Goal: Task Accomplishment & Management: Use online tool/utility

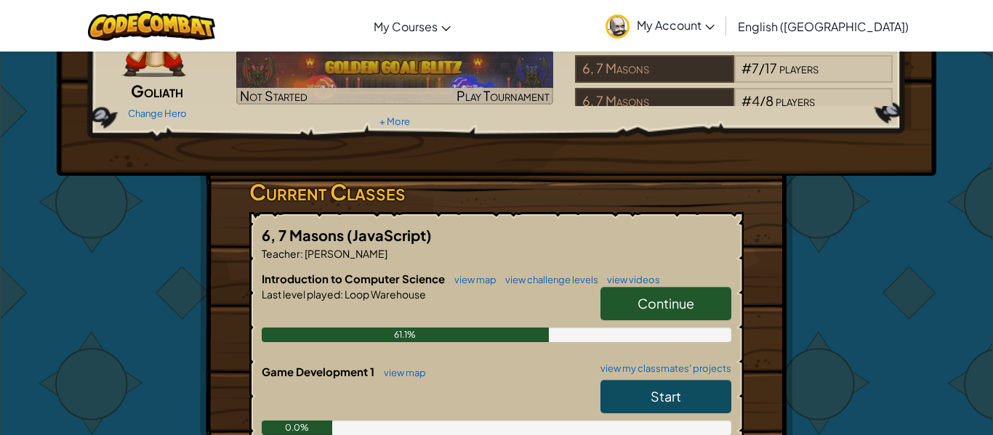
scroll to position [127, 0]
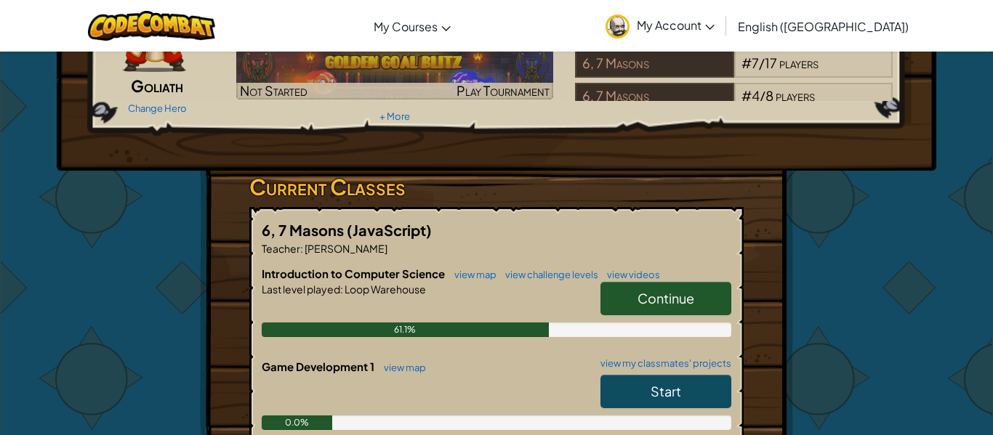
click at [665, 298] on span "Continue" at bounding box center [665, 298] width 57 height 17
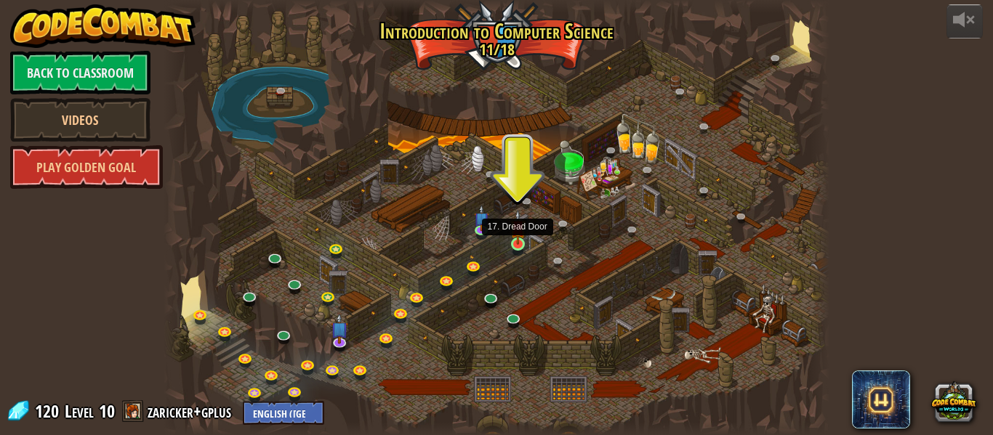
click at [516, 238] on img at bounding box center [517, 227] width 15 height 35
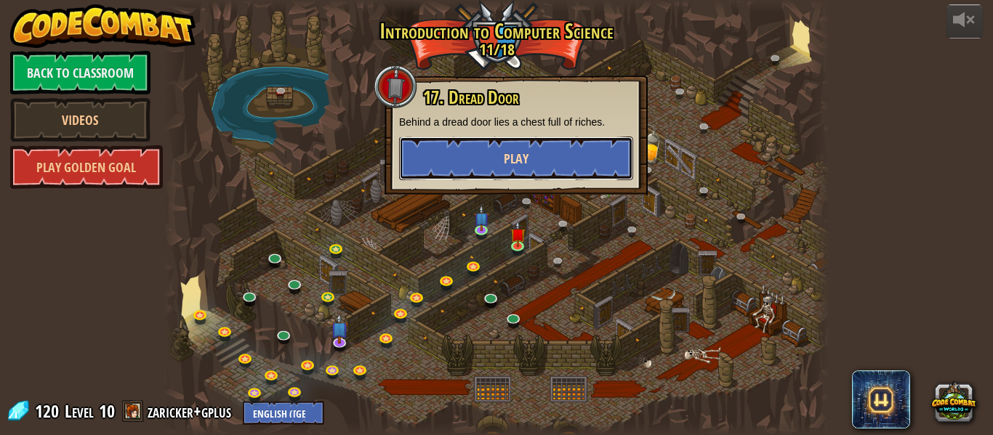
click at [594, 150] on button "Play" at bounding box center [516, 159] width 234 height 44
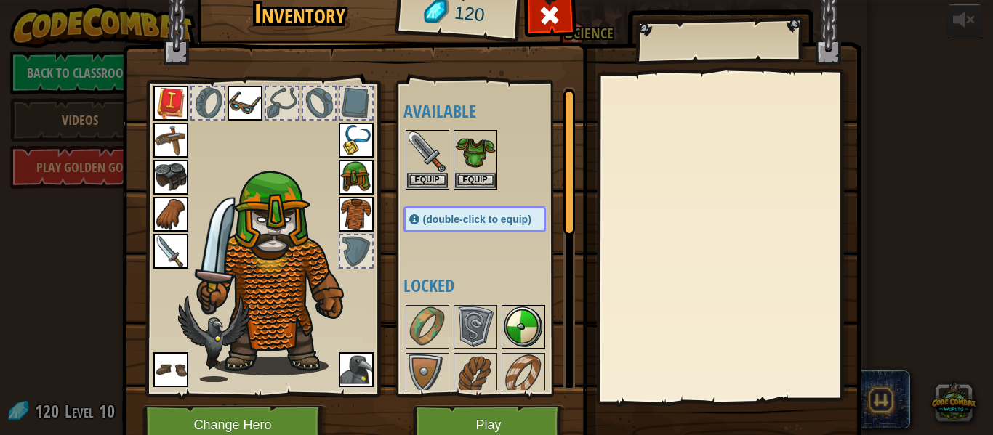
click at [517, 318] on img at bounding box center [523, 327] width 41 height 41
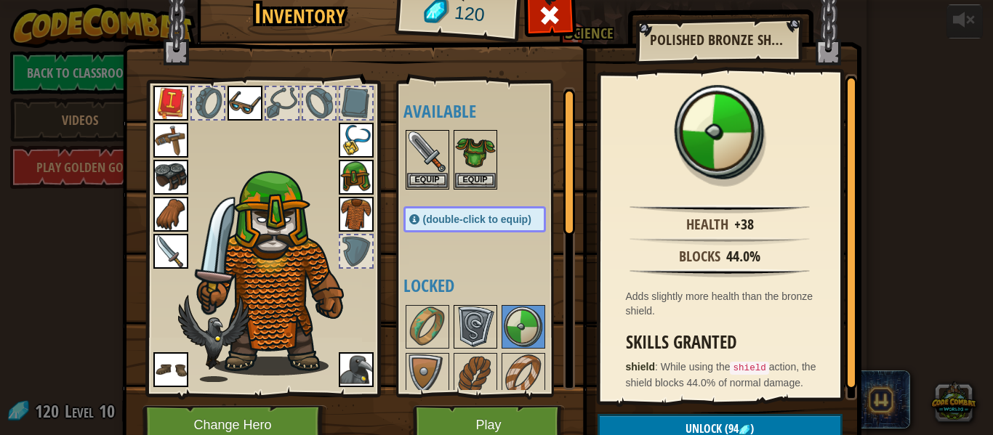
click at [490, 322] on img at bounding box center [475, 327] width 41 height 41
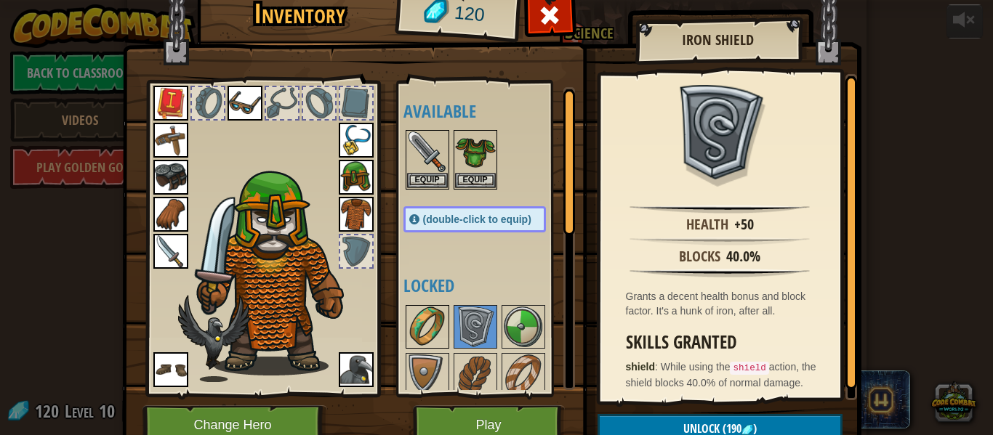
click at [445, 322] on img at bounding box center [427, 327] width 41 height 41
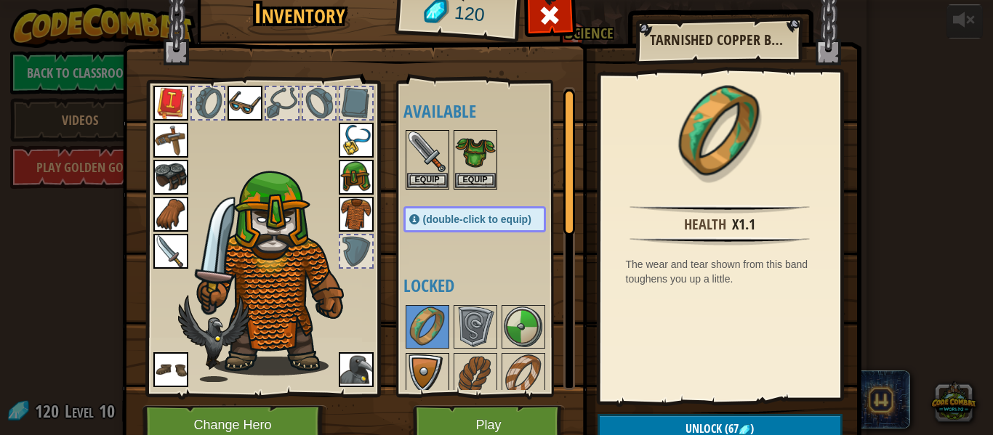
click at [427, 360] on img at bounding box center [427, 375] width 41 height 41
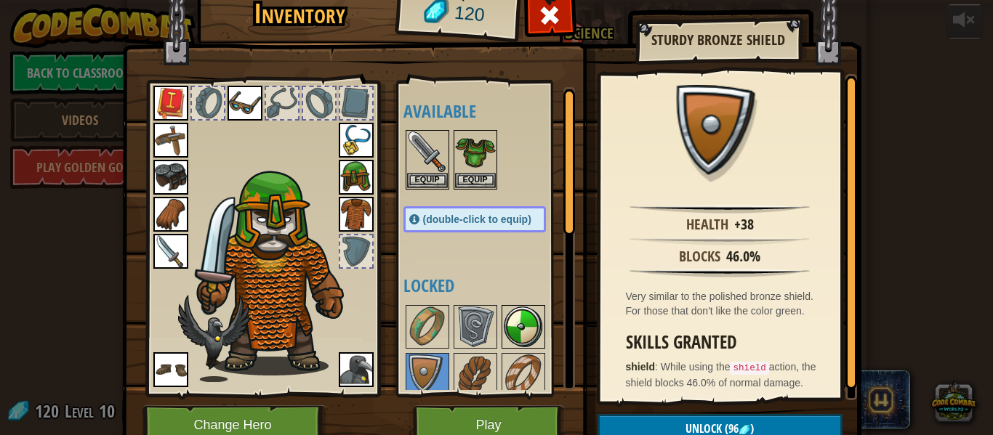
click at [533, 331] on img at bounding box center [523, 327] width 41 height 41
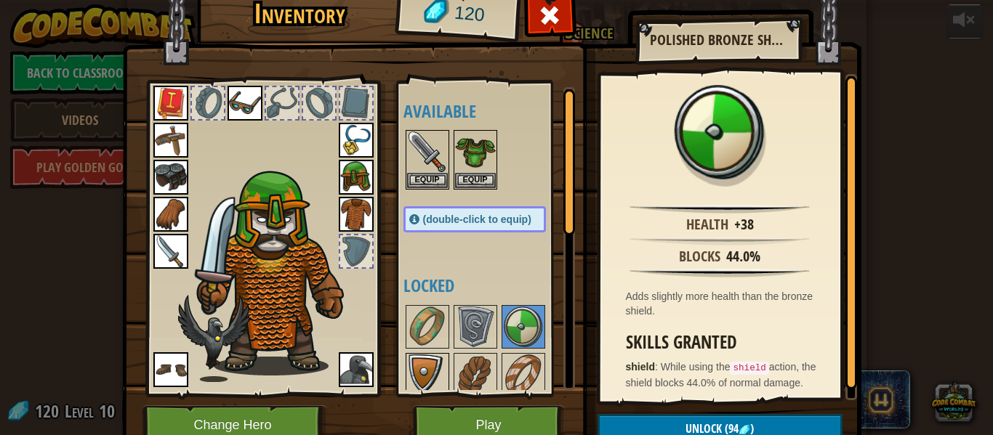
click at [420, 373] on img at bounding box center [427, 375] width 41 height 41
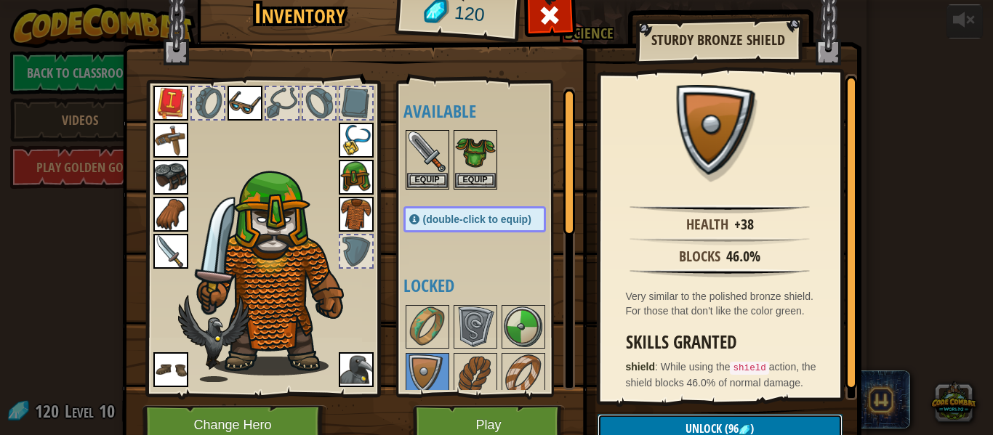
click at [704, 419] on button "Unlock (96 )" at bounding box center [719, 429] width 245 height 30
click at [703, 419] on button "Confirm" at bounding box center [719, 429] width 245 height 30
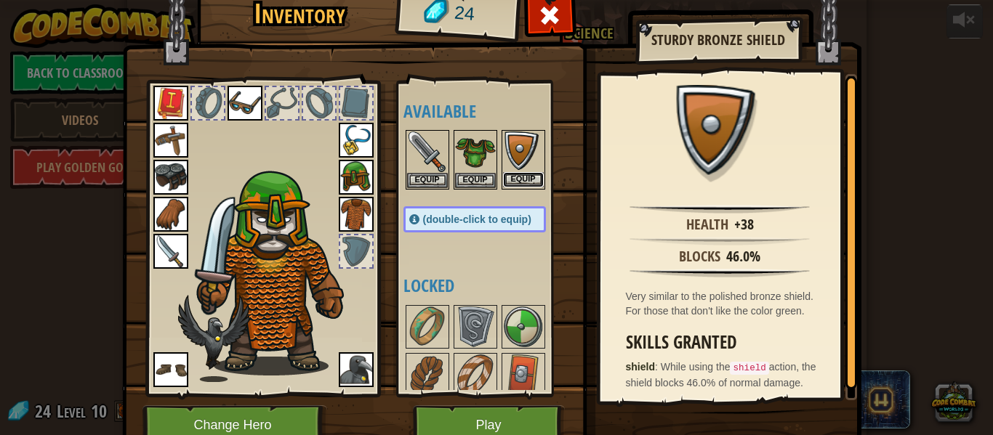
click at [513, 174] on button "Equip" at bounding box center [523, 179] width 41 height 15
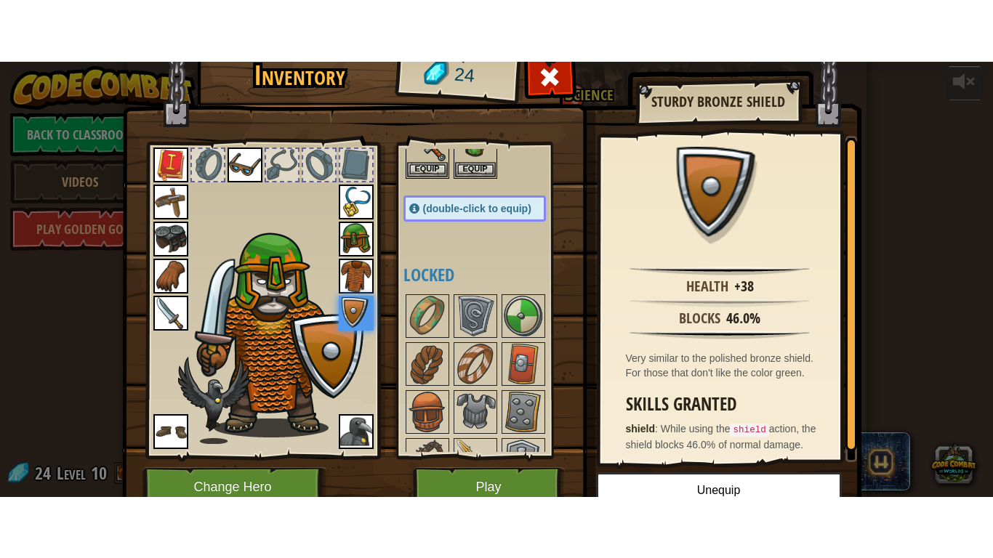
scroll to position [113, 0]
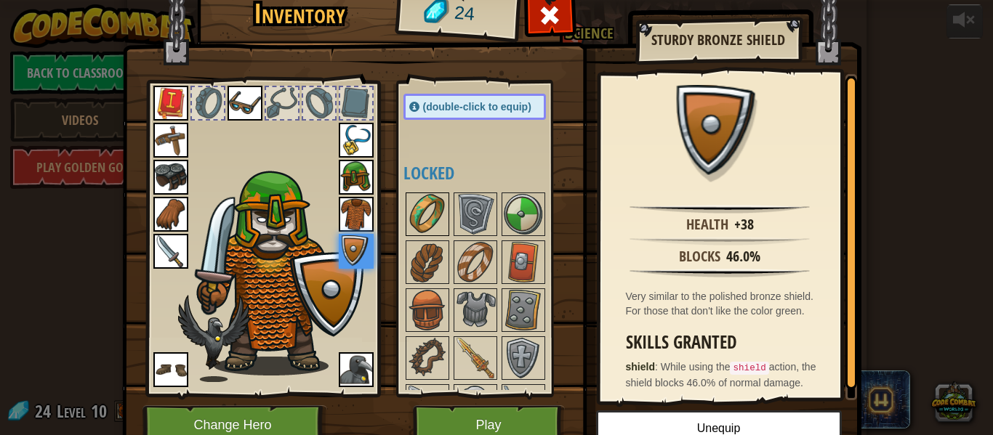
click at [422, 212] on img at bounding box center [427, 214] width 41 height 41
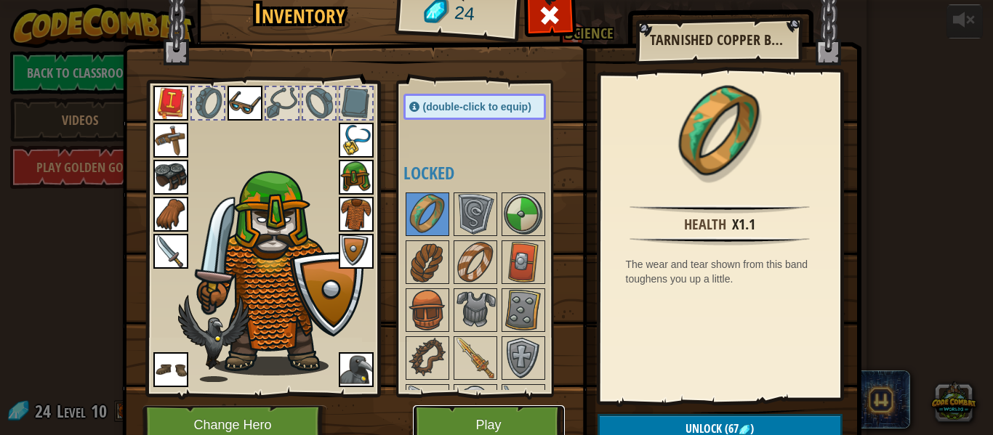
click at [488, 413] on button "Play" at bounding box center [489, 425] width 152 height 40
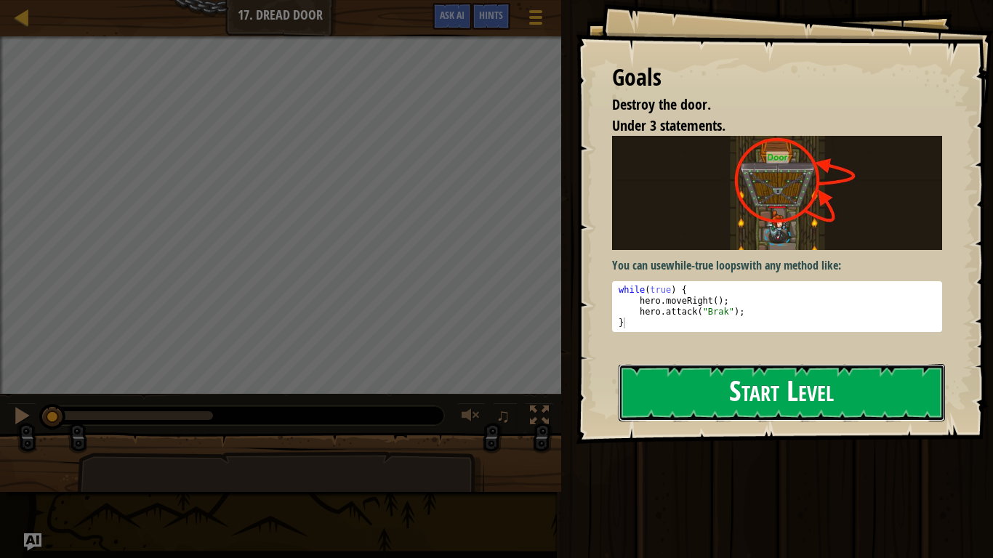
click at [708, 371] on button "Start Level" at bounding box center [781, 392] width 326 height 57
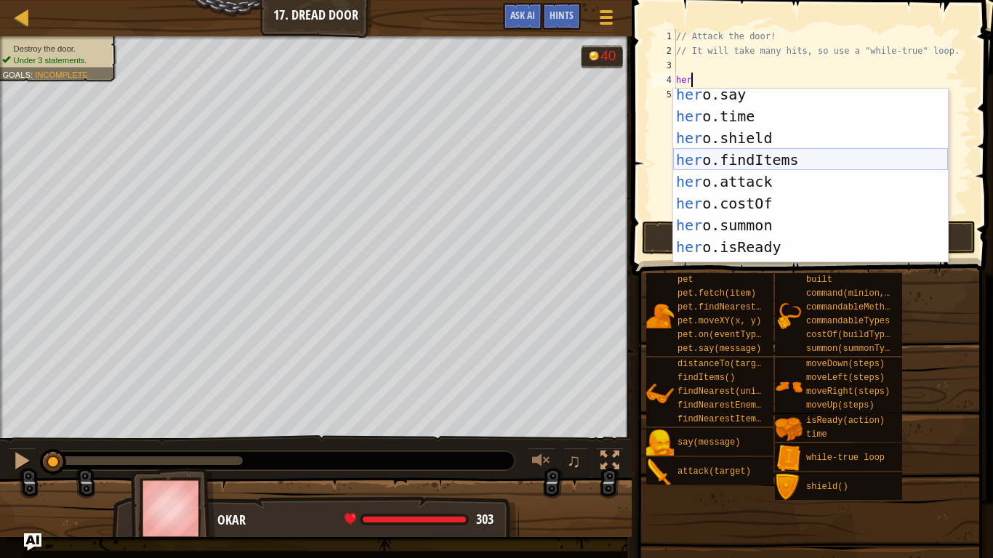
scroll to position [114, 0]
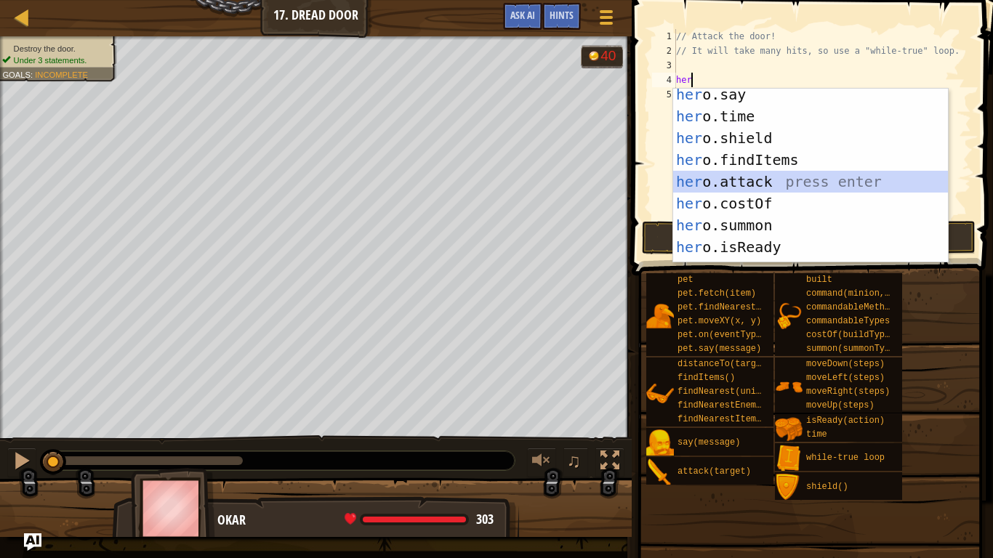
click at [777, 174] on div "her o.say press enter her o.time press enter her o.shield press enter her o.fin…" at bounding box center [810, 193] width 275 height 218
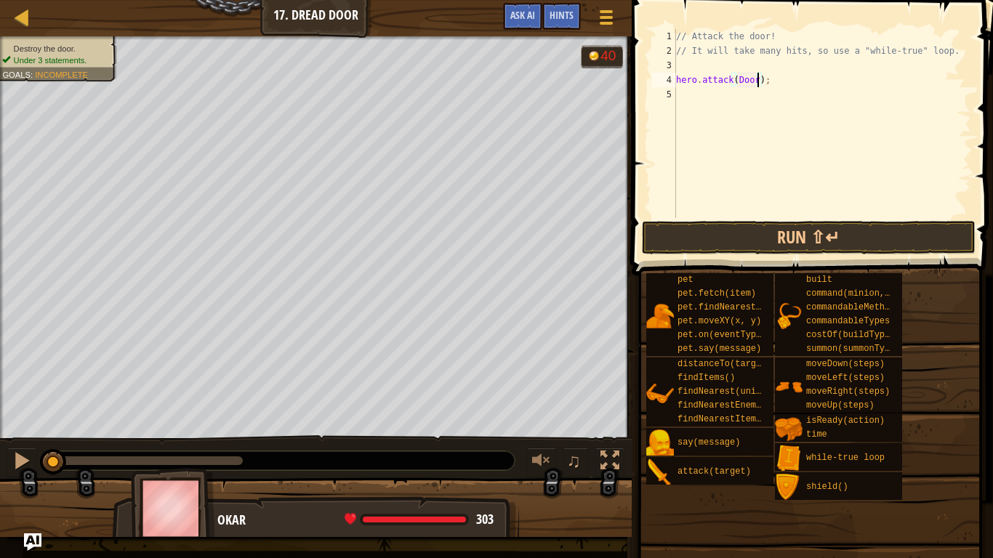
scroll to position [7, 12]
type textarea "hero.attack(Door);"
click at [785, 221] on button "Run ⇧↵" at bounding box center [809, 237] width 334 height 33
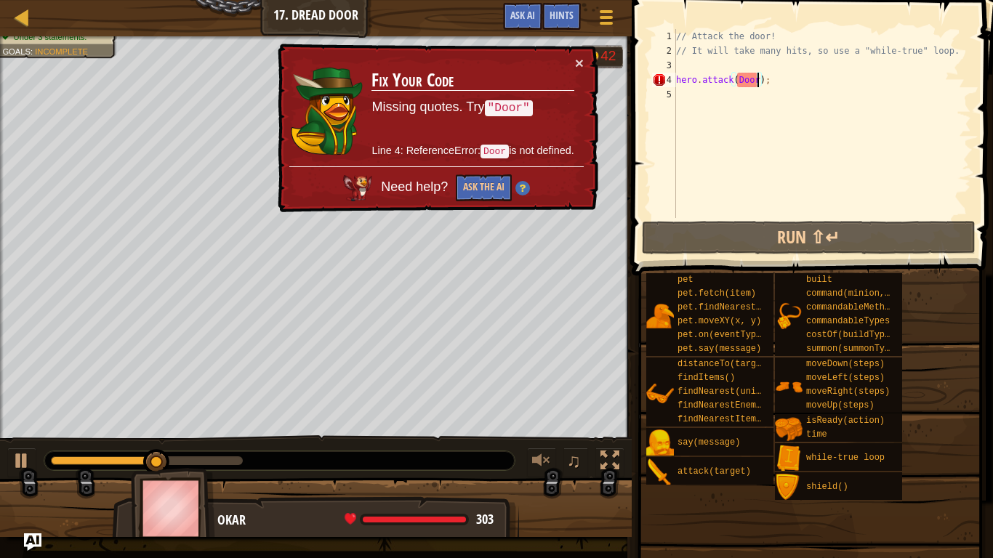
click at [735, 69] on div "// Attack the door! // It will take many hits, so use a "while-true" loop. hero…" at bounding box center [822, 138] width 298 height 218
type textarea "p"
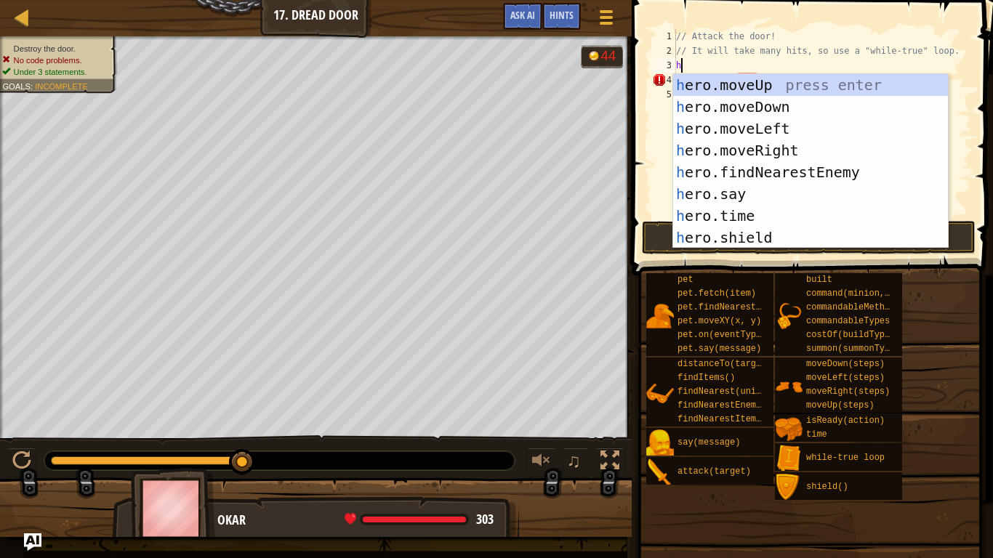
type textarea "he"
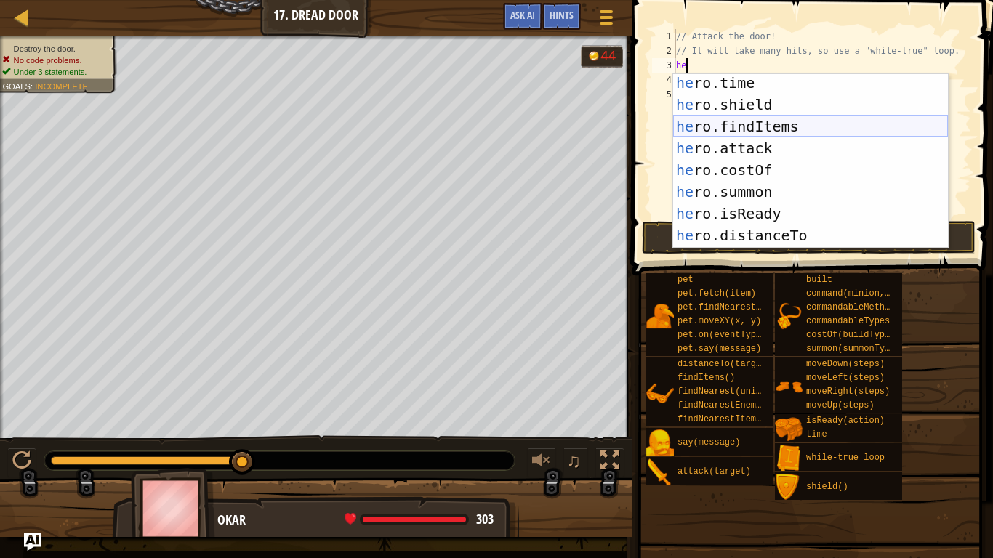
scroll to position [327, 0]
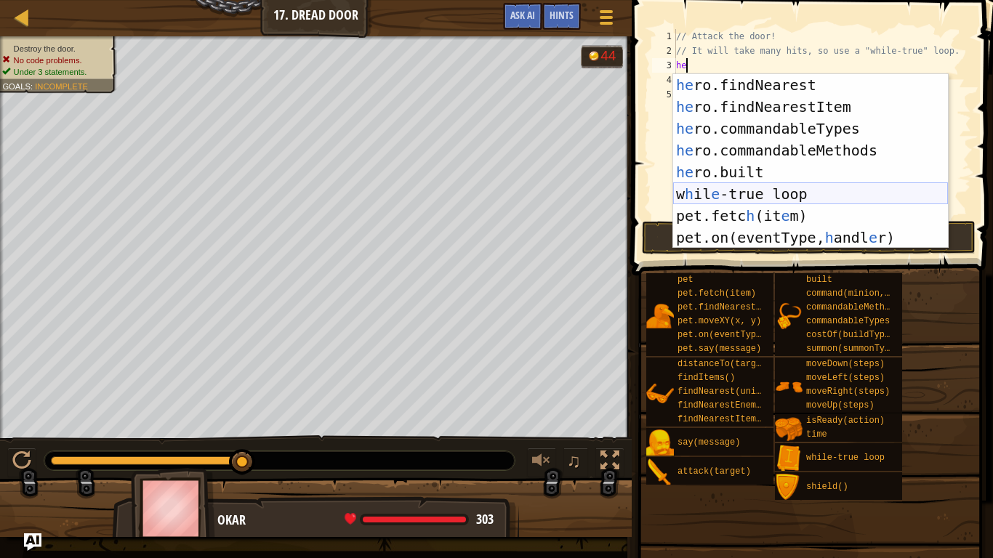
click at [798, 195] on div "he ro.findNearest press enter he ro.findNearestItem press enter he ro.commandab…" at bounding box center [810, 183] width 275 height 218
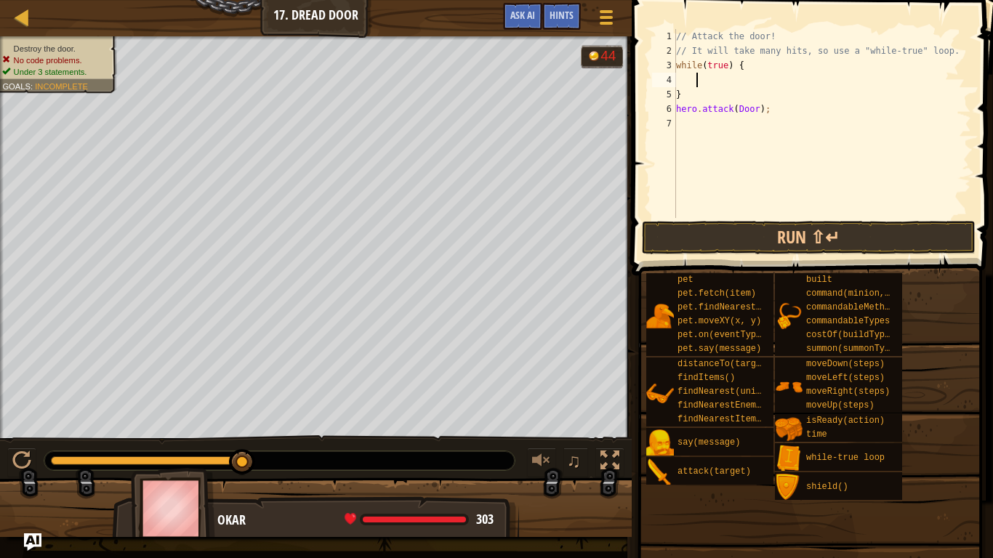
click at [771, 108] on div "// Attack the door! // It will take many hits, so use a "while-true" loop. whil…" at bounding box center [822, 138] width 298 height 218
type textarea "h"
click at [714, 77] on div "// Attack the door! // It will take many hits, so use a "while-true" loop. whil…" at bounding box center [822, 138] width 298 height 218
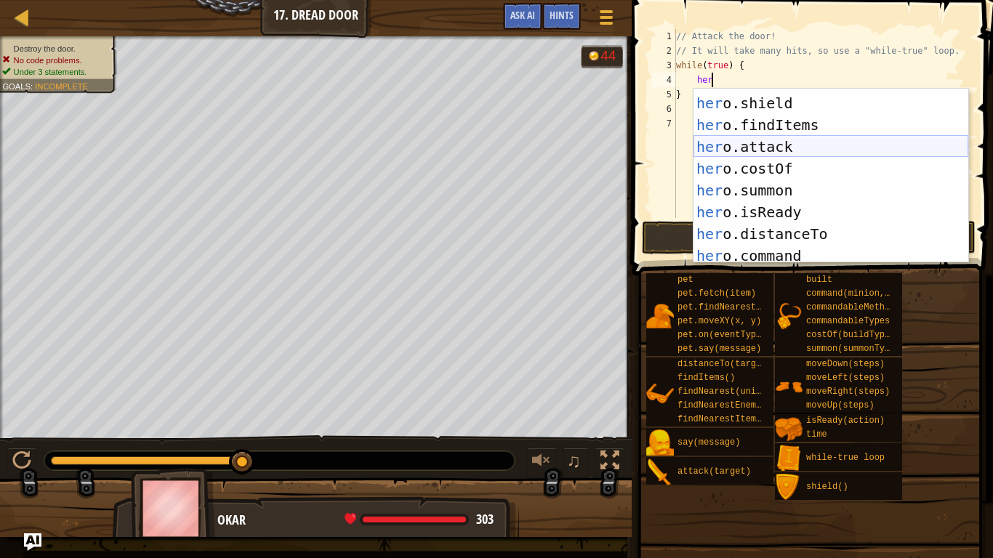
scroll to position [150, 0]
click at [793, 143] on div "her o.time press enter her o.shield press enter her o.findItems press enter her…" at bounding box center [830, 179] width 275 height 218
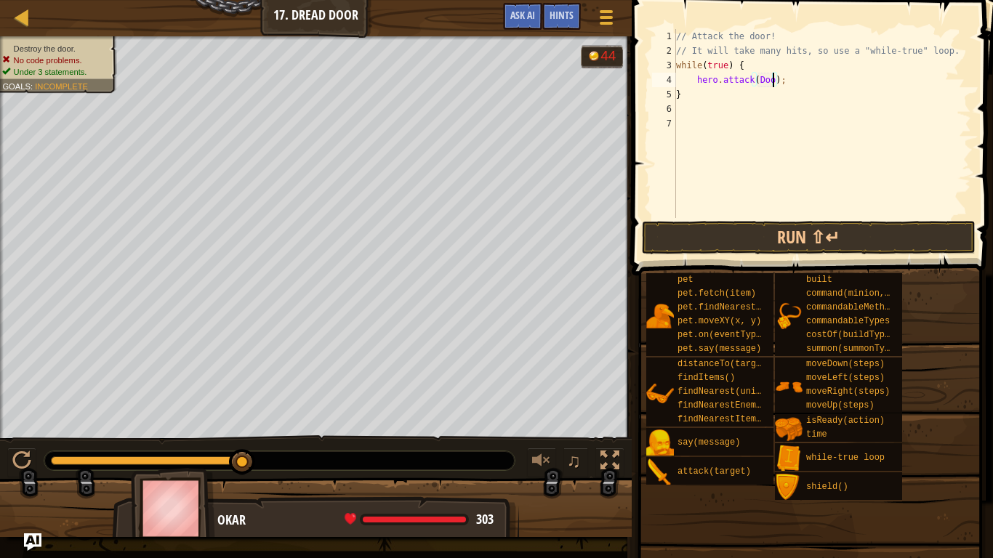
scroll to position [7, 15]
click at [878, 235] on button "Run ⇧↵" at bounding box center [809, 237] width 334 height 33
type textarea "hero.attack();"
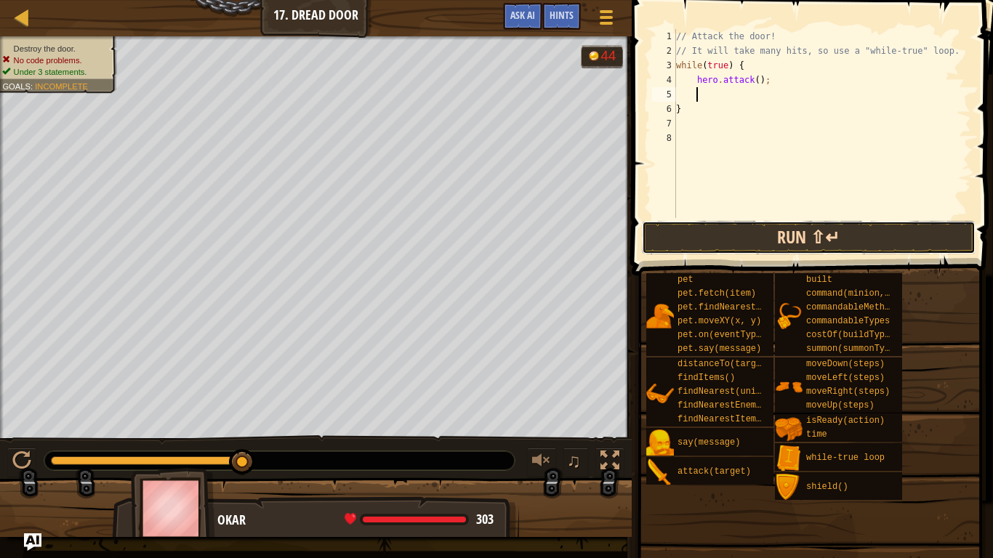
click at [944, 241] on button "Run ⇧↵" at bounding box center [809, 237] width 334 height 33
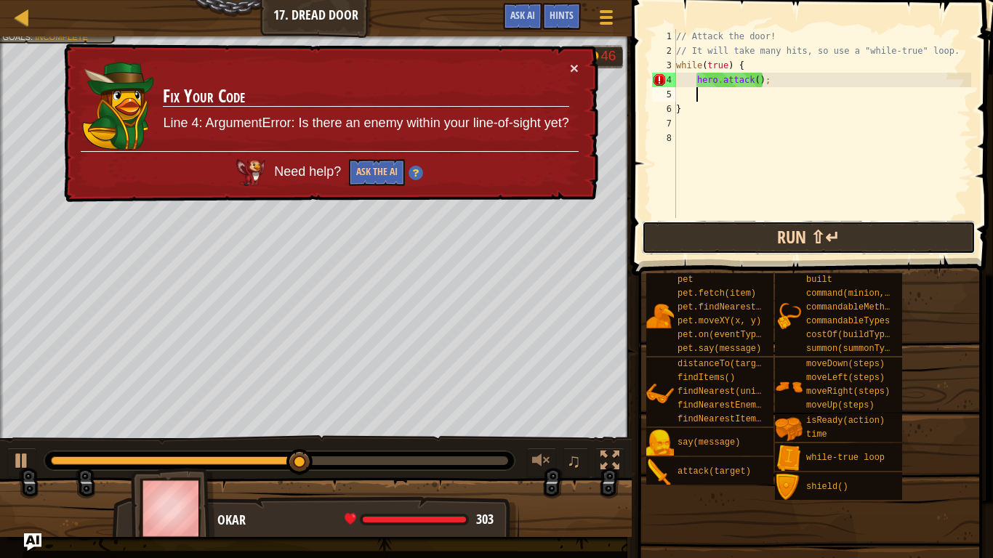
click at [944, 241] on button "Run ⇧↵" at bounding box center [809, 237] width 334 height 33
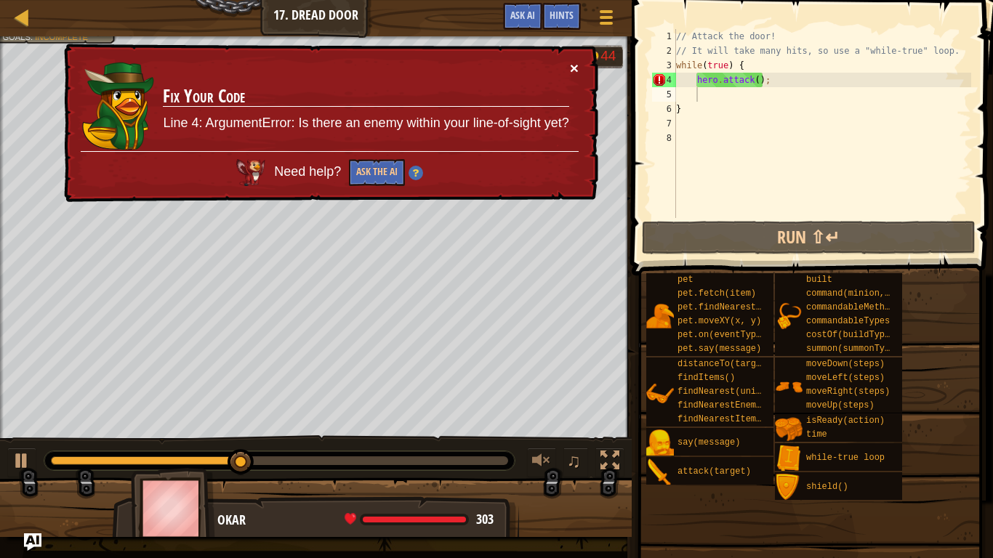
click at [577, 65] on button "×" at bounding box center [574, 67] width 9 height 15
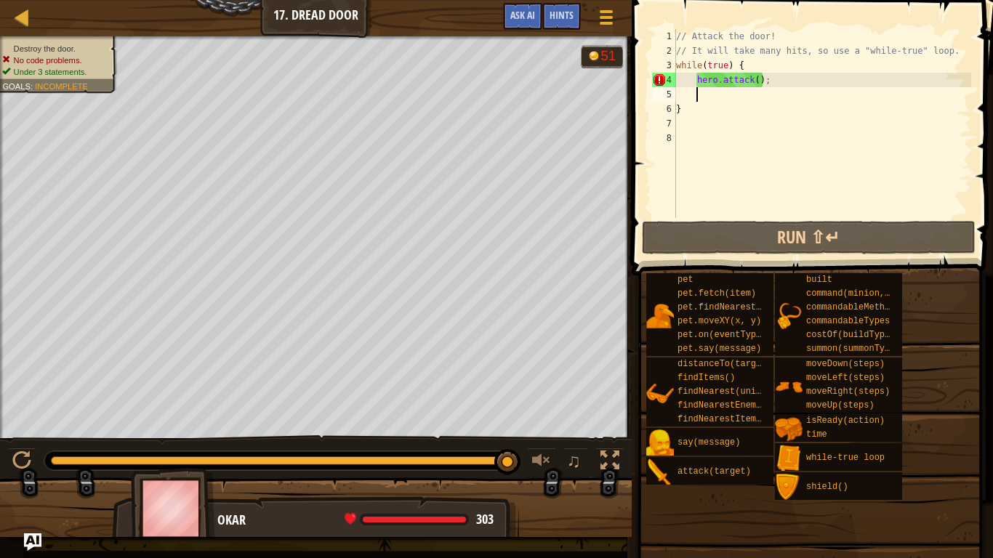
click at [772, 87] on div "// Attack the door! // It will take many hits, so use a "while-true" loop. whil…" at bounding box center [822, 138] width 298 height 218
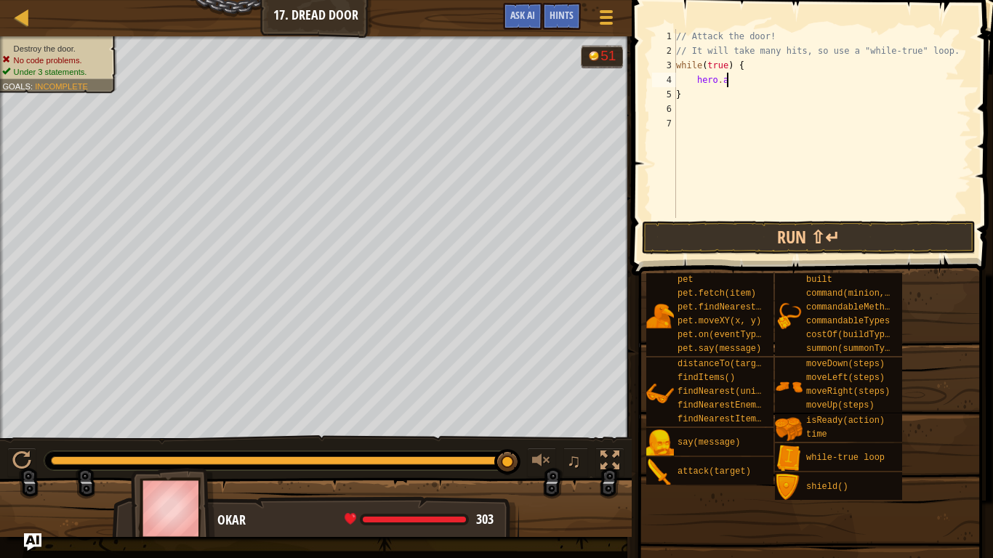
type textarea "h"
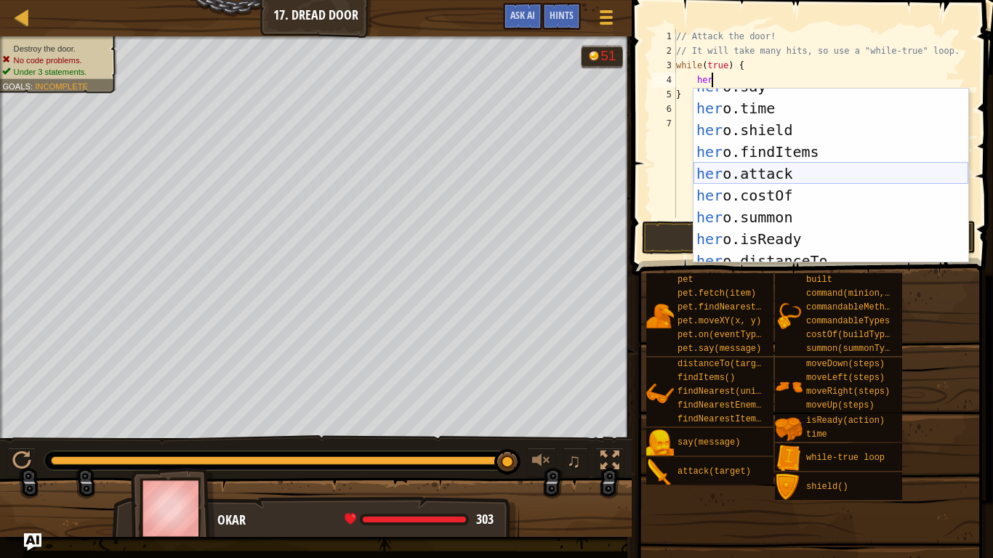
scroll to position [122, 0]
click at [802, 174] on div "her o.say press enter her o.time press enter her o.shield press enter her o.fin…" at bounding box center [830, 185] width 275 height 218
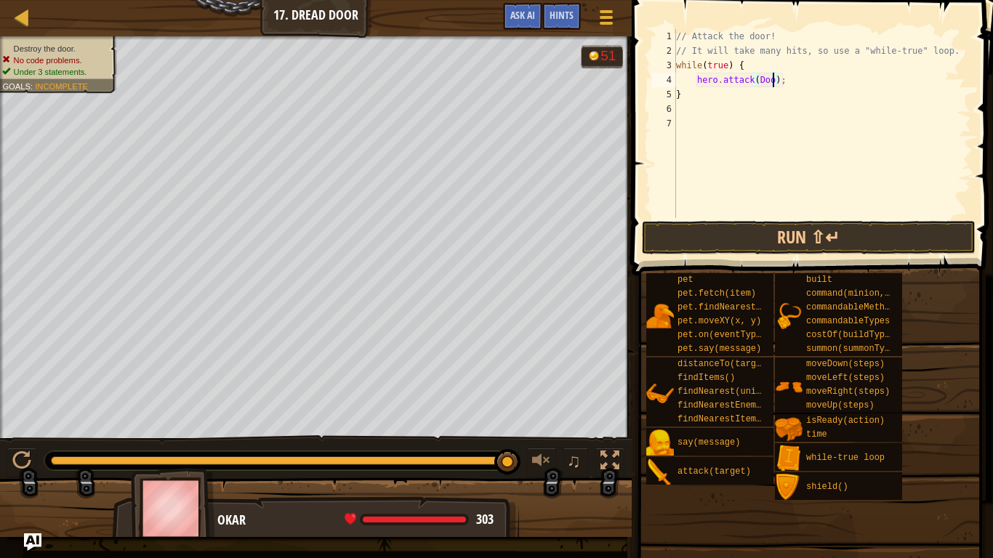
scroll to position [7, 15]
click at [809, 232] on button "Run ⇧↵" at bounding box center [809, 237] width 334 height 33
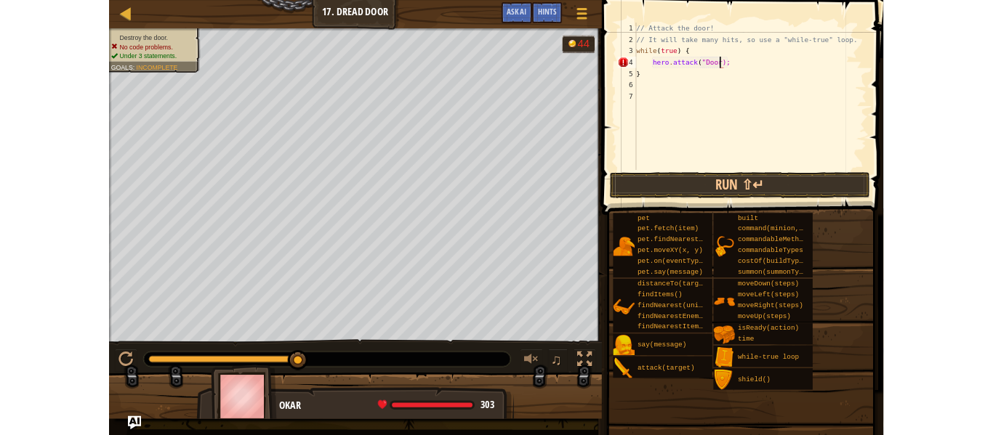
scroll to position [7, 16]
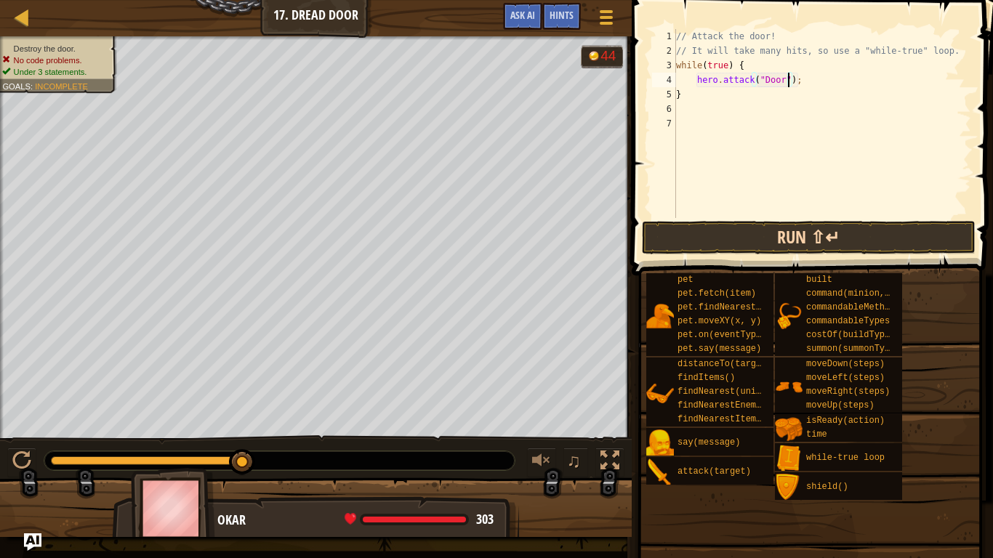
type textarea "hero.attack("Door");"
click at [775, 226] on button "Run ⇧↵" at bounding box center [809, 237] width 334 height 33
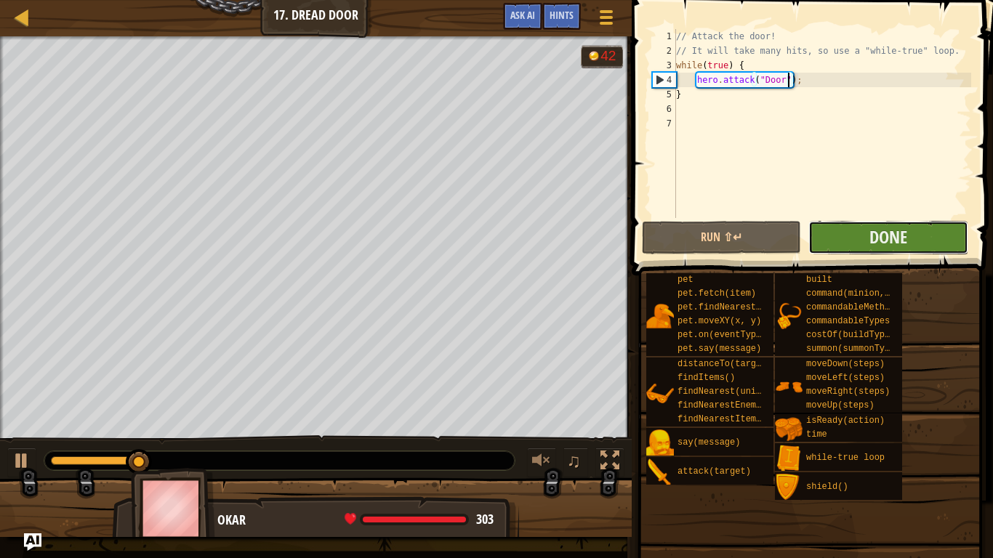
click at [829, 233] on button "Done" at bounding box center [887, 237] width 159 height 33
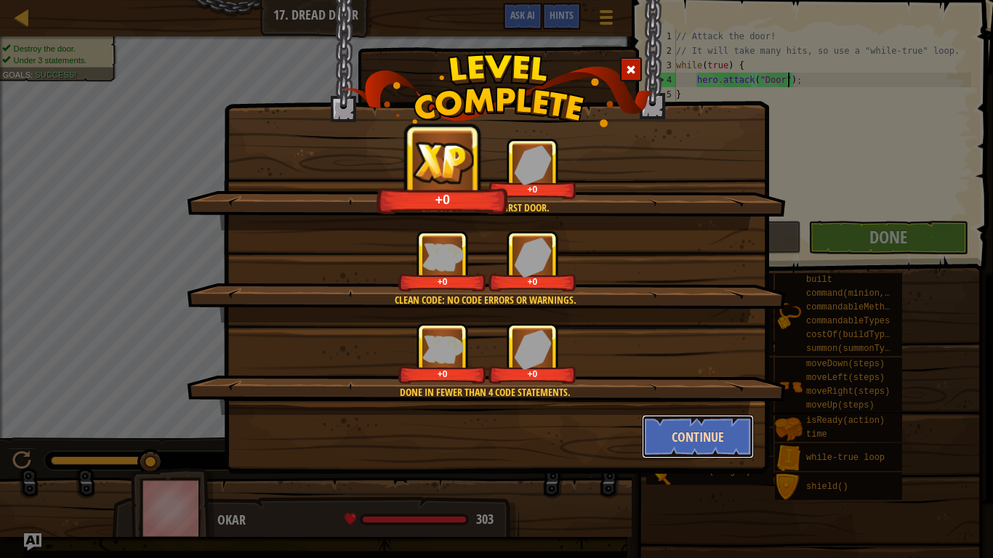
click at [687, 434] on button "Continue" at bounding box center [698, 437] width 113 height 44
click at [687, 434] on div "Break down your first door. +0 +0 Clean code: no code errors or warnings. +0 +0…" at bounding box center [496, 279] width 993 height 558
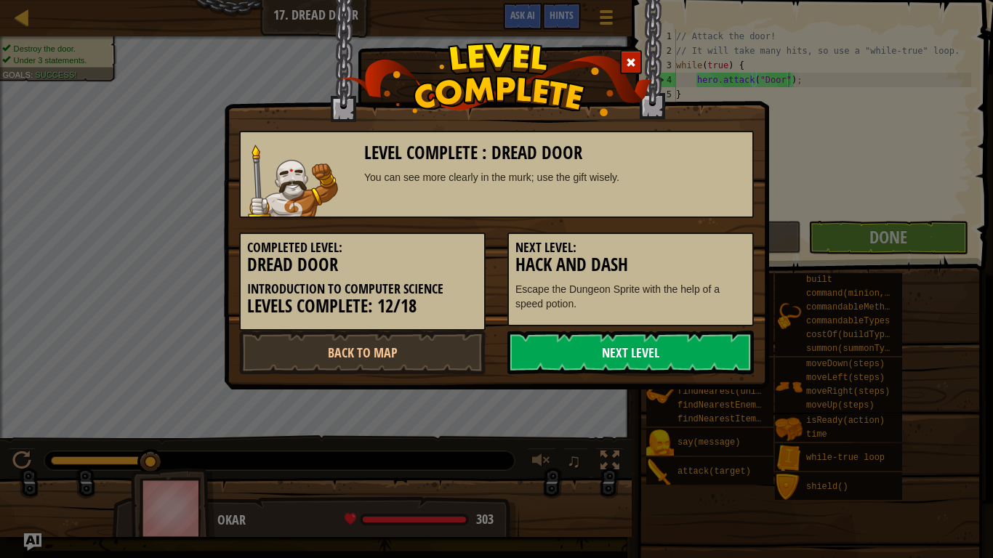
click at [671, 355] on link "Next Level" at bounding box center [630, 353] width 246 height 44
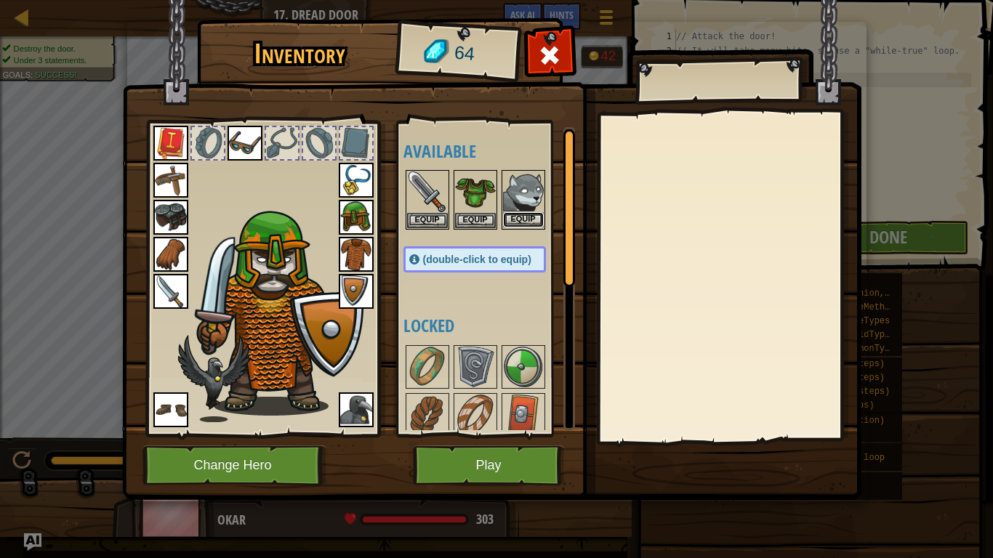
click at [514, 221] on button "Equip" at bounding box center [523, 219] width 41 height 15
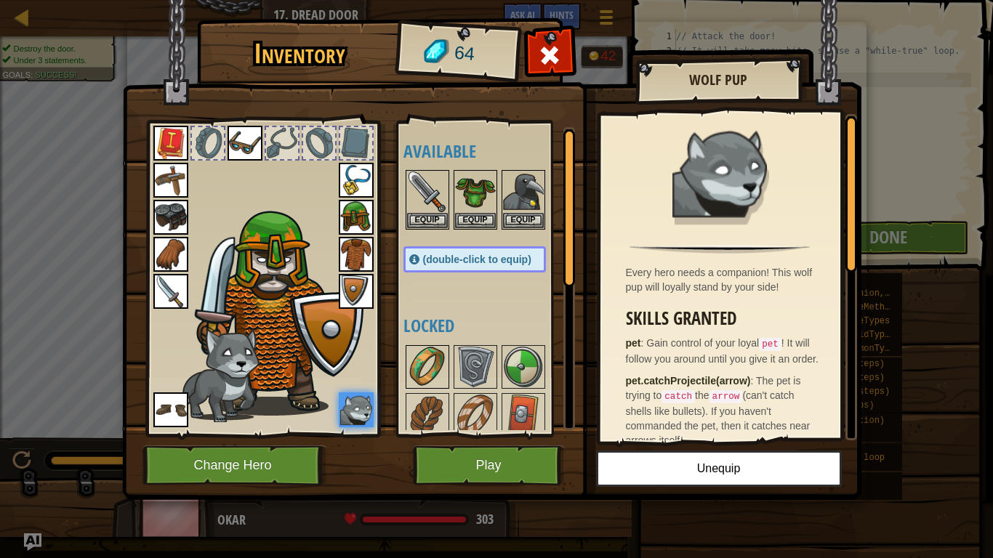
click at [429, 367] on img at bounding box center [427, 367] width 41 height 41
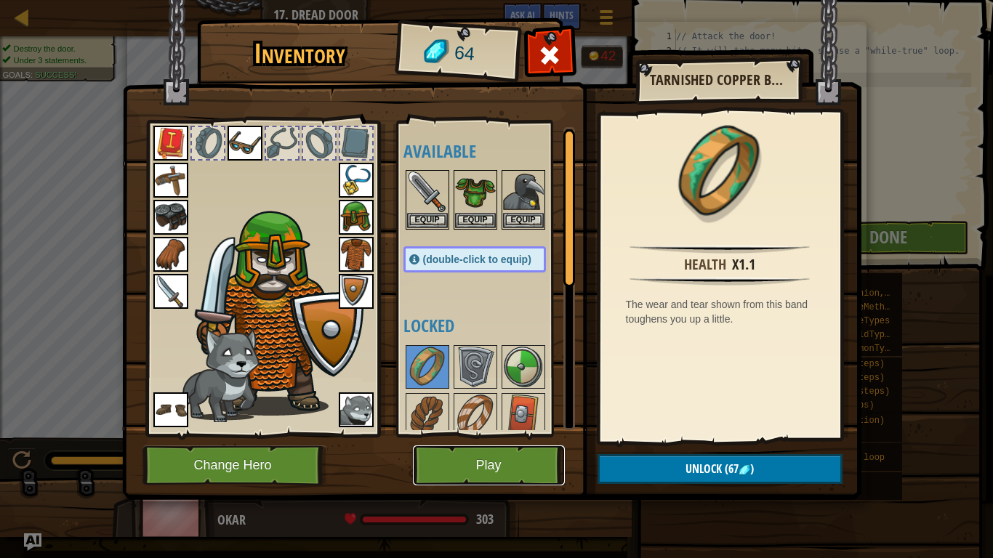
click at [470, 434] on button "Play" at bounding box center [489, 465] width 152 height 40
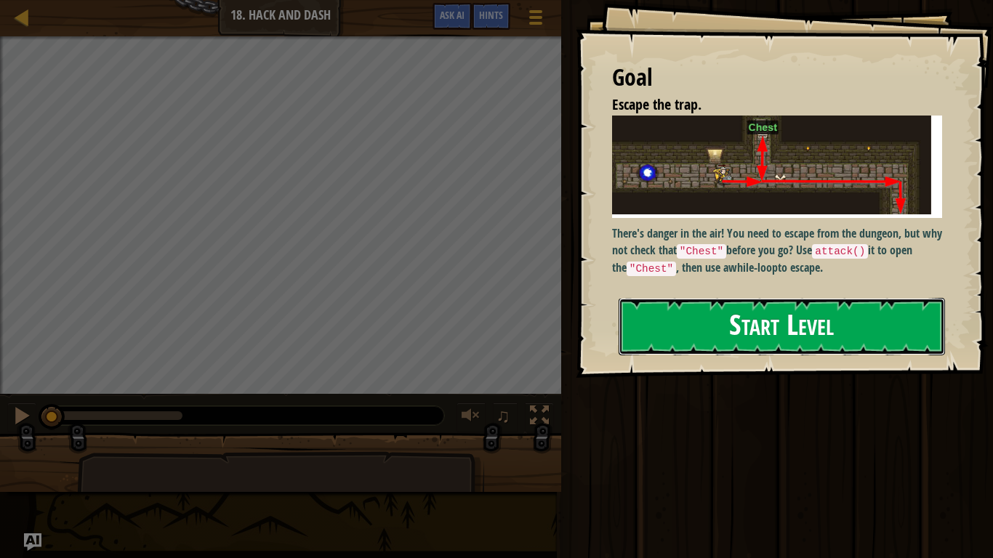
click at [776, 333] on button "Start Level" at bounding box center [781, 326] width 326 height 57
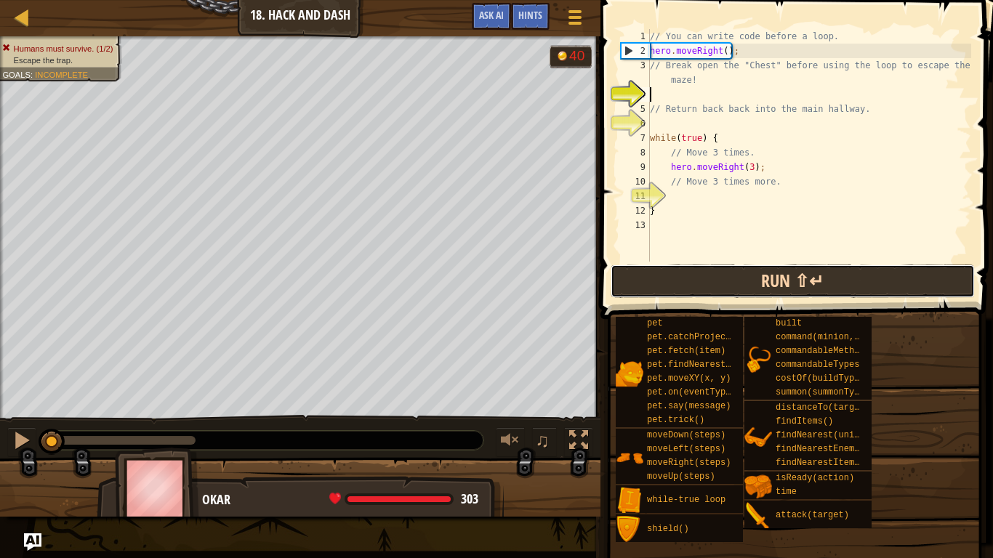
click at [674, 282] on button "Run ⇧↵" at bounding box center [792, 280] width 364 height 33
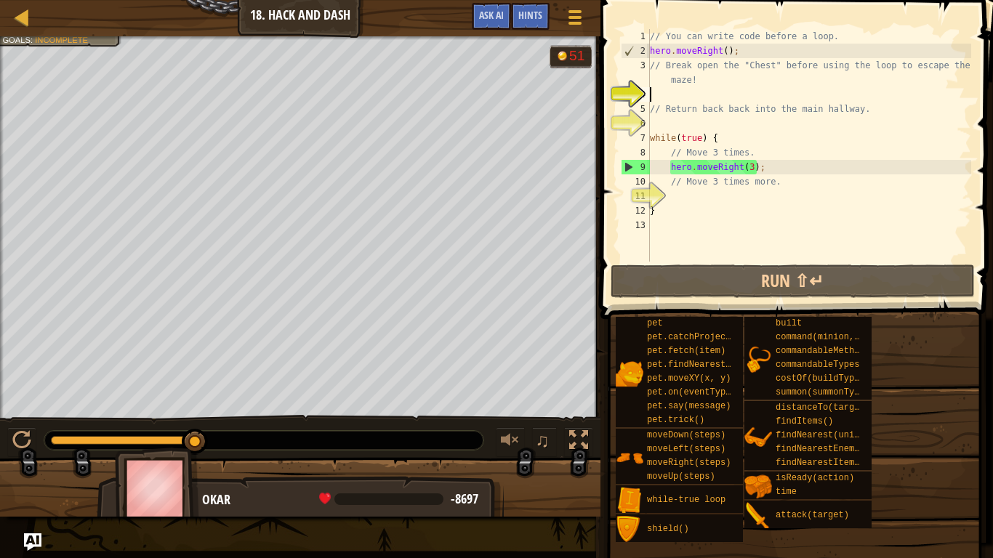
click at [94, 39] on div at bounding box center [300, 38] width 600 height 4
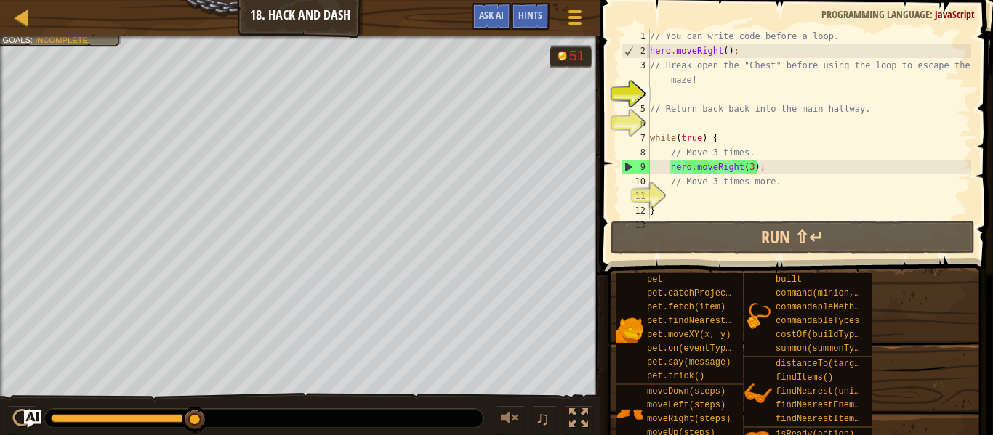
click at [709, 90] on div "// You can write code before a loop. hero . moveRight ( ) ; // Break open the "…" at bounding box center [809, 138] width 324 height 218
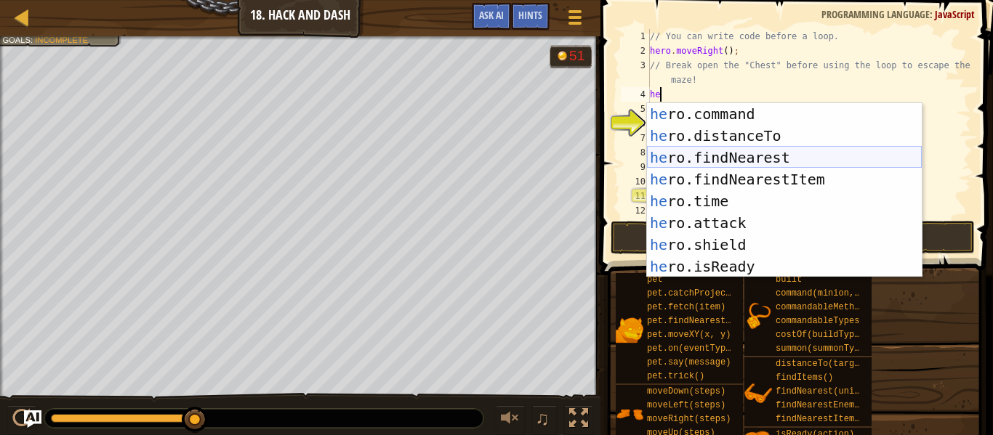
scroll to position [159, 0]
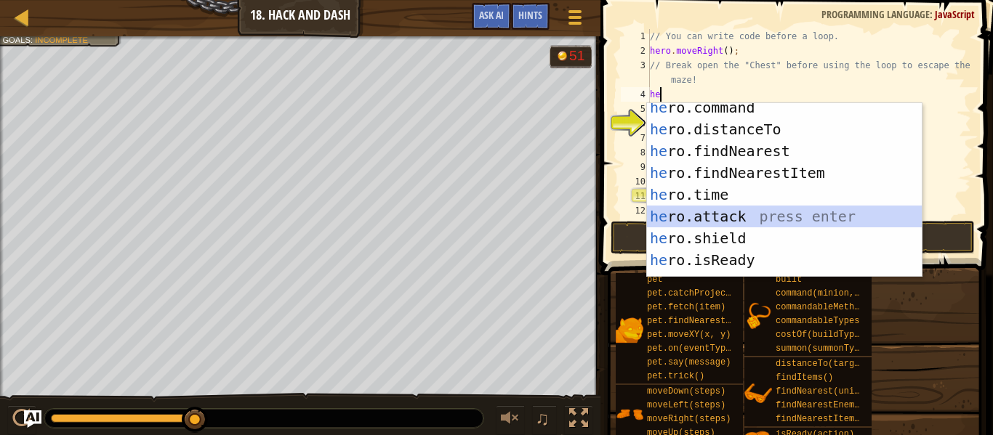
click at [719, 213] on div "he ro.command press enter he ro.distanceTo press enter he ro.findNearest press …" at bounding box center [784, 206] width 275 height 218
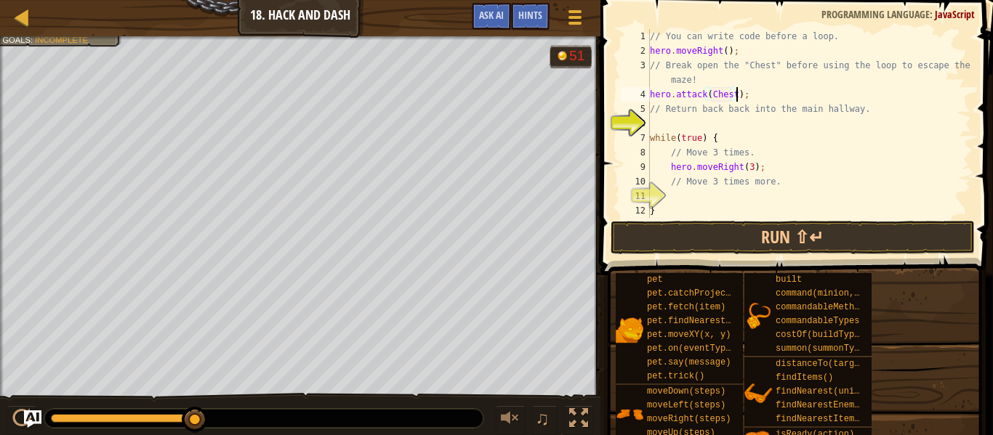
scroll to position [7, 12]
click at [820, 239] on button "Run ⇧↵" at bounding box center [792, 237] width 364 height 33
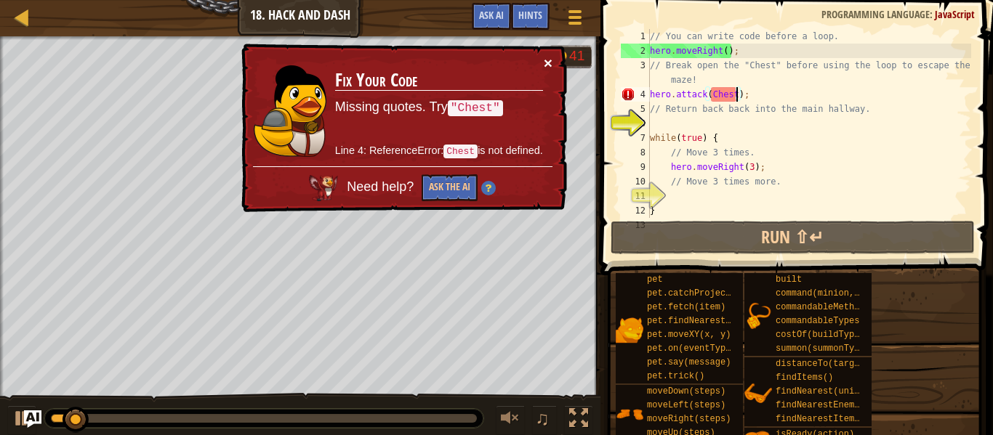
click at [543, 60] on button "×" at bounding box center [547, 62] width 9 height 15
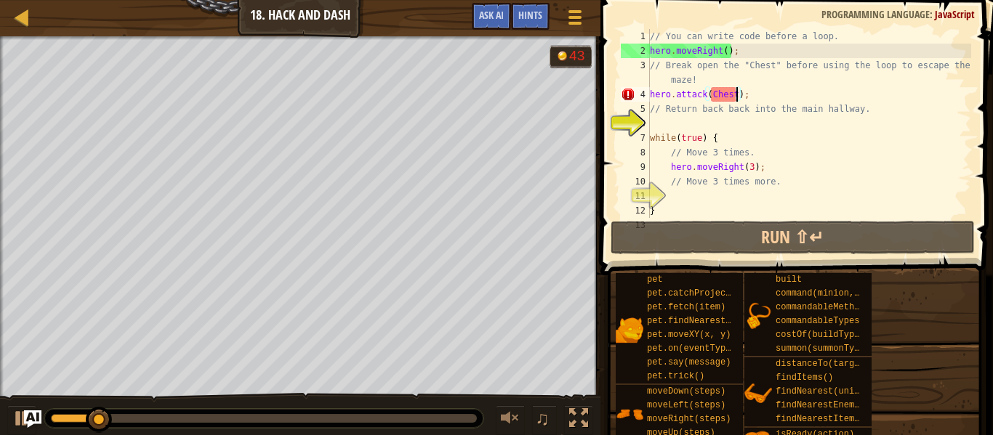
click at [737, 54] on div "// You can write code before a loop. hero . moveRight ( ) ; // Break open the "…" at bounding box center [809, 138] width 324 height 218
type textarea "hero.moveRight();"
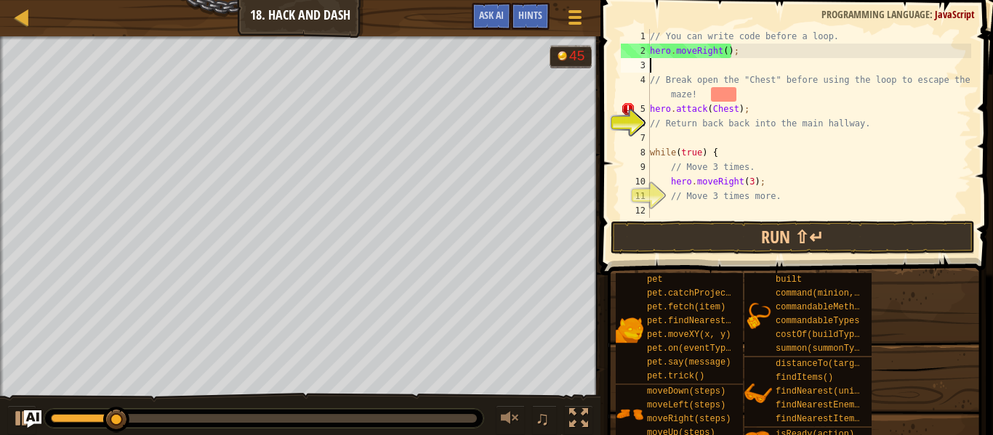
scroll to position [7, 0]
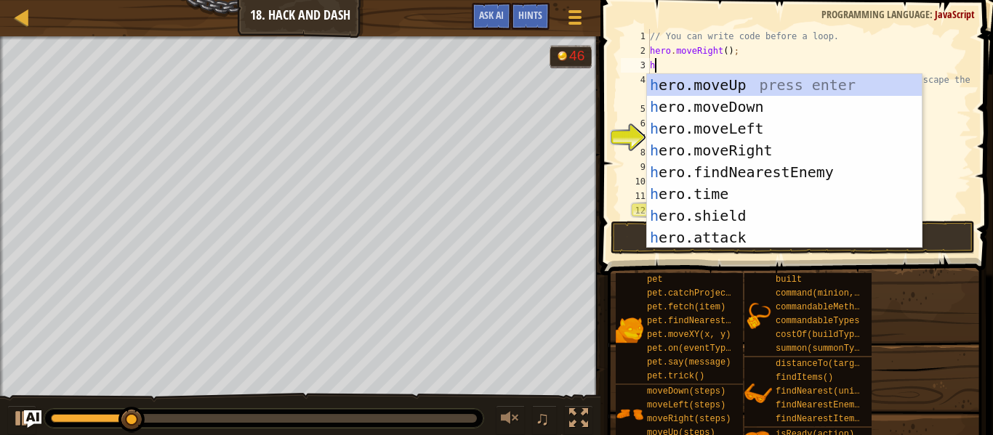
type textarea "her"
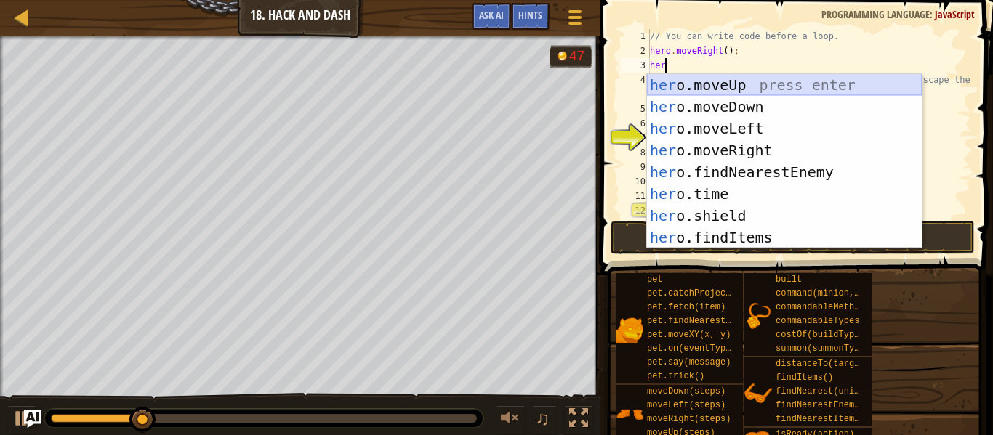
click at [780, 81] on div "her o.moveUp press enter her o.moveDown press enter her o.moveLeft press enter …" at bounding box center [784, 183] width 275 height 218
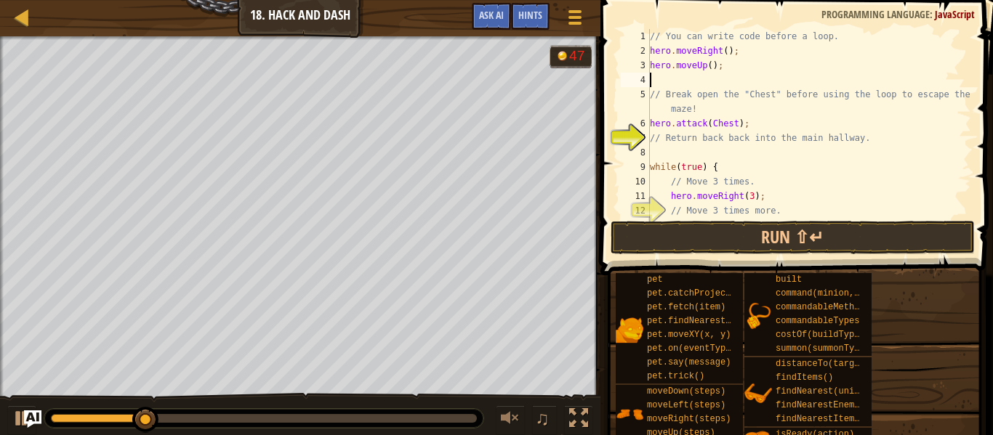
scroll to position [7, 0]
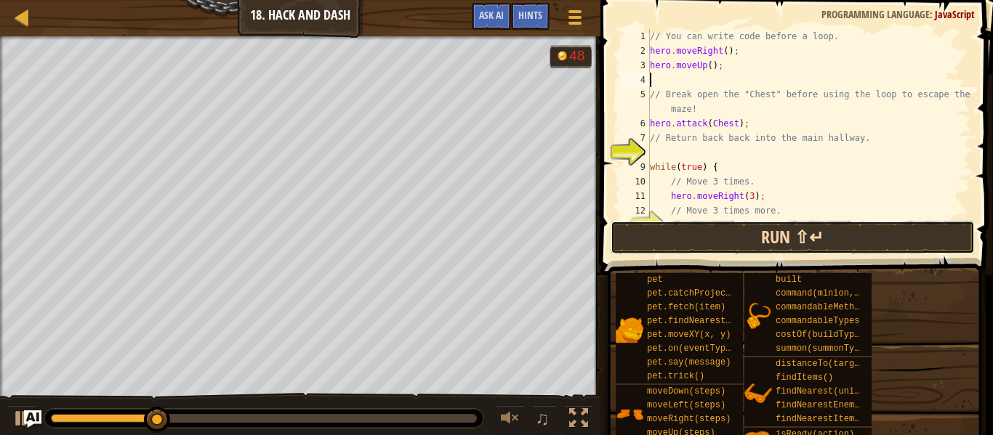
click at [735, 238] on button "Run ⇧↵" at bounding box center [792, 237] width 364 height 33
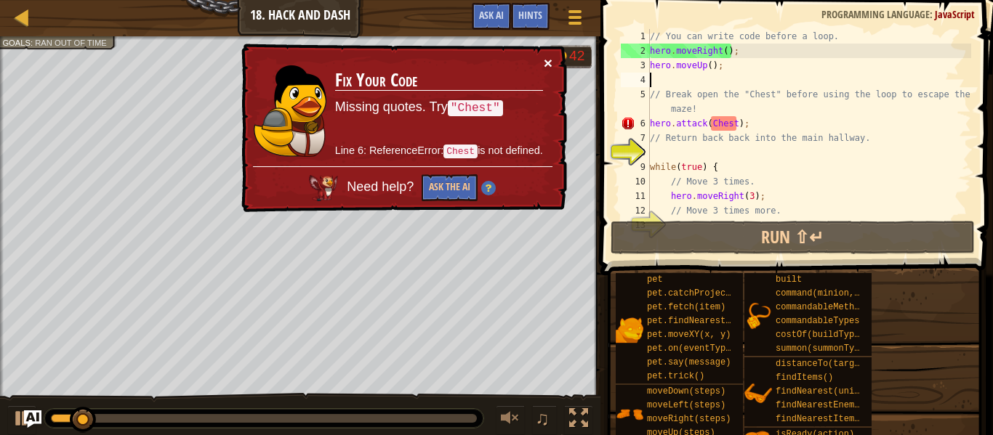
click at [548, 60] on button "×" at bounding box center [547, 62] width 9 height 15
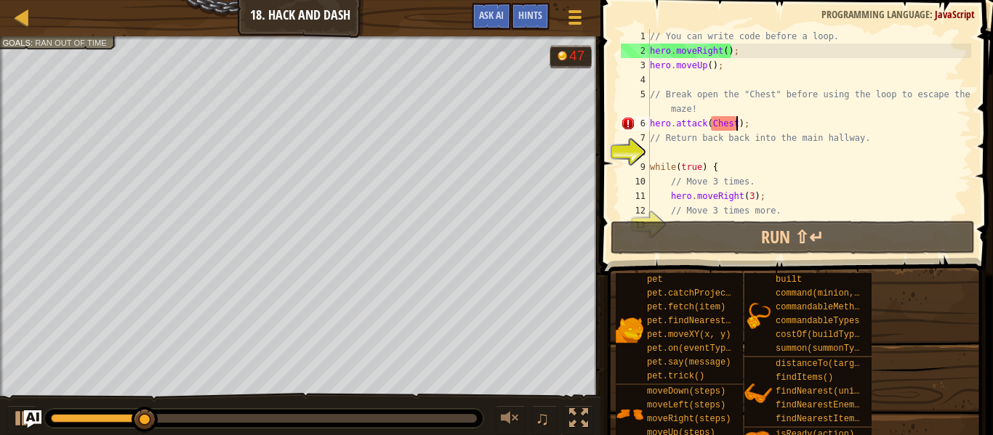
click at [735, 124] on div "// You can write code before a loop. hero . moveRight ( ) ; hero . moveUp ( ) ;…" at bounding box center [809, 138] width 324 height 218
click at [708, 121] on div "// You can write code before a loop. hero . moveRight ( ) ; hero . moveUp ( ) ;…" at bounding box center [809, 138] width 324 height 218
click at [710, 124] on div "// You can write code before a loop. hero . moveRight ( ) ; hero . moveUp ( ) ;…" at bounding box center [809, 138] width 324 height 218
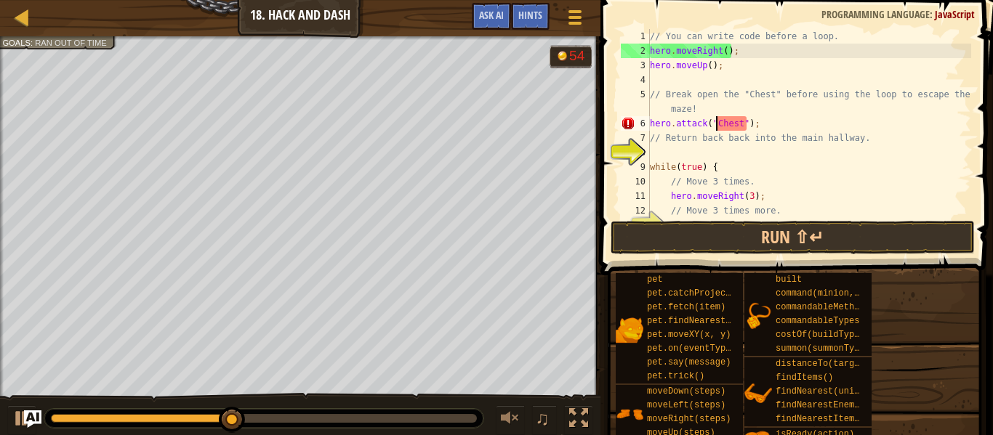
scroll to position [7, 9]
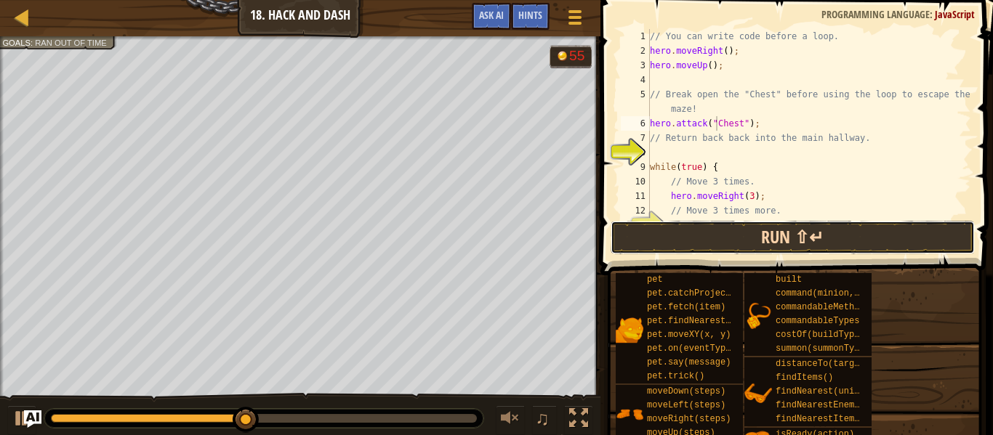
click at [785, 238] on button "Run ⇧↵" at bounding box center [792, 237] width 364 height 33
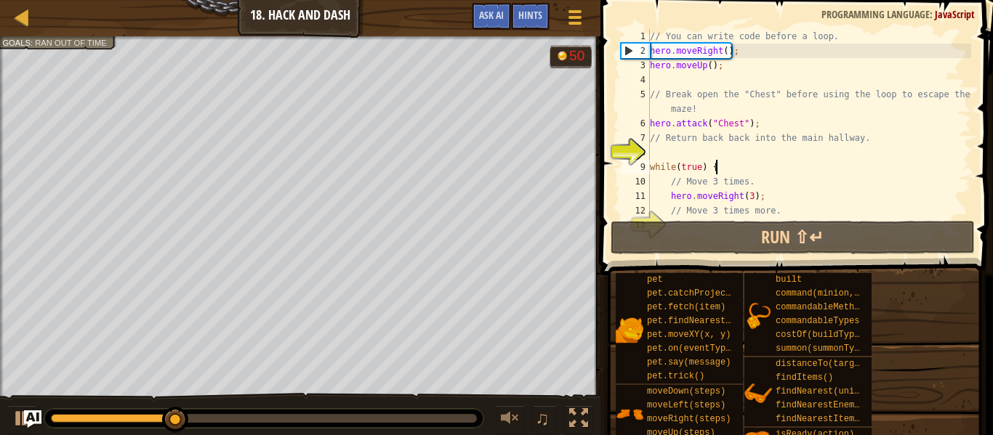
click at [735, 169] on div "// You can write code before a loop. hero . moveRight ( ) ; hero . moveUp ( ) ;…" at bounding box center [809, 138] width 324 height 218
type textarea "while(true) {"
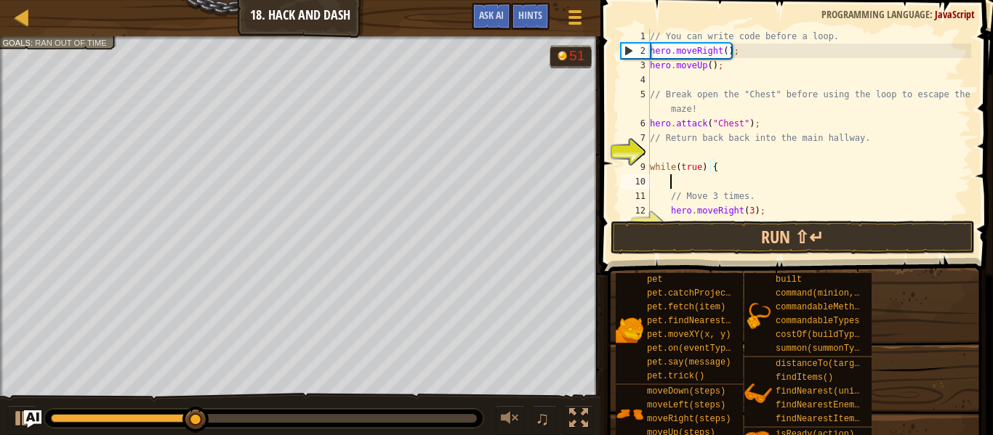
scroll to position [7, 2]
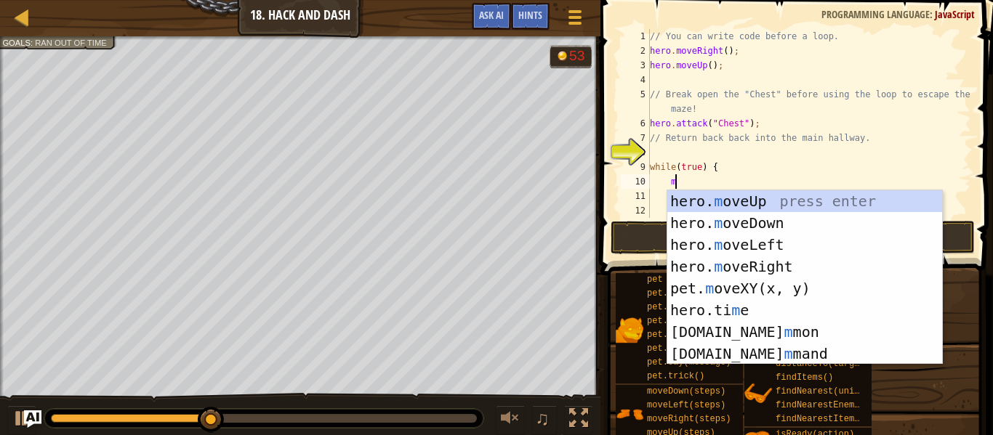
type textarea "mo"
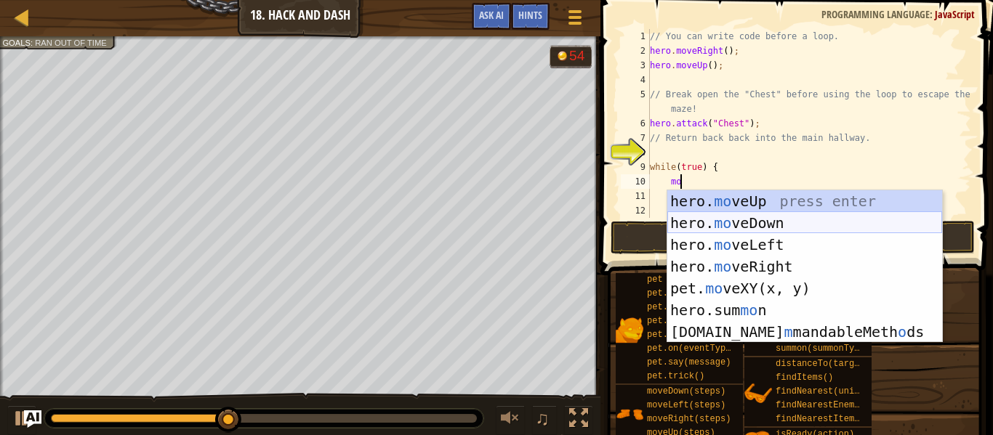
click at [735, 214] on div "hero. mo veUp press enter hero. mo veDown press enter hero. mo veLeft press ent…" at bounding box center [804, 288] width 275 height 196
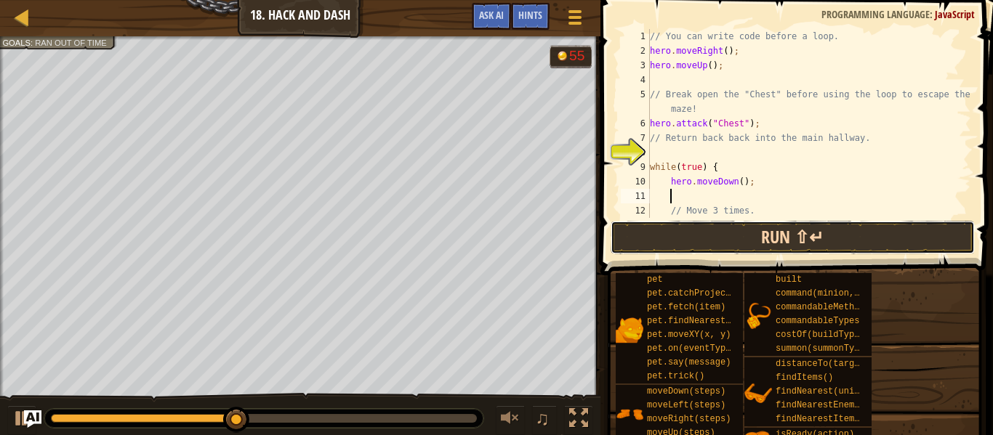
click at [740, 225] on button "Run ⇧↵" at bounding box center [792, 237] width 364 height 33
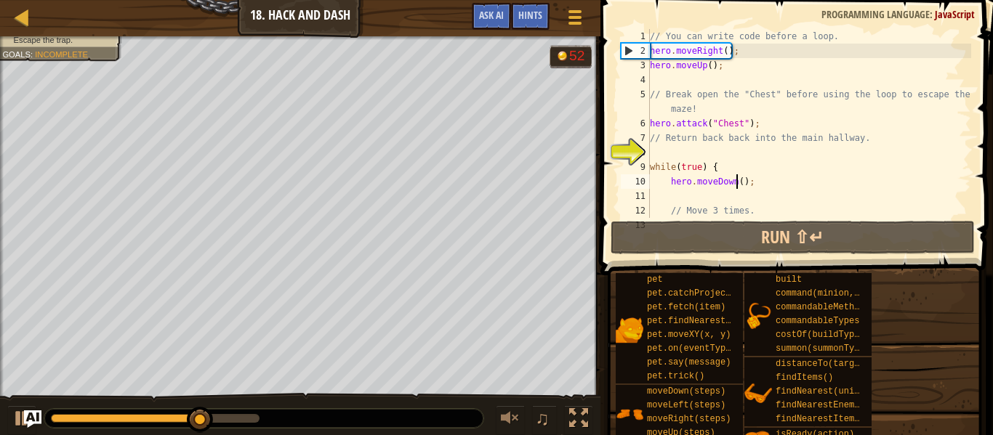
click at [738, 187] on div "// You can write code before a loop. hero . moveRight ( ) ; hero . moveUp ( ) ;…" at bounding box center [809, 138] width 324 height 218
click at [745, 185] on div "// You can write code before a loop. hero . moveRight ( ) ; hero . moveUp ( ) ;…" at bounding box center [809, 138] width 324 height 218
click at [742, 185] on div "// You can write code before a loop. hero . moveRight ( ) ; hero . moveUp ( ) ;…" at bounding box center [809, 138] width 324 height 218
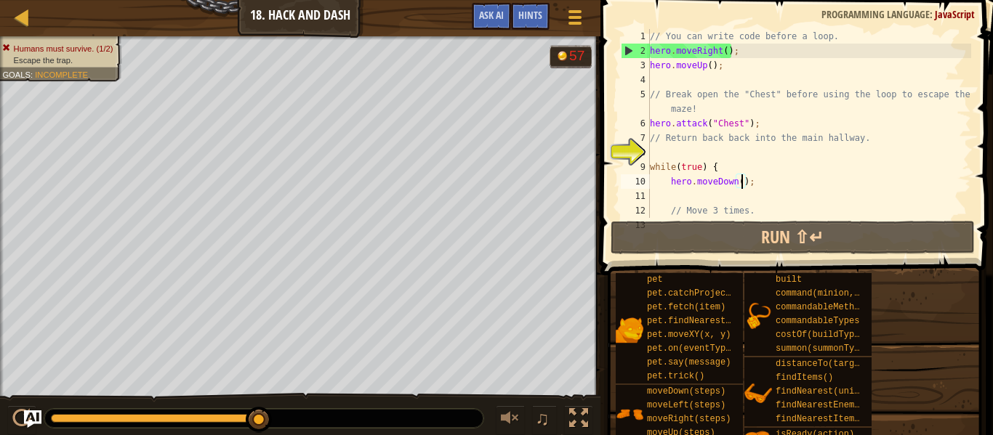
type textarea "hero.moveDown(3);"
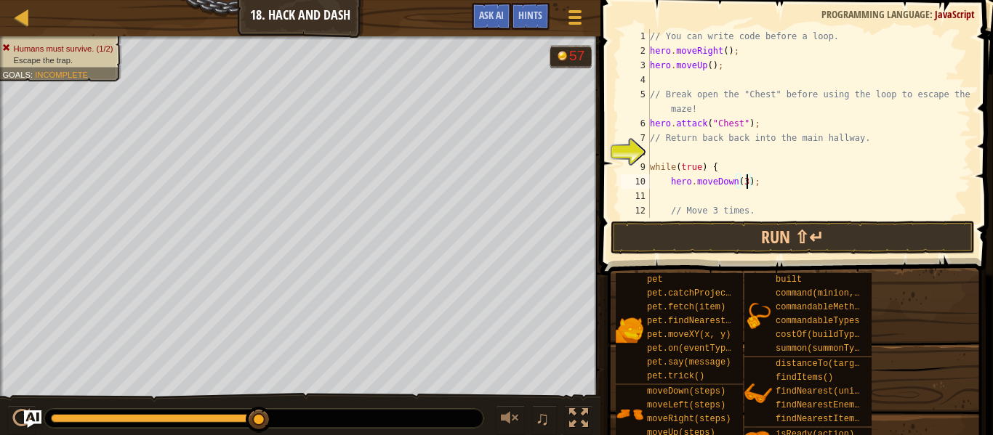
click at [731, 195] on div "// You can write code before a loop. hero . moveRight ( ) ; hero . moveUp ( ) ;…" at bounding box center [809, 138] width 324 height 218
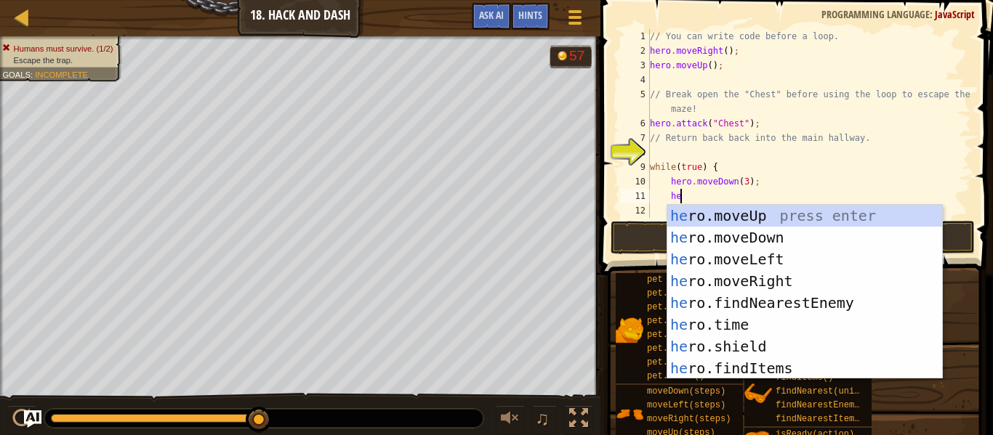
type textarea "her"
click at [746, 284] on div "her o.moveUp press enter her o.moveDown press enter her o.moveLeft press enter …" at bounding box center [804, 314] width 275 height 218
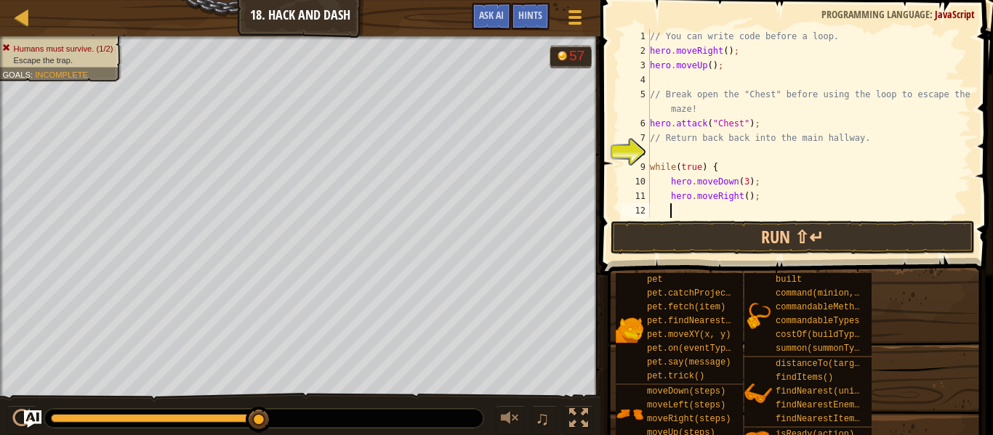
scroll to position [7, 2]
click at [764, 250] on button "Run ⇧↵" at bounding box center [792, 237] width 364 height 33
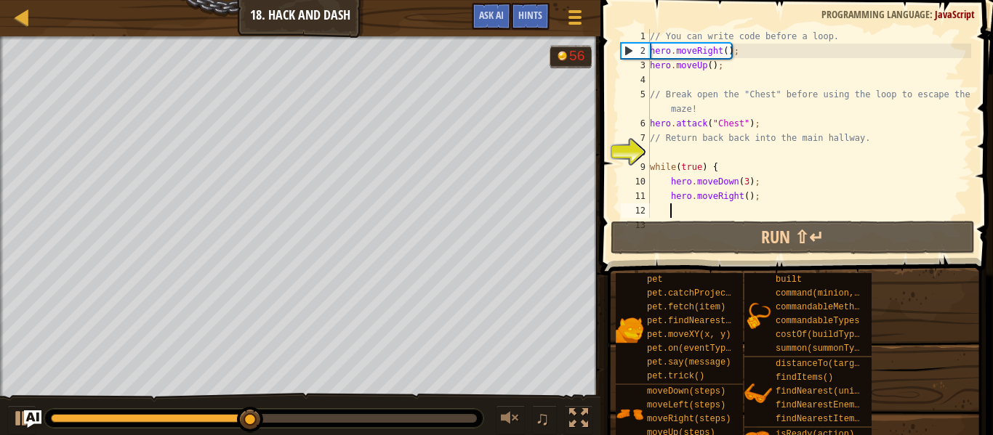
click at [732, 152] on div "// You can write code before a loop. hero . moveRight ( ) ; hero . moveUp ( ) ;…" at bounding box center [809, 138] width 324 height 218
type textarea "h"
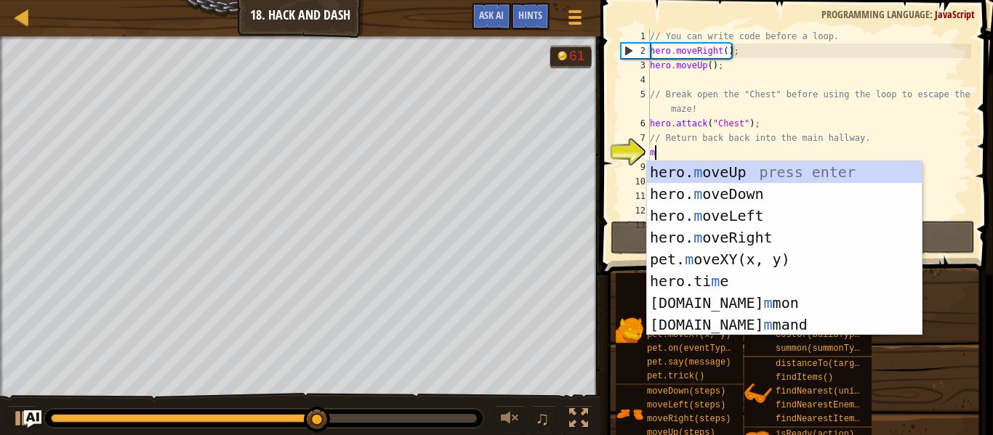
type textarea "mo"
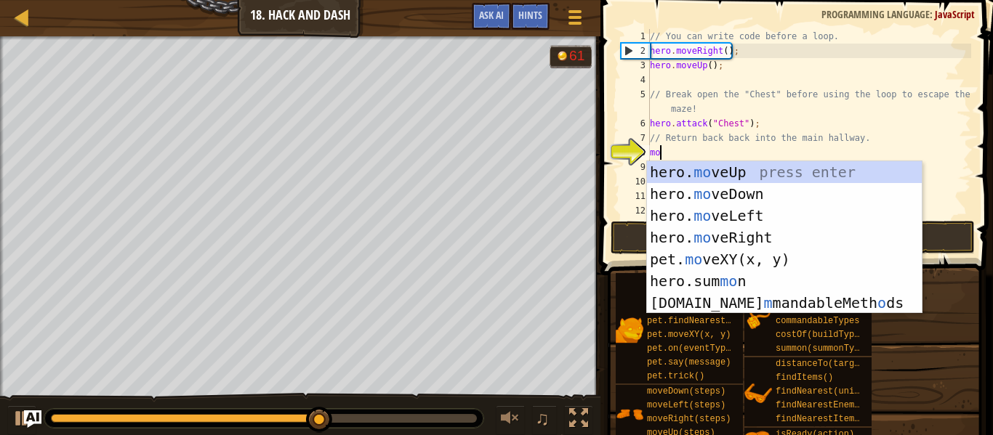
scroll to position [7, 1]
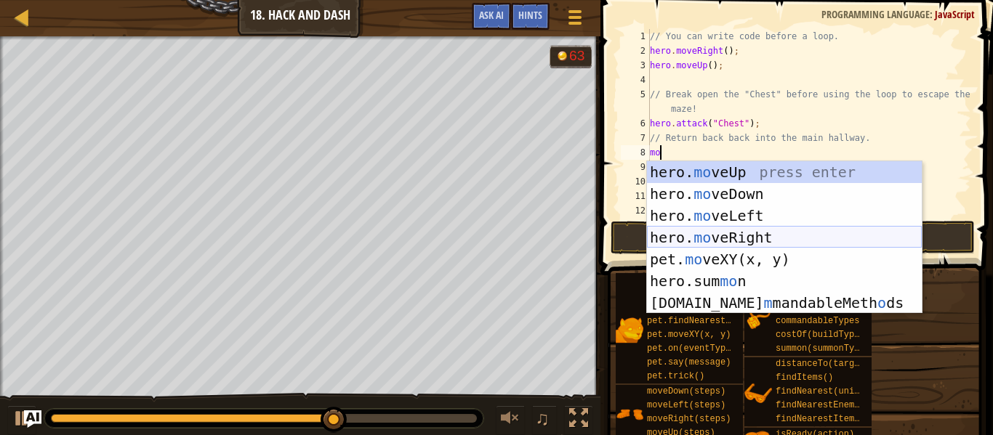
click at [714, 232] on div "hero. mo veUp press enter hero. mo veDown press enter hero. mo veLeft press ent…" at bounding box center [784, 259] width 275 height 196
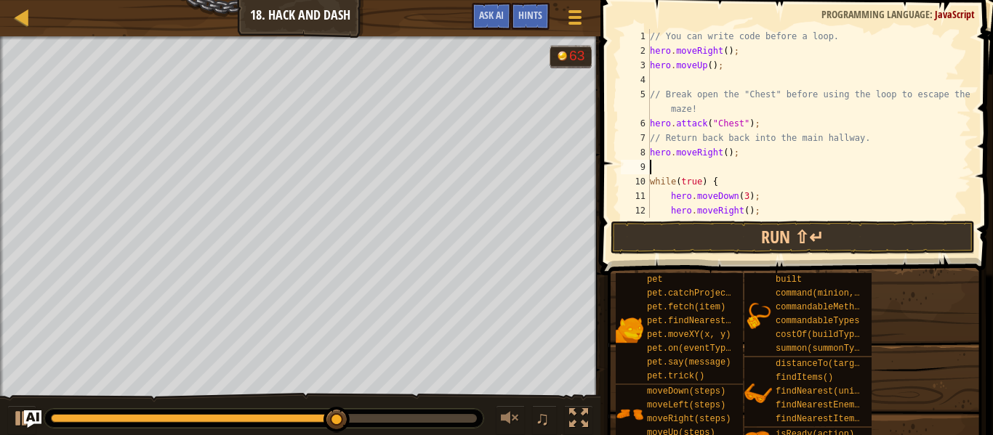
scroll to position [7, 0]
click at [725, 235] on button "Run ⇧↵" at bounding box center [792, 237] width 364 height 33
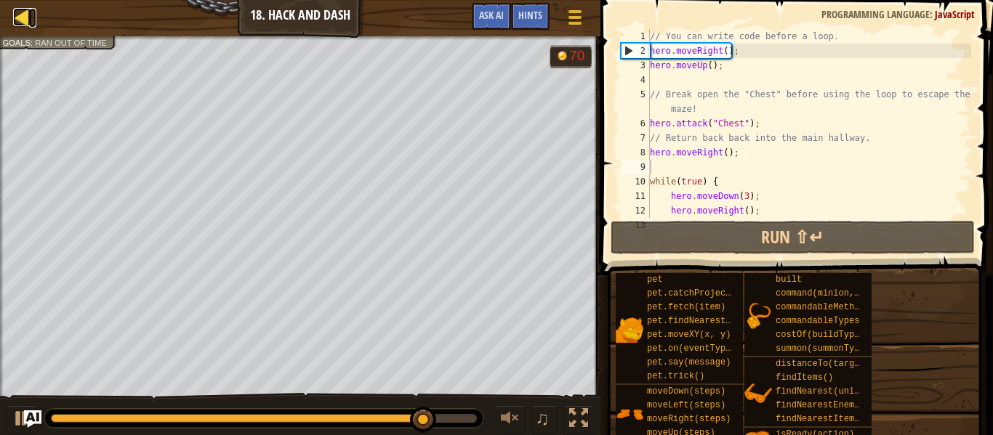
click at [31, 9] on div at bounding box center [22, 17] width 18 height 18
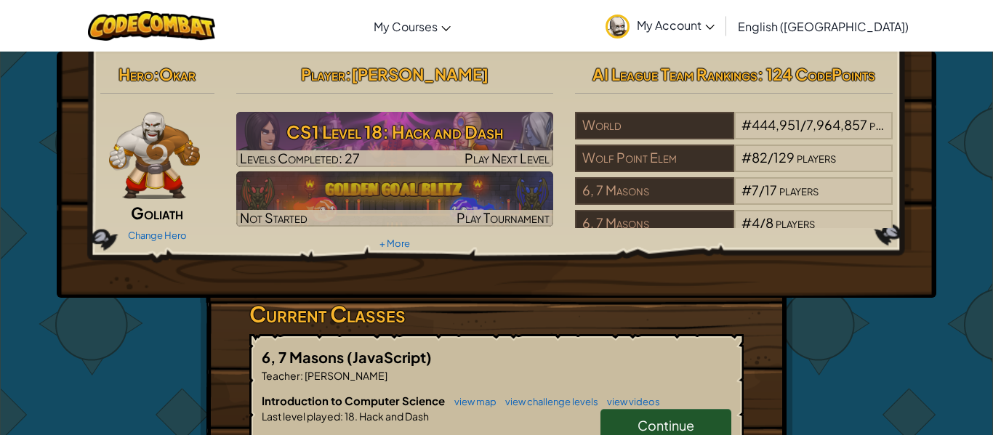
click at [644, 419] on span "Continue" at bounding box center [665, 425] width 57 height 17
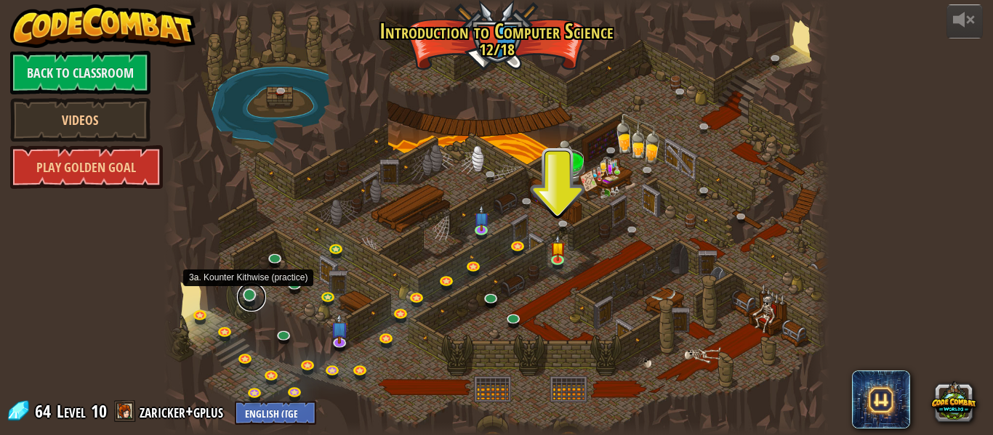
click at [250, 299] on link at bounding box center [251, 297] width 29 height 29
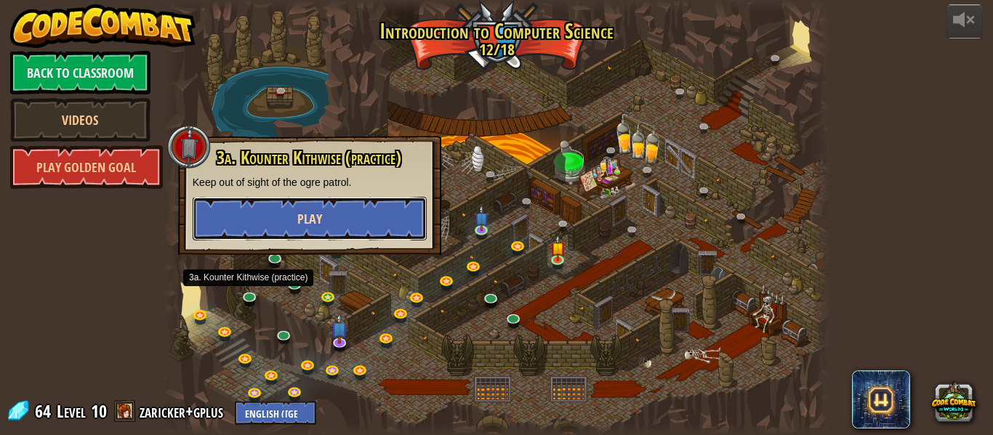
click at [340, 209] on button "Play" at bounding box center [310, 219] width 234 height 44
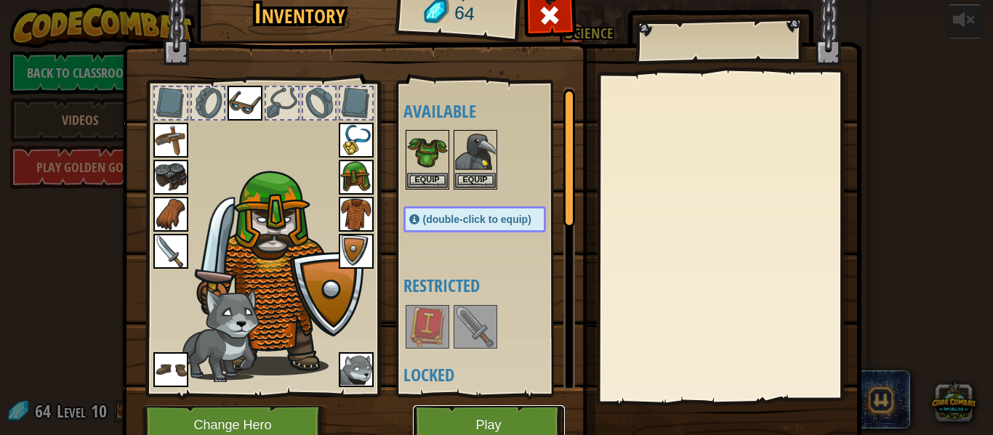
click at [514, 419] on button "Play" at bounding box center [489, 425] width 152 height 40
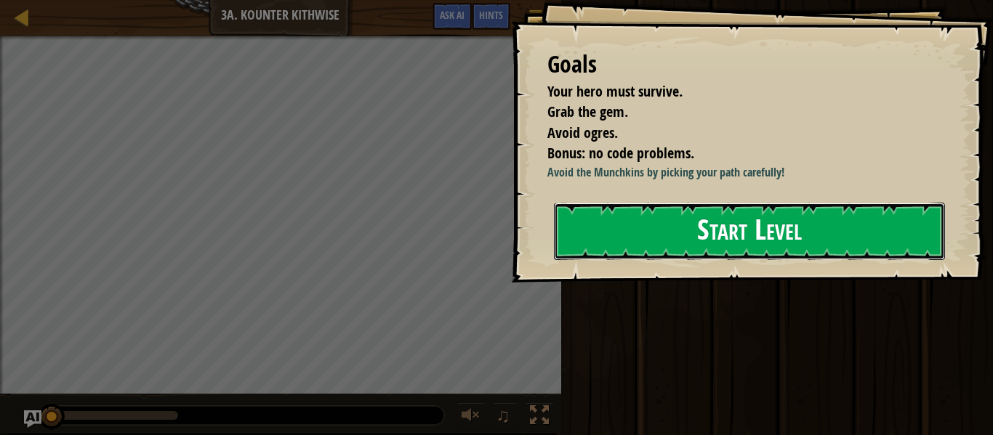
click at [701, 222] on button "Start Level" at bounding box center [749, 231] width 391 height 57
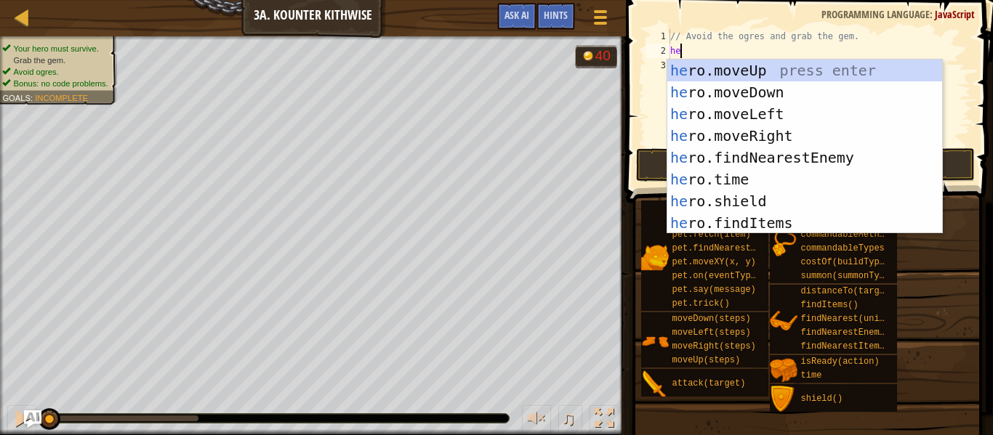
type textarea "her"
click at [780, 89] on div "her o.moveUp press enter her o.moveDown press enter her o.moveLeft press enter …" at bounding box center [804, 169] width 275 height 218
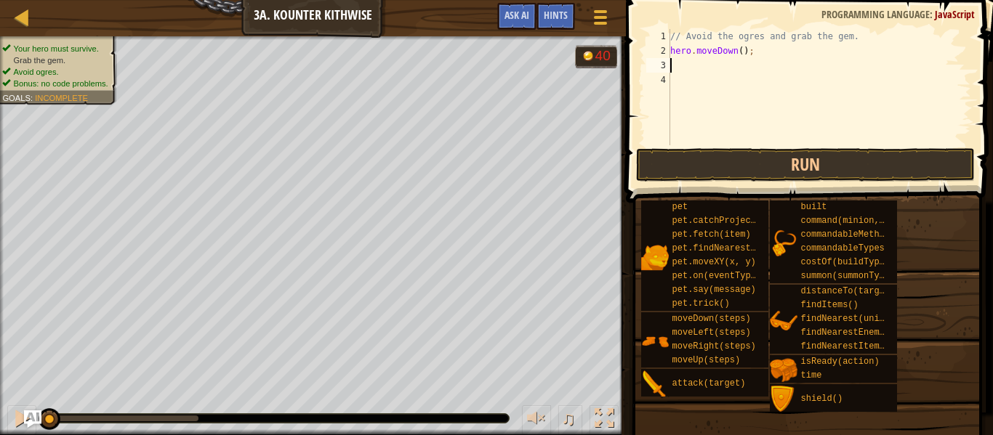
scroll to position [7, 0]
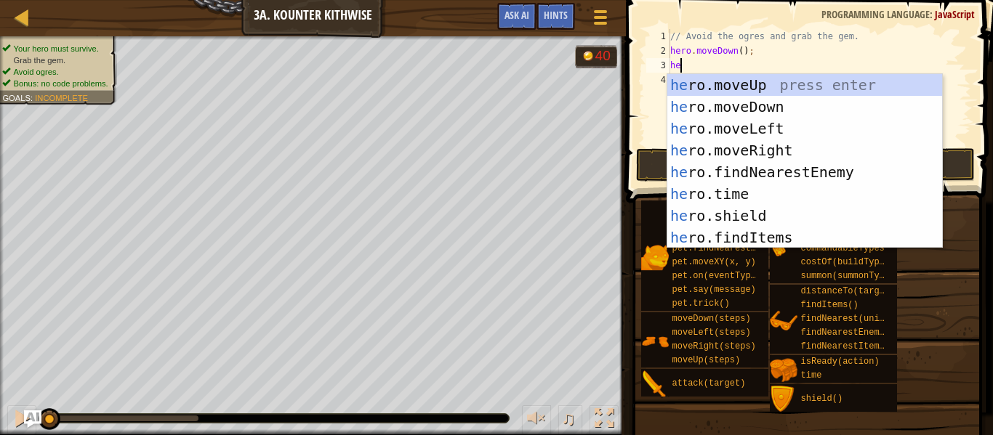
type textarea "her"
click at [784, 145] on div "her o.moveUp press enter her o.moveDown press enter her o.moveLeft press enter …" at bounding box center [804, 183] width 275 height 218
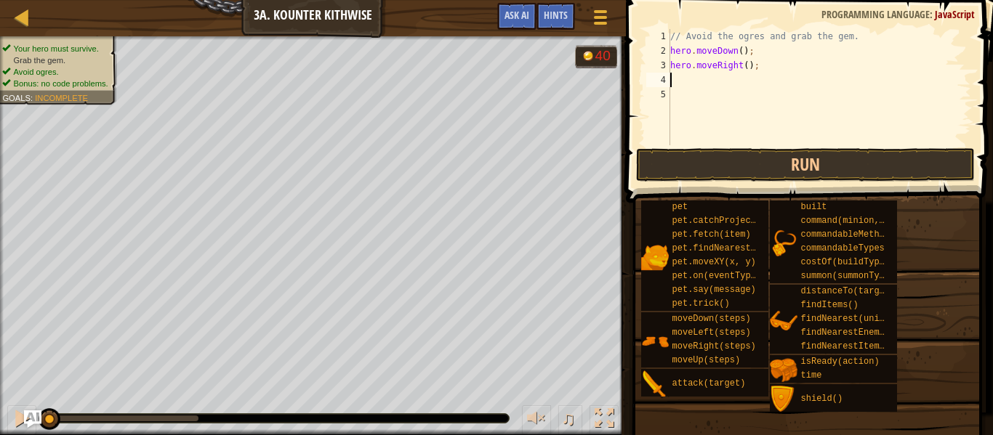
scroll to position [7, 0]
click at [746, 70] on div "// Avoid the ogres and grab the gem. hero . moveDown ( ) ; hero . moveRight ( )…" at bounding box center [819, 101] width 304 height 145
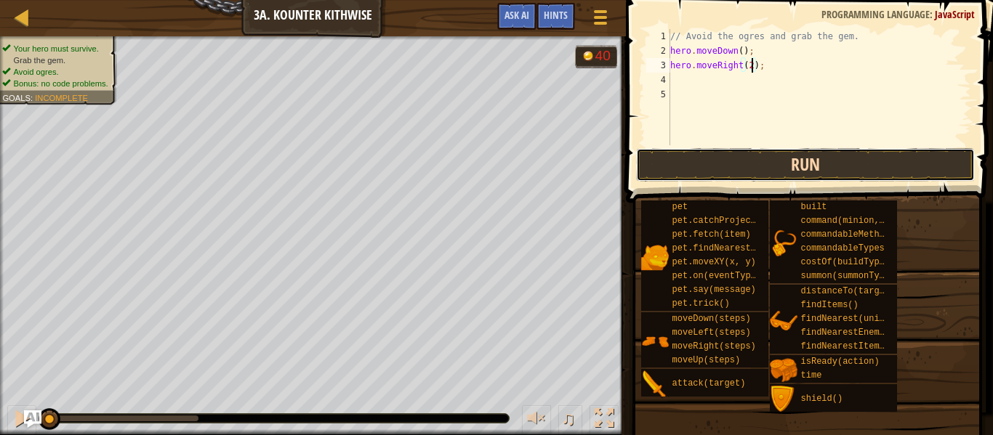
click at [798, 174] on button "Run" at bounding box center [805, 164] width 339 height 33
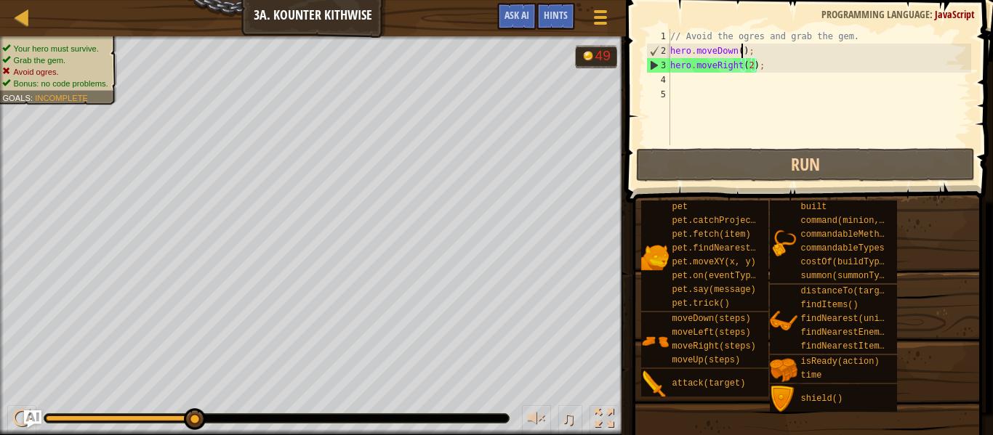
click at [739, 46] on div "// Avoid the ogres and grab the gem. hero . moveDown ( ) ; hero . moveRight ( 2…" at bounding box center [819, 101] width 304 height 145
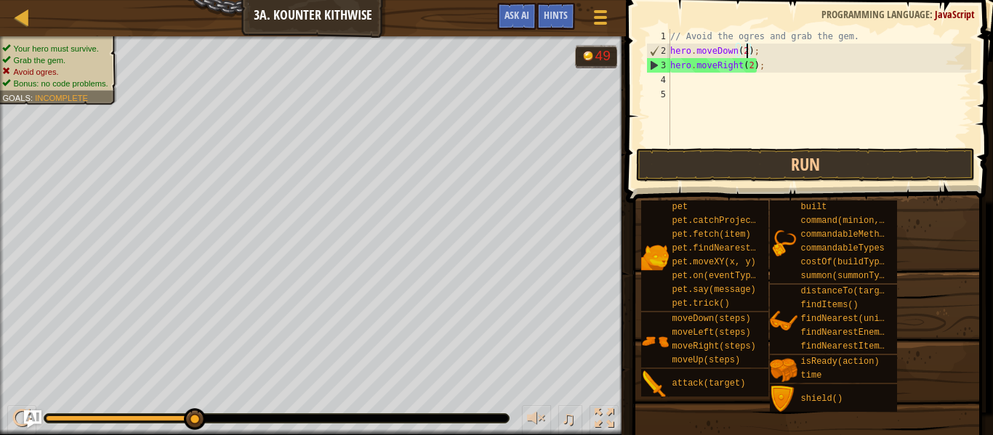
scroll to position [7, 12]
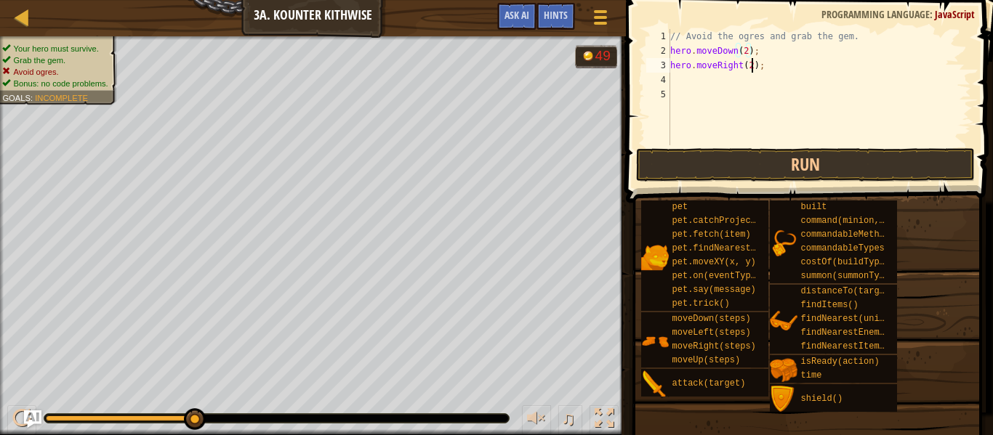
click at [751, 69] on div "// Avoid the ogres and grab the gem. hero . moveDown ( 2 ) ; hero . moveRight (…" at bounding box center [819, 101] width 304 height 145
type textarea "hero.moveRight();"
click at [736, 73] on div "// Avoid the ogres and grab the gem. hero . moveDown ( 2 ) ; hero . moveRight (…" at bounding box center [819, 101] width 304 height 145
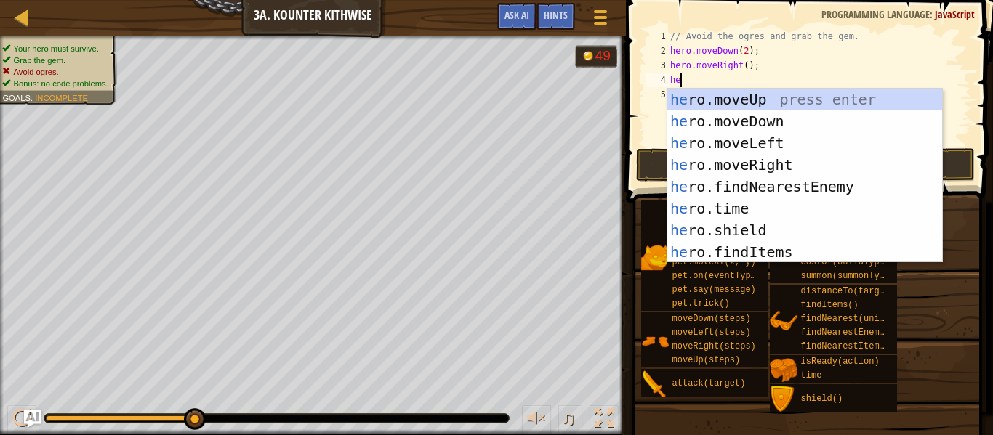
type textarea "her"
click at [774, 105] on div "her o.moveUp press enter her o.moveDown press enter her o.moveLeft press enter …" at bounding box center [804, 198] width 275 height 218
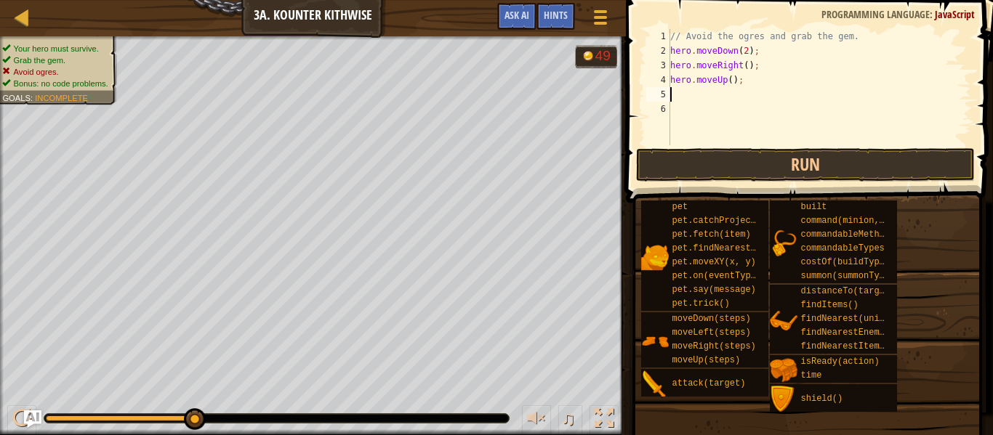
scroll to position [7, 0]
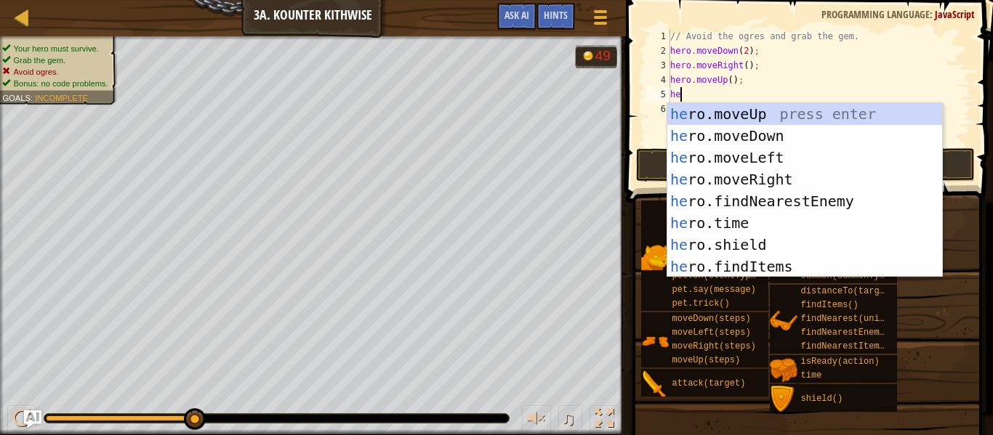
type textarea "her"
click at [770, 176] on div "her o.moveUp press enter her o.moveDown press enter her o.moveLeft press enter …" at bounding box center [804, 212] width 275 height 218
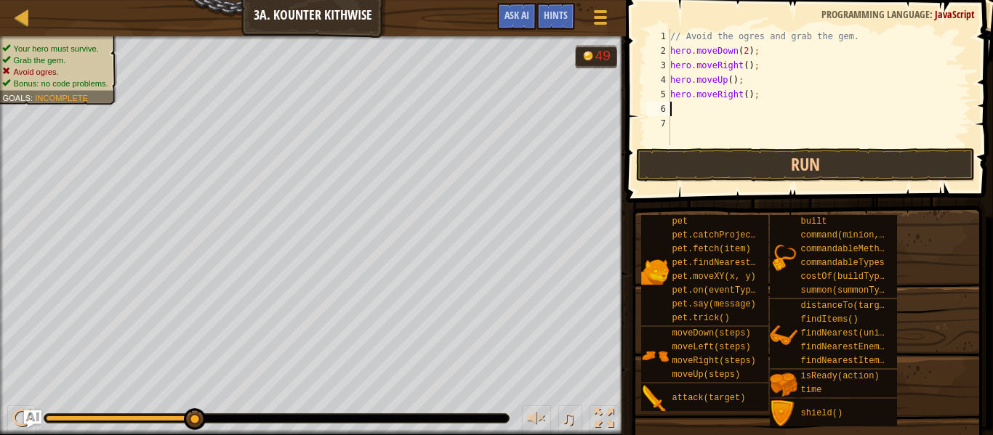
scroll to position [7, 0]
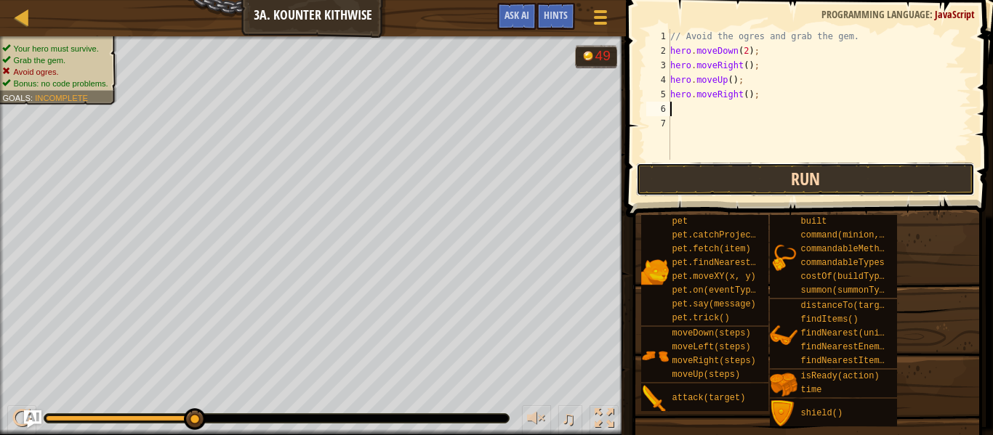
click at [777, 172] on button "Run" at bounding box center [805, 179] width 339 height 33
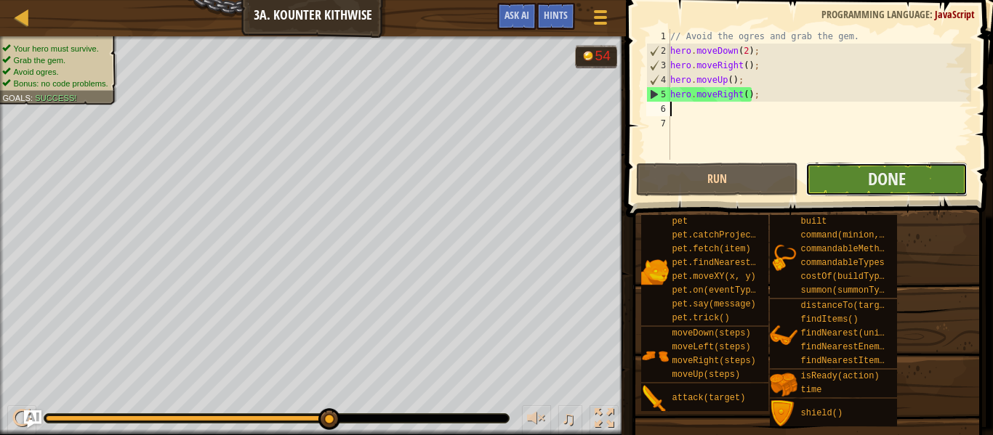
click at [853, 171] on button "Done" at bounding box center [886, 179] width 162 height 33
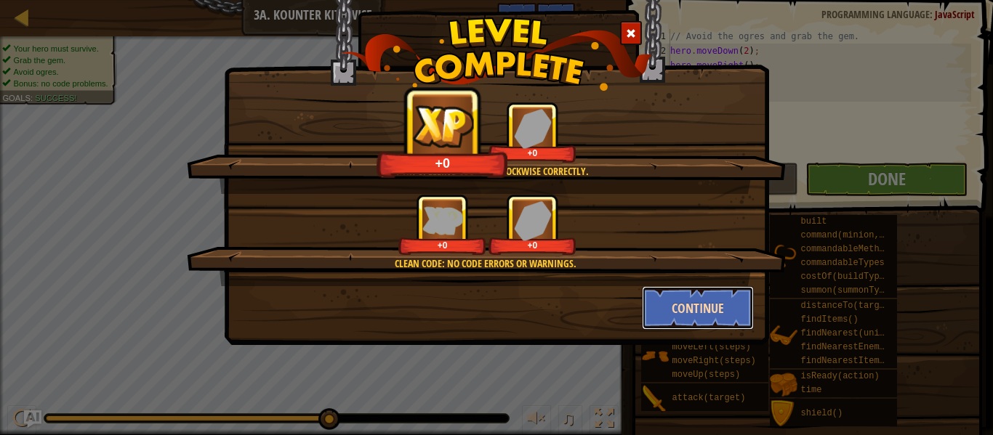
click at [687, 299] on button "Continue" at bounding box center [698, 308] width 113 height 44
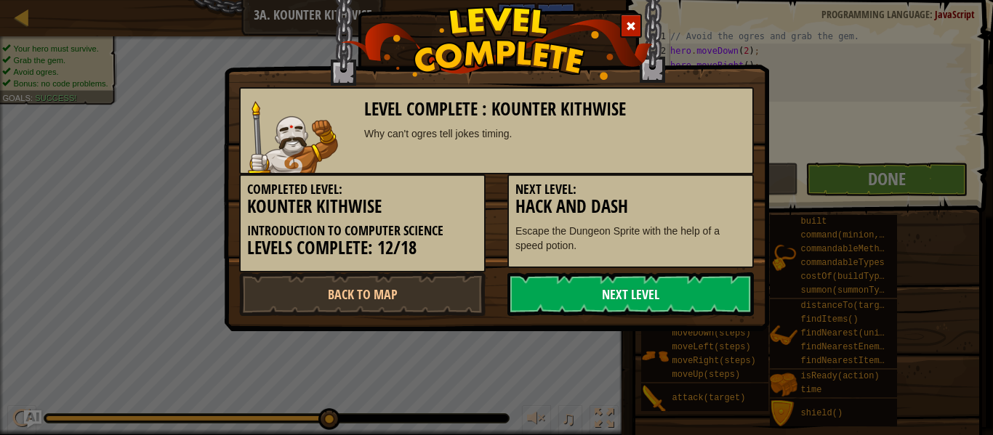
click at [582, 283] on link "Next Level" at bounding box center [630, 294] width 246 height 44
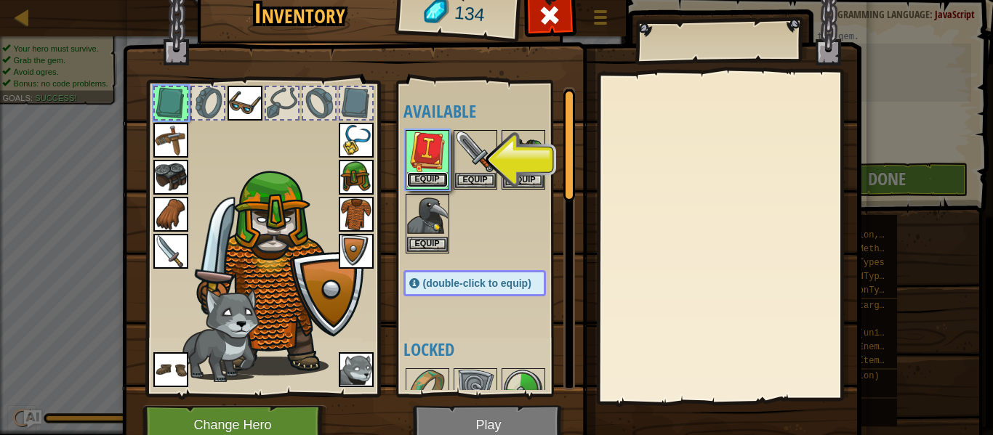
click at [416, 179] on button "Equip" at bounding box center [427, 179] width 41 height 15
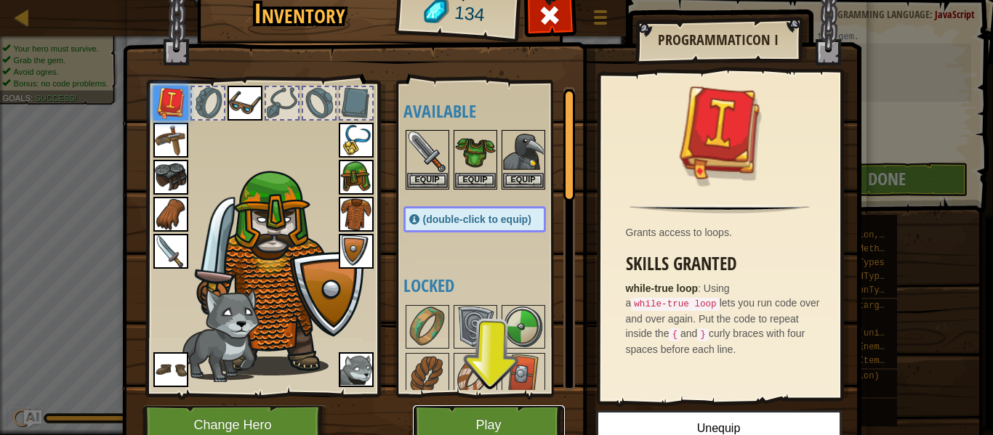
click at [505, 411] on button "Play" at bounding box center [489, 425] width 152 height 40
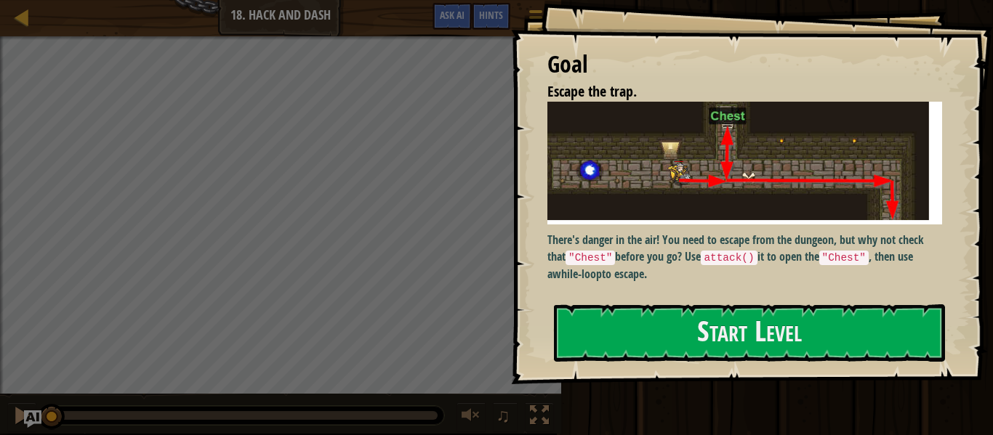
click at [15, 1] on div "Map Introduction to Computer Science 18. Hack and Dash Game Menu Done Hints Ask…" at bounding box center [280, 18] width 561 height 36
click at [22, 19] on div at bounding box center [22, 17] width 18 height 18
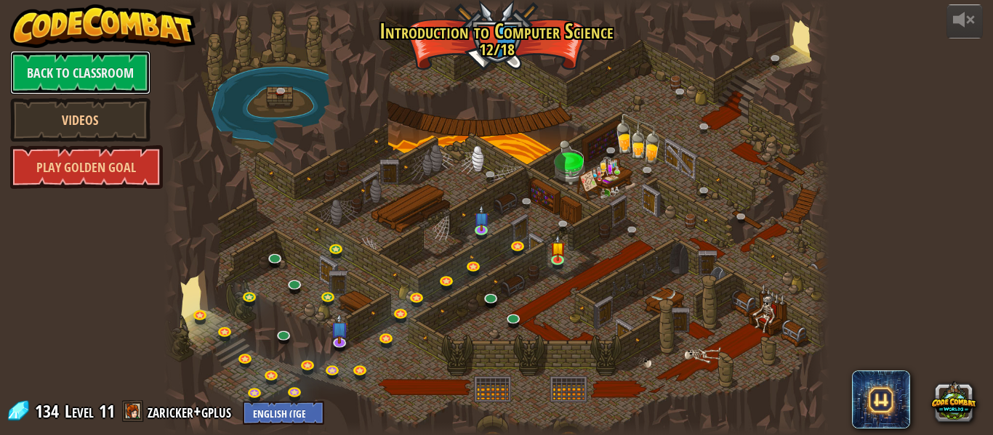
click at [122, 78] on link "Back to Classroom" at bounding box center [80, 73] width 140 height 44
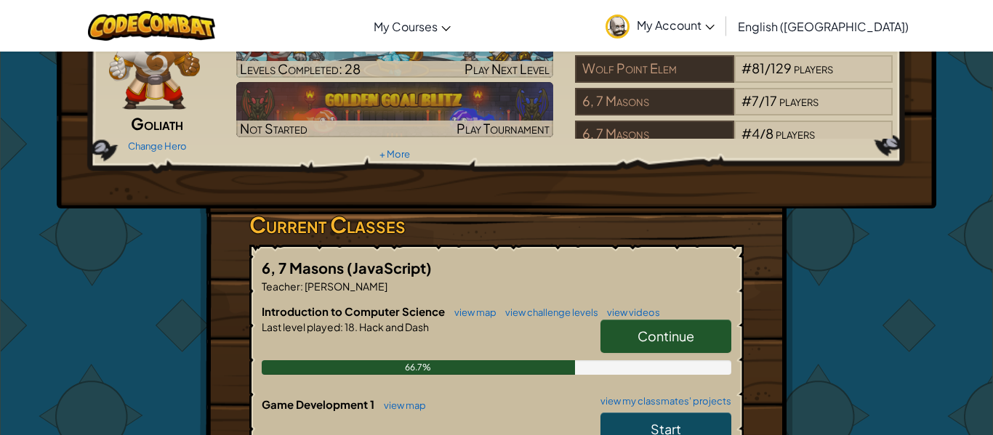
scroll to position [90, 0]
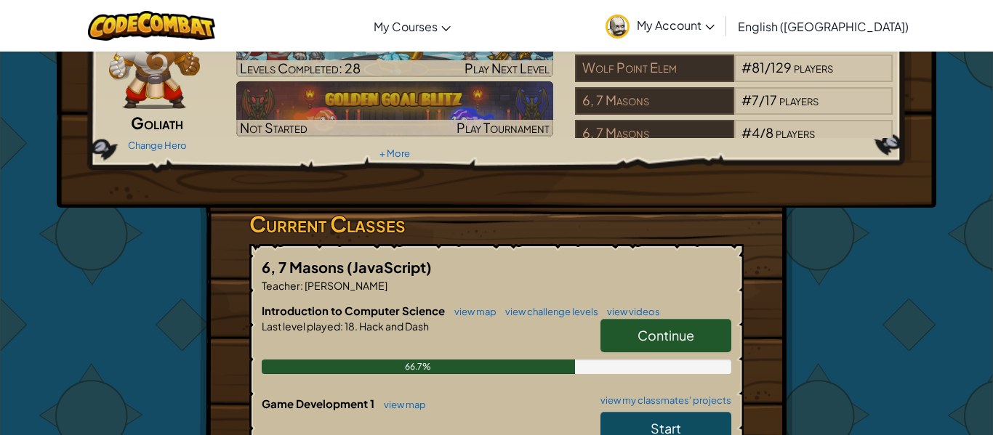
click at [624, 331] on link "Continue" at bounding box center [665, 335] width 131 height 33
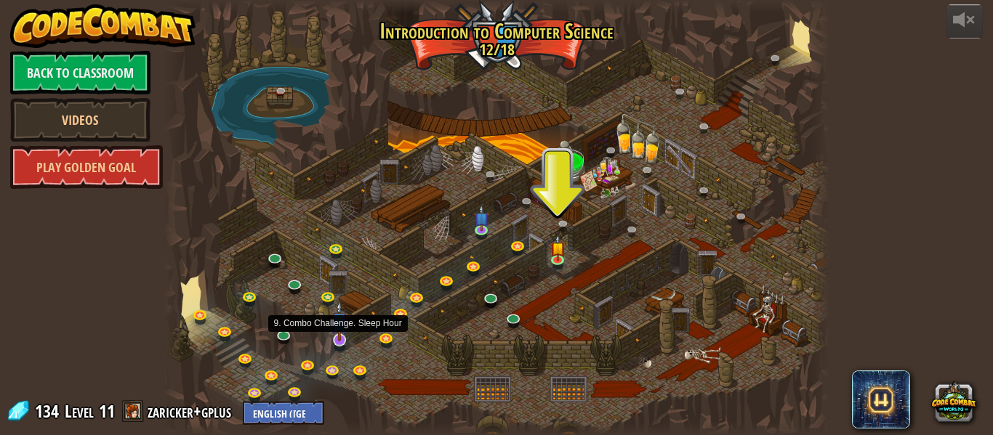
click at [334, 336] on img at bounding box center [339, 321] width 17 height 41
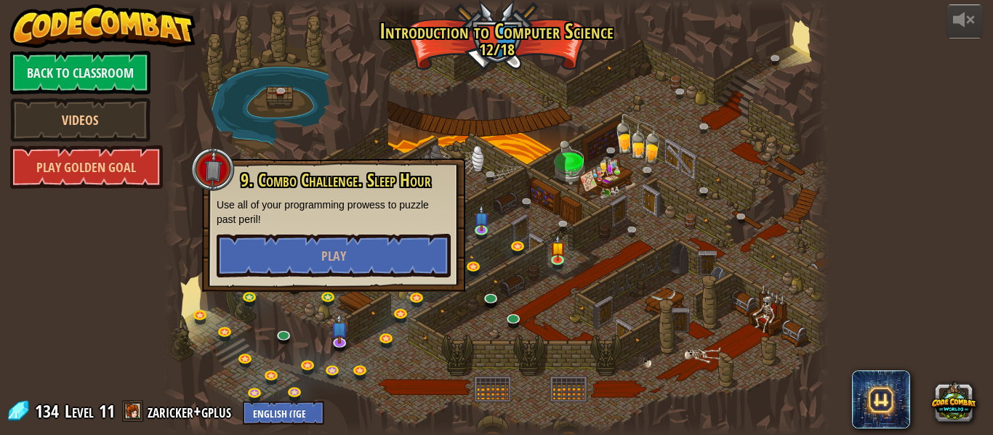
click at [459, 78] on div at bounding box center [496, 217] width 666 height 435
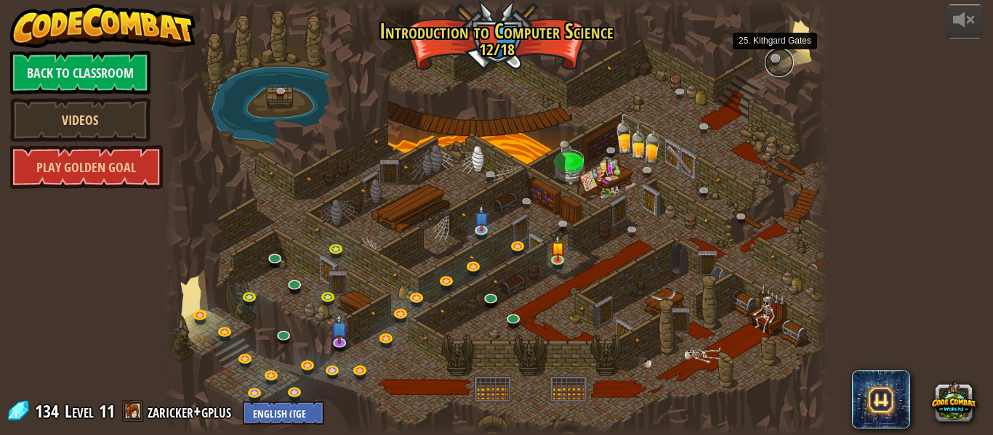
click at [775, 57] on link at bounding box center [778, 62] width 29 height 29
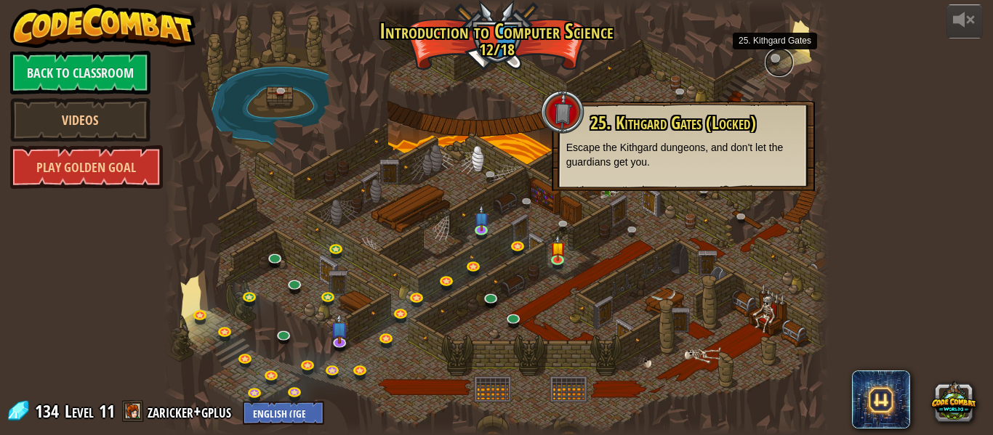
click at [775, 57] on link at bounding box center [778, 62] width 29 height 29
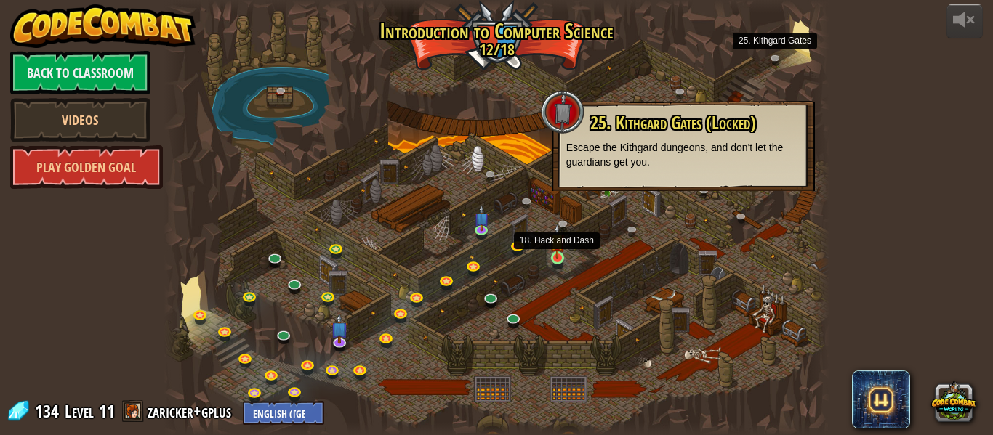
click at [556, 256] on img at bounding box center [556, 241] width 15 height 35
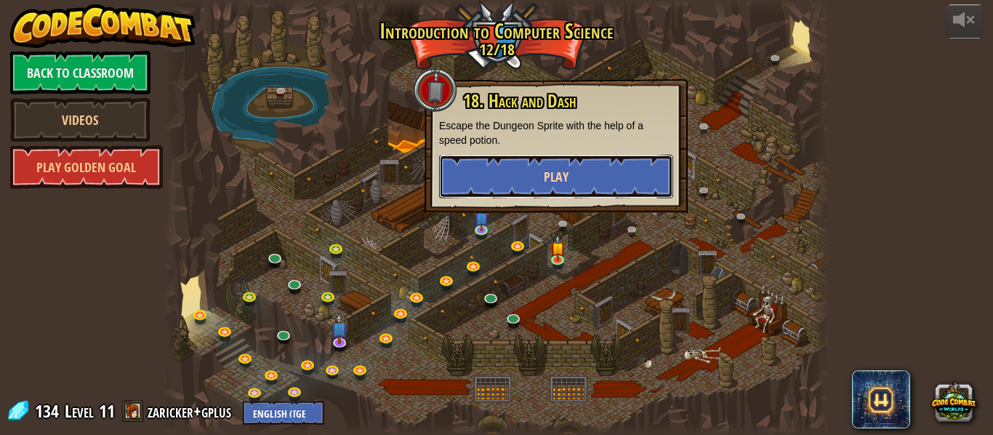
click at [599, 180] on button "Play" at bounding box center [556, 177] width 234 height 44
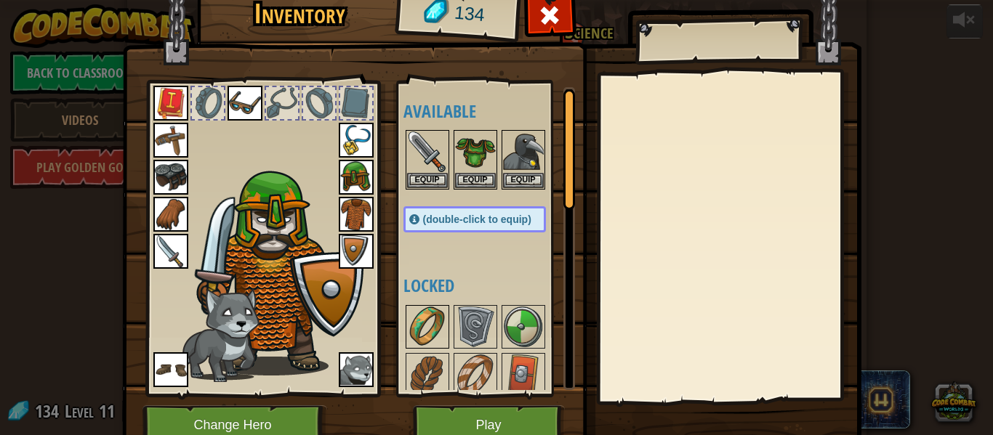
click at [422, 315] on img at bounding box center [427, 327] width 41 height 41
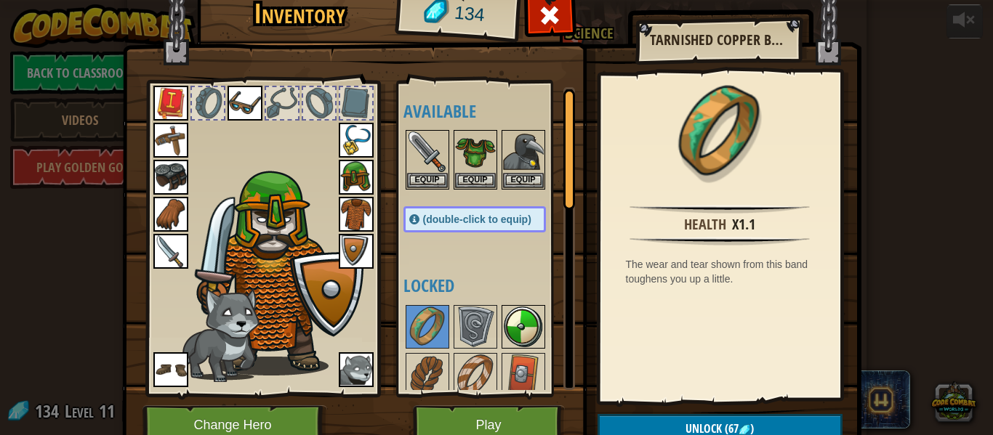
click at [514, 324] on img at bounding box center [523, 327] width 41 height 41
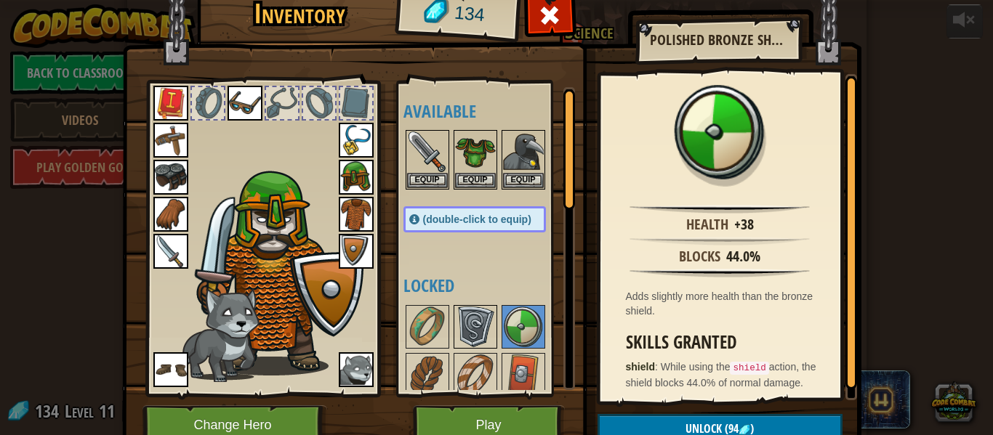
click at [479, 326] on img at bounding box center [475, 327] width 41 height 41
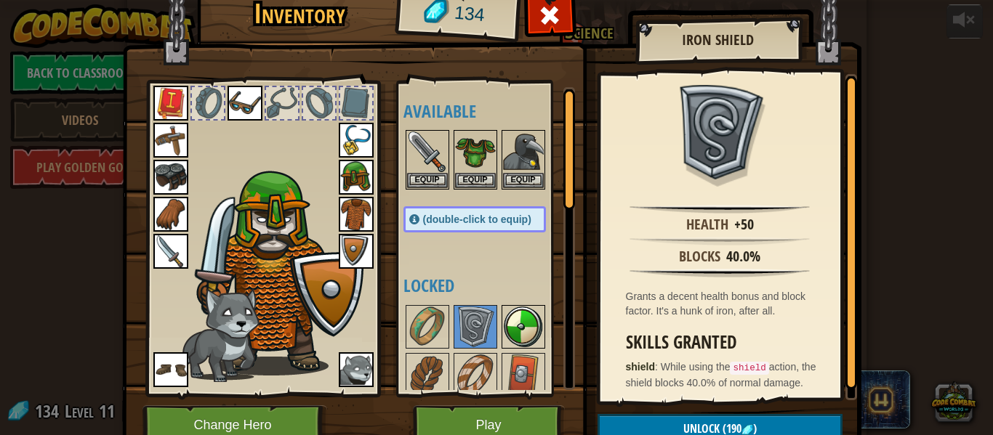
click at [520, 327] on img at bounding box center [523, 327] width 41 height 41
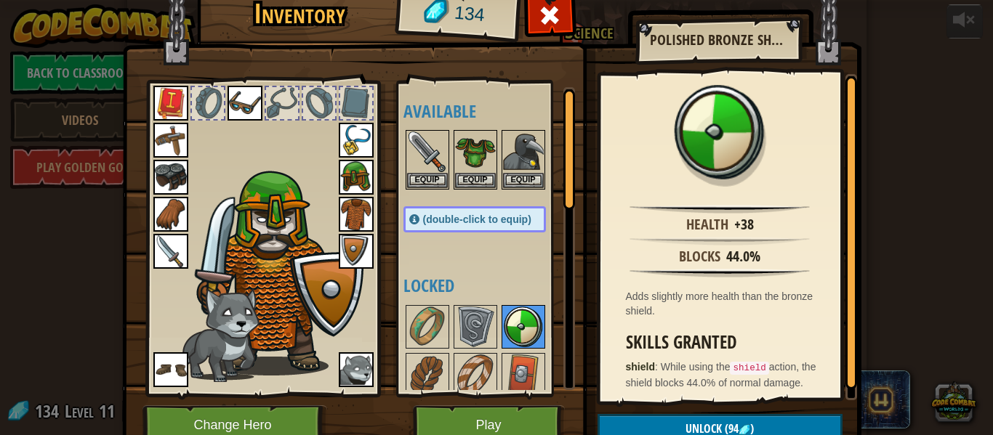
click at [504, 328] on img at bounding box center [523, 327] width 41 height 41
click at [495, 324] on div at bounding box center [475, 327] width 44 height 44
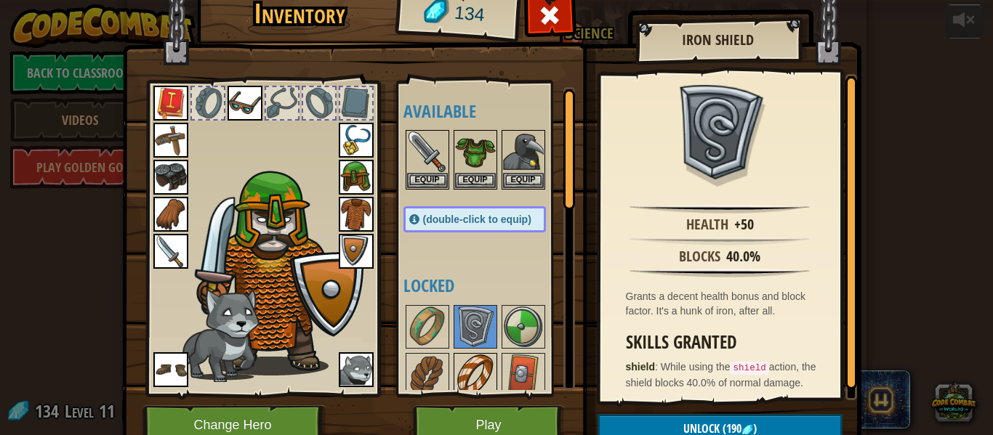
click at [480, 367] on img at bounding box center [475, 375] width 41 height 41
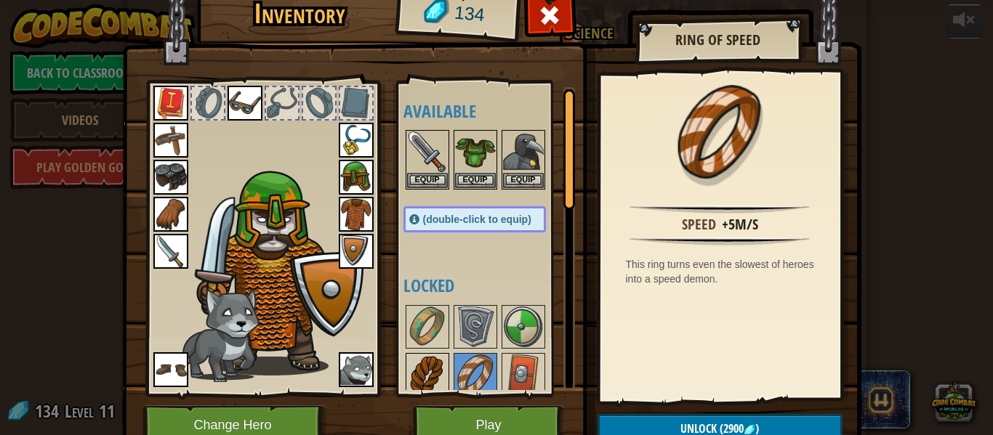
click at [424, 368] on img at bounding box center [427, 375] width 41 height 41
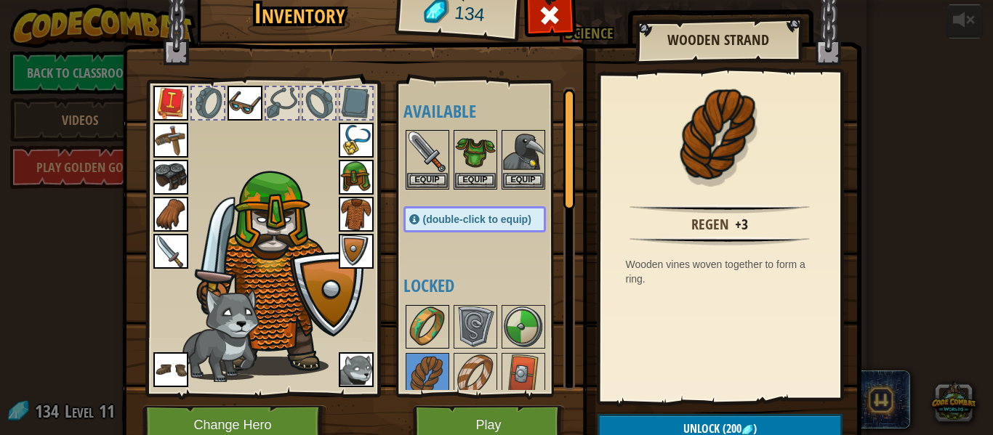
click at [430, 331] on img at bounding box center [427, 327] width 41 height 41
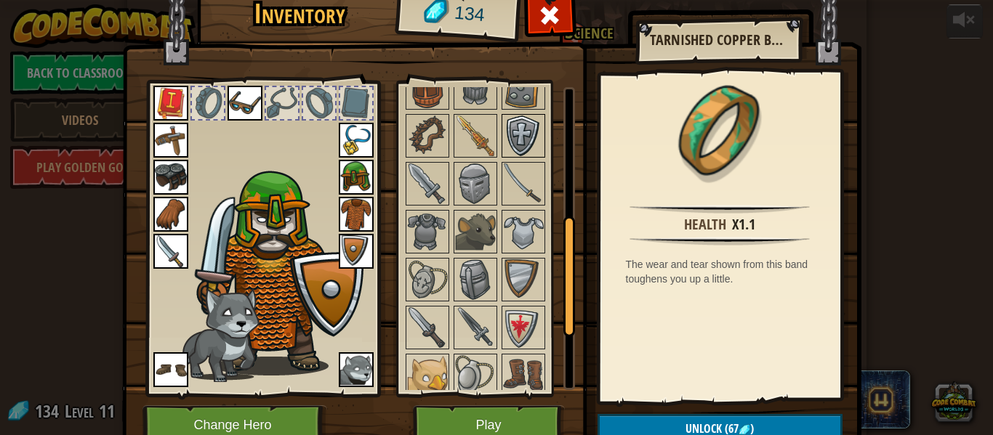
scroll to position [336, 0]
click at [478, 236] on img at bounding box center [475, 230] width 41 height 41
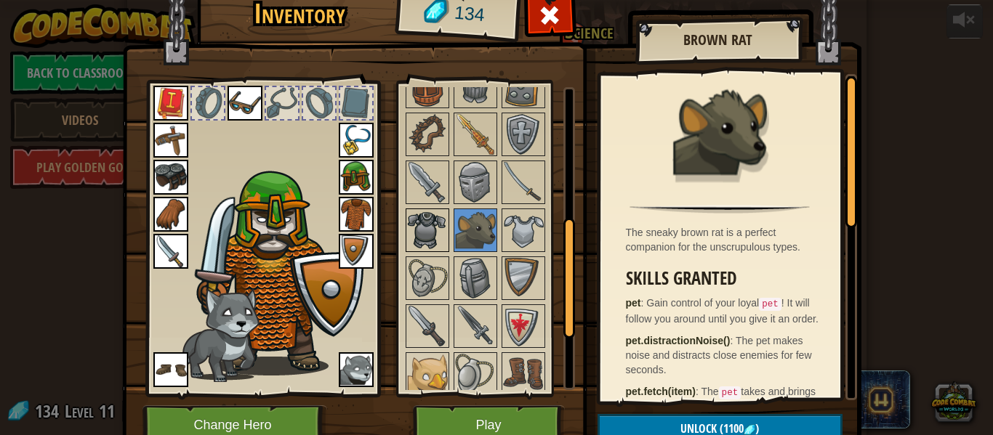
click at [432, 231] on img at bounding box center [427, 230] width 41 height 41
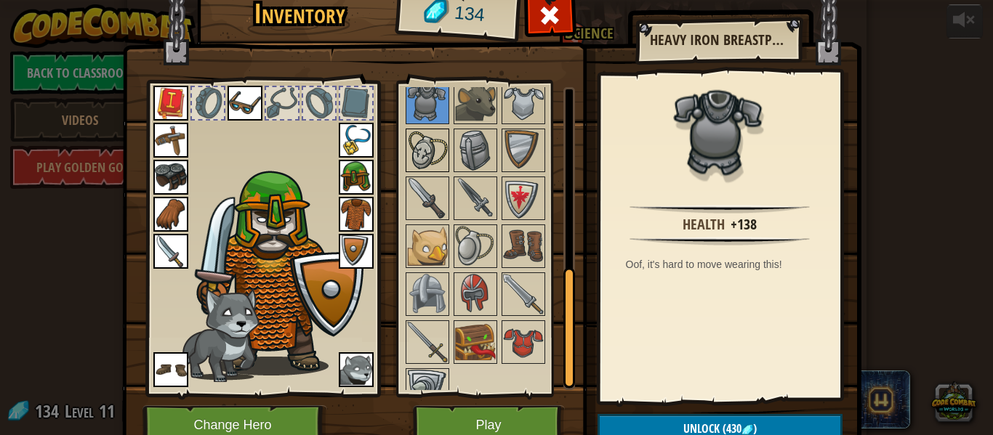
scroll to position [488, 0]
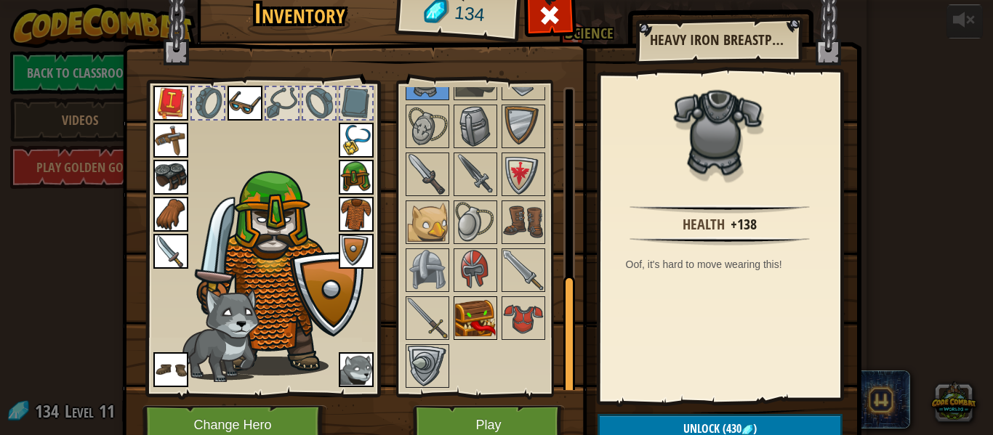
click at [463, 310] on img at bounding box center [475, 318] width 41 height 41
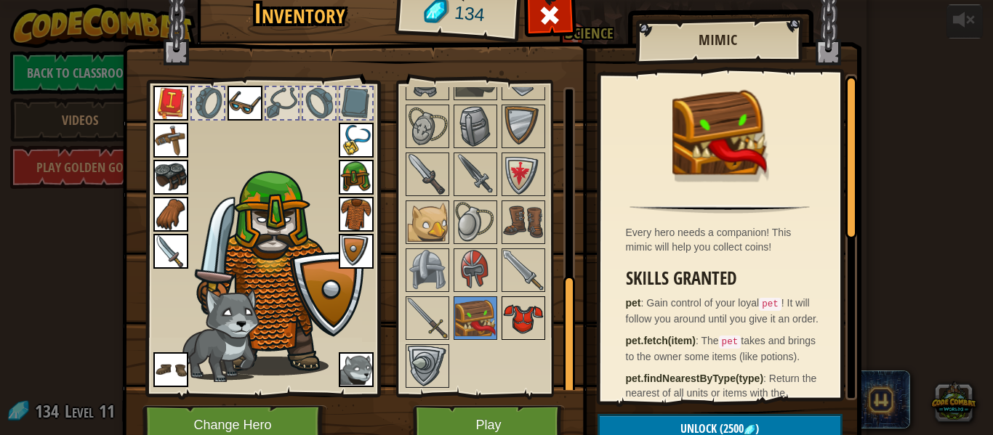
click at [512, 309] on img at bounding box center [523, 318] width 41 height 41
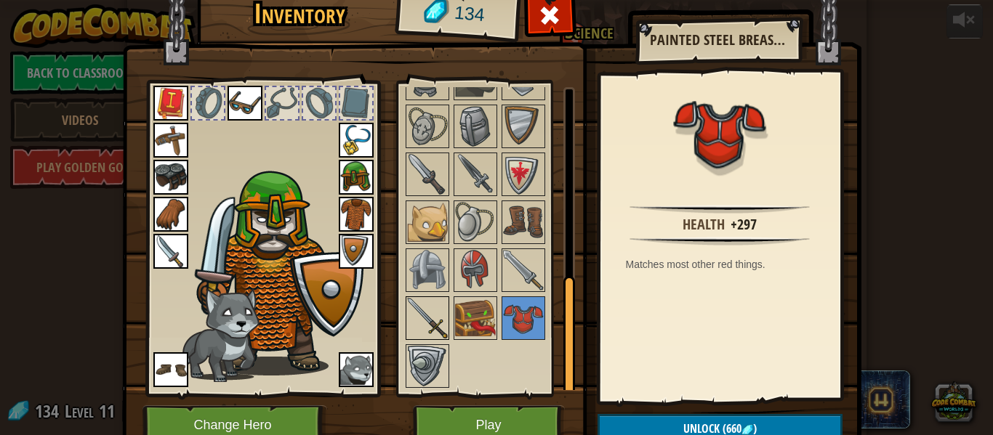
click at [416, 312] on img at bounding box center [427, 318] width 41 height 41
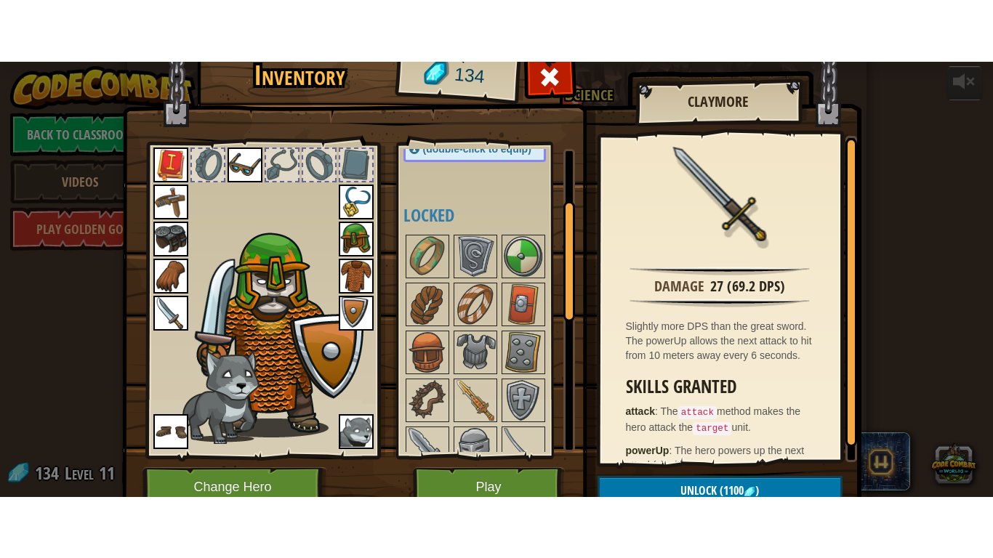
scroll to position [129, 0]
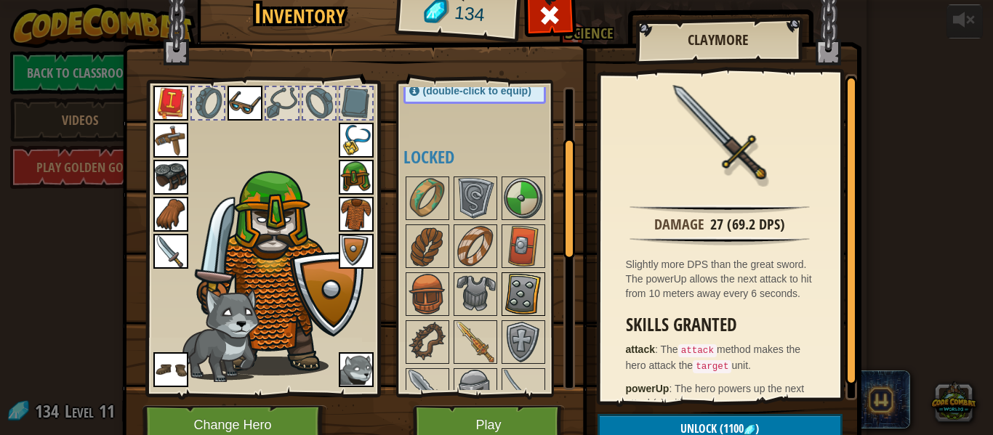
click at [525, 290] on img at bounding box center [523, 294] width 41 height 41
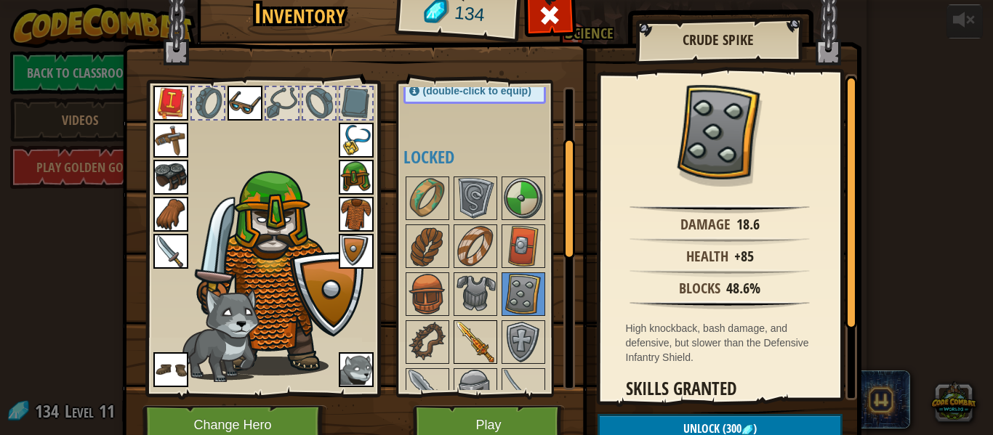
click at [486, 331] on img at bounding box center [475, 342] width 41 height 41
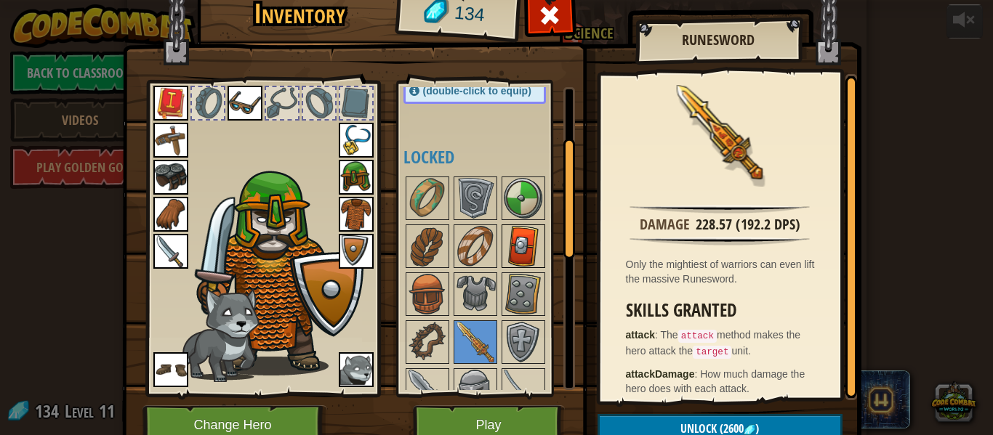
click at [508, 249] on img at bounding box center [523, 246] width 41 height 41
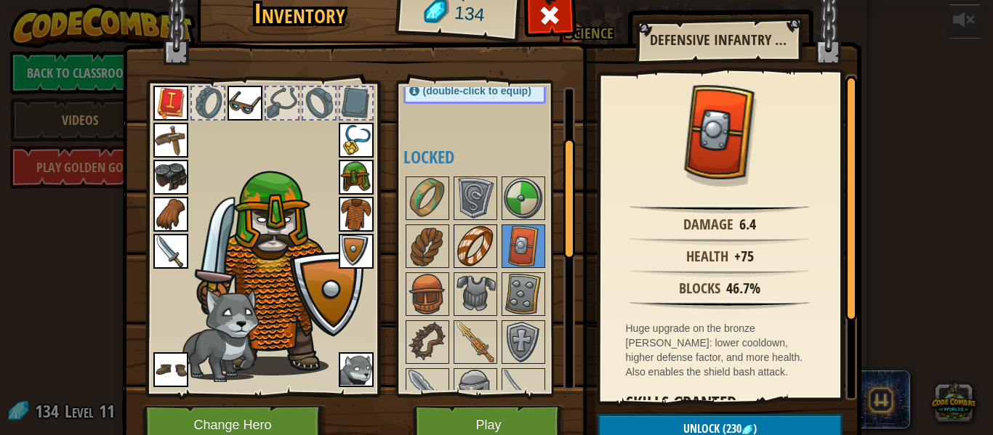
click at [488, 248] on img at bounding box center [475, 246] width 41 height 41
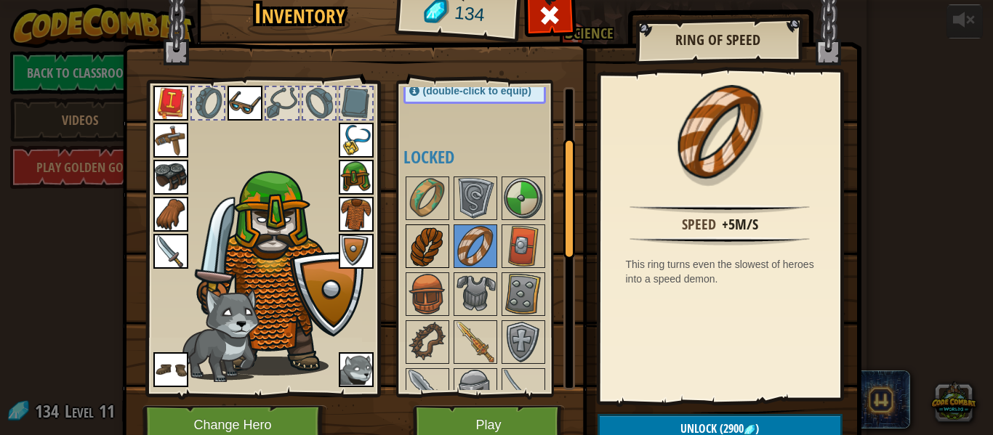
click at [430, 247] on img at bounding box center [427, 246] width 41 height 41
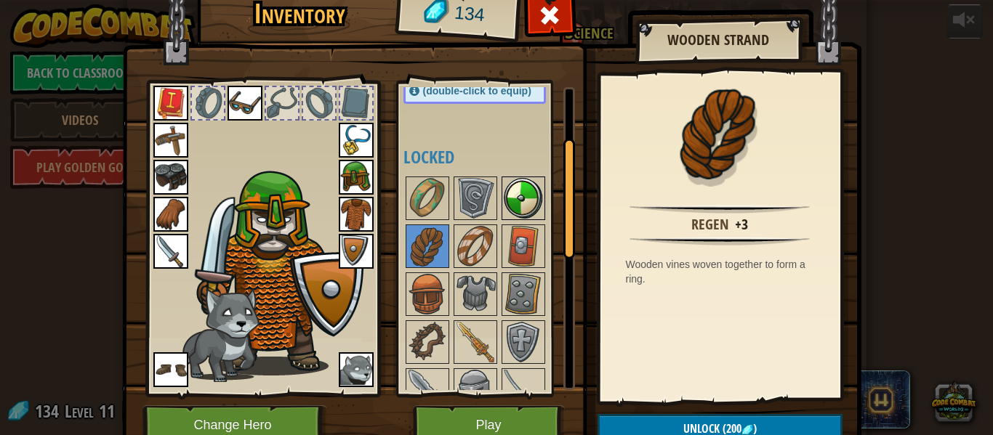
click at [506, 189] on img at bounding box center [523, 198] width 41 height 41
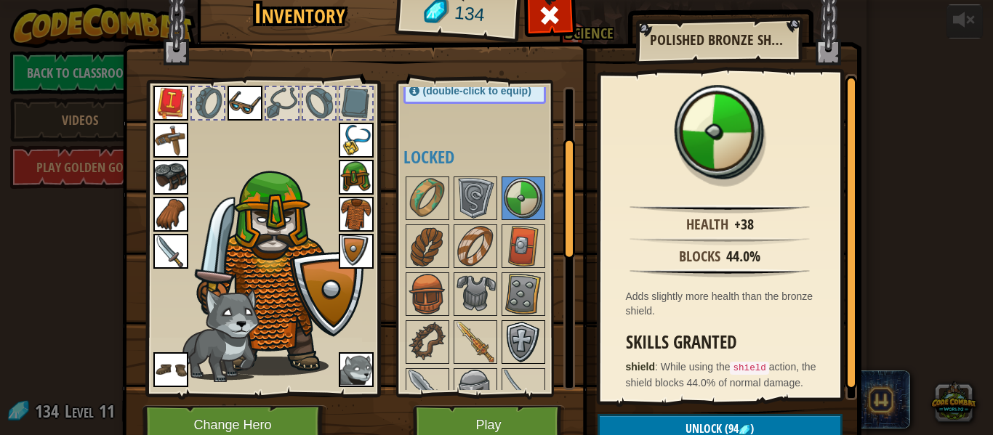
click at [508, 341] on img at bounding box center [523, 342] width 41 height 41
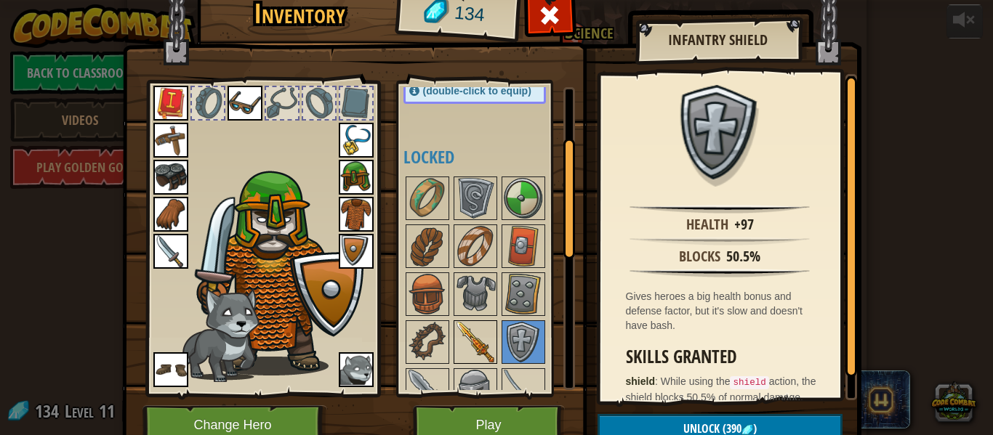
click at [483, 328] on img at bounding box center [475, 342] width 41 height 41
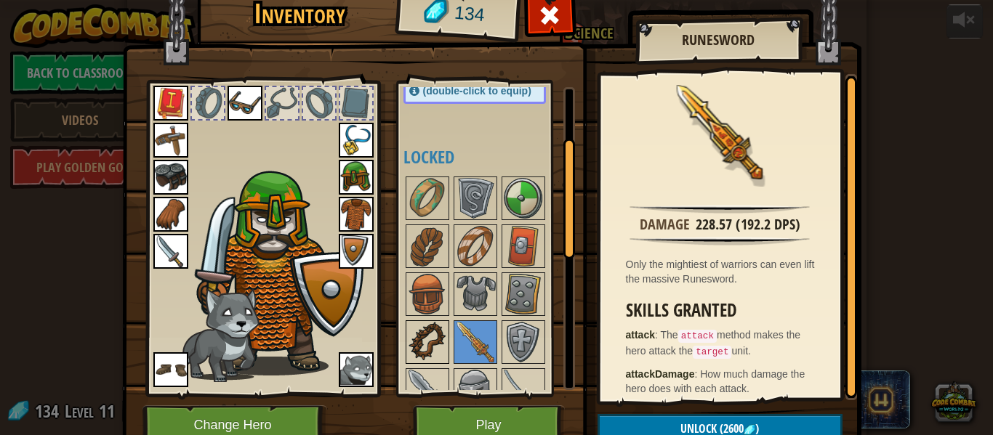
click at [434, 334] on img at bounding box center [427, 342] width 41 height 41
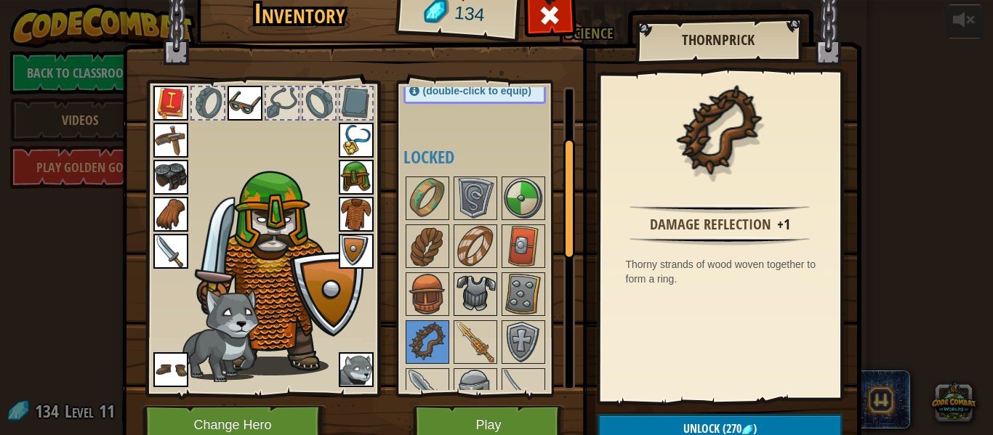
click at [495, 290] on div at bounding box center [475, 294] width 44 height 44
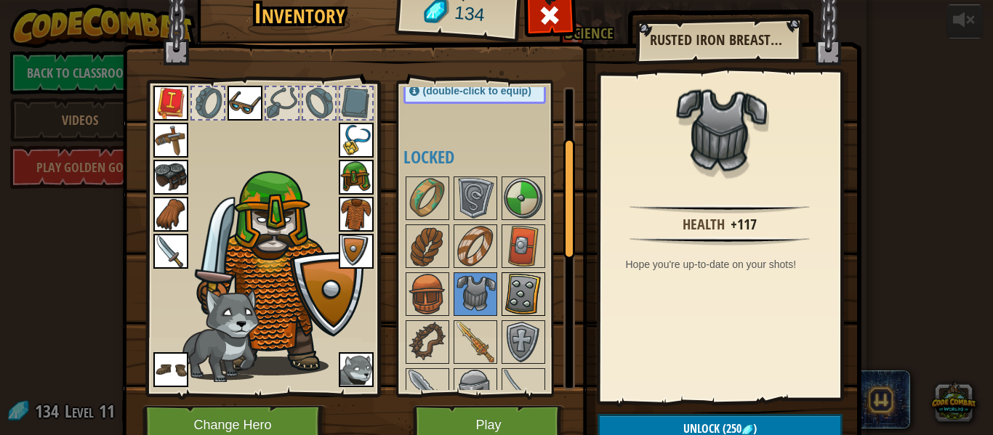
click at [528, 283] on img at bounding box center [523, 294] width 41 height 41
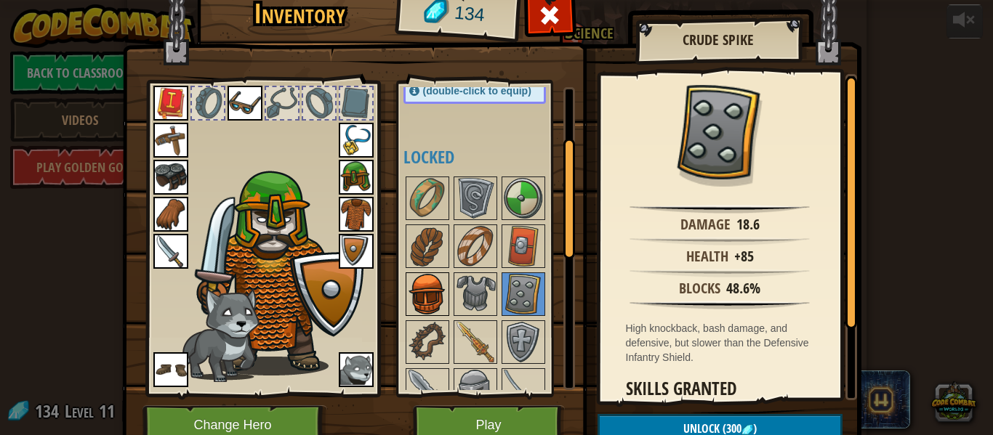
click at [418, 292] on img at bounding box center [427, 294] width 41 height 41
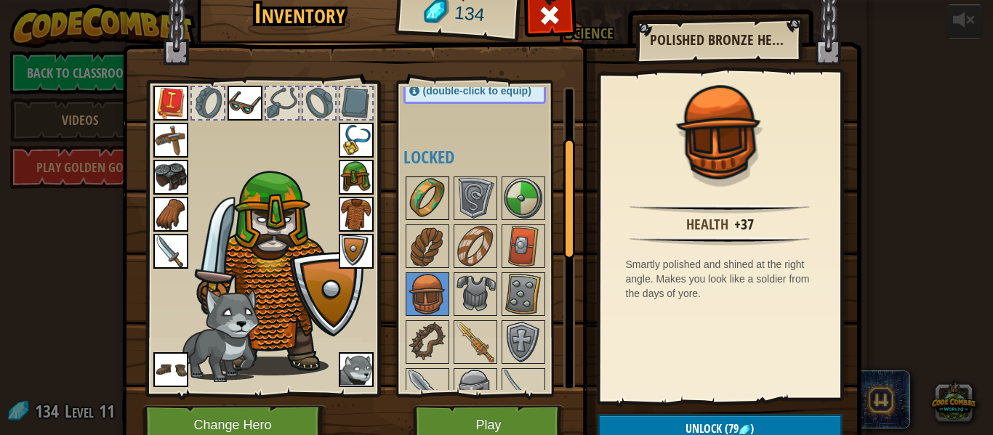
click at [422, 208] on img at bounding box center [427, 198] width 41 height 41
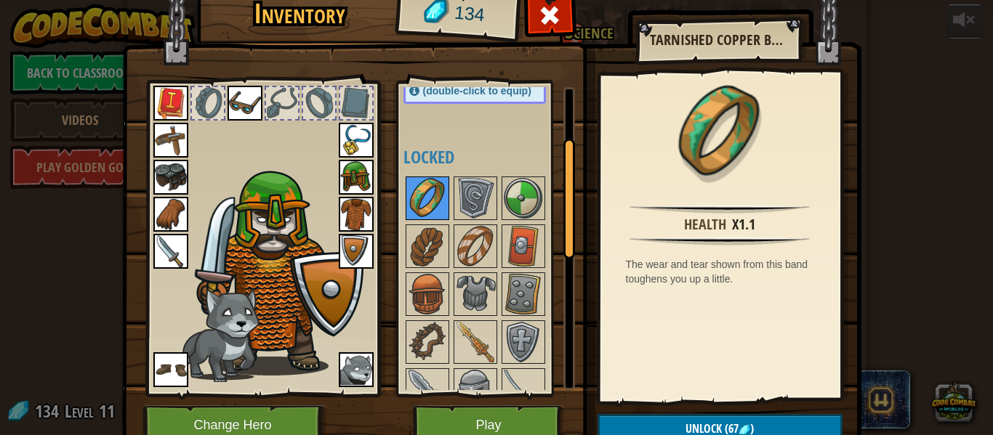
click at [426, 215] on img at bounding box center [427, 198] width 41 height 41
click at [432, 243] on img at bounding box center [427, 246] width 41 height 41
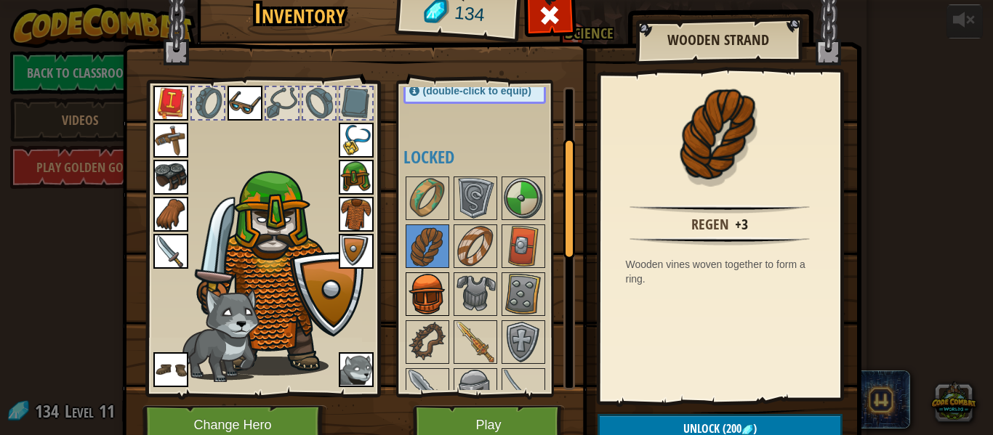
click at [439, 294] on img at bounding box center [427, 294] width 41 height 41
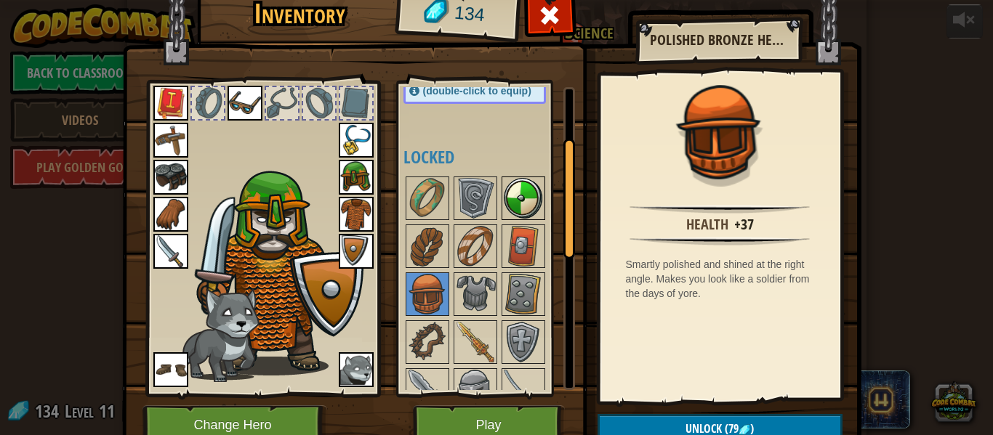
click at [517, 209] on img at bounding box center [523, 198] width 41 height 41
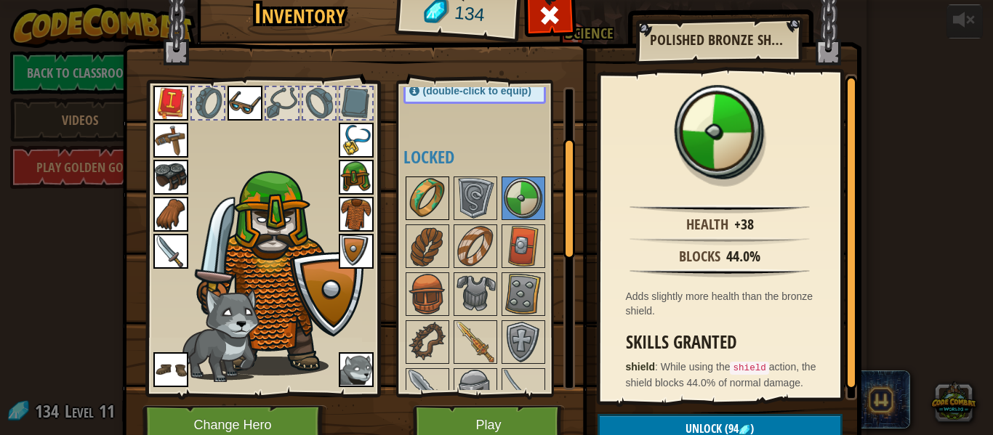
click at [436, 202] on img at bounding box center [427, 198] width 41 height 41
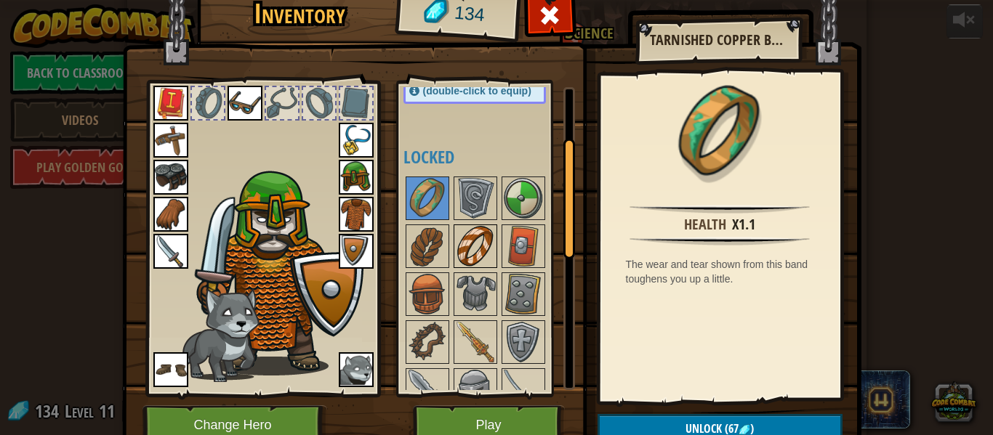
click at [462, 247] on img at bounding box center [475, 246] width 41 height 41
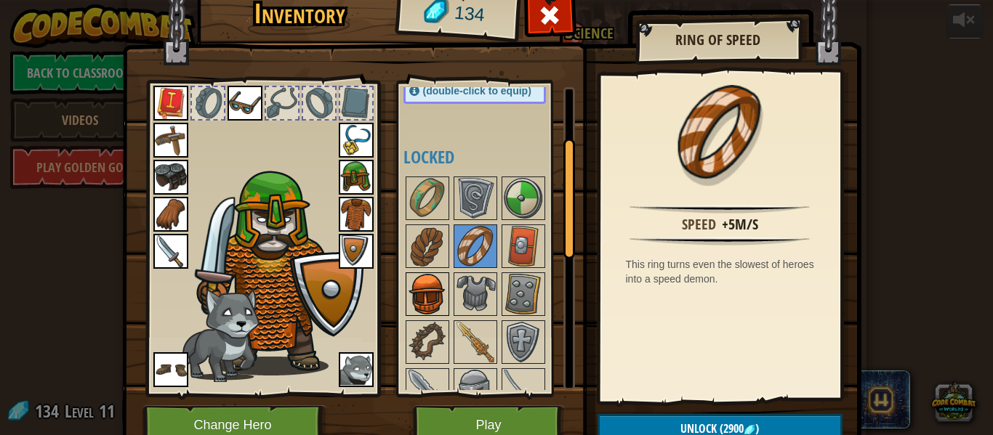
click at [440, 297] on img at bounding box center [427, 294] width 41 height 41
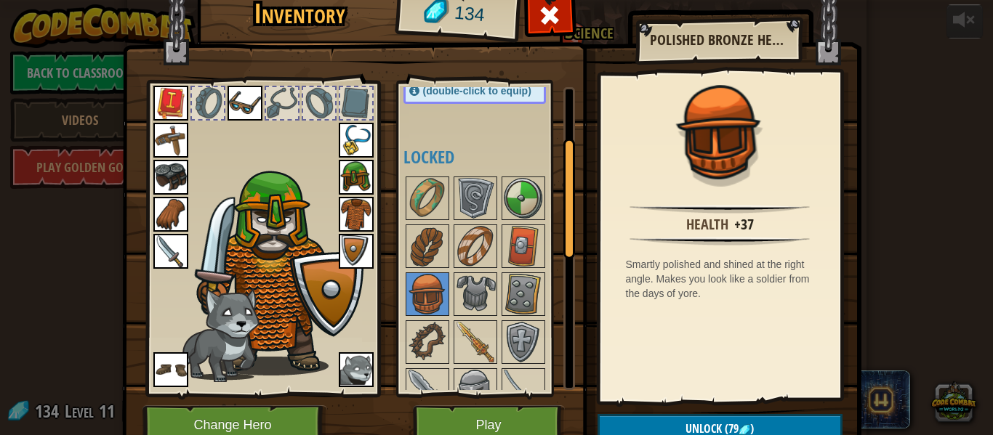
click at [349, 164] on img at bounding box center [356, 177] width 35 height 35
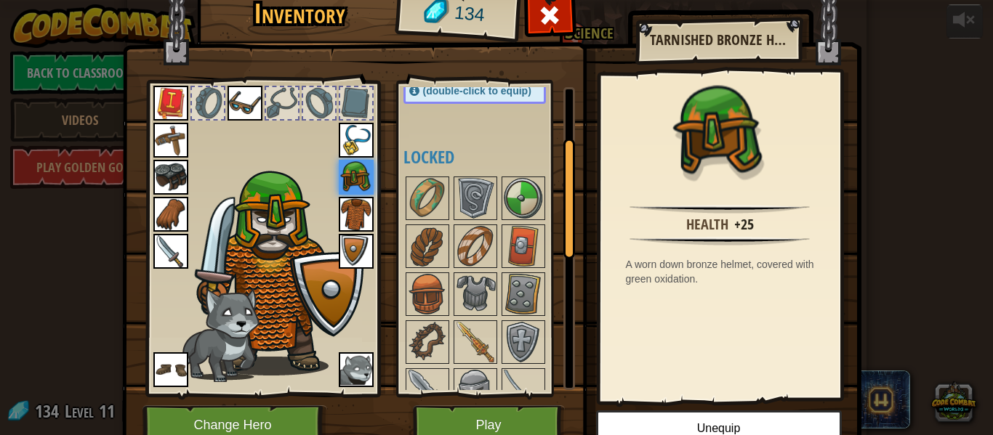
click at [366, 173] on img at bounding box center [356, 177] width 35 height 35
click at [432, 294] on img at bounding box center [427, 294] width 41 height 41
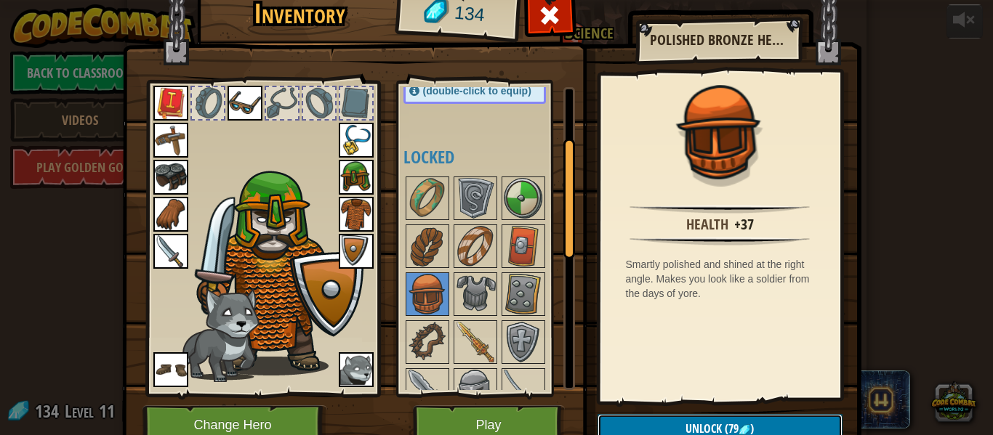
click at [688, 429] on span "Unlock" at bounding box center [703, 429] width 36 height 16
click at [671, 420] on button "Confirm" at bounding box center [719, 429] width 245 height 30
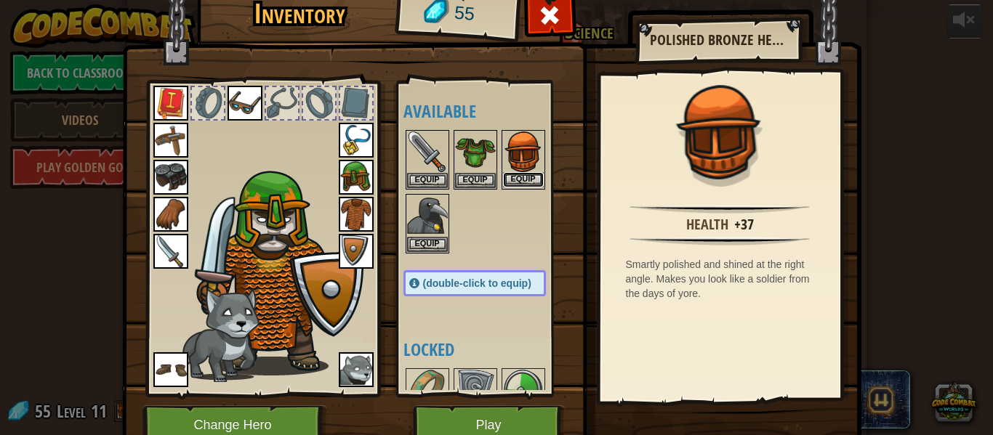
click at [521, 184] on button "Equip" at bounding box center [523, 179] width 41 height 15
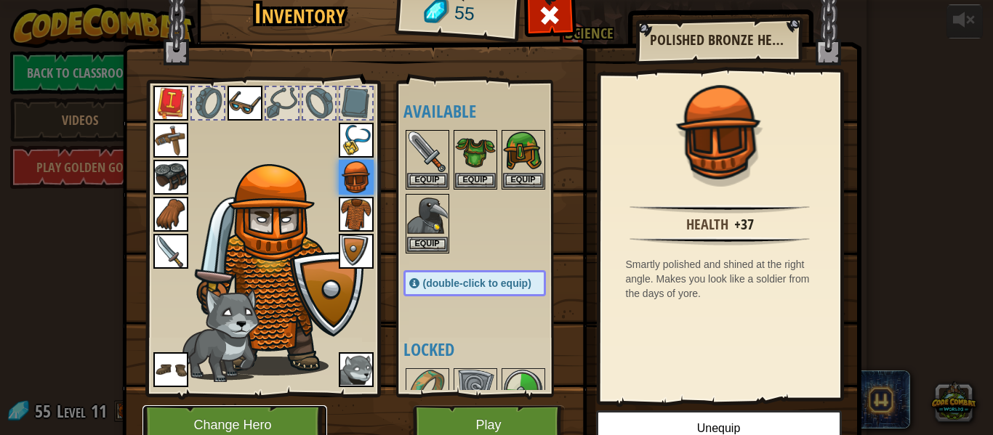
click at [254, 421] on button "Change Hero" at bounding box center [234, 425] width 185 height 40
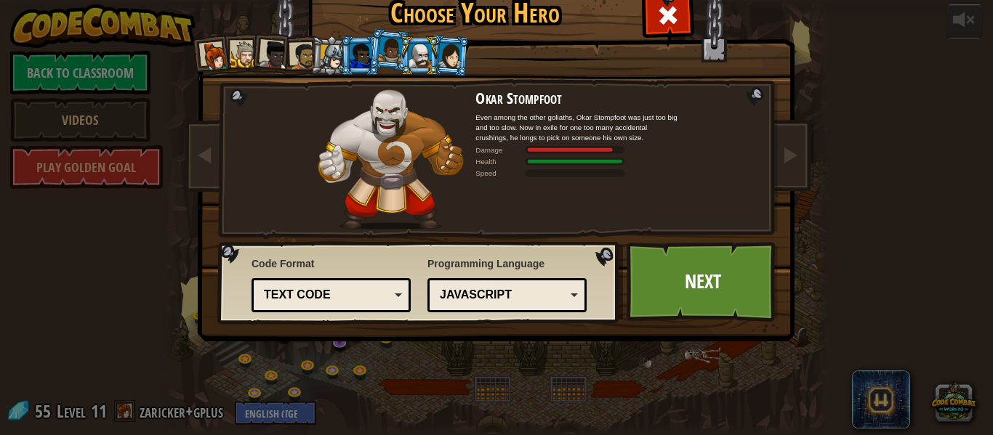
click at [451, 63] on div at bounding box center [449, 55] width 24 height 25
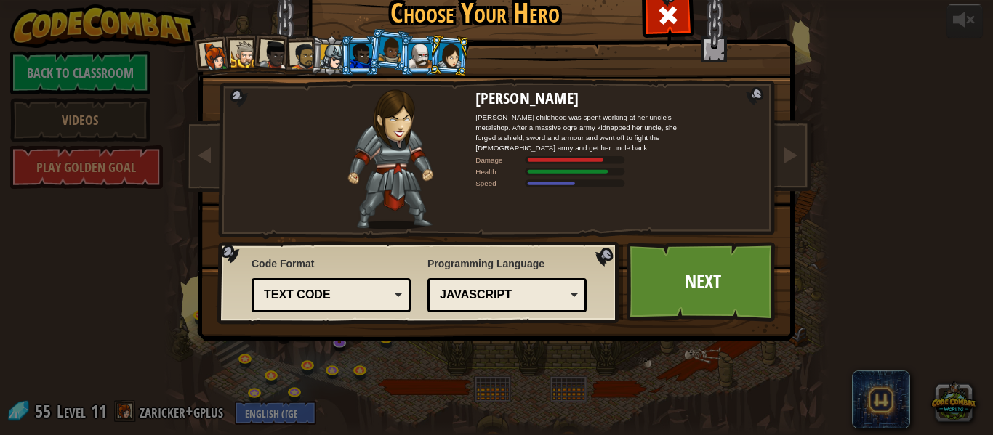
click at [432, 54] on li at bounding box center [449, 55] width 42 height 42
click at [424, 55] on div at bounding box center [420, 55] width 23 height 23
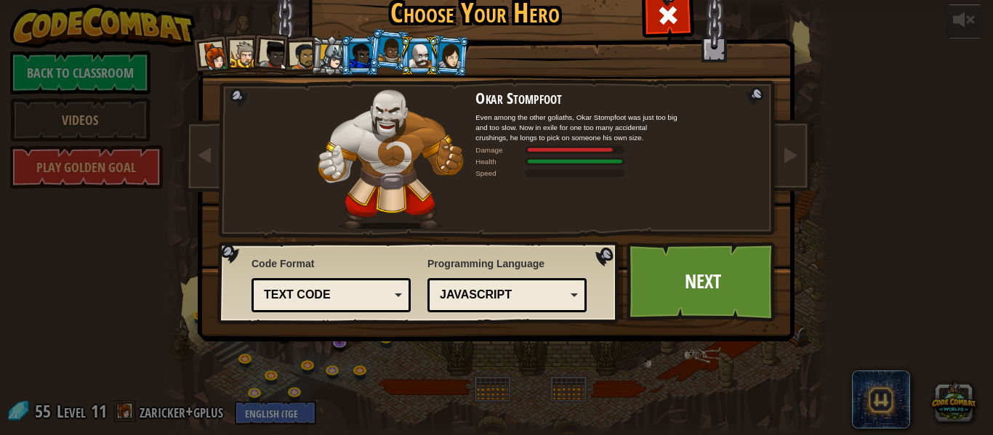
click at [242, 47] on div at bounding box center [244, 54] width 27 height 27
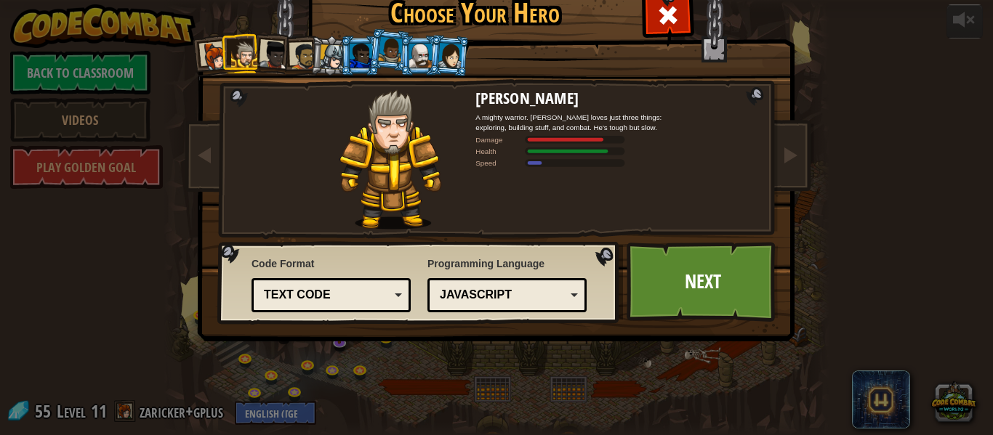
click at [268, 51] on div at bounding box center [273, 55] width 29 height 29
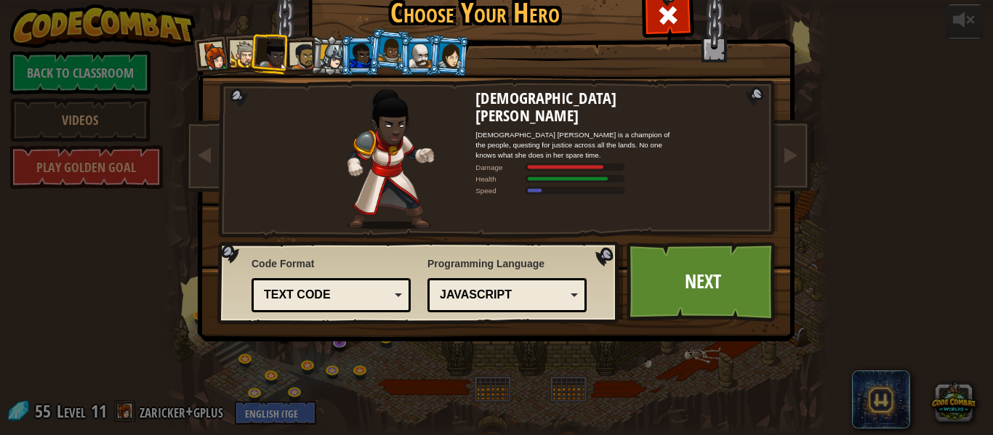
click at [306, 50] on div at bounding box center [303, 56] width 27 height 27
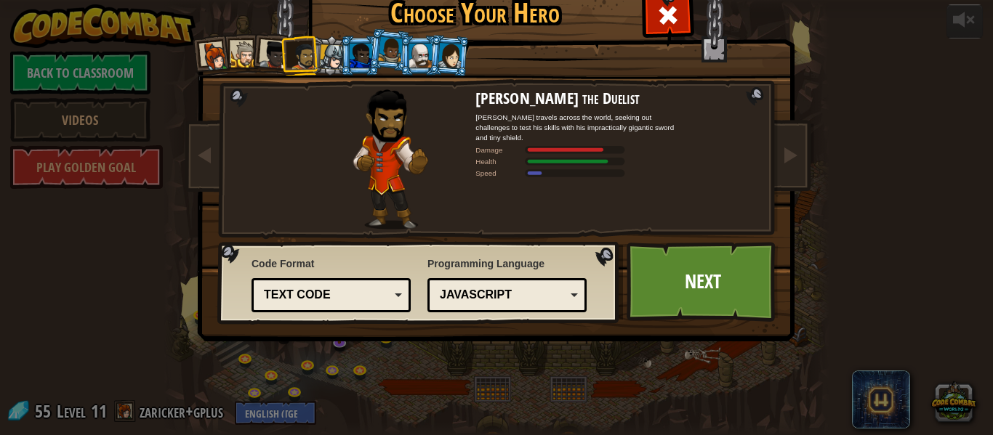
click at [352, 50] on div at bounding box center [360, 55] width 23 height 23
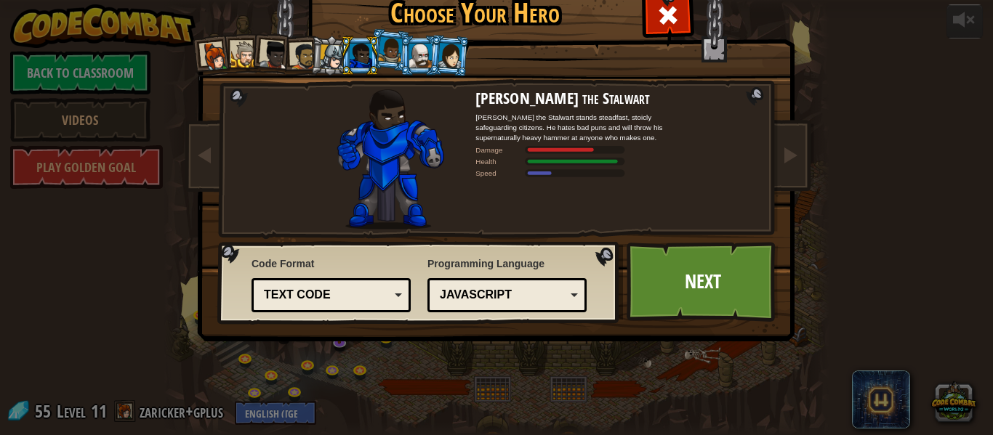
click at [341, 54] on li at bounding box center [359, 56] width 39 height 40
click at [360, 57] on div at bounding box center [360, 55] width 23 height 23
click at [204, 44] on div at bounding box center [215, 56] width 29 height 29
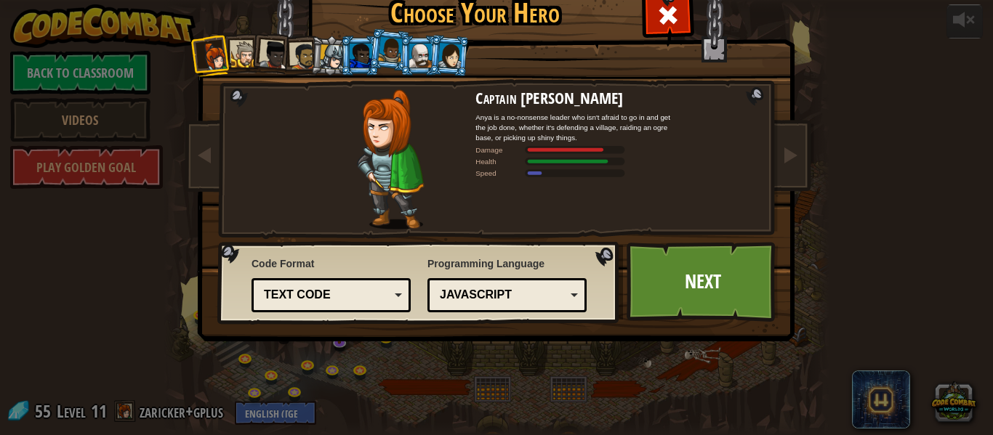
click at [253, 53] on li at bounding box center [271, 53] width 43 height 43
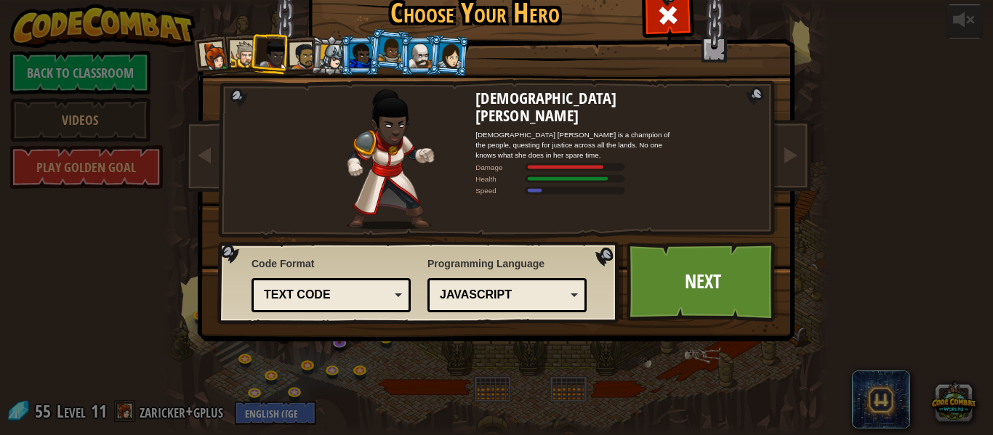
click at [286, 52] on div at bounding box center [273, 55] width 29 height 29
click at [296, 50] on div at bounding box center [303, 56] width 27 height 27
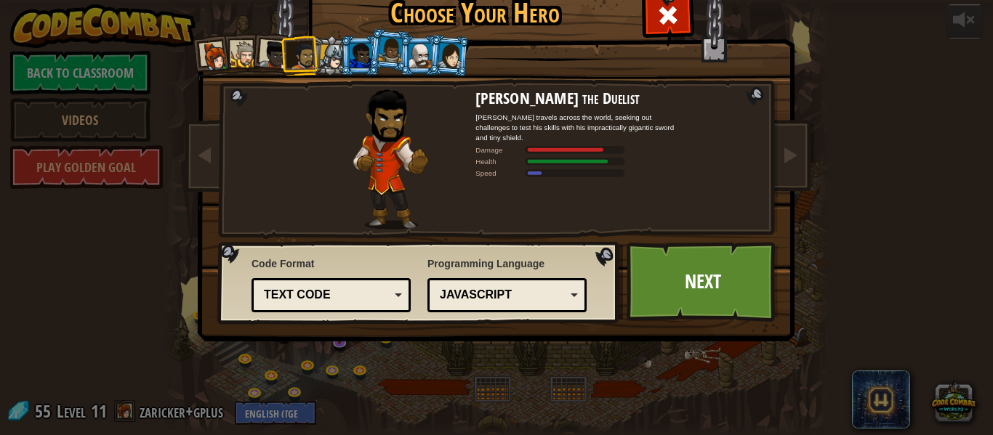
click at [326, 48] on div at bounding box center [332, 56] width 25 height 25
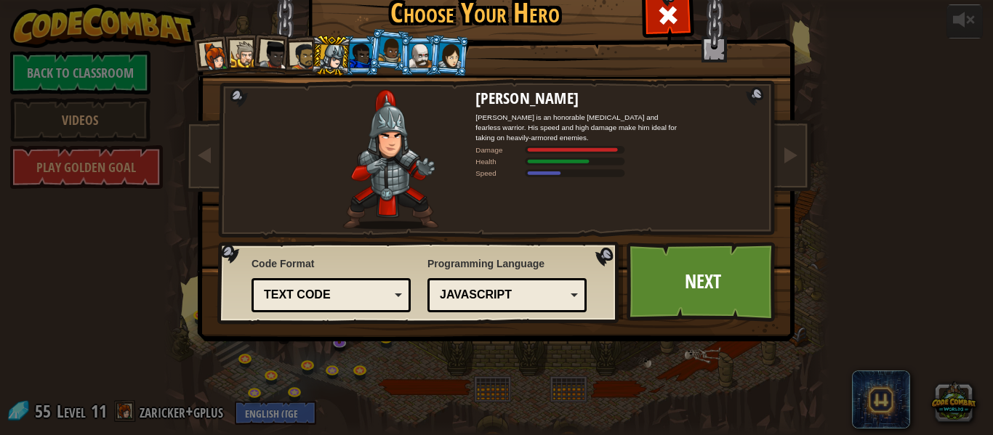
click at [360, 49] on div at bounding box center [360, 55] width 23 height 23
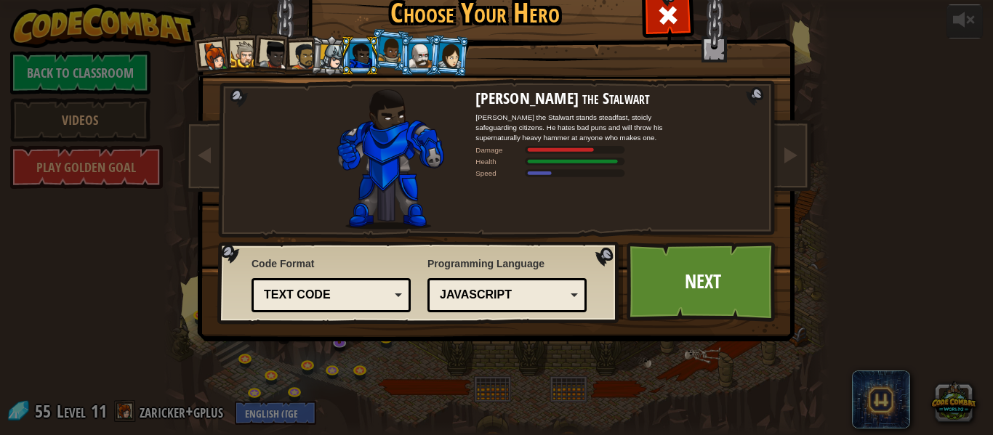
click at [391, 49] on div at bounding box center [390, 49] width 25 height 25
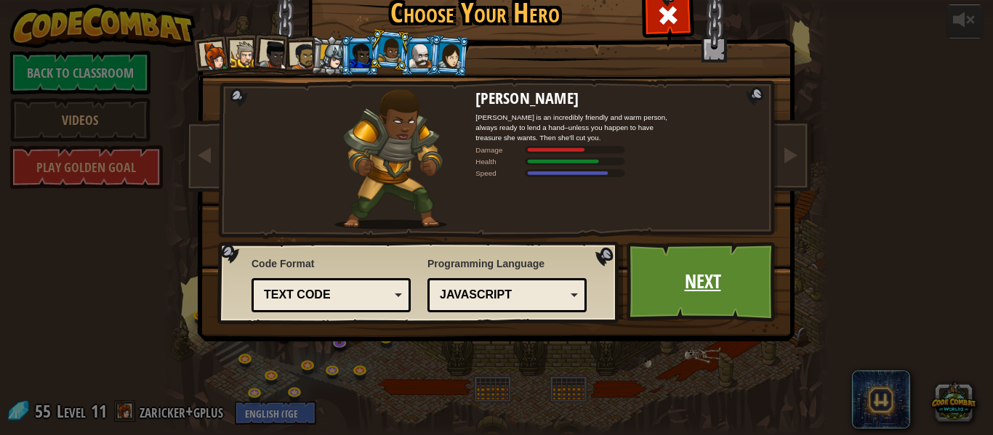
click at [663, 272] on link "Next" at bounding box center [702, 282] width 152 height 80
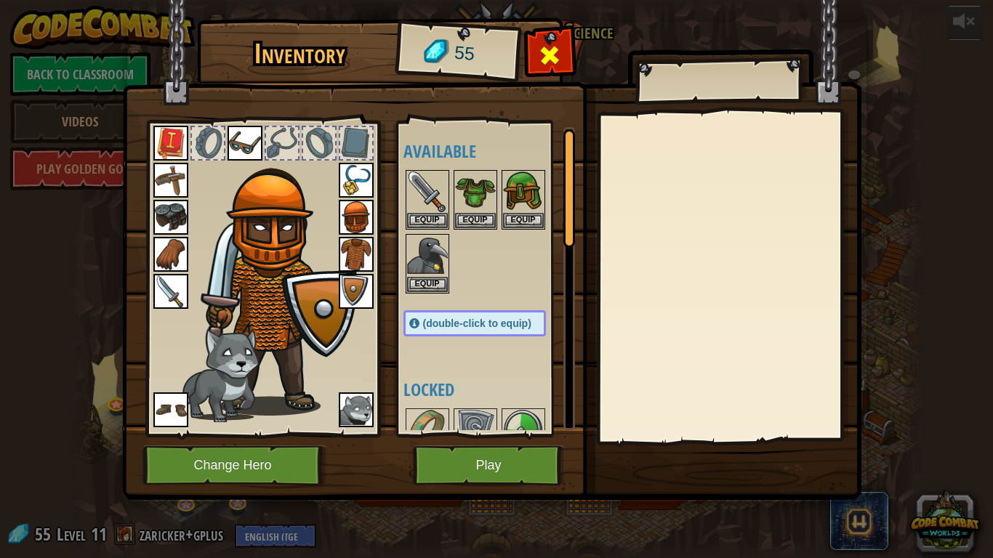
click at [539, 56] on span at bounding box center [549, 55] width 23 height 23
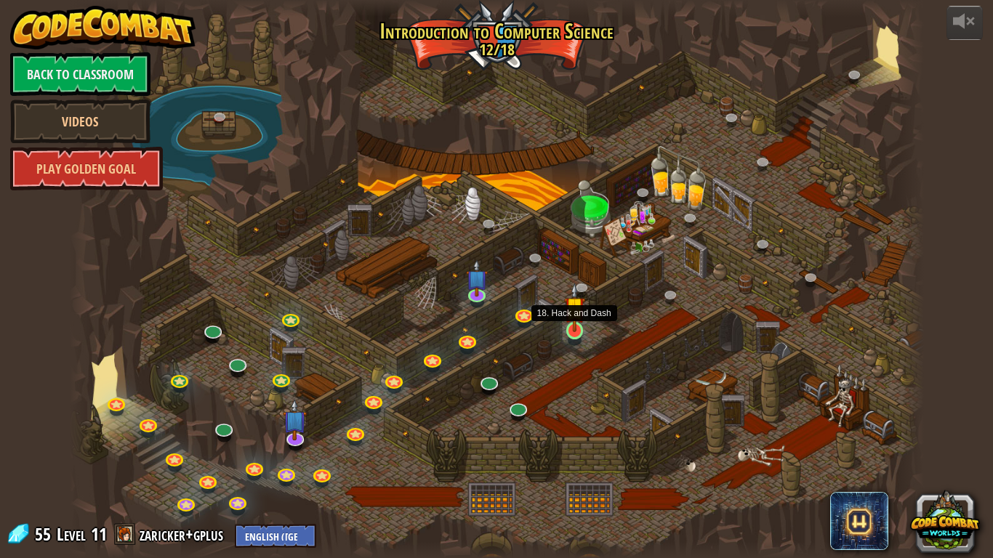
click at [579, 330] on img at bounding box center [575, 307] width 22 height 49
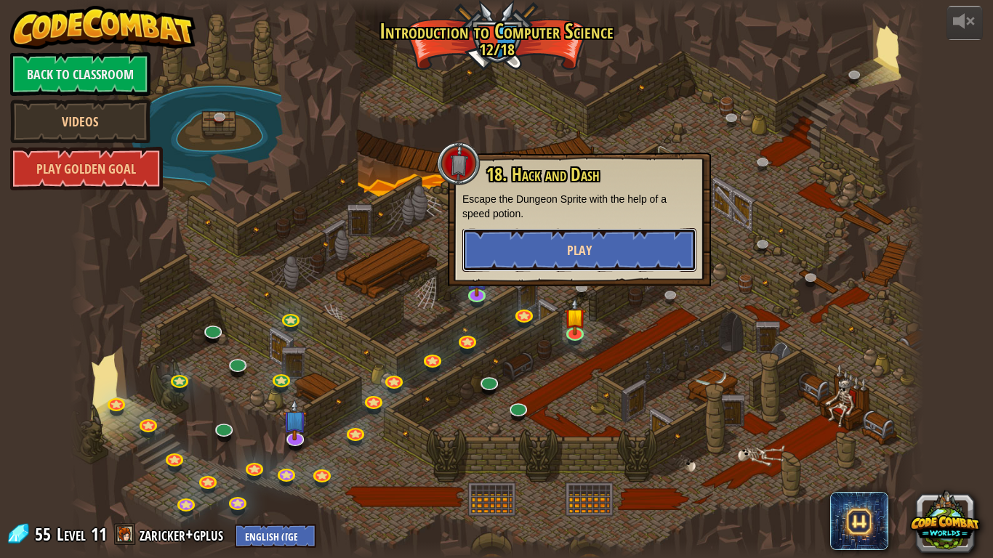
click at [615, 249] on button "Play" at bounding box center [579, 250] width 234 height 44
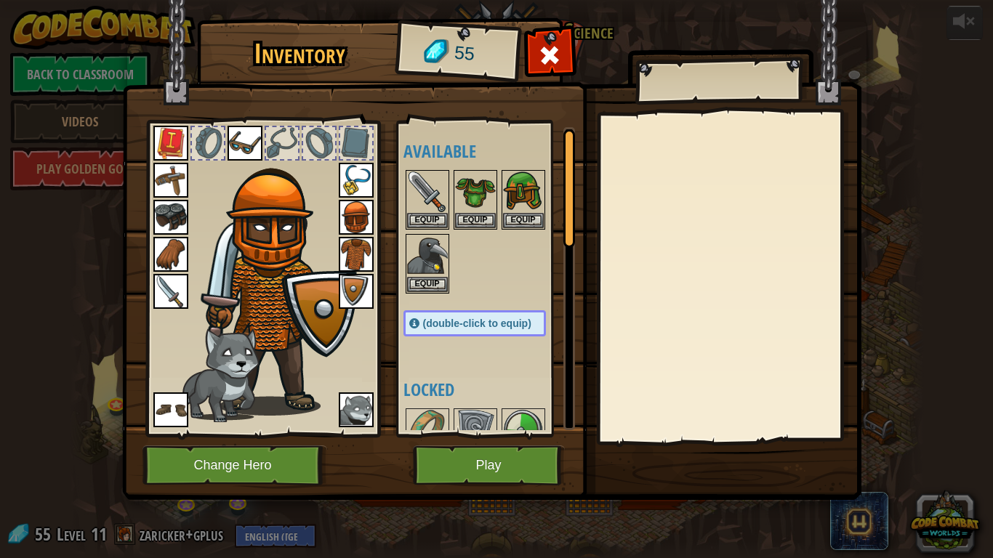
click at [89, 74] on div "Inventory 55 Available Equip Equip Equip Equip Equip Equip Equip Equip Equip Eq…" at bounding box center [496, 279] width 993 height 558
click at [535, 53] on div at bounding box center [550, 59] width 46 height 46
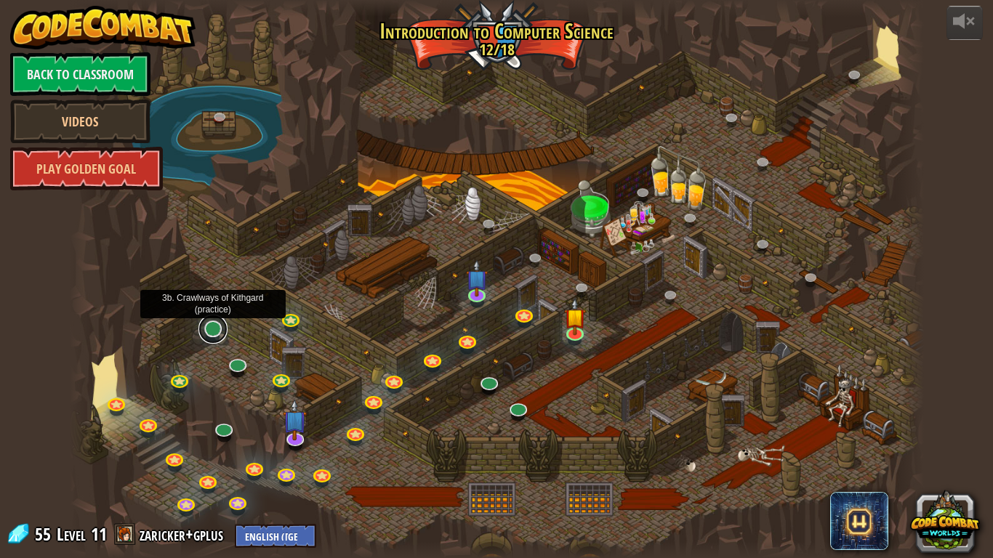
click at [212, 329] on link at bounding box center [212, 329] width 29 height 29
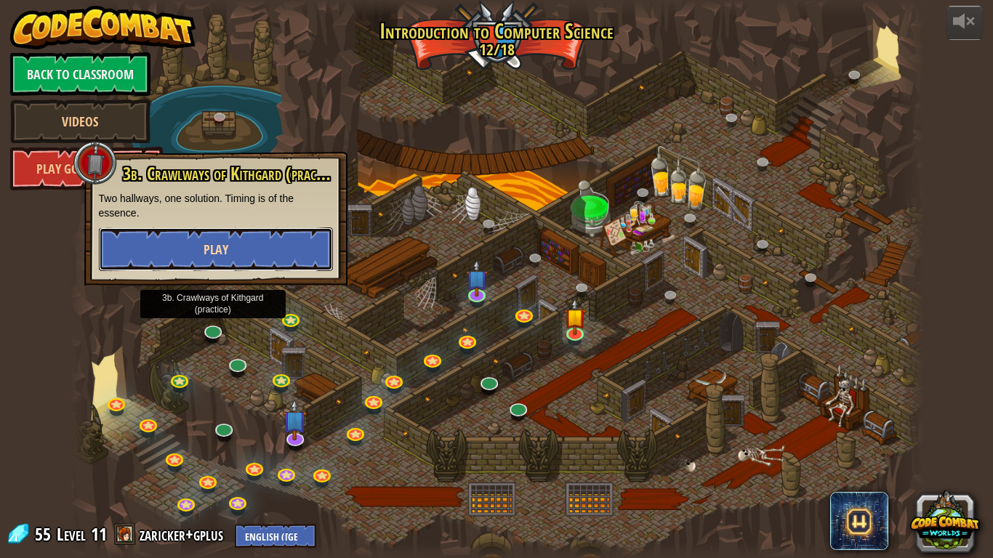
click at [278, 250] on button "Play" at bounding box center [216, 249] width 234 height 44
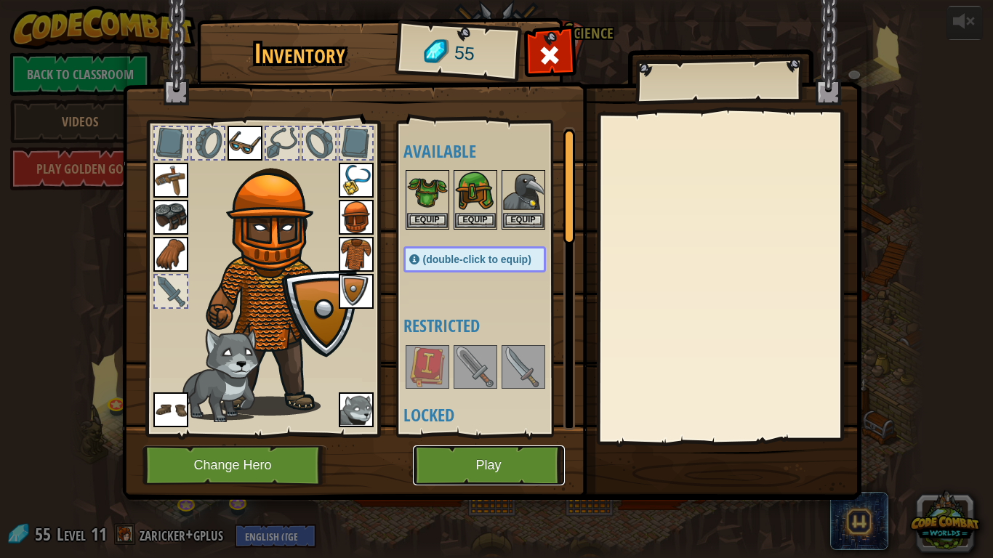
click at [480, 434] on button "Play" at bounding box center [489, 465] width 152 height 40
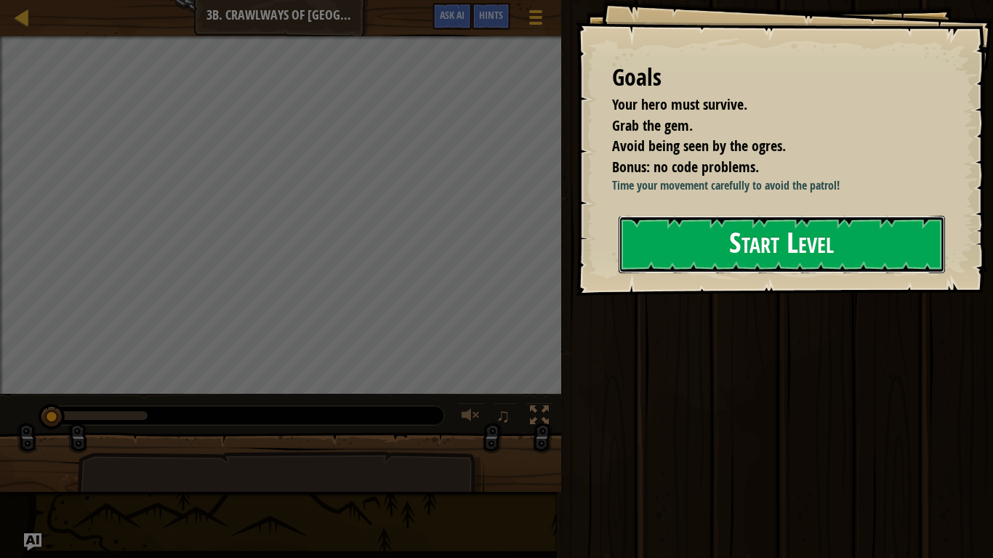
click at [700, 230] on button "Start Level" at bounding box center [781, 244] width 326 height 57
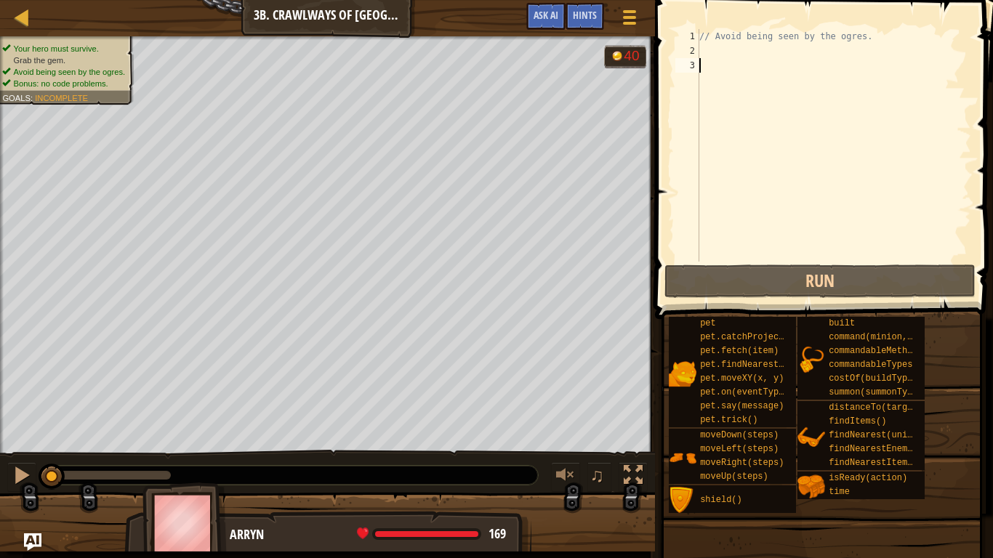
scroll to position [7, 0]
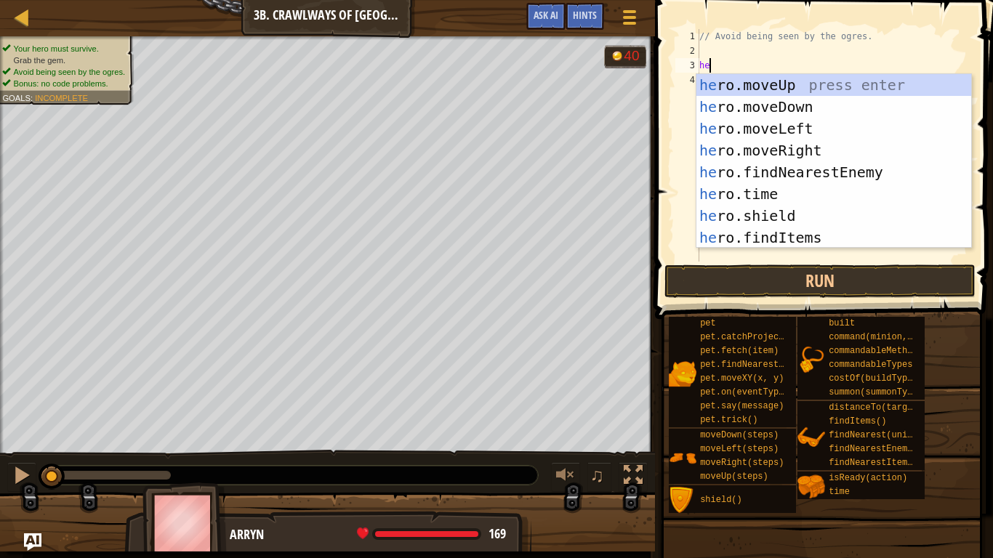
type textarea "her"
click at [734, 145] on div "her o.moveUp press enter her o.moveDown press enter her o.moveLeft press enter …" at bounding box center [833, 183] width 275 height 218
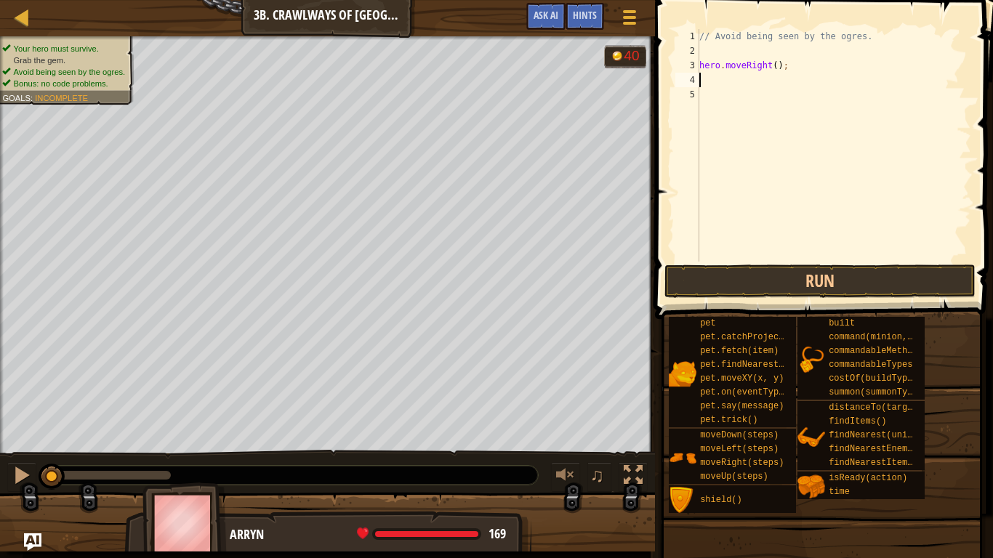
scroll to position [7, 0]
click at [792, 278] on button "Run" at bounding box center [819, 280] width 311 height 33
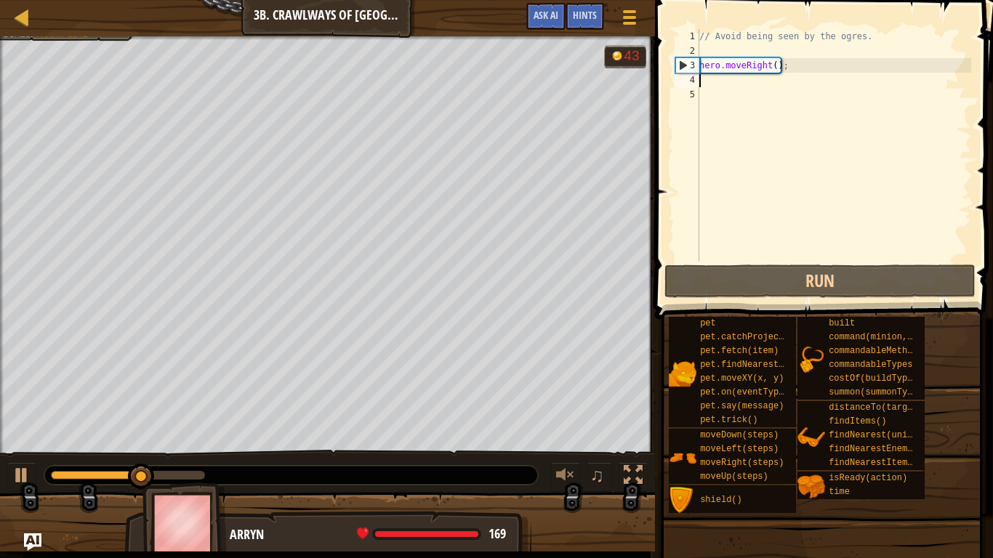
click at [775, 69] on div "// Avoid being seen by the ogres. hero . moveRight ( ) ;" at bounding box center [833, 160] width 275 height 262
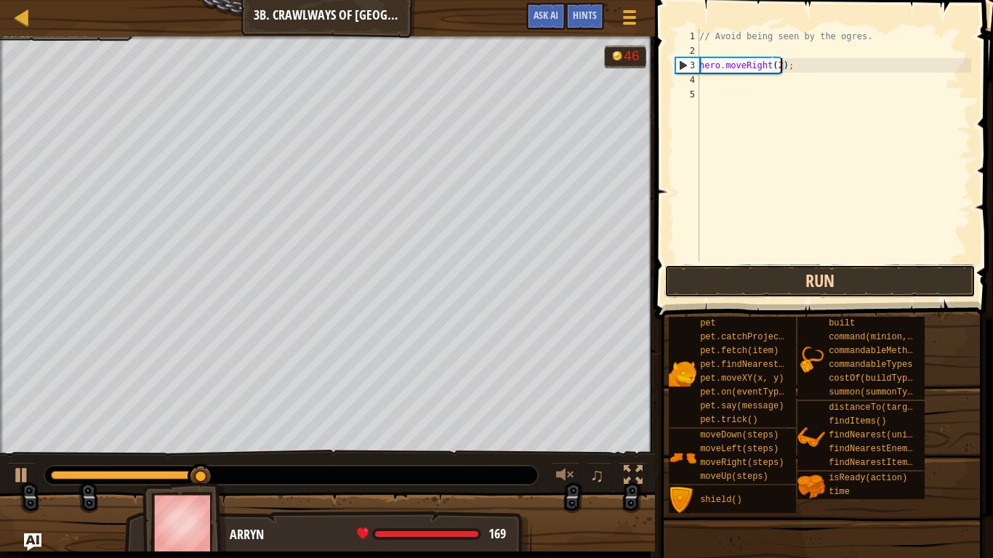
click at [779, 281] on button "Run" at bounding box center [819, 280] width 311 height 33
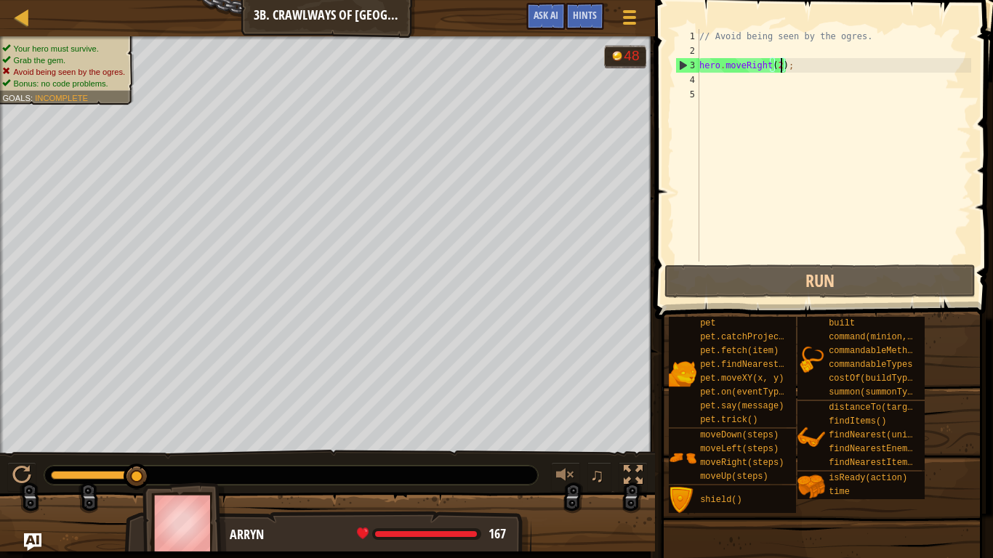
type textarea "hero.moveRight();"
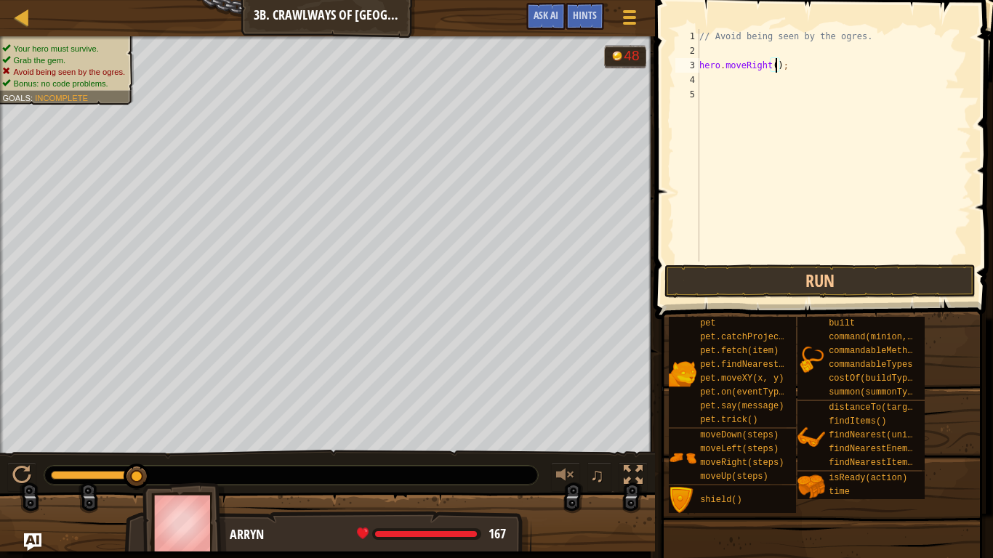
click at [753, 73] on div "// Avoid being seen by the ogres. hero . moveRight ( ) ;" at bounding box center [833, 160] width 275 height 262
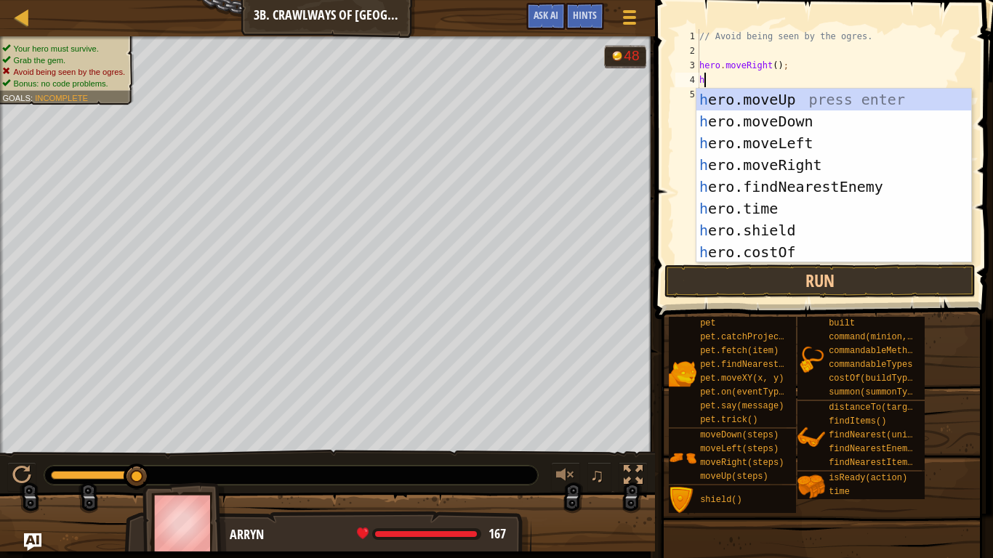
type textarea "her"
click at [775, 163] on div "her o.moveUp press enter her o.moveDown press enter her o.moveLeft press enter …" at bounding box center [833, 198] width 275 height 218
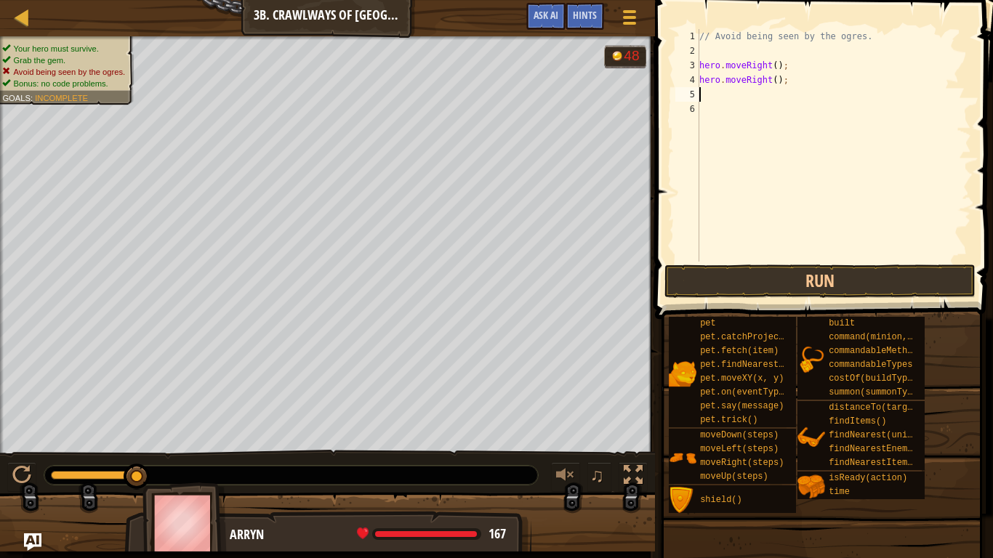
scroll to position [7, 0]
click at [767, 274] on button "Run" at bounding box center [819, 280] width 311 height 33
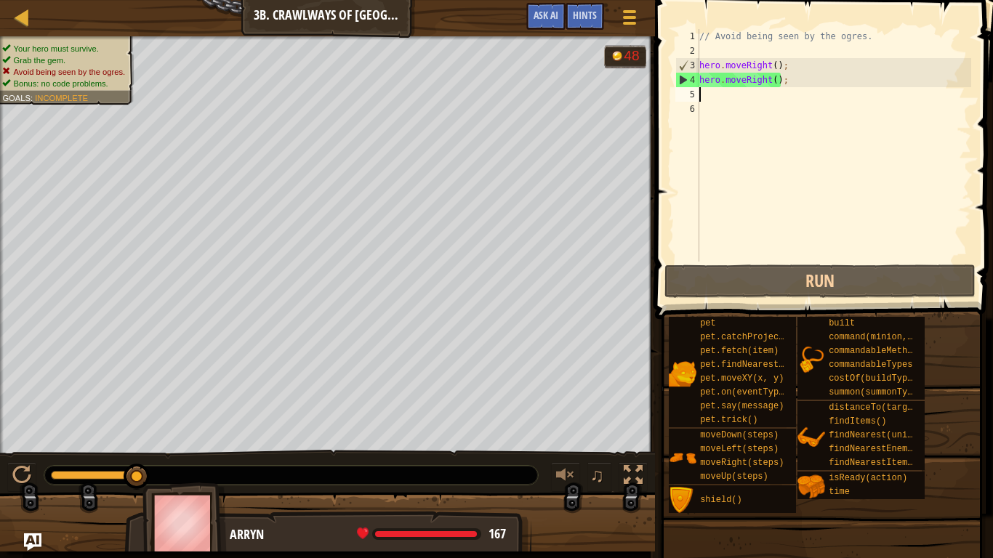
click at [784, 84] on div "// Avoid being seen by the ogres. hero . moveRight ( ) ; hero . moveRight ( ) ;" at bounding box center [833, 160] width 275 height 262
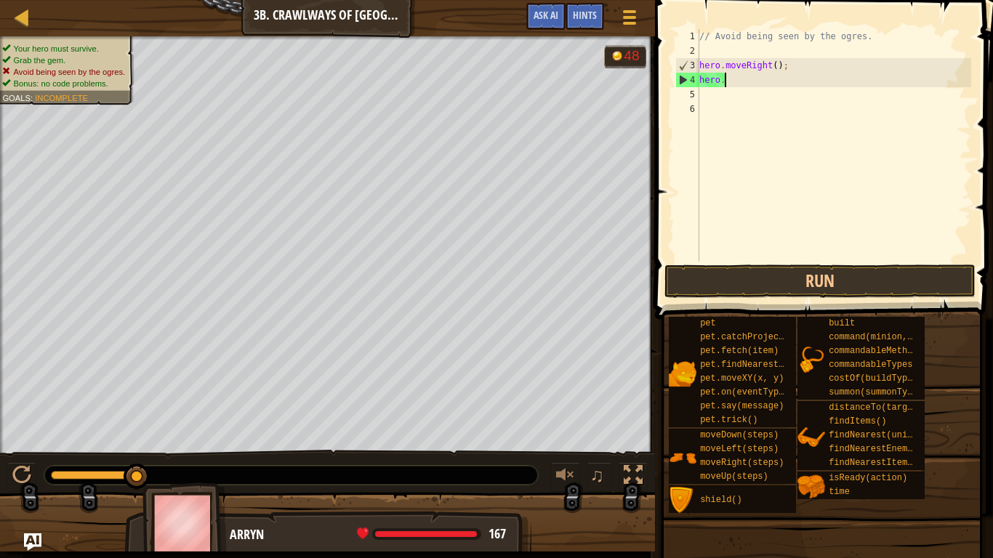
type textarea "h"
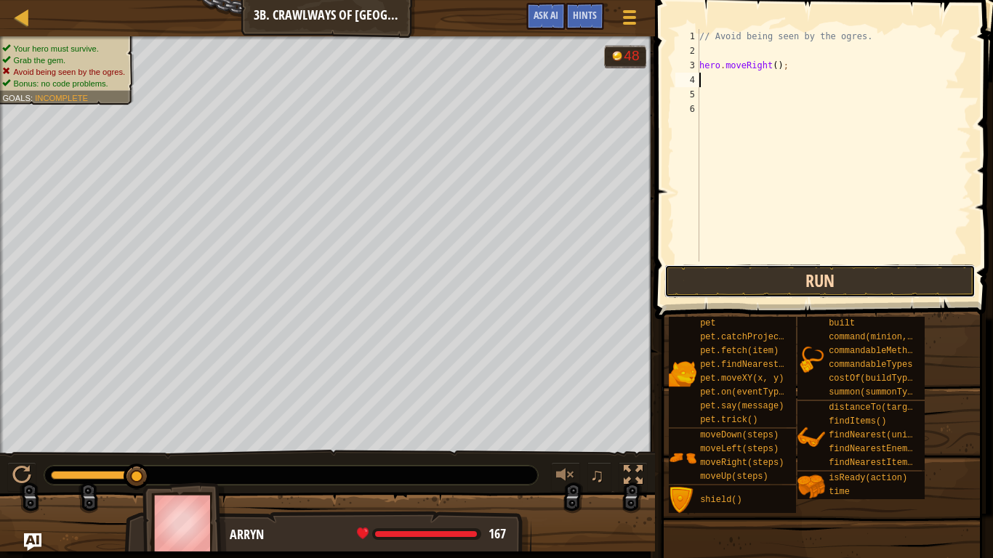
click at [822, 280] on button "Run" at bounding box center [819, 280] width 311 height 33
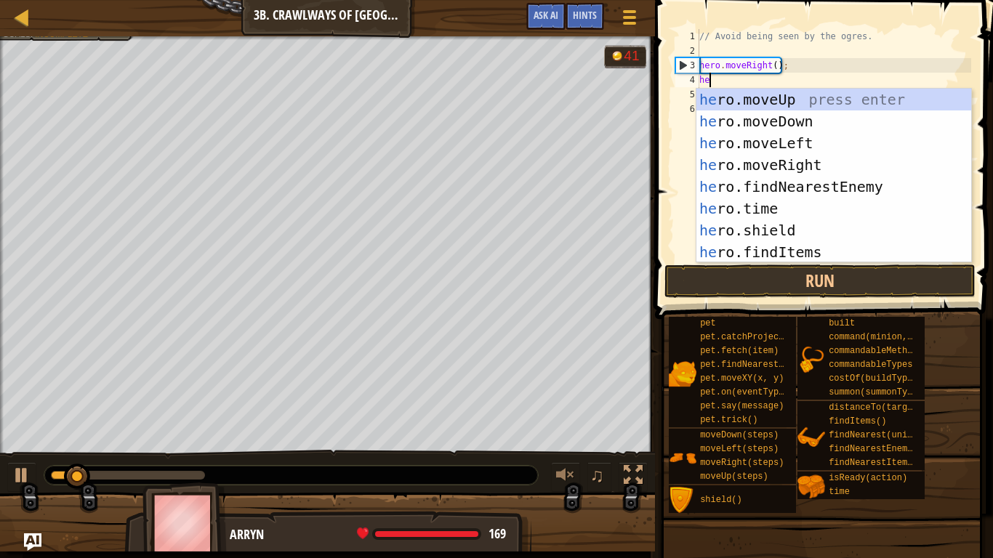
type textarea "her"
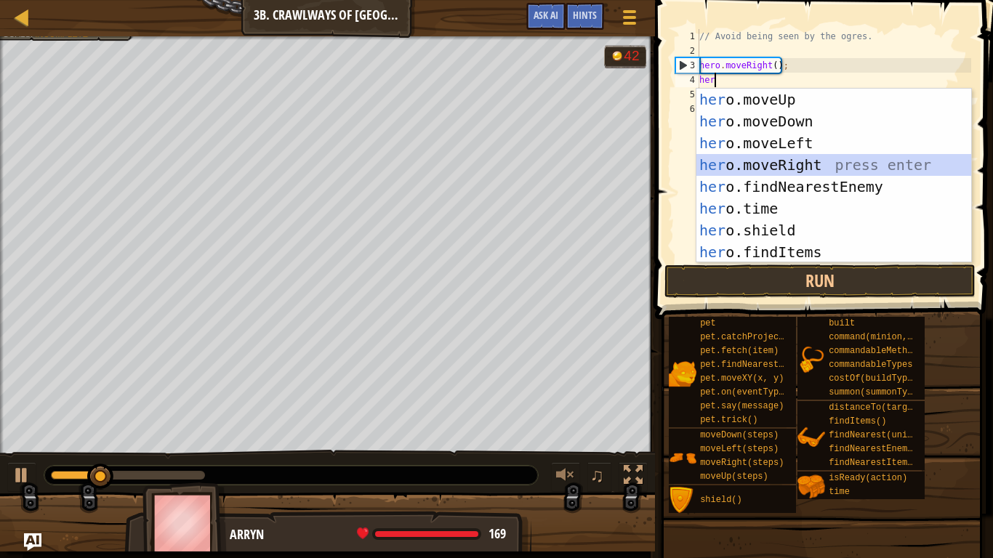
click at [802, 168] on div "her o.moveUp press enter her o.moveDown press enter her o.moveLeft press enter …" at bounding box center [833, 198] width 275 height 218
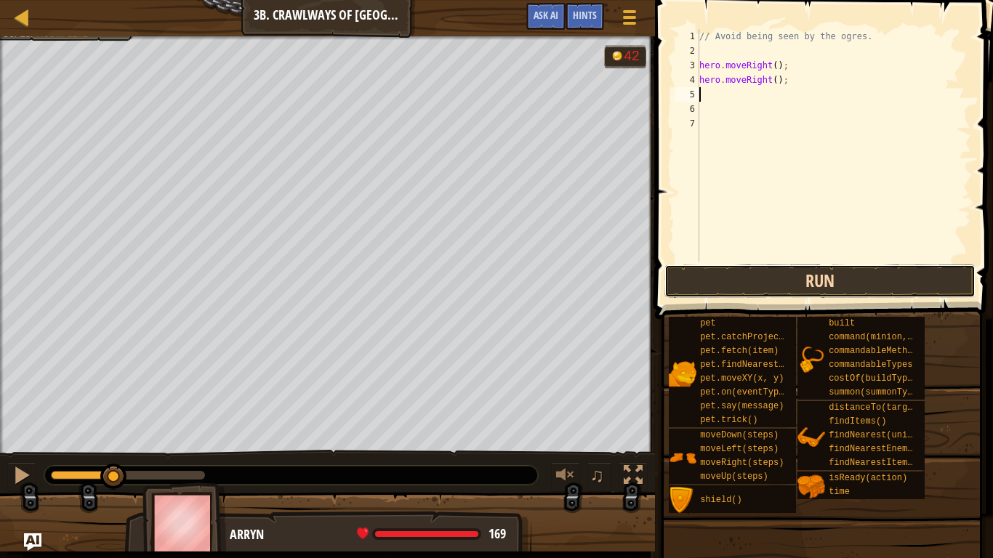
click at [785, 277] on button "Run" at bounding box center [819, 280] width 311 height 33
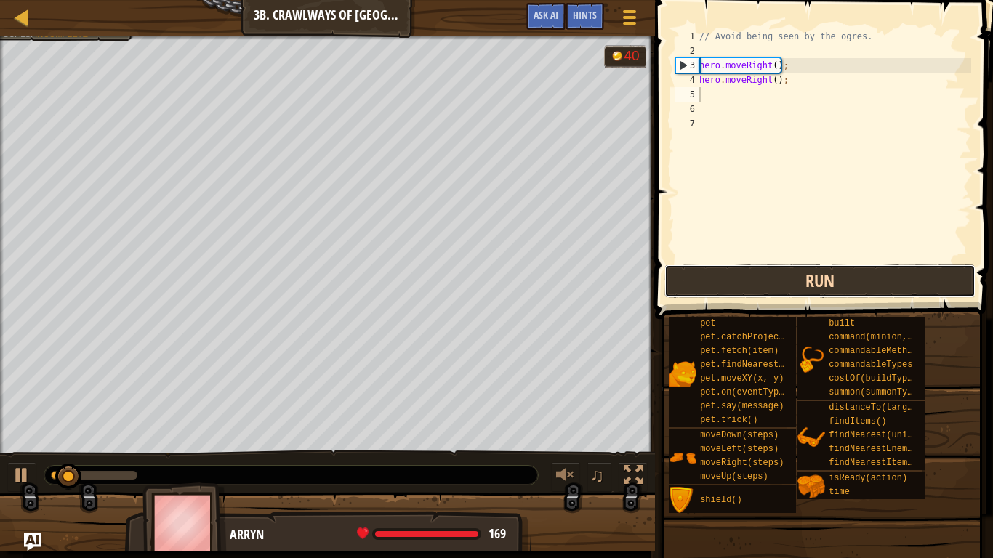
click at [785, 277] on button "Run" at bounding box center [819, 280] width 311 height 33
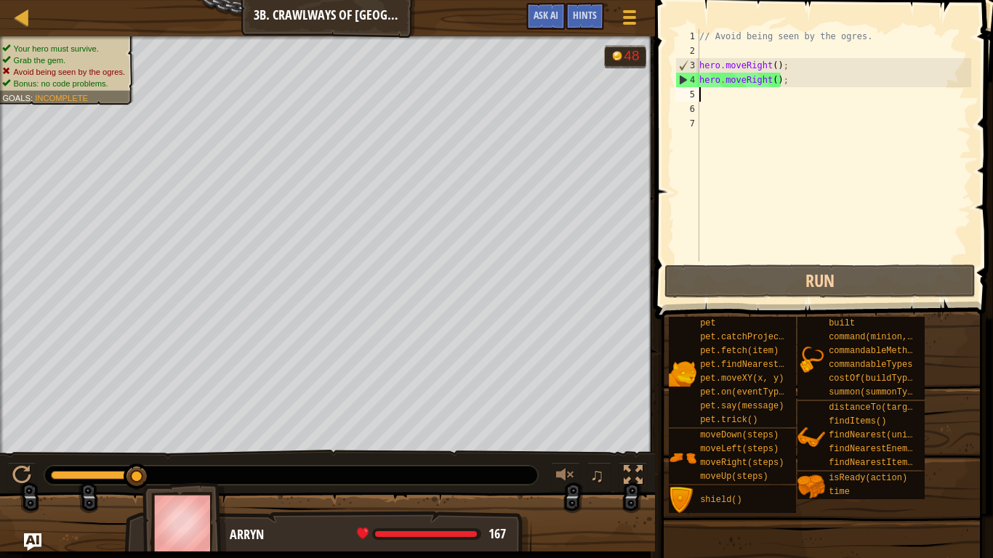
click at [784, 84] on div "// Avoid being seen by the ogres. hero . moveRight ( ) ; hero . moveRight ( ) ;" at bounding box center [833, 160] width 275 height 262
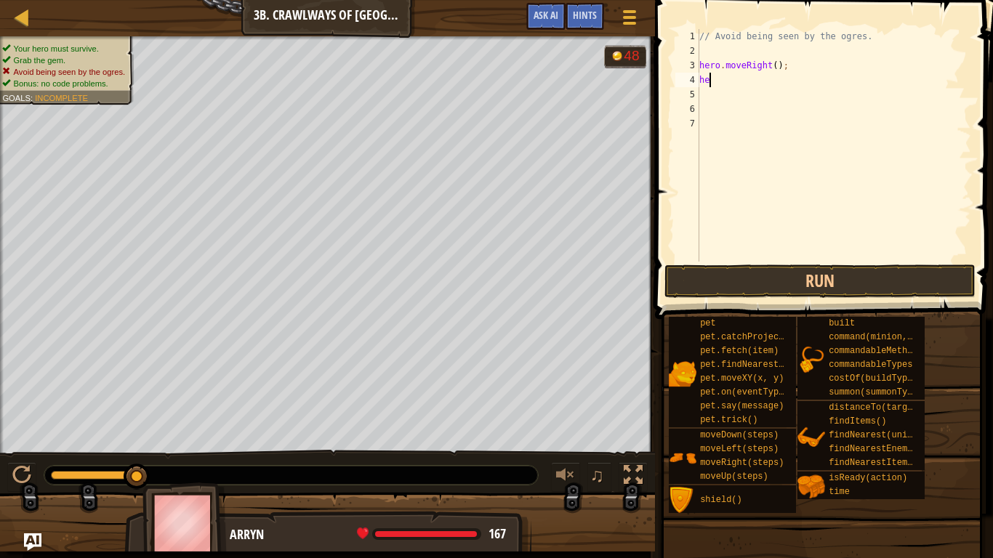
type textarea "h"
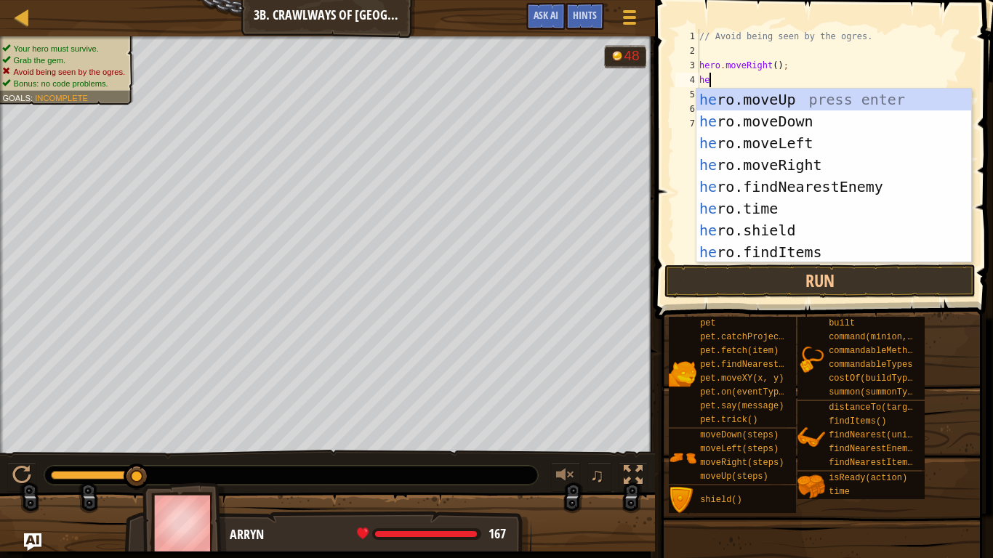
type textarea "her"
click at [801, 222] on div "her o.moveUp press enter her o.moveDown press enter her o.moveLeft press enter …" at bounding box center [833, 198] width 275 height 218
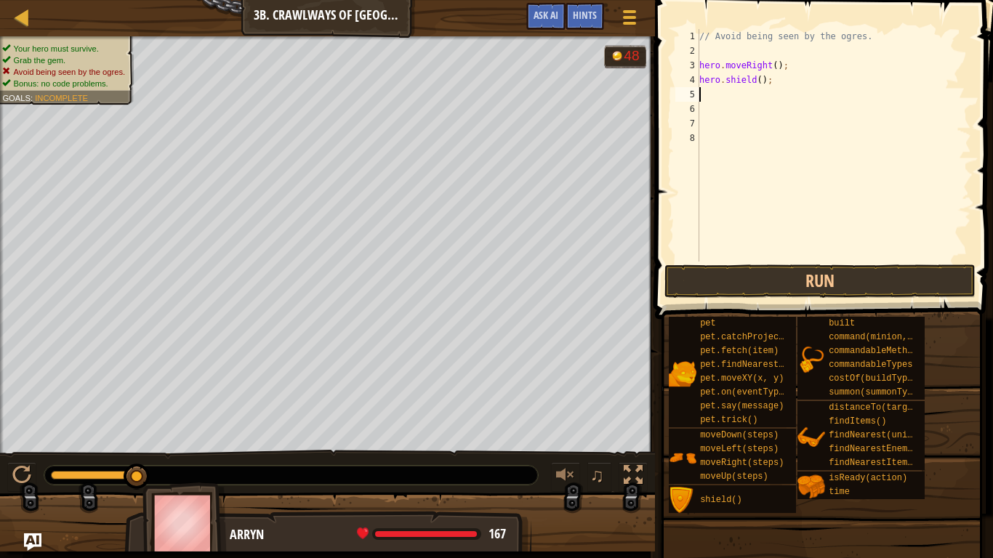
scroll to position [7, 0]
click at [801, 277] on button "Run" at bounding box center [819, 280] width 311 height 33
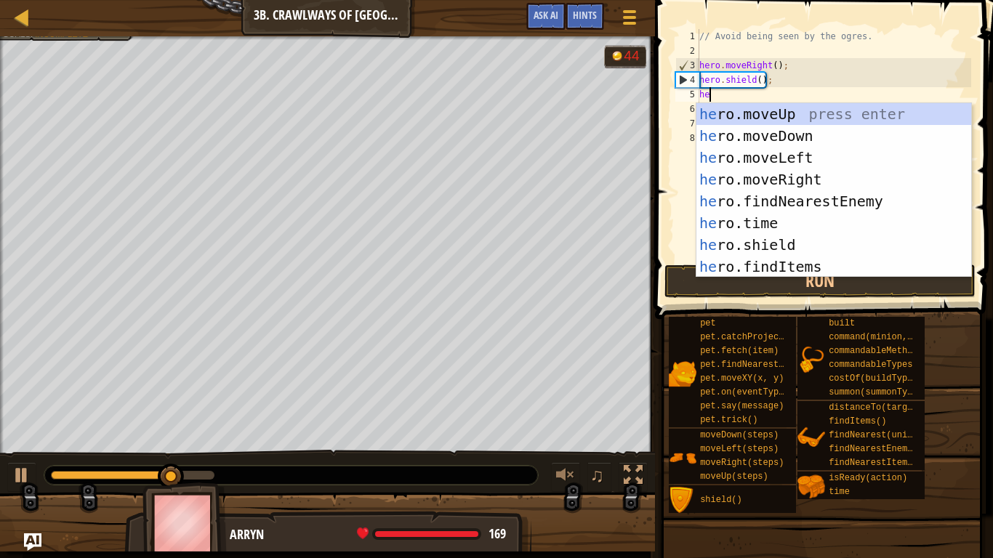
type textarea "her"
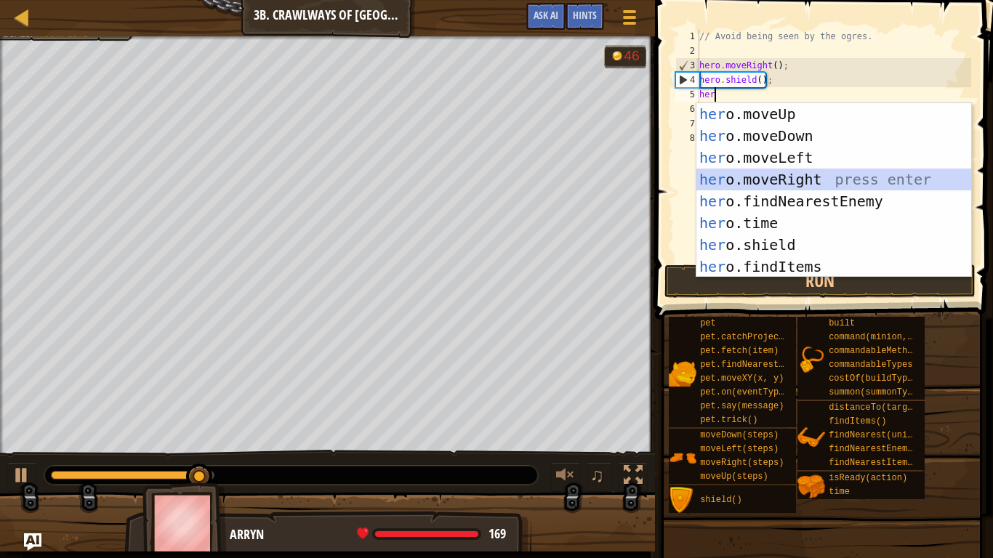
click at [807, 169] on div "her o.moveUp press enter her o.moveDown press enter her o.moveLeft press enter …" at bounding box center [833, 212] width 275 height 218
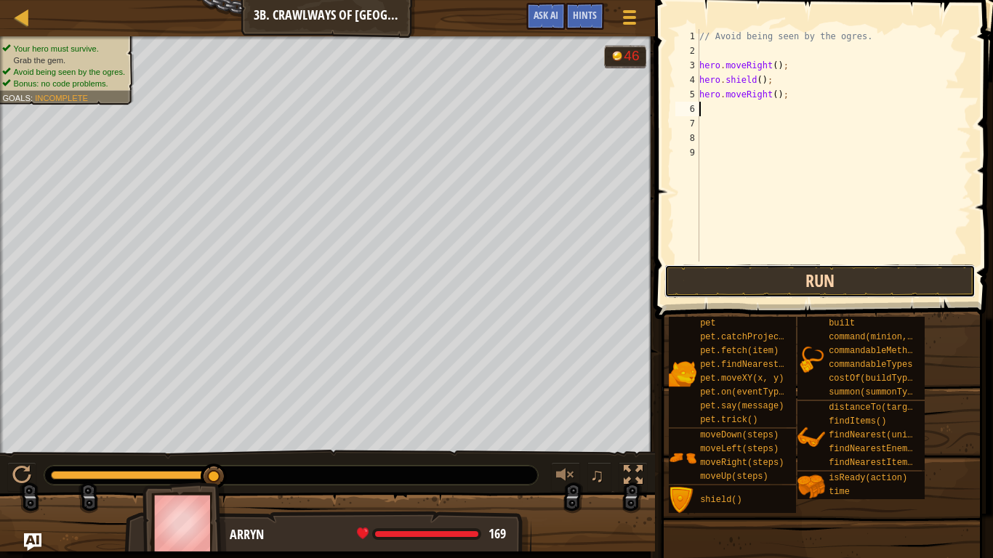
click at [808, 277] on button "Run" at bounding box center [819, 280] width 311 height 33
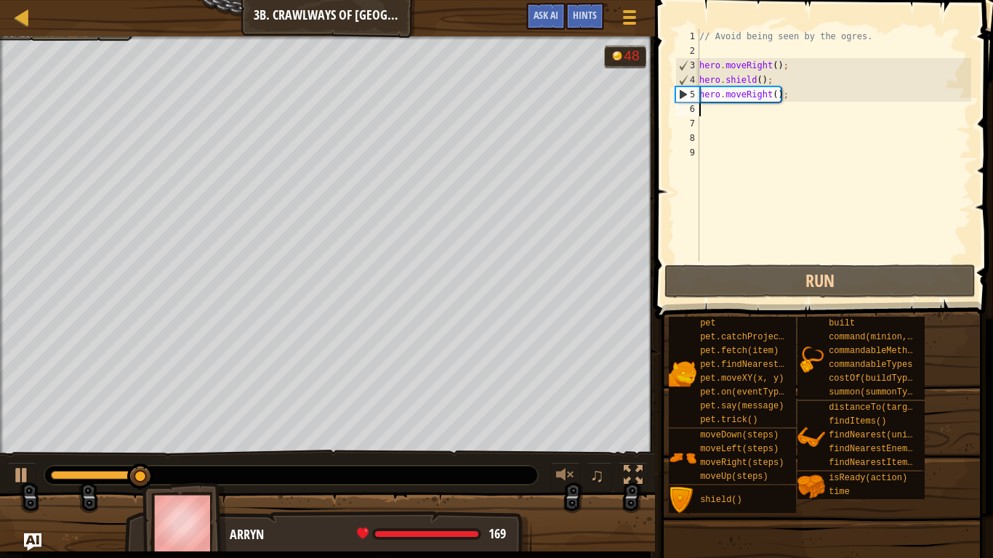
click at [793, 97] on div "// Avoid being seen by the ogres. hero . moveRight ( ) ; hero . shield ( ) ; he…" at bounding box center [833, 160] width 275 height 262
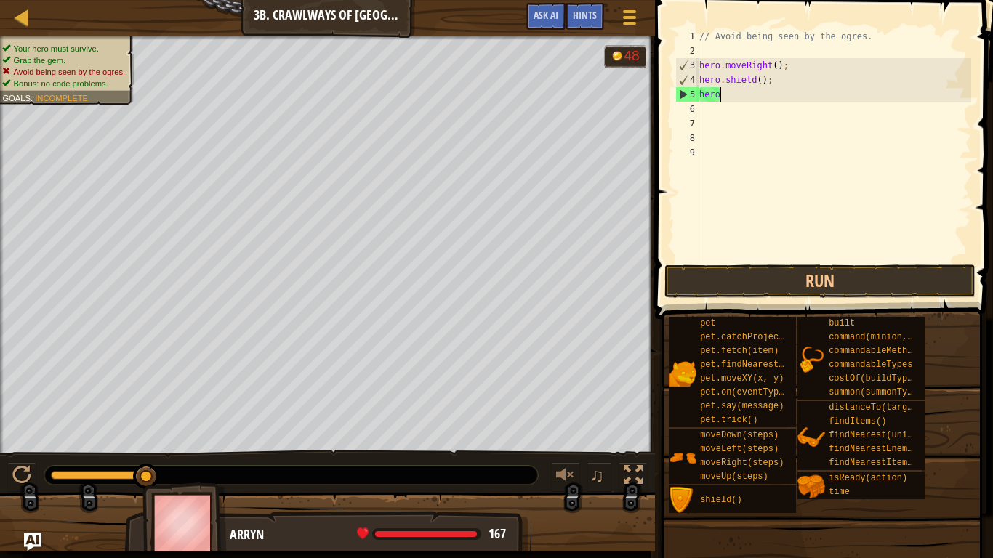
type textarea "h"
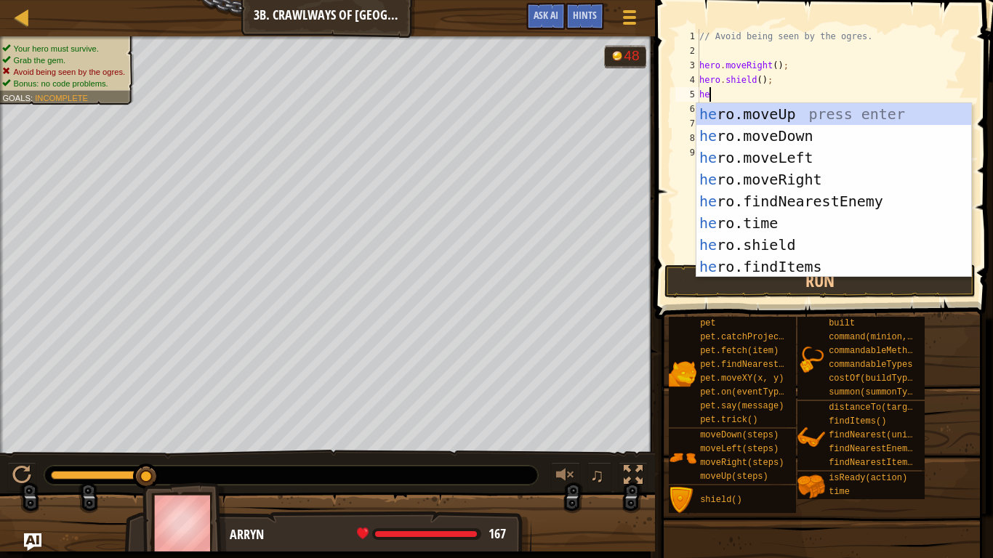
type textarea "her"
click at [799, 119] on div "her o.moveUp press enter her o.moveDown press enter her o.moveLeft press enter …" at bounding box center [833, 212] width 275 height 218
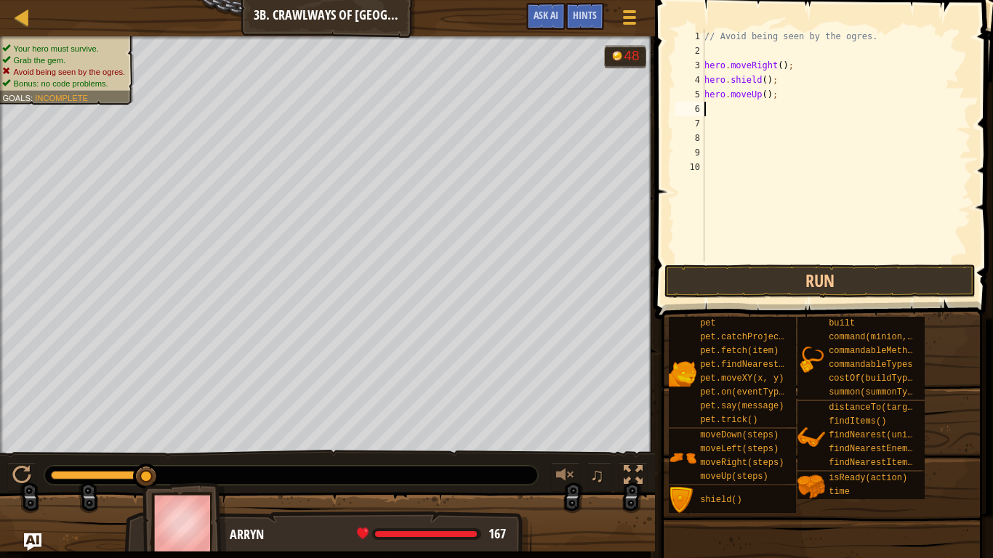
scroll to position [7, 0]
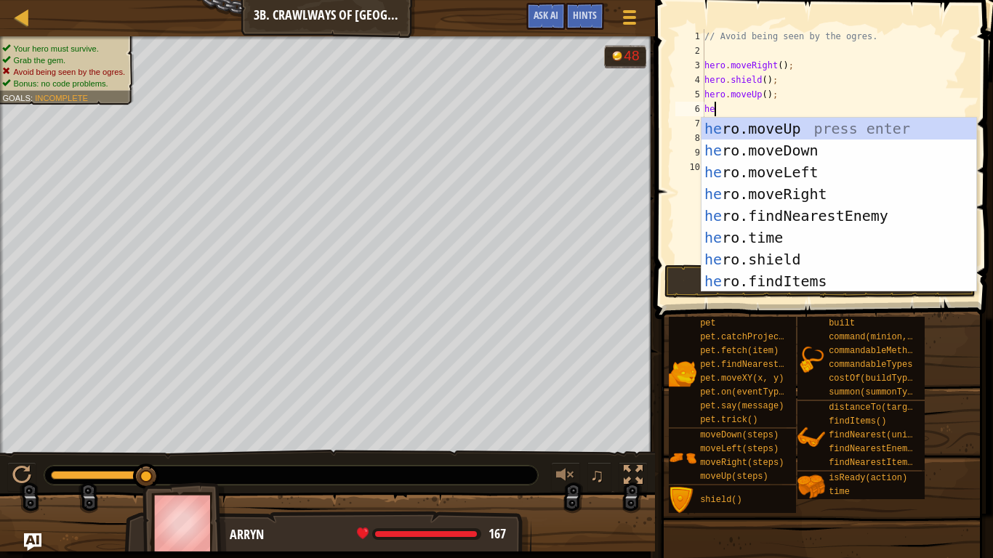
type textarea "her"
click at [788, 190] on div "her o.moveUp press enter her o.moveDown press enter her o.moveLeft press enter …" at bounding box center [838, 227] width 275 height 218
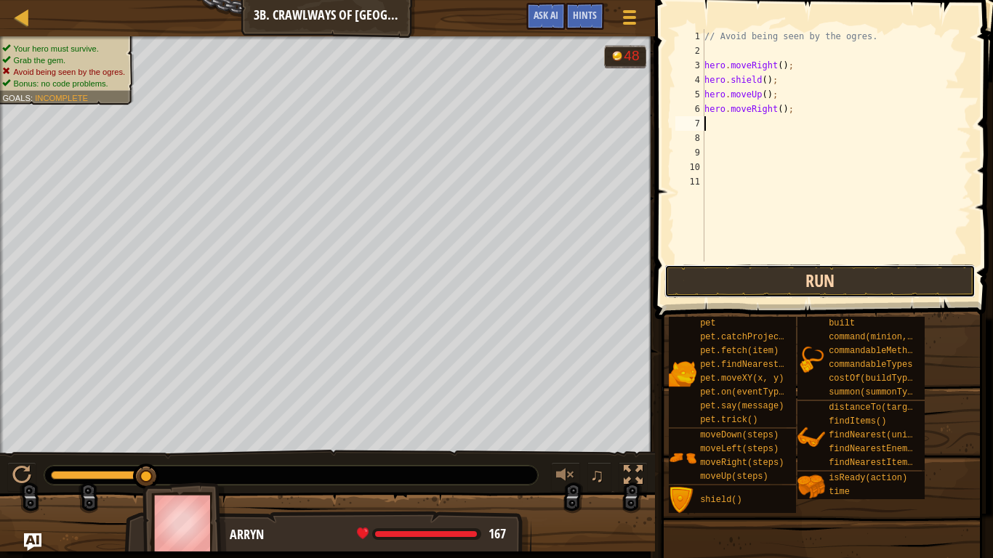
click at [764, 276] on button "Run" at bounding box center [819, 280] width 311 height 33
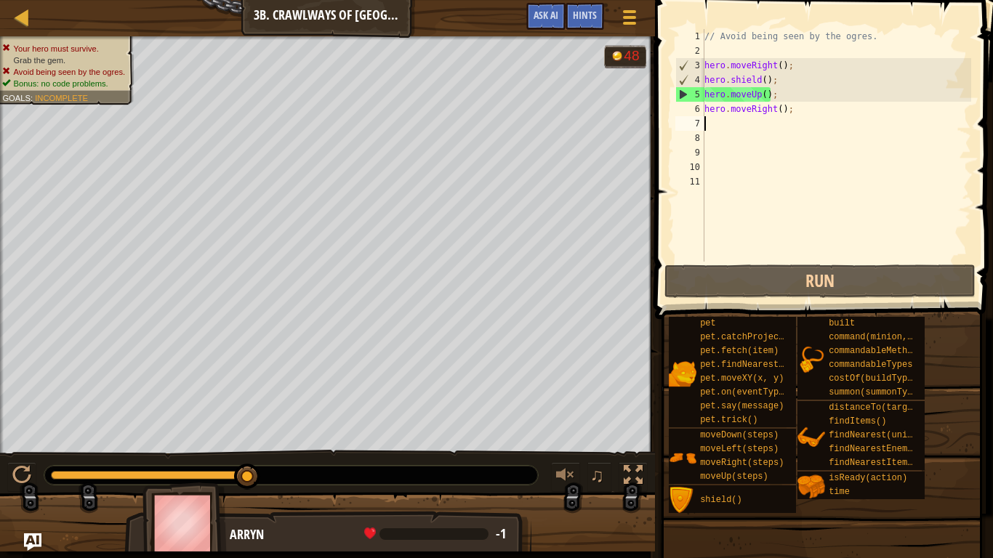
click at [784, 97] on div "// Avoid being seen by the ogres. hero . moveRight ( ) ; hero . shield ( ) ; he…" at bounding box center [836, 160] width 270 height 262
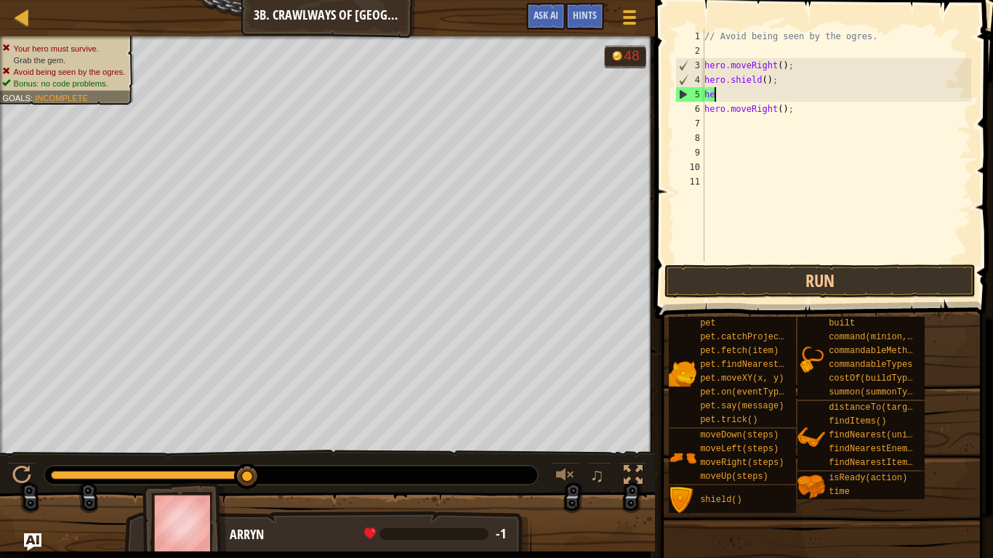
type textarea "h"
type textarea "hero.shield();"
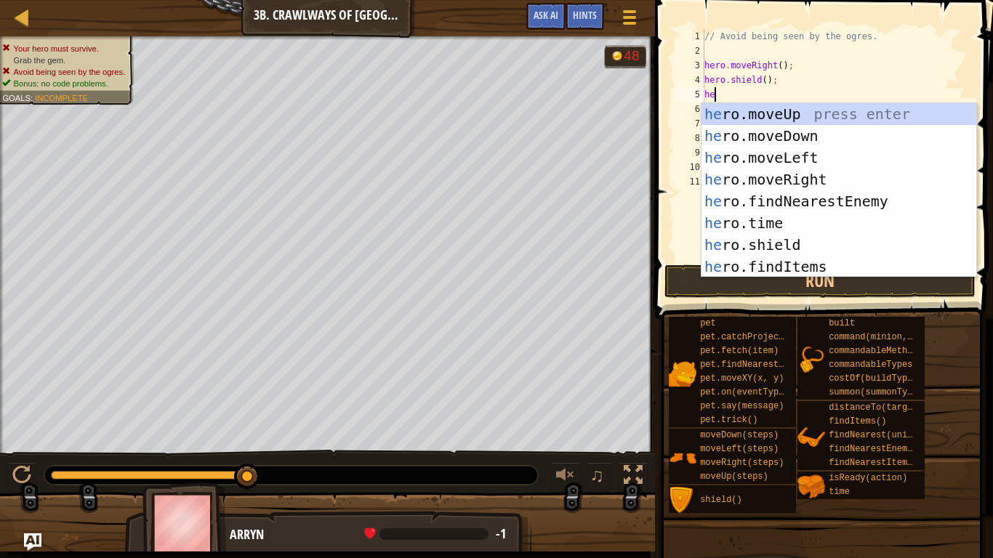
type textarea "her"
click at [803, 154] on div "her o.moveUp press enter her o.moveDown press enter her o.moveLeft press enter …" at bounding box center [838, 212] width 275 height 218
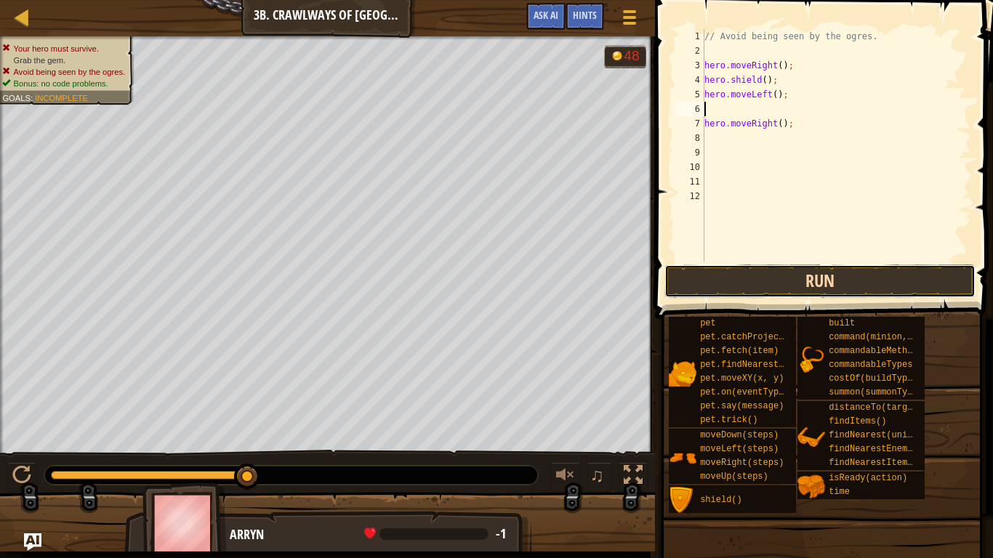
click at [804, 271] on button "Run" at bounding box center [819, 280] width 311 height 33
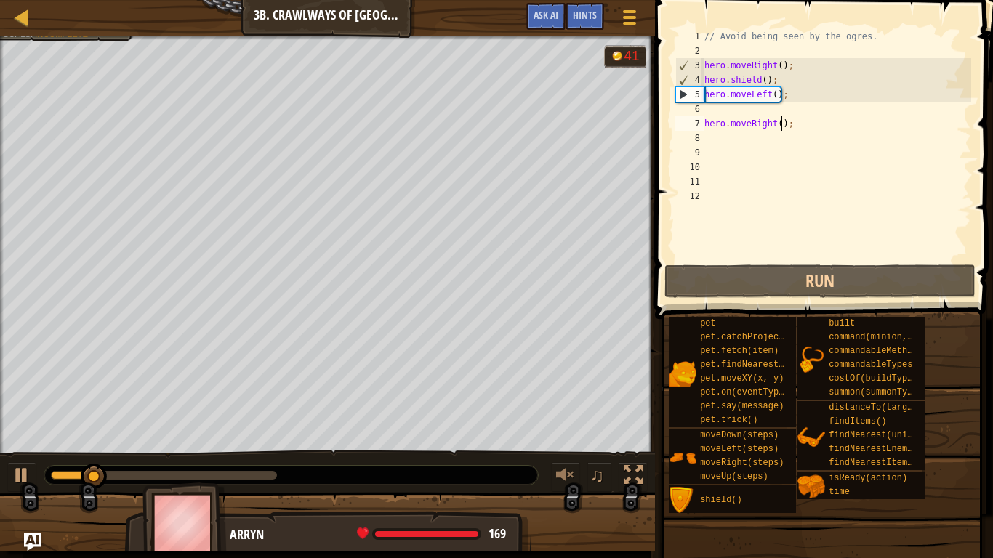
click at [780, 126] on div "// Avoid being seen by the ogres. hero . moveRight ( ) ; hero . shield ( ) ; he…" at bounding box center [836, 160] width 270 height 262
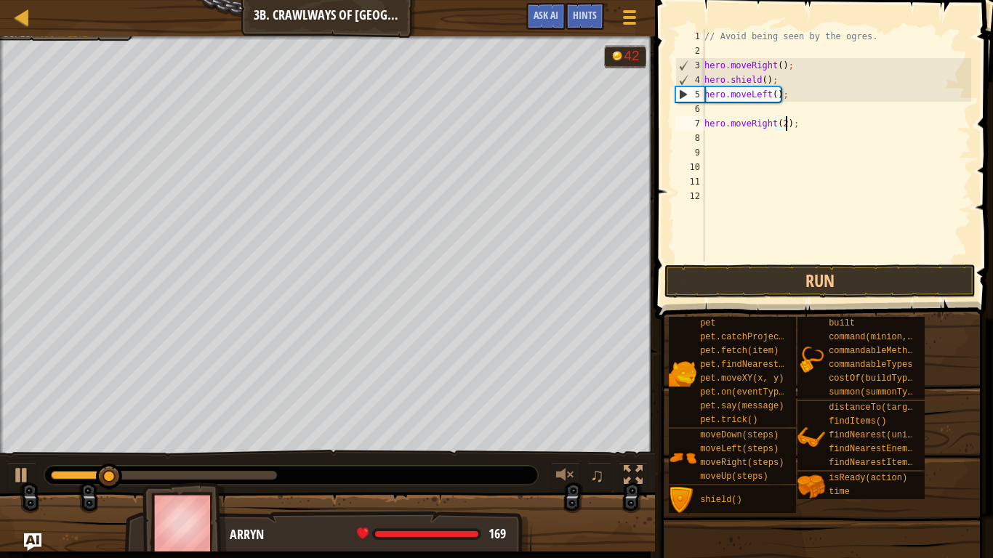
scroll to position [7, 12]
type textarea "hero.moveRight(2);"
click at [768, 272] on button "Run" at bounding box center [819, 280] width 311 height 33
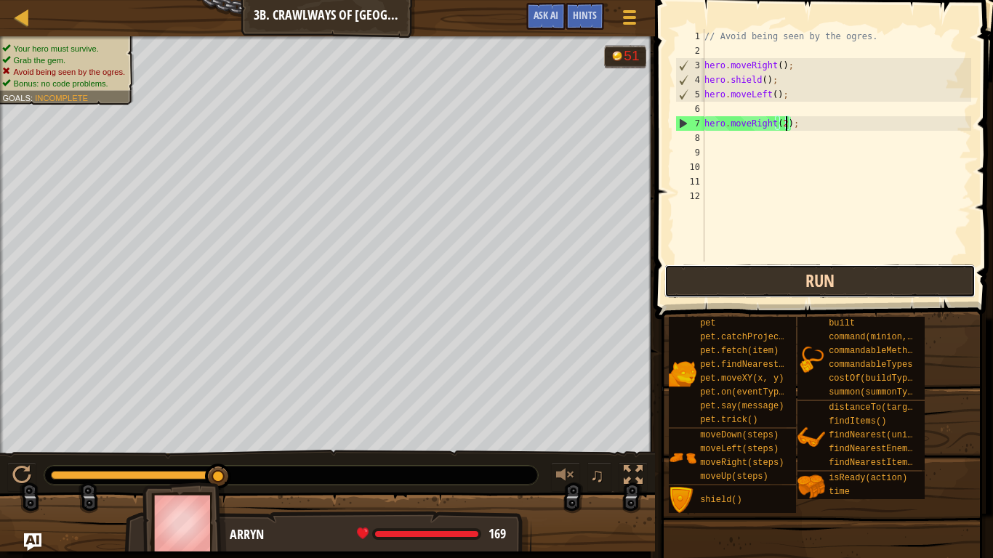
click at [773, 281] on button "Run" at bounding box center [819, 280] width 311 height 33
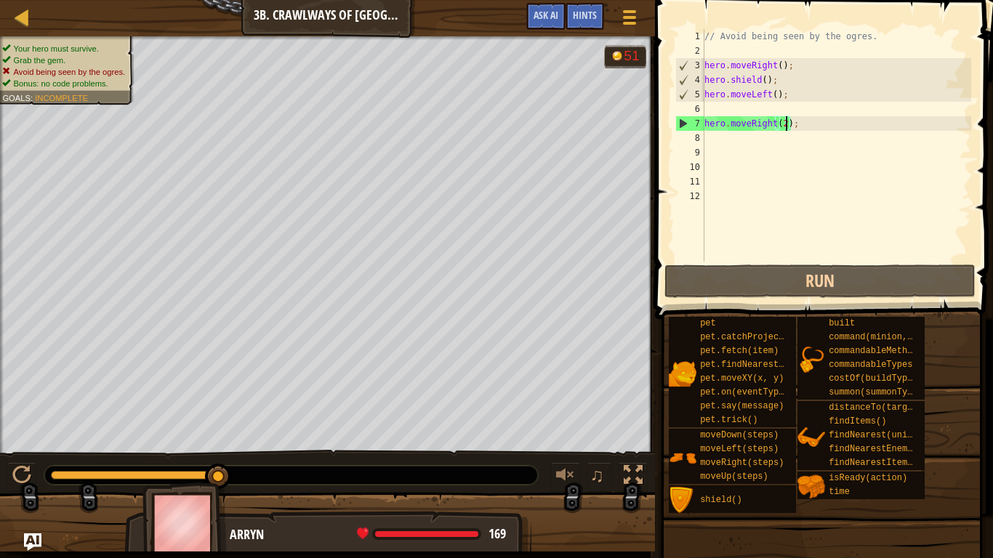
click at [762, 109] on div "// Avoid being seen by the ogres. hero . moveRight ( ) ; hero . shield ( ) ; he…" at bounding box center [836, 160] width 270 height 262
click at [775, 99] on div "// Avoid being seen by the ogres. hero . moveRight ( ) ; hero . shield ( ) ; he…" at bounding box center [836, 160] width 270 height 262
type textarea "hero.moveLeft(2);"
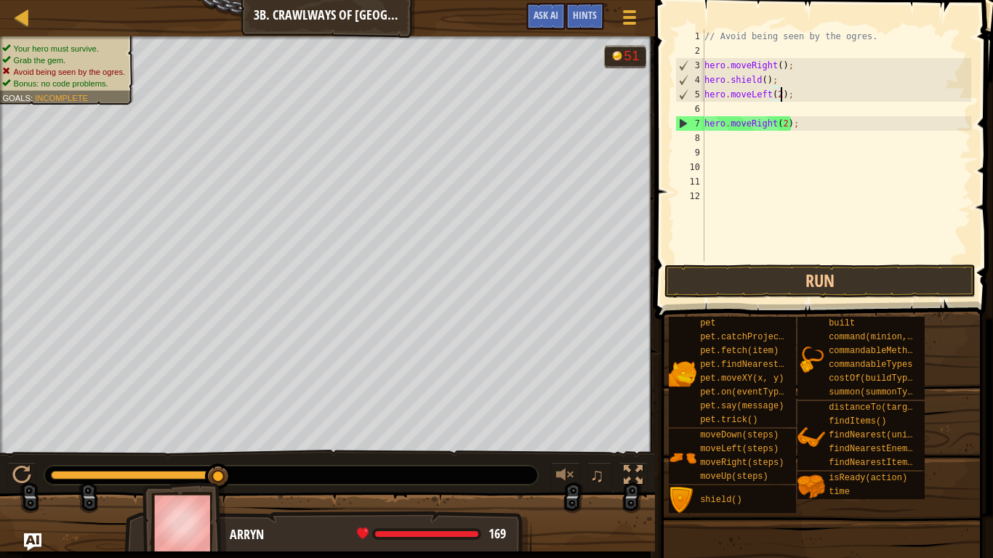
scroll to position [7, 11]
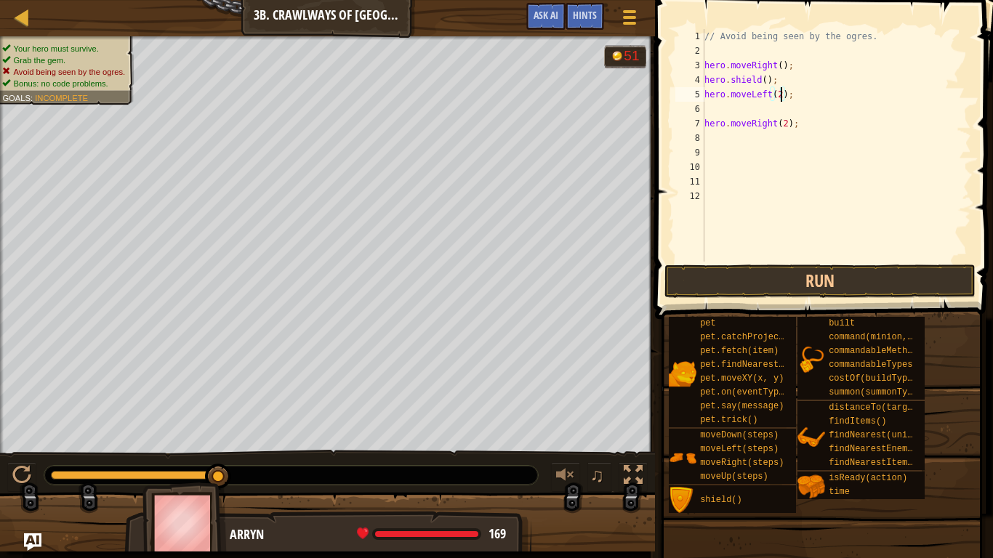
click at [762, 261] on div "// Avoid being seen by the ogres. hero . moveRight ( ) ; hero . shield ( ) ; he…" at bounding box center [836, 160] width 270 height 262
click at [786, 127] on div "// Avoid being seen by the ogres. hero . moveRight ( ) ; hero . shield ( ) ; he…" at bounding box center [836, 160] width 270 height 262
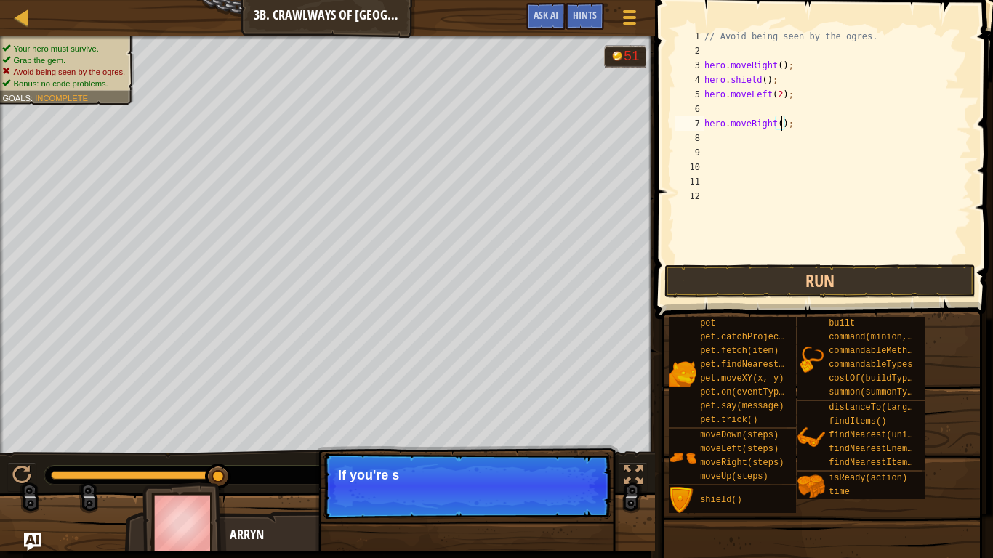
click at [781, 100] on div "// Avoid being seen by the ogres. hero . moveRight ( ) ; hero . shield ( ) ; he…" at bounding box center [836, 160] width 270 height 262
type textarea "hero.moveLeft();"
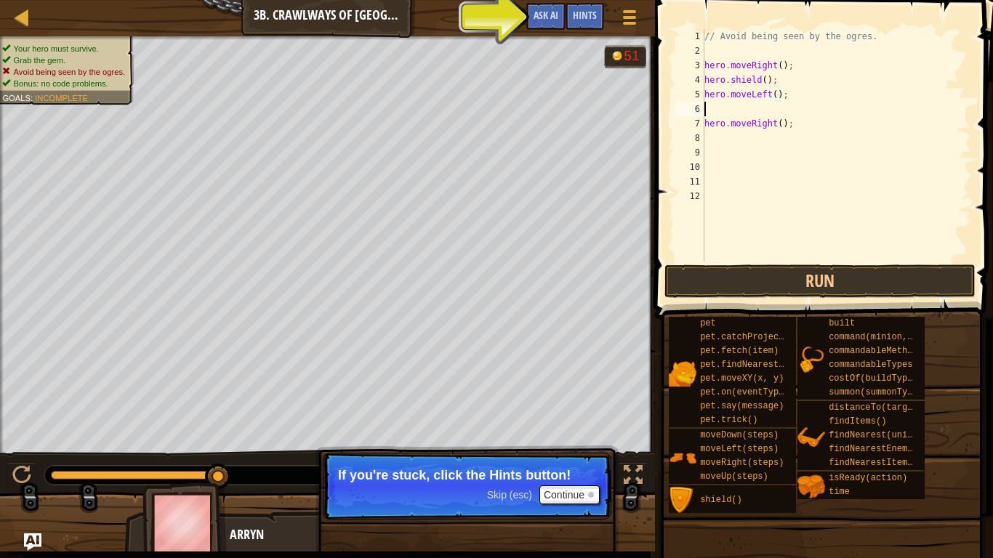
click at [750, 105] on div "// Avoid being seen by the ogres. hero . moveRight ( ) ; hero . shield ( ) ; he…" at bounding box center [836, 160] width 270 height 262
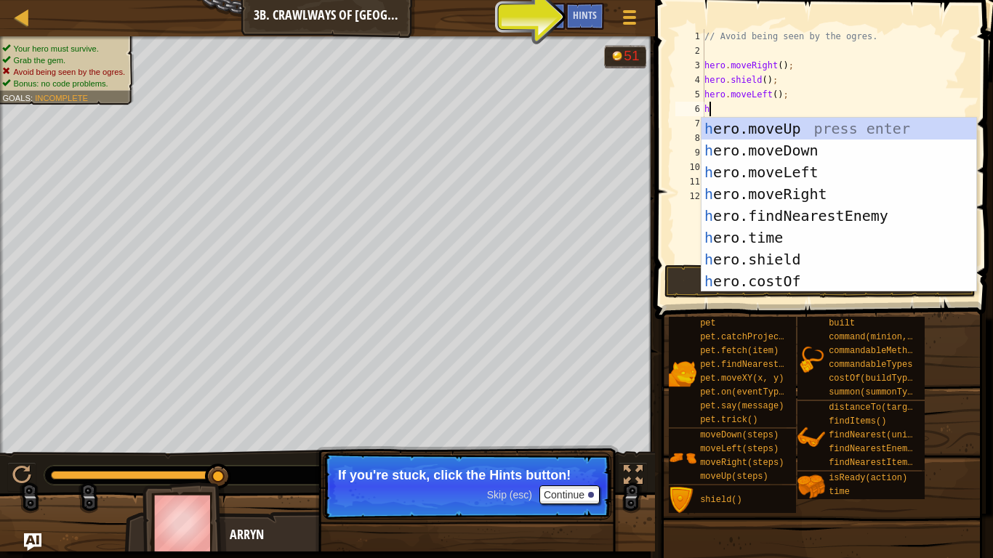
type textarea "her"
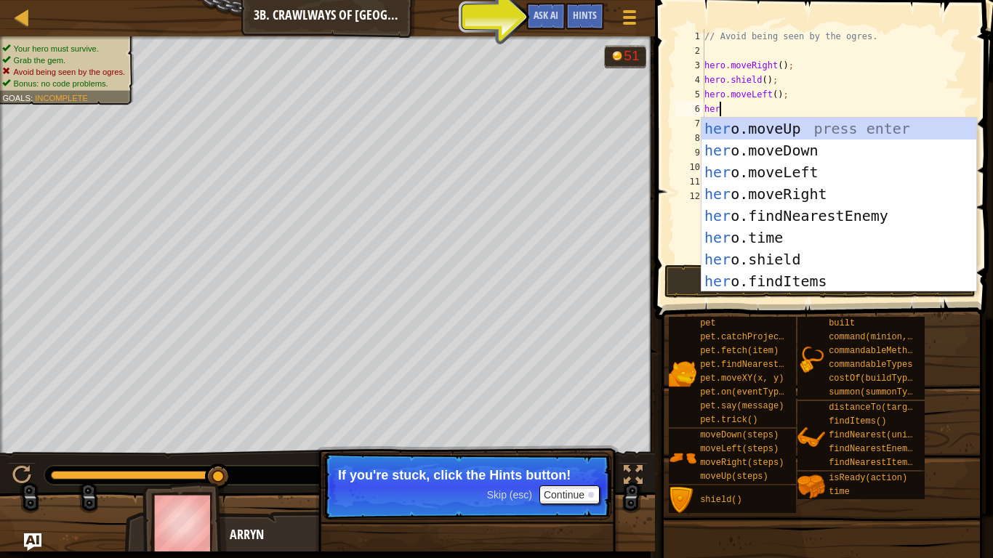
scroll to position [7, 1]
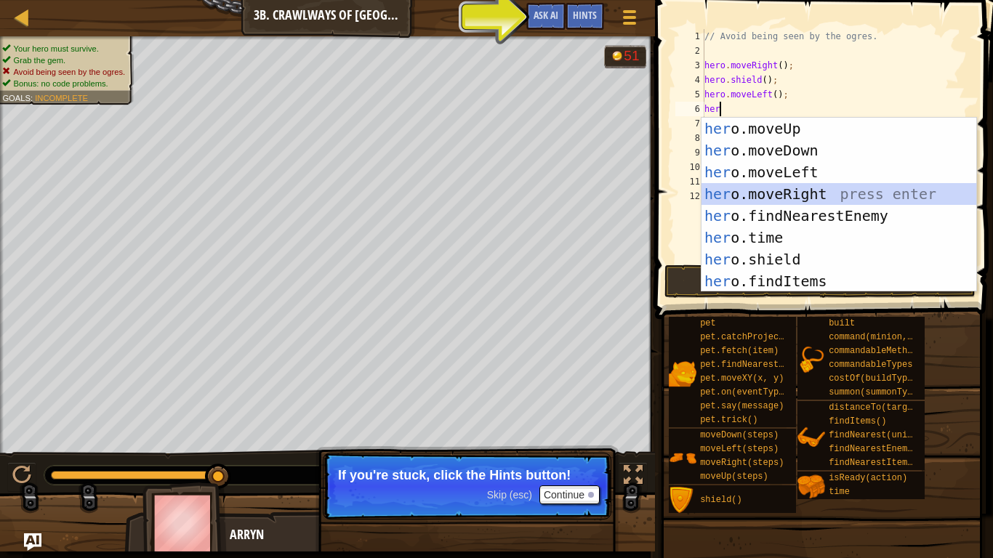
click at [788, 183] on div "her o.moveUp press enter her o.moveDown press enter her o.moveLeft press enter …" at bounding box center [838, 227] width 275 height 218
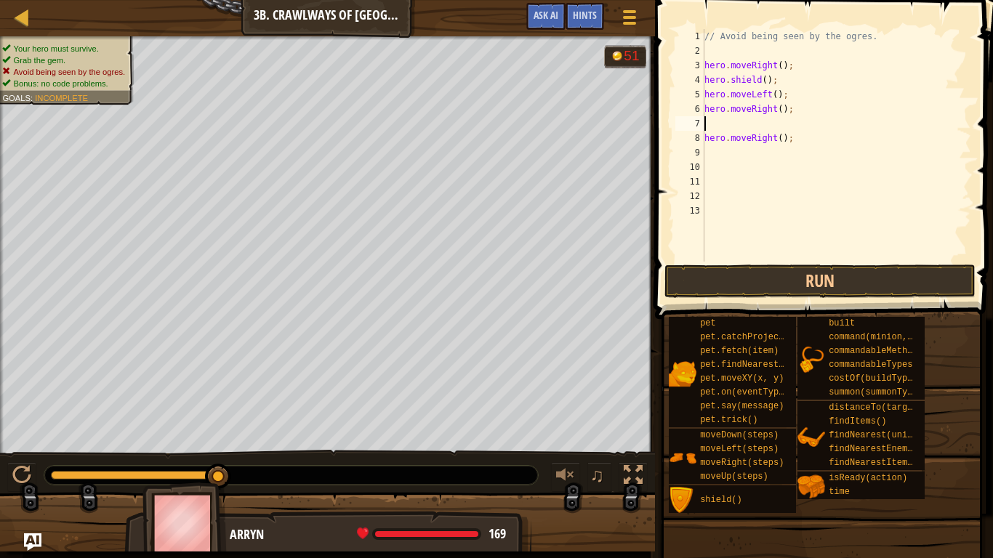
click at [775, 124] on div "// Avoid being seen by the ogres. hero . moveRight ( ) ; hero . shield ( ) ; he…" at bounding box center [836, 160] width 270 height 262
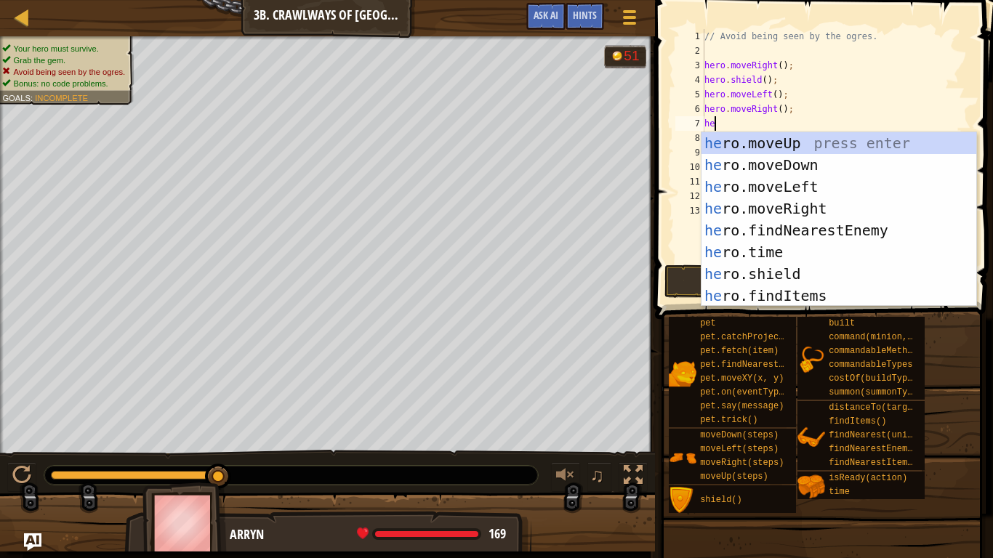
type textarea "her"
click at [791, 179] on div "her o.moveUp press enter her o.moveDown press enter her o.moveLeft press enter …" at bounding box center [838, 241] width 275 height 218
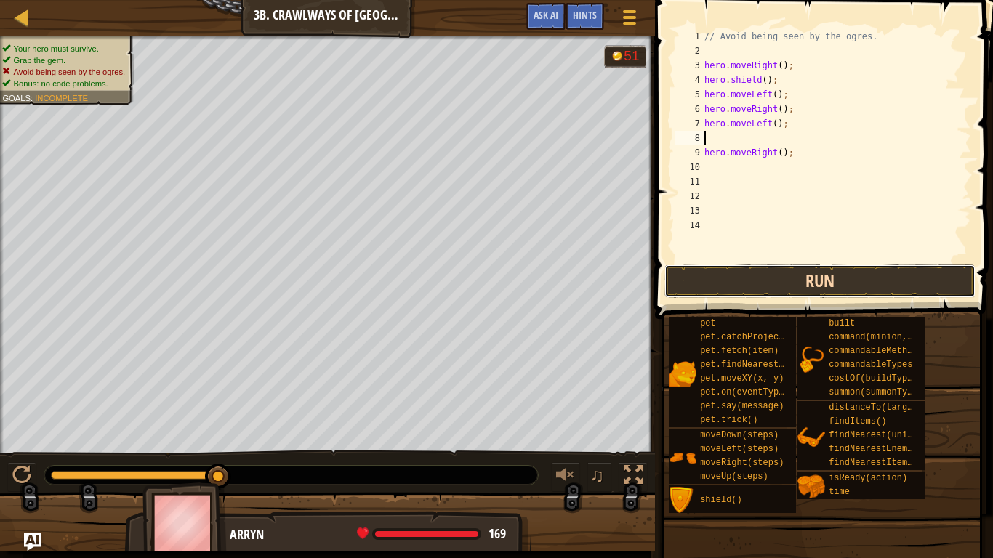
click at [793, 292] on button "Run" at bounding box center [819, 280] width 311 height 33
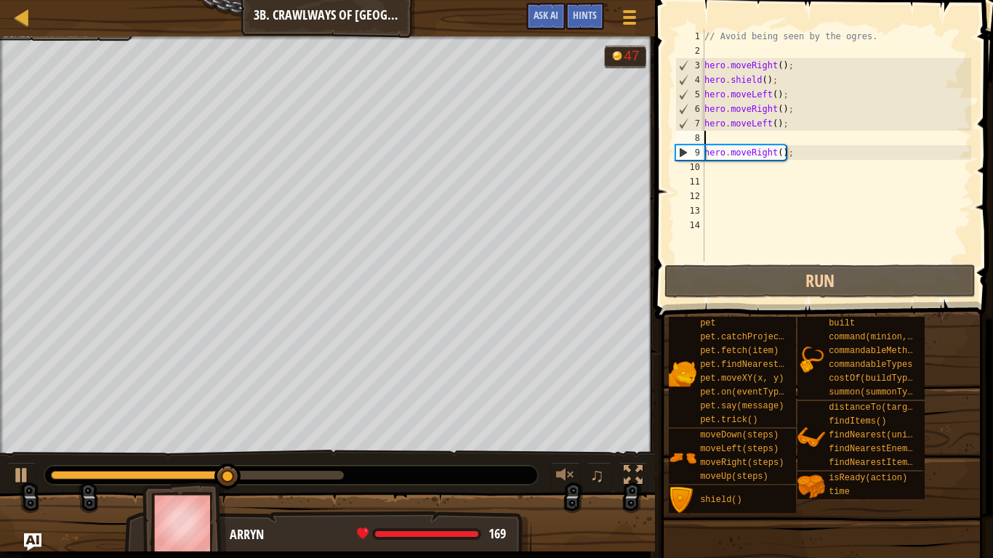
click at [778, 158] on div "// Avoid being seen by the ogres. hero . moveRight ( ) ; hero . shield ( ) ; he…" at bounding box center [836, 160] width 270 height 262
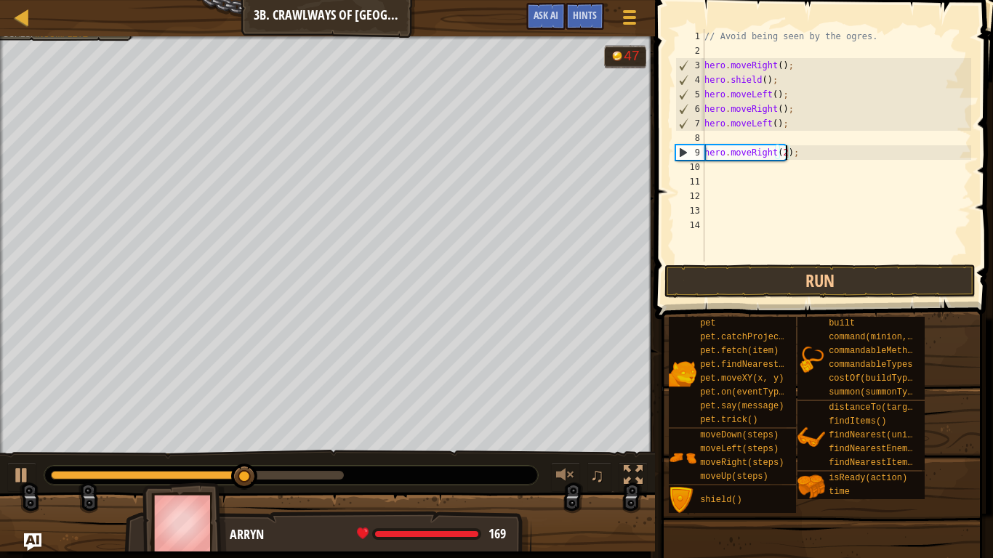
scroll to position [7, 12]
type textarea "hero.moveRight(2);"
click at [804, 275] on button "Run" at bounding box center [819, 280] width 311 height 33
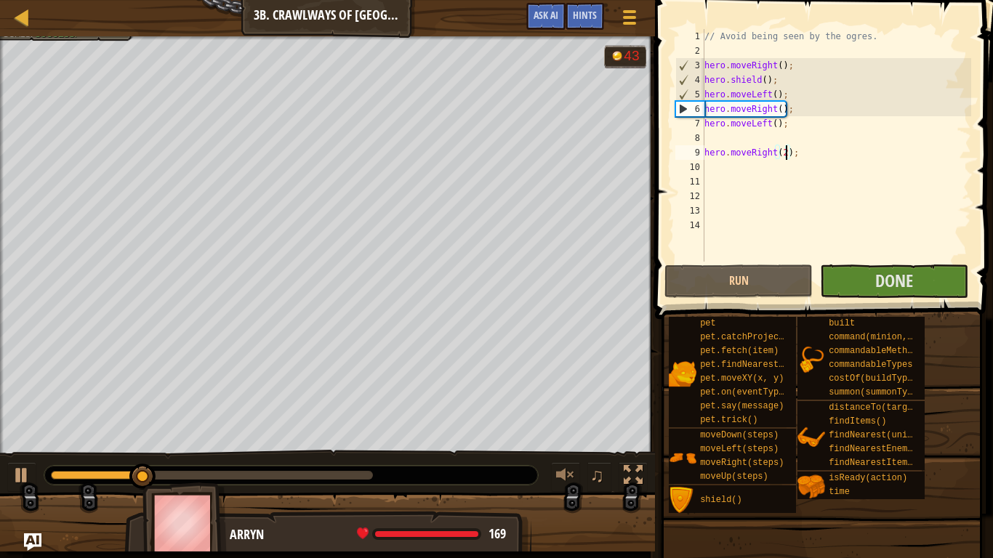
click at [863, 260] on div "// Avoid being seen by the ogres. hero . moveRight ( ) ; hero . shield ( ) ; he…" at bounding box center [836, 160] width 270 height 262
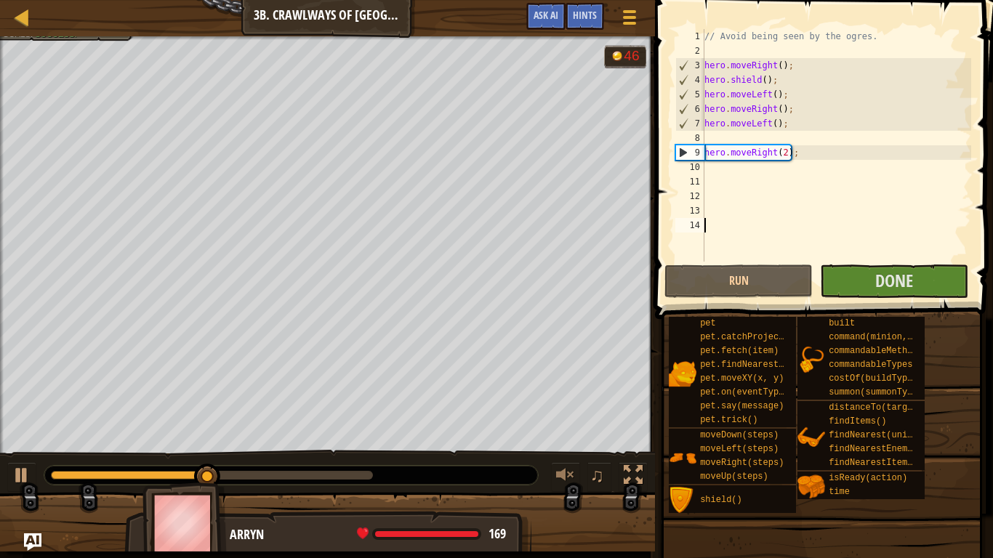
click at [856, 299] on span at bounding box center [824, 139] width 349 height 362
click at [861, 280] on button "Done" at bounding box center [894, 280] width 148 height 33
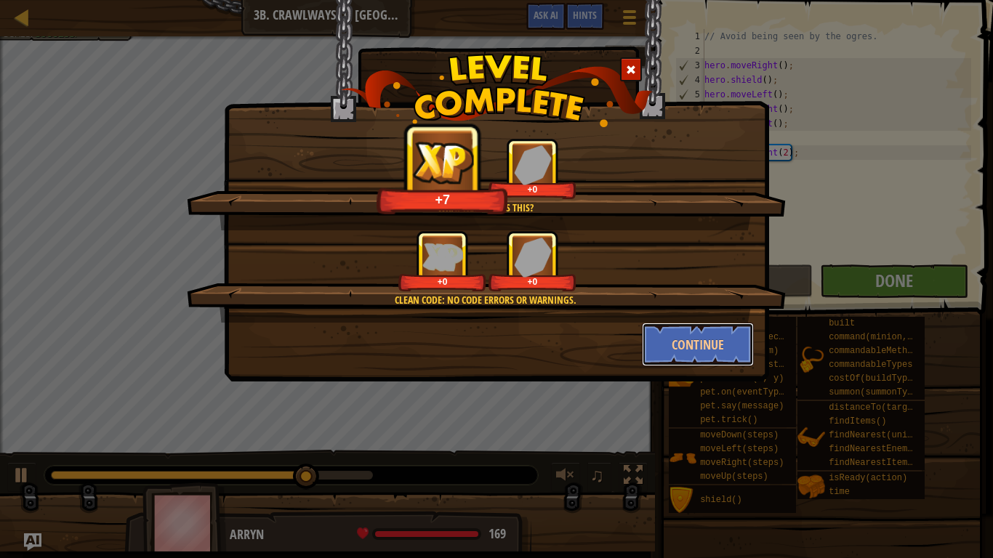
click at [687, 342] on button "Continue" at bounding box center [698, 345] width 113 height 44
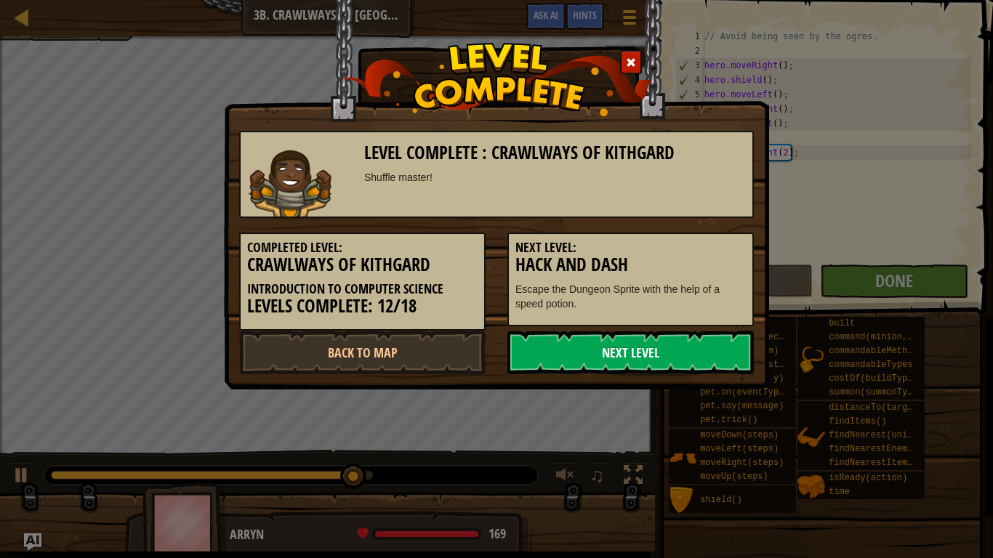
click at [719, 354] on link "Next Level" at bounding box center [630, 353] width 246 height 44
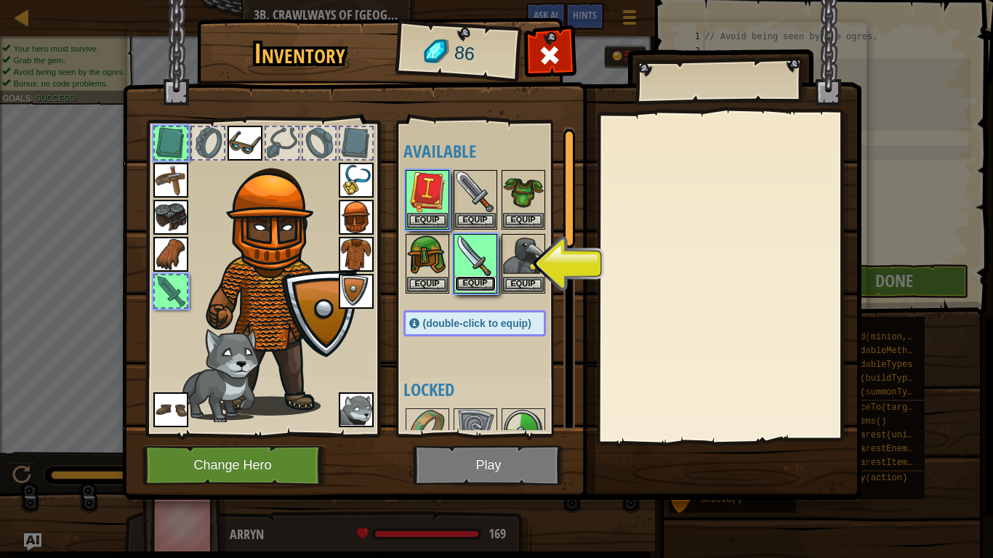
click at [469, 283] on button "Equip" at bounding box center [475, 283] width 41 height 15
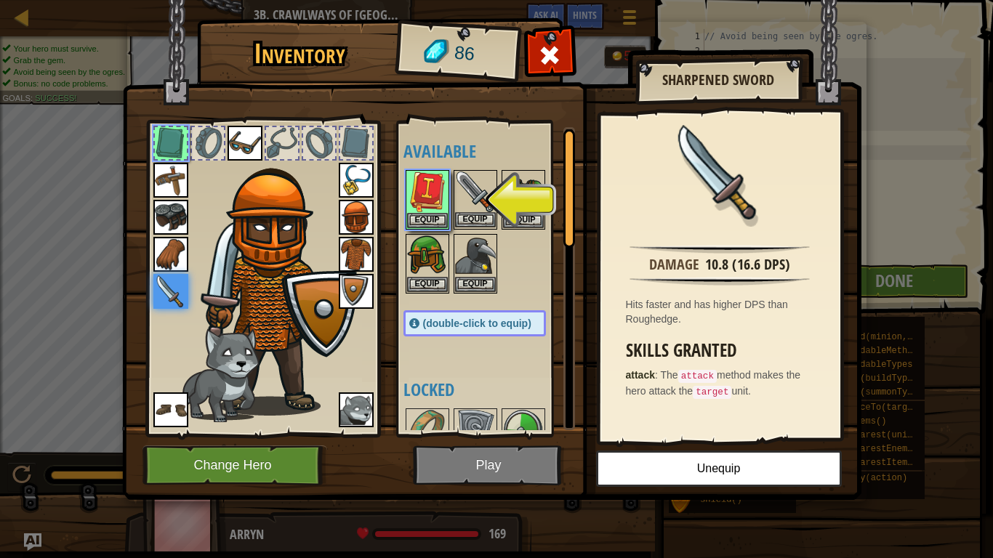
click at [461, 195] on img at bounding box center [475, 191] width 41 height 41
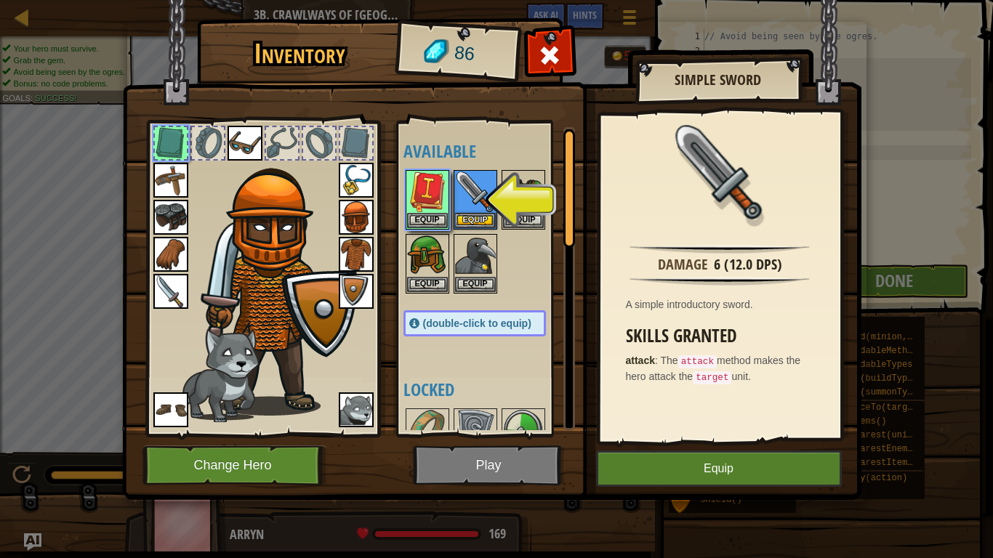
click at [169, 283] on img at bounding box center [170, 291] width 35 height 35
click at [429, 220] on button "Equip" at bounding box center [427, 219] width 41 height 15
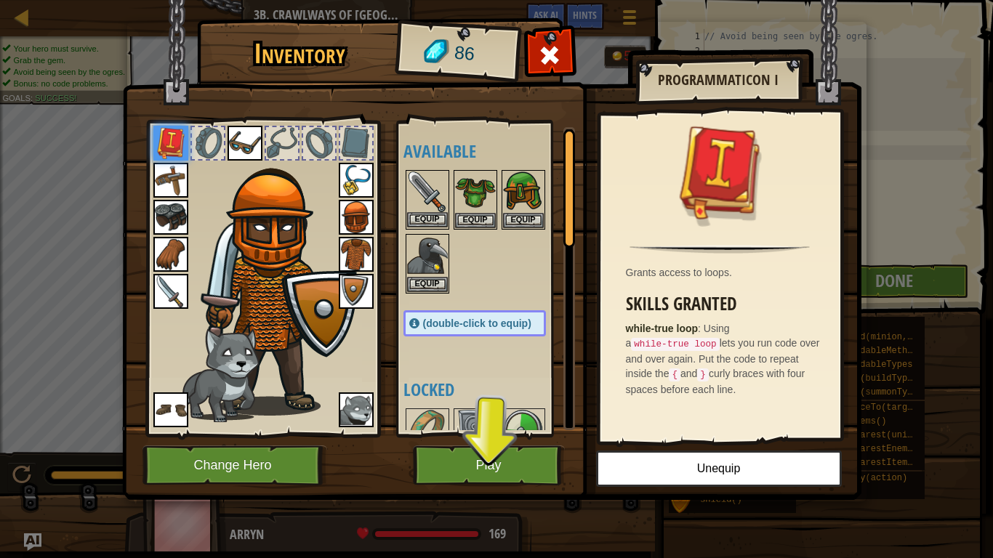
click at [429, 187] on img at bounding box center [427, 191] width 41 height 41
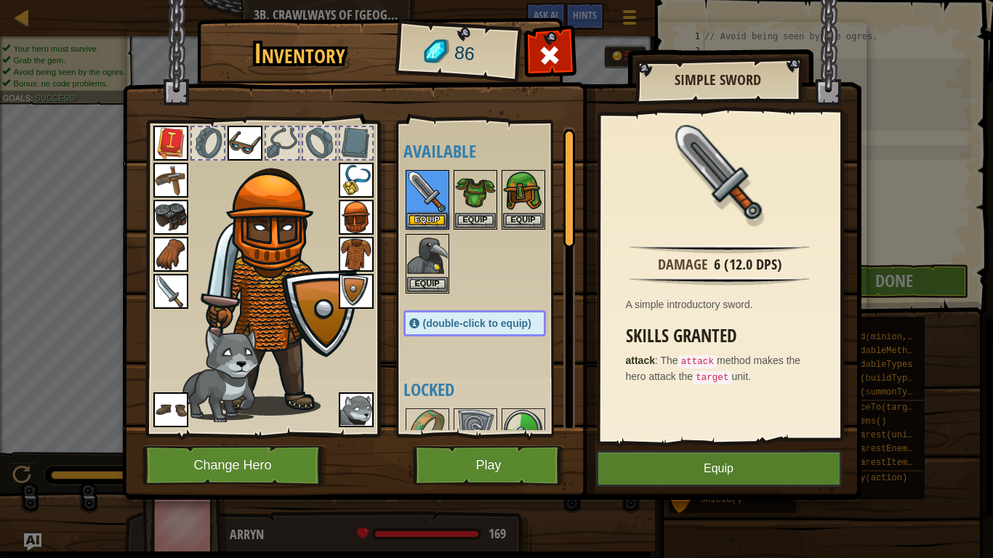
click at [160, 292] on img at bounding box center [170, 291] width 35 height 35
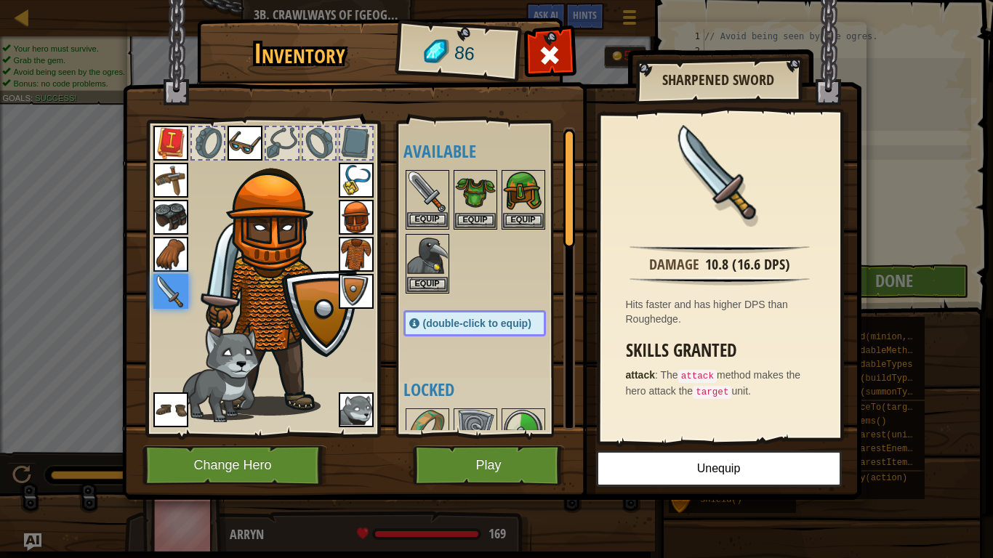
click at [434, 192] on img at bounding box center [427, 191] width 41 height 41
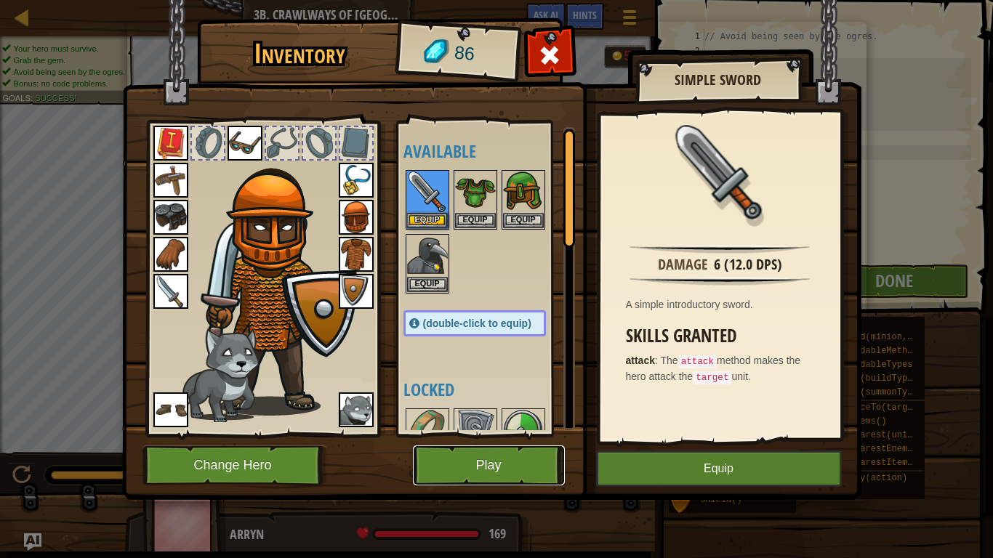
click at [496, 434] on button "Play" at bounding box center [489, 465] width 152 height 40
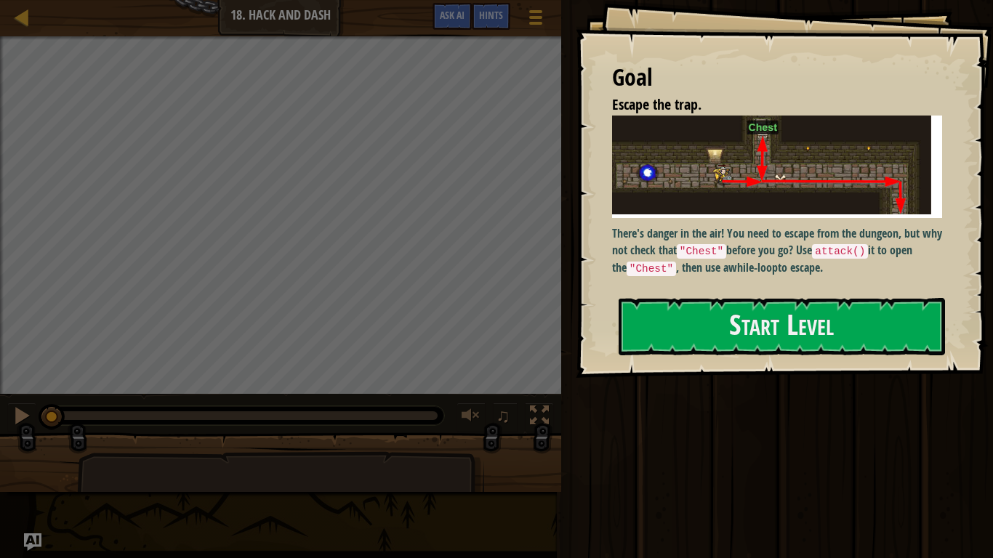
click at [659, 249] on p "There's danger in the air! You need to escape from the dungeon, but why not che…" at bounding box center [777, 250] width 330 height 51
click at [655, 317] on button "Start Level" at bounding box center [781, 326] width 326 height 57
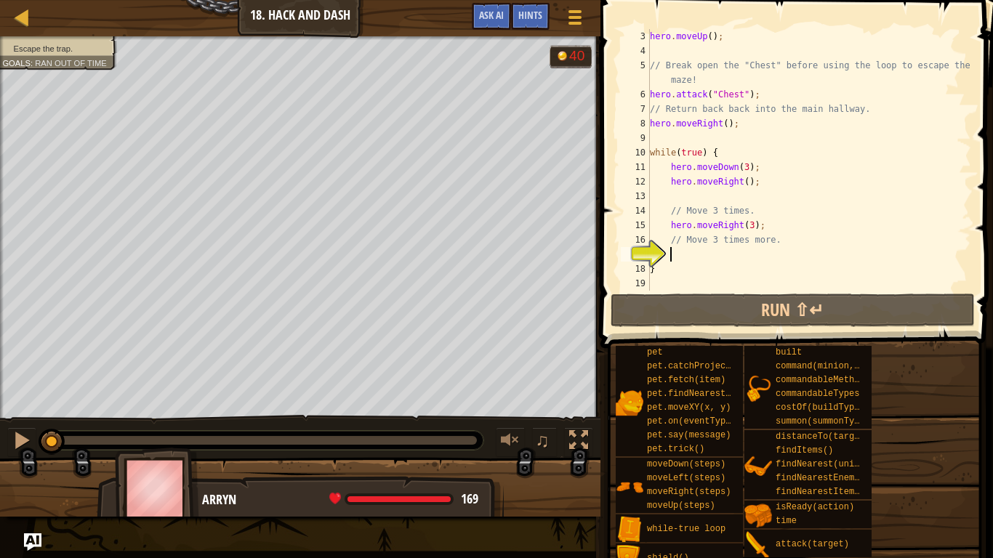
scroll to position [29, 0]
click at [711, 253] on div "hero . moveUp ( ) ; // Break open the "Chest" before using the loop to escape t…" at bounding box center [809, 174] width 324 height 291
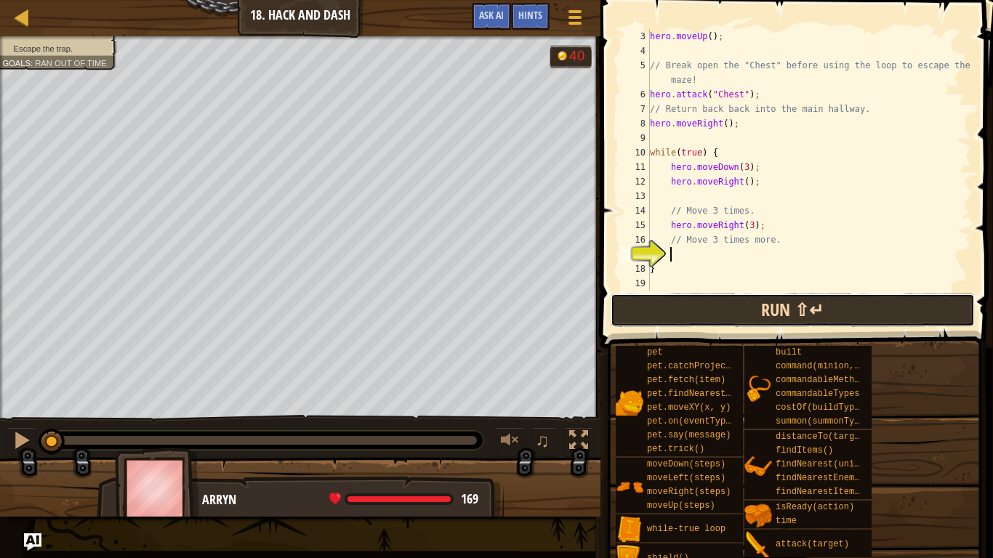
click at [721, 298] on button "Run ⇧↵" at bounding box center [792, 310] width 364 height 33
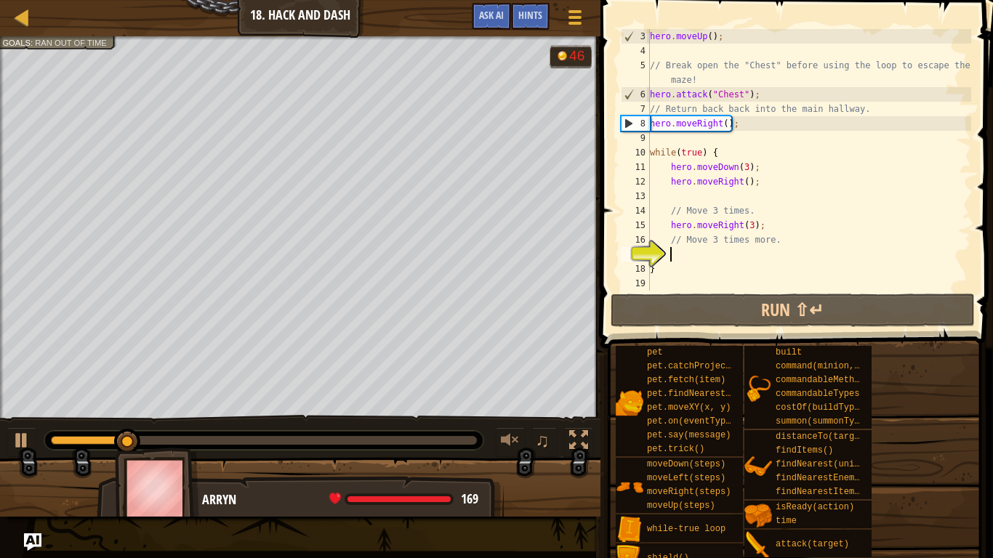
click at [754, 124] on div "hero . moveUp ( ) ; // Break open the "Chest" before using the loop to escape t…" at bounding box center [809, 174] width 324 height 291
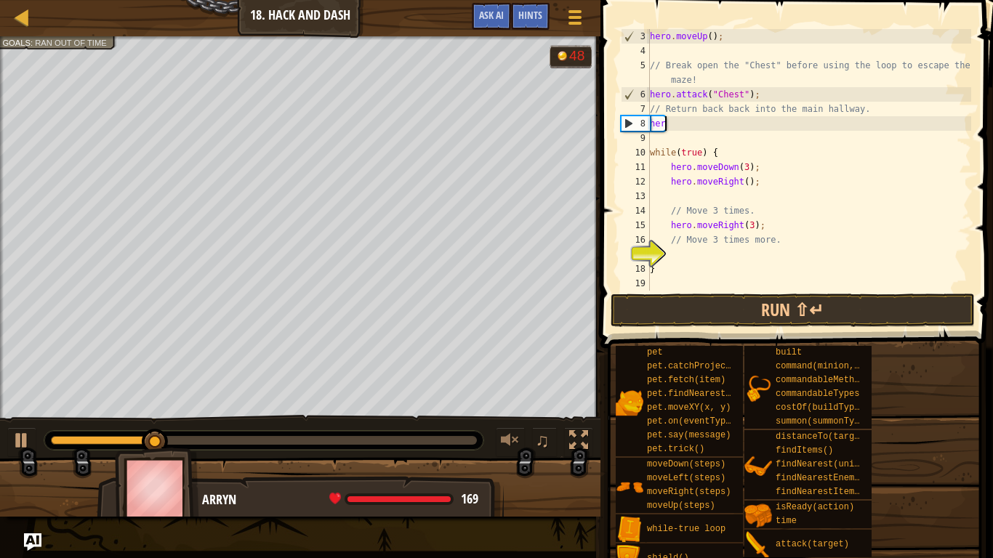
type textarea "h"
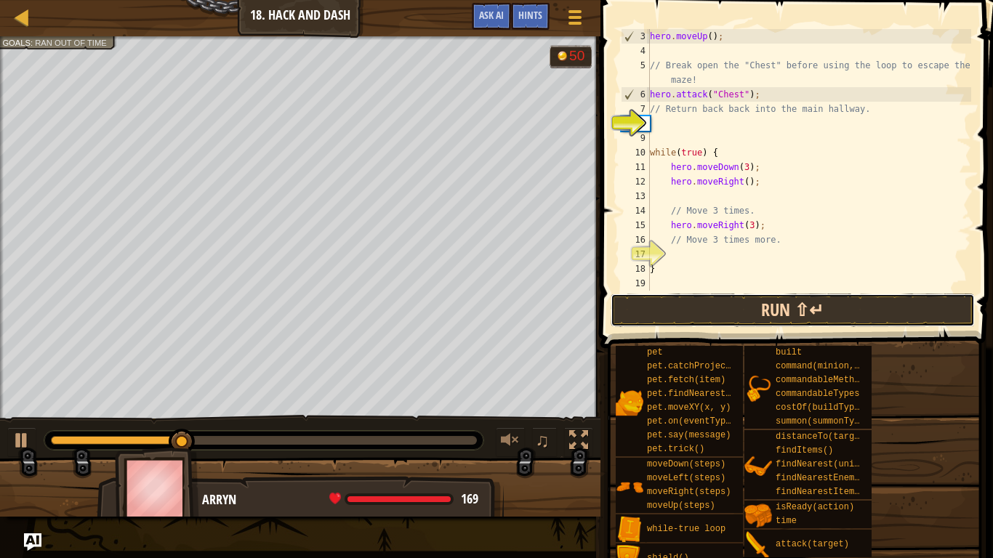
click at [774, 315] on button "Run ⇧↵" at bounding box center [792, 310] width 364 height 33
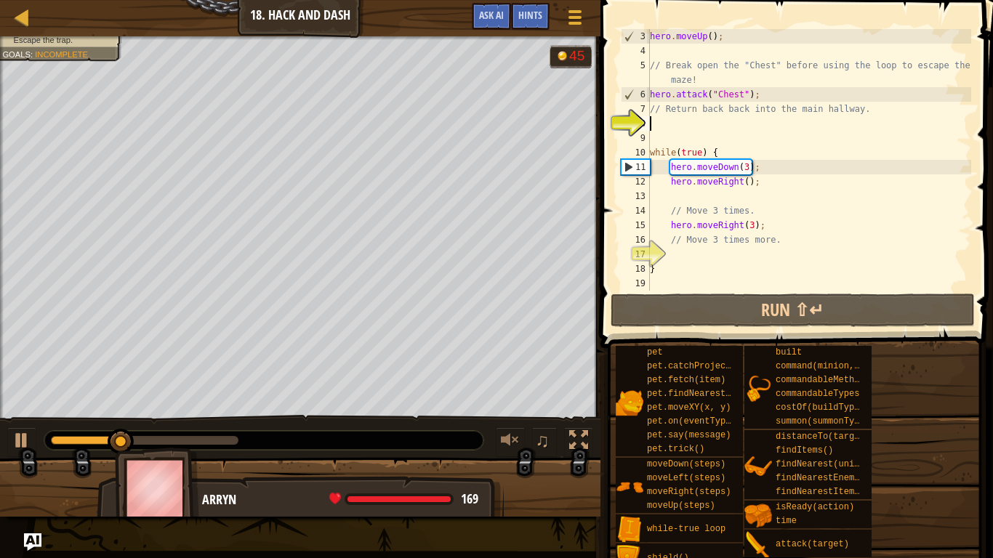
click at [745, 169] on div "hero . moveUp ( ) ; // Break open the "Chest" before using the loop to escape t…" at bounding box center [809, 174] width 324 height 291
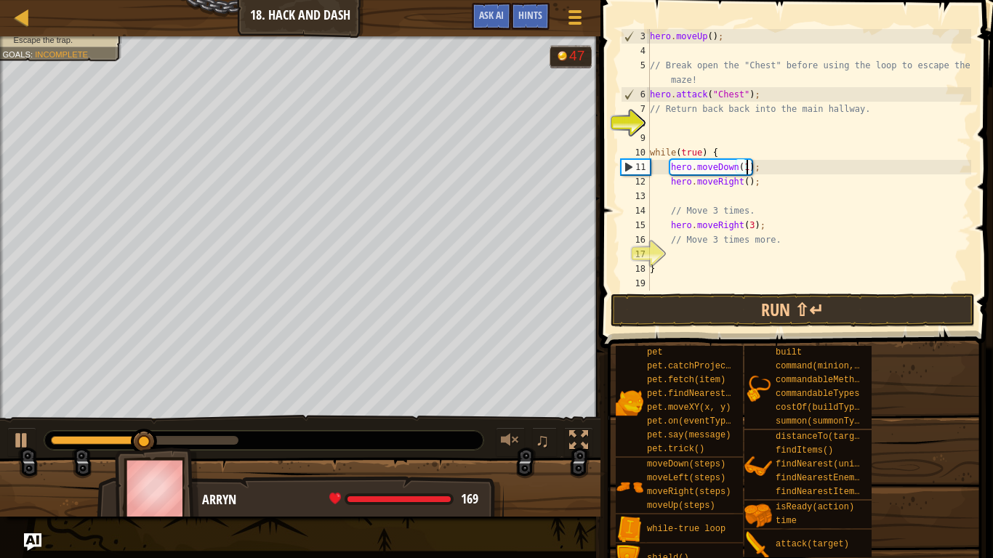
scroll to position [7, 14]
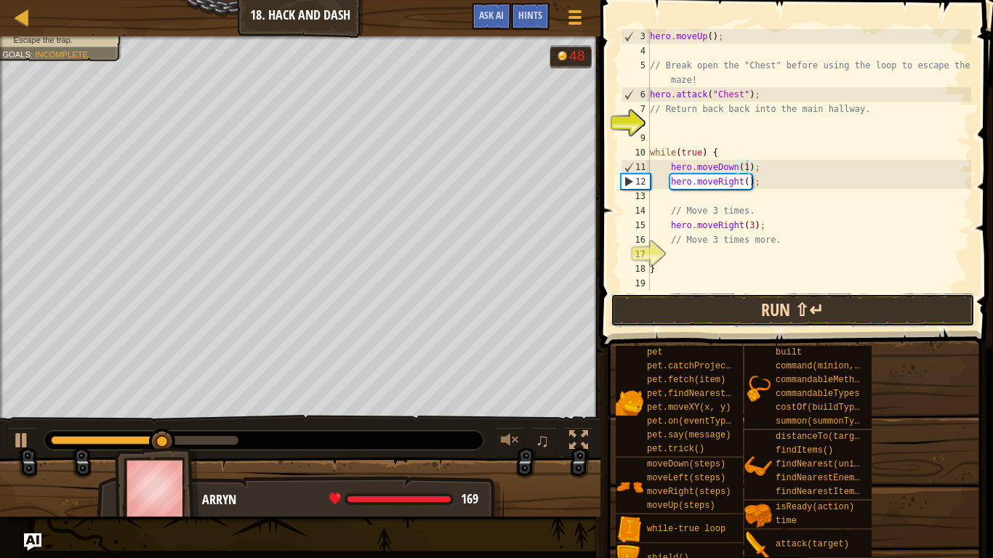
click at [759, 307] on button "Run ⇧↵" at bounding box center [792, 310] width 364 height 33
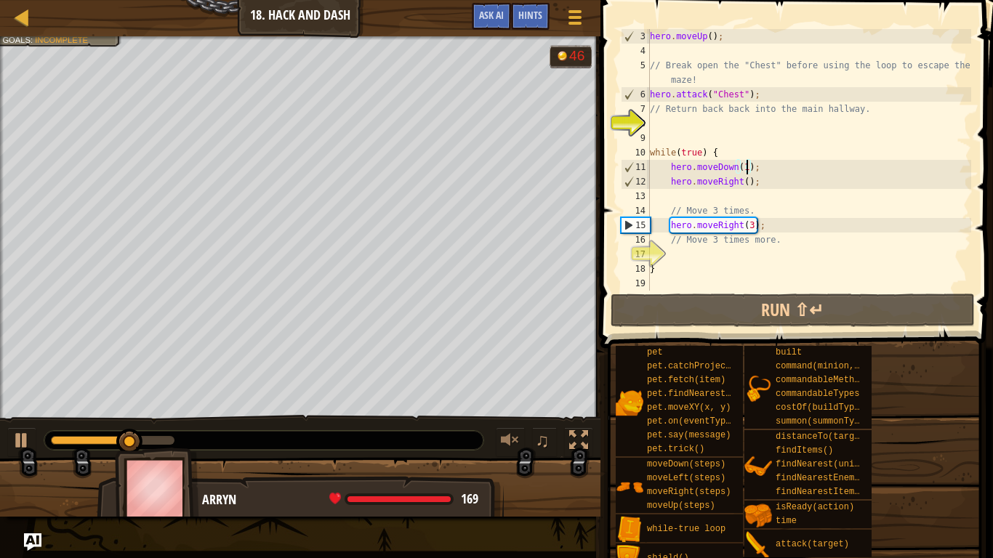
click at [732, 262] on div "hero . moveUp ( ) ; // Break open the "Chest" before using the loop to escape t…" at bounding box center [809, 174] width 324 height 291
type textarea "}"
click at [734, 253] on div "hero . moveUp ( ) ; // Break open the "Chest" before using the loop to escape t…" at bounding box center [809, 174] width 324 height 291
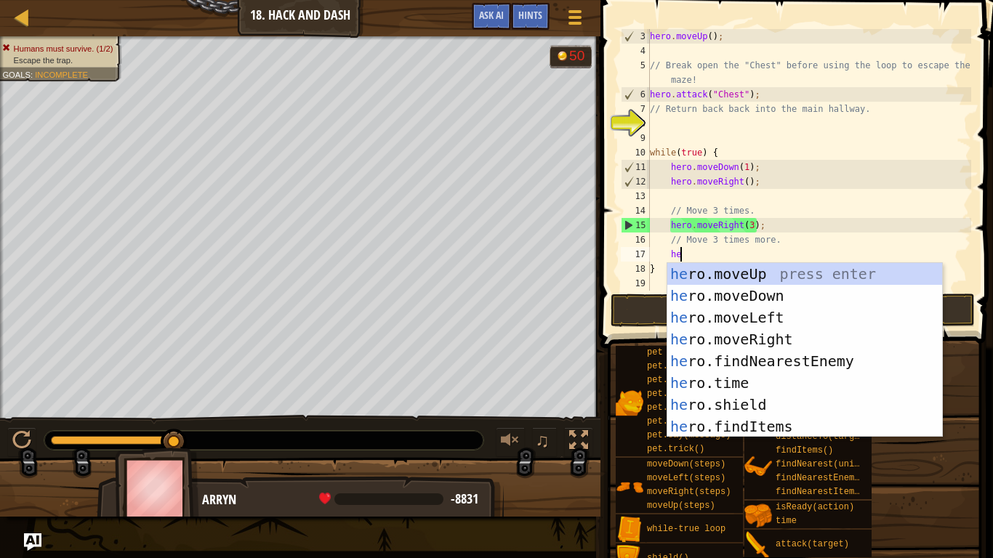
type textarea "her"
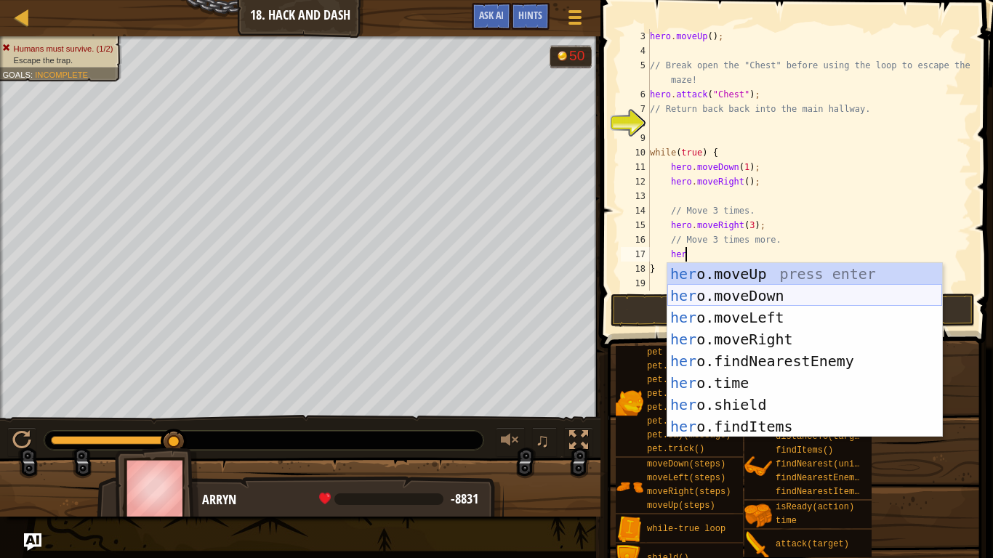
click at [740, 294] on div "her o.moveUp press enter her o.moveDown press enter her o.moveLeft press enter …" at bounding box center [804, 372] width 275 height 218
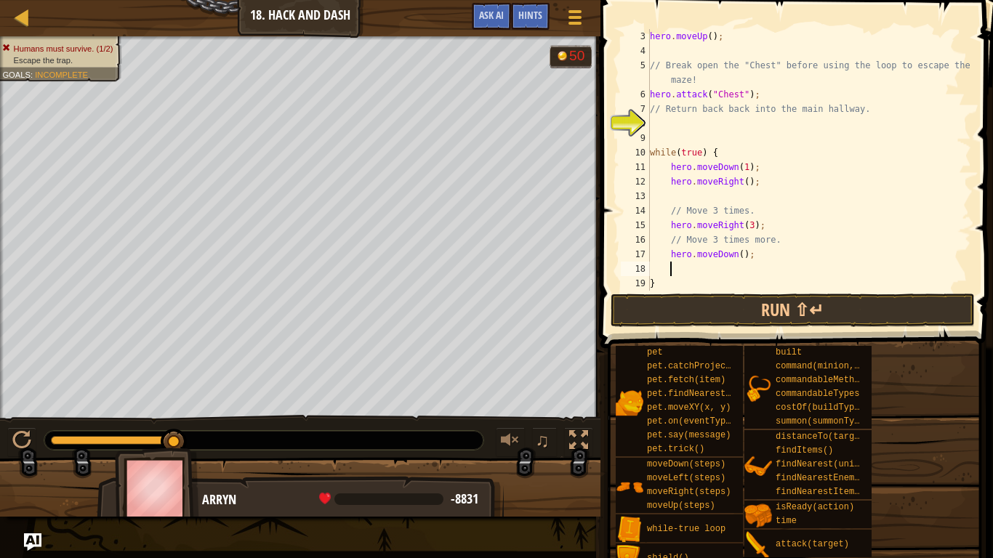
scroll to position [7, 2]
click at [741, 256] on div "hero . moveUp ( ) ; // Break open the "Chest" before using the loop to escape t…" at bounding box center [809, 174] width 324 height 291
click at [733, 310] on button "Run ⇧↵" at bounding box center [792, 310] width 364 height 33
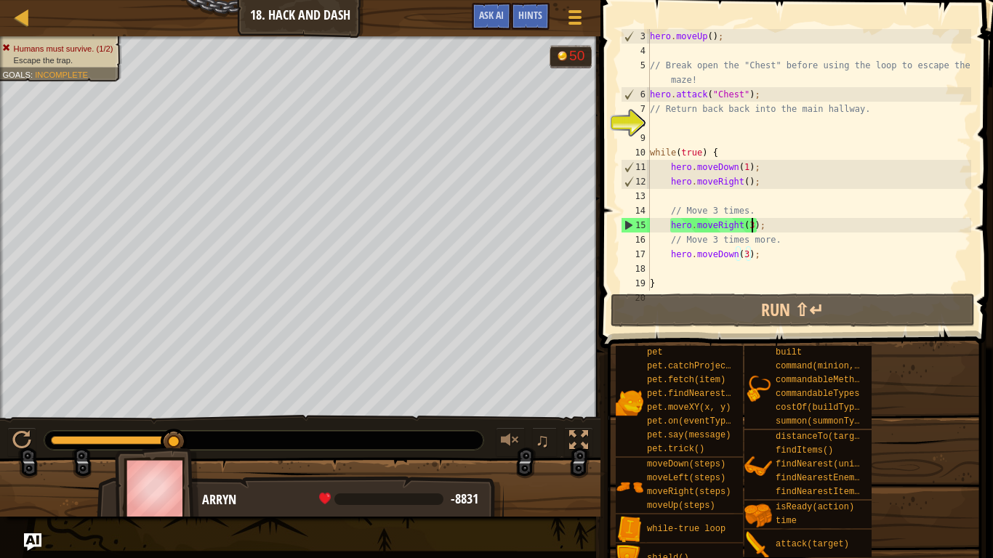
click at [751, 225] on div "hero . moveUp ( ) ; // Break open the "Chest" before using the loop to escape t…" at bounding box center [809, 174] width 324 height 291
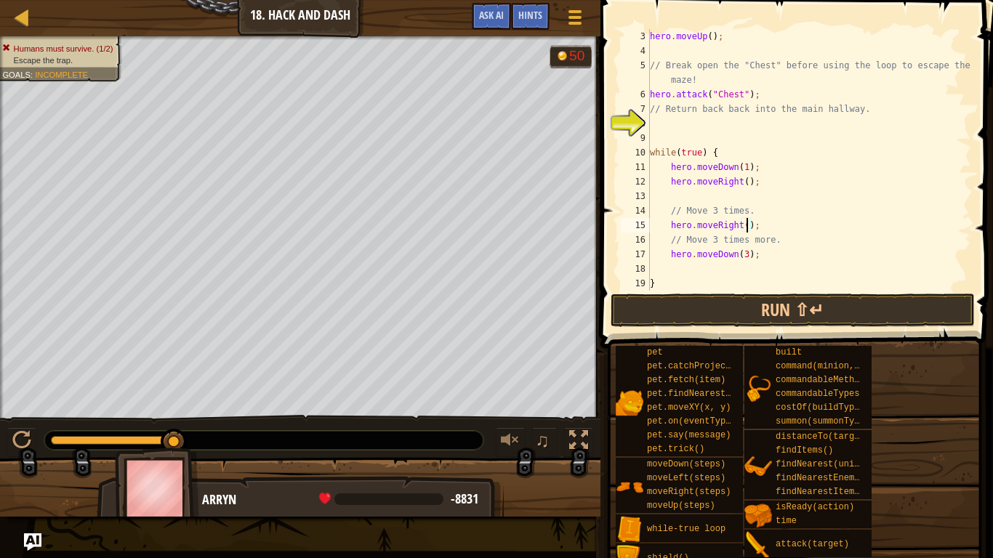
scroll to position [7, 15]
type textarea "hero.moveRight(2);"
click at [769, 299] on button "Run ⇧↵" at bounding box center [792, 310] width 364 height 33
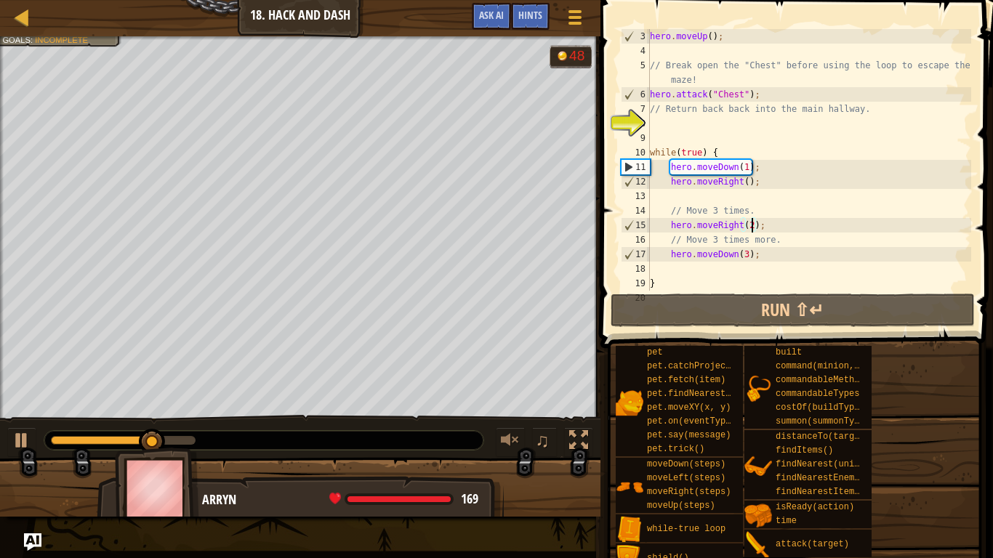
click at [732, 269] on div "hero . moveUp ( ) ; // Break open the "Chest" before using the loop to escape t…" at bounding box center [809, 174] width 324 height 291
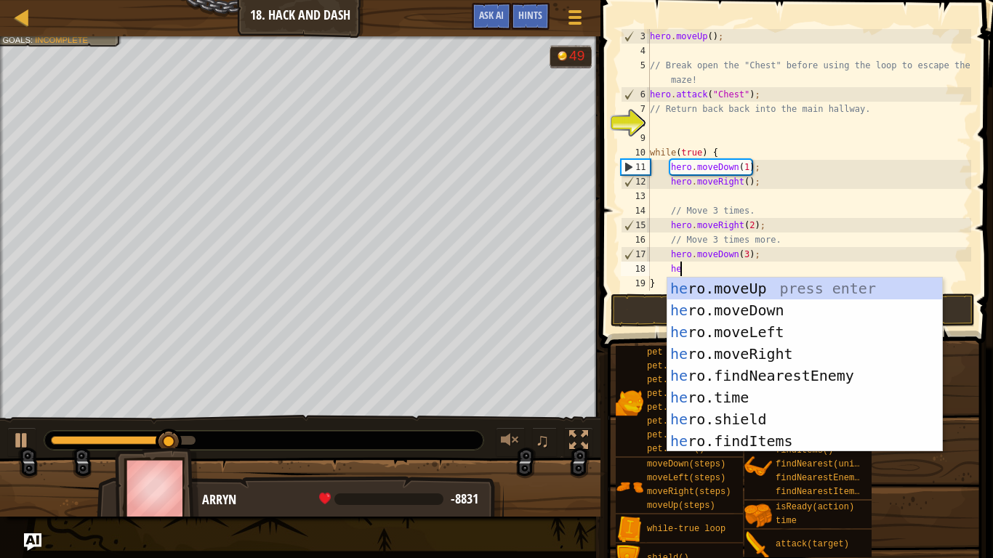
type textarea "her"
click at [770, 349] on div "her o.moveUp press enter her o.moveDown press enter her o.moveLeft press enter …" at bounding box center [804, 387] width 275 height 218
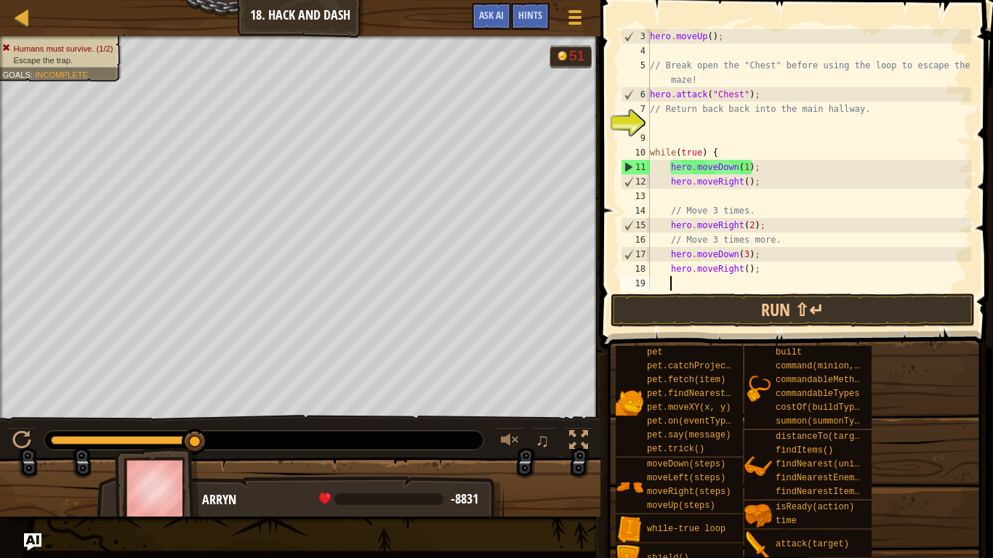
click at [746, 276] on div "hero . moveUp ( ) ; // Break open the "Chest" before using the loop to escape t…" at bounding box center [809, 174] width 324 height 291
click at [764, 303] on button "Run ⇧↵" at bounding box center [792, 310] width 364 height 33
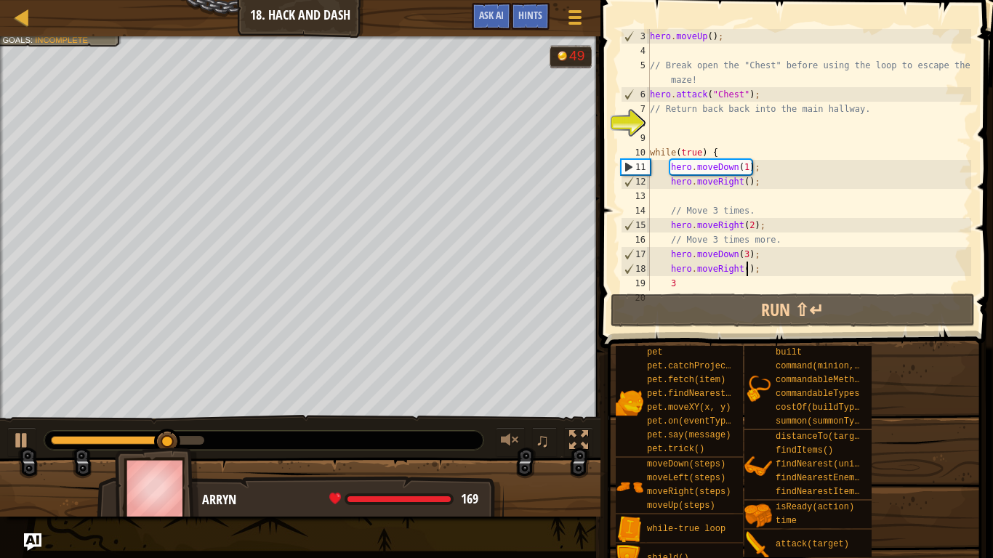
click at [747, 267] on div "hero . moveUp ( ) ; // Break open the "Chest" before using the loop to escape t…" at bounding box center [809, 174] width 324 height 291
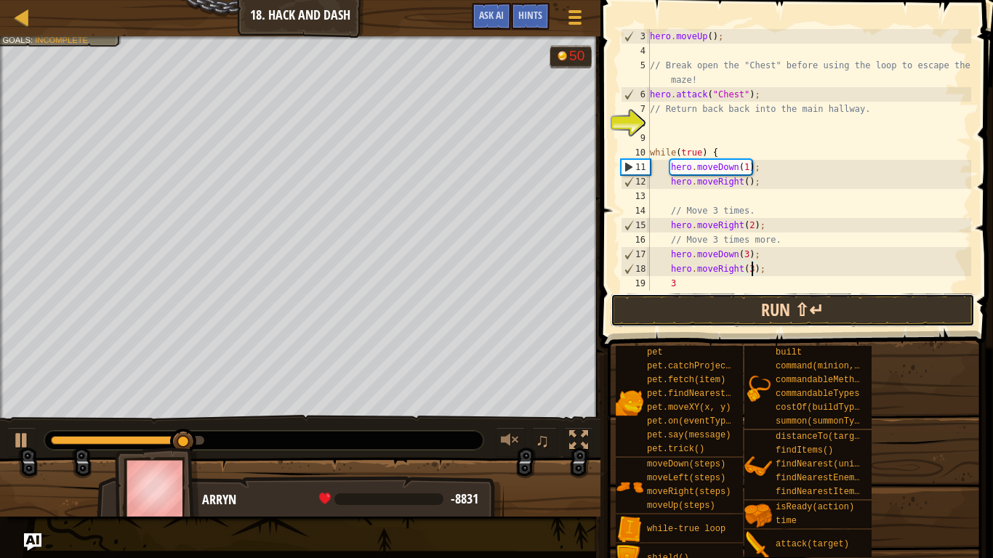
click at [738, 303] on button "Run ⇧↵" at bounding box center [792, 310] width 364 height 33
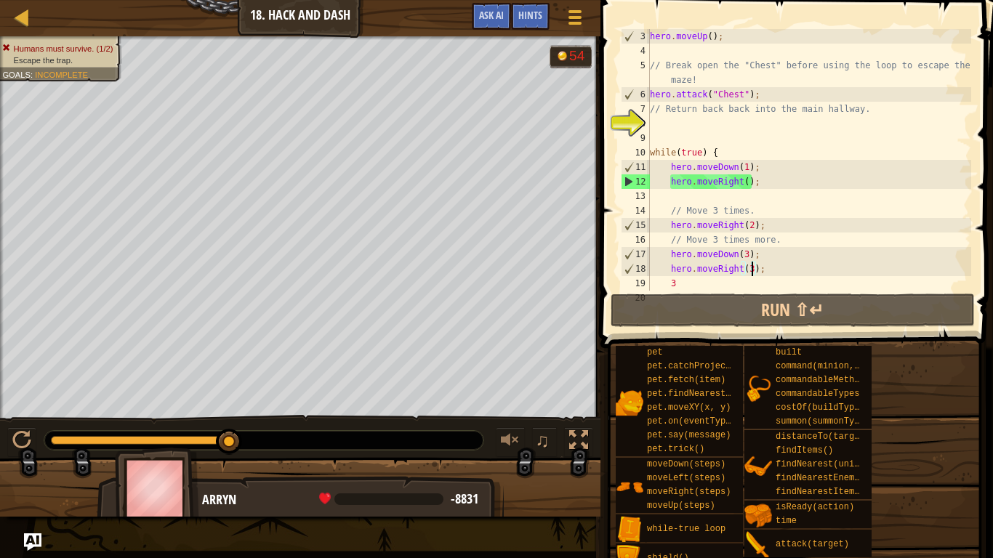
click at [747, 254] on div "hero . moveUp ( ) ; // Break open the "Chest" before using the loop to escape t…" at bounding box center [809, 174] width 324 height 291
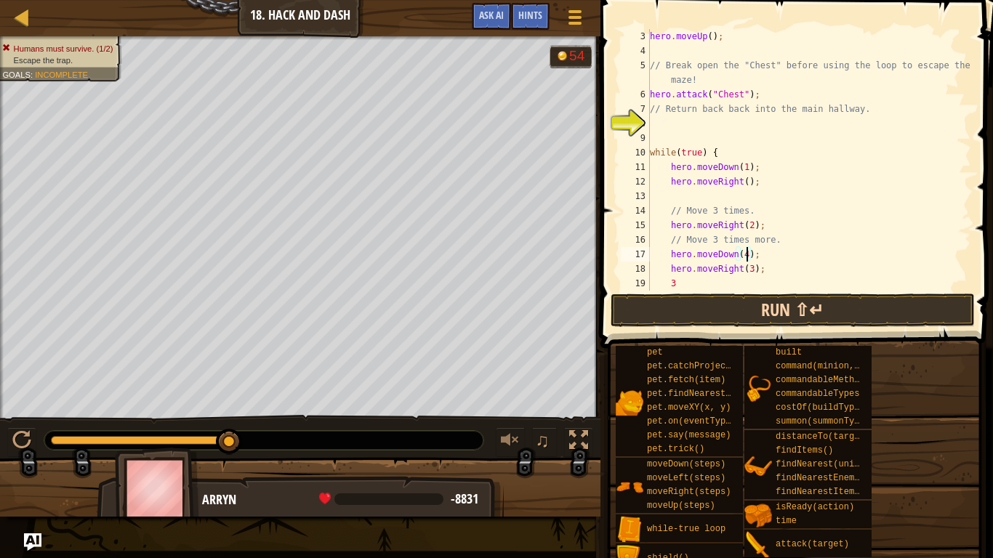
type textarea "hero.moveDown(4);"
click at [764, 294] on button "Run ⇧↵" at bounding box center [792, 310] width 364 height 33
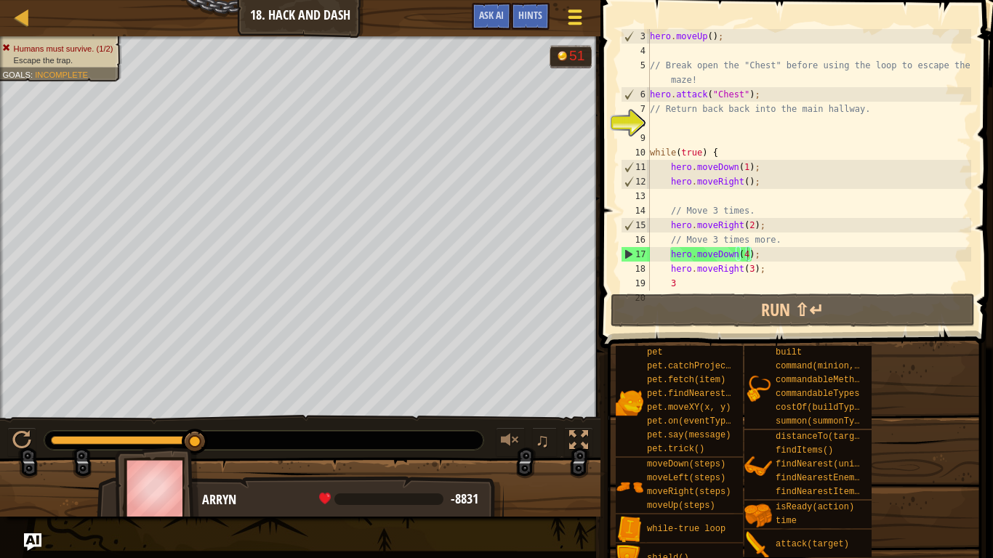
click at [577, 29] on button "Game Menu" at bounding box center [574, 20] width 39 height 36
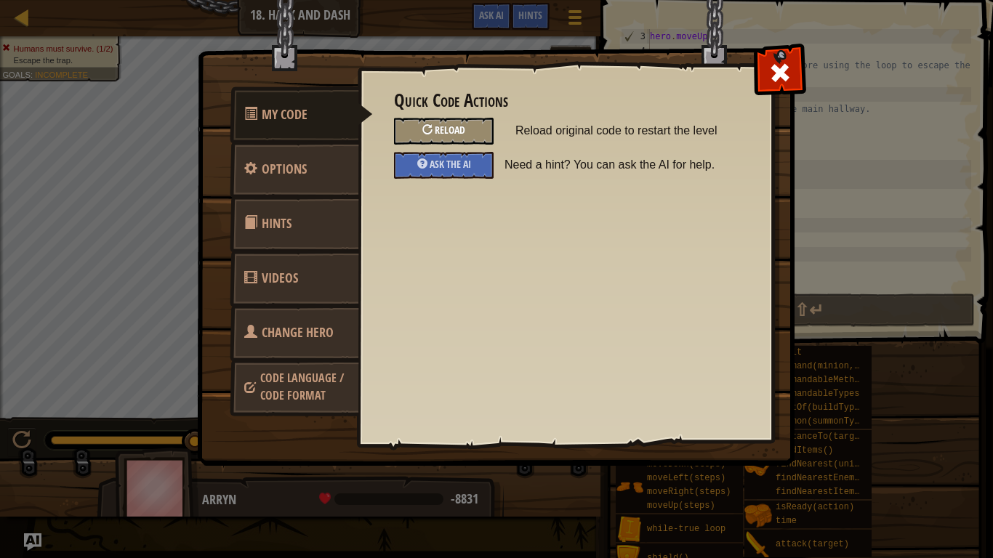
click at [468, 131] on div "Reload" at bounding box center [444, 131] width 100 height 27
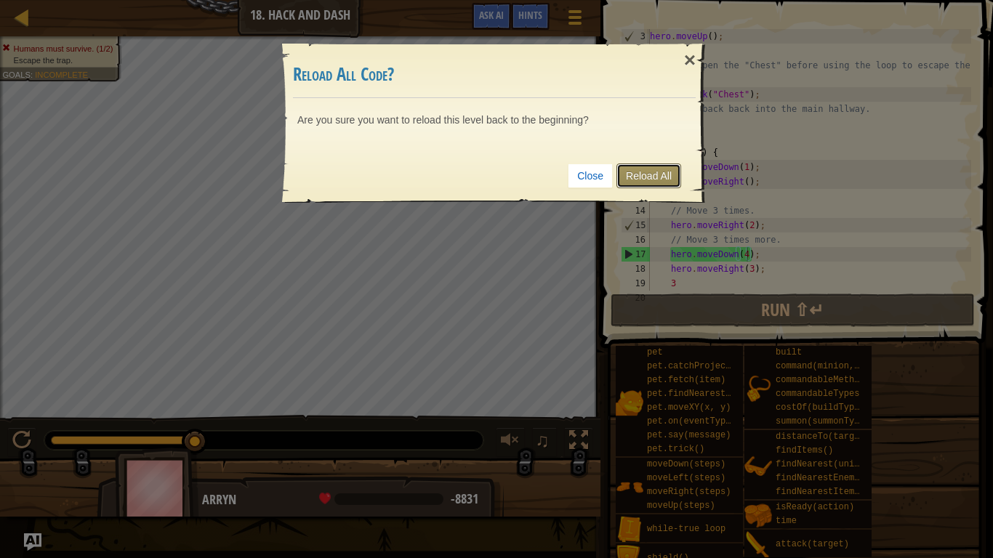
click at [633, 174] on link "Reload All" at bounding box center [648, 175] width 65 height 25
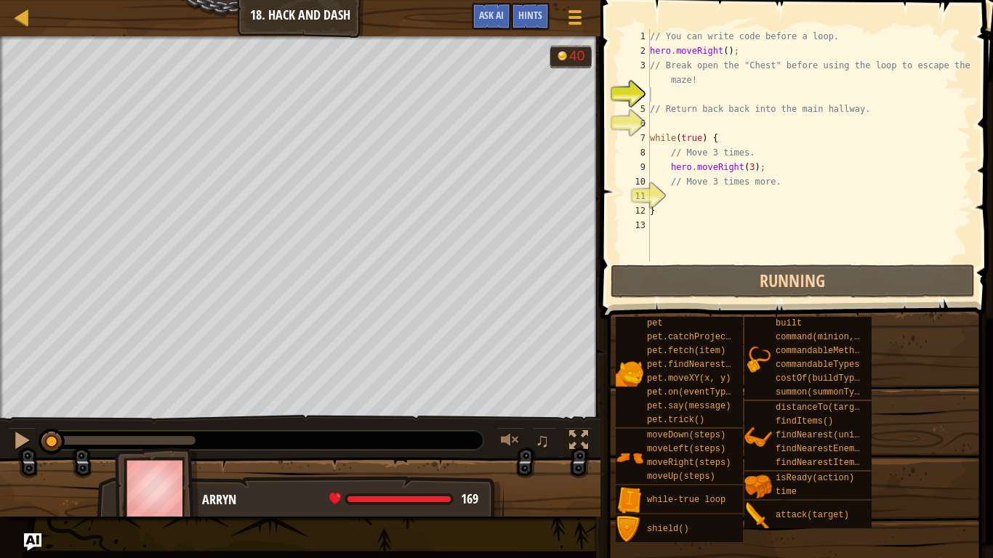
scroll to position [7, 0]
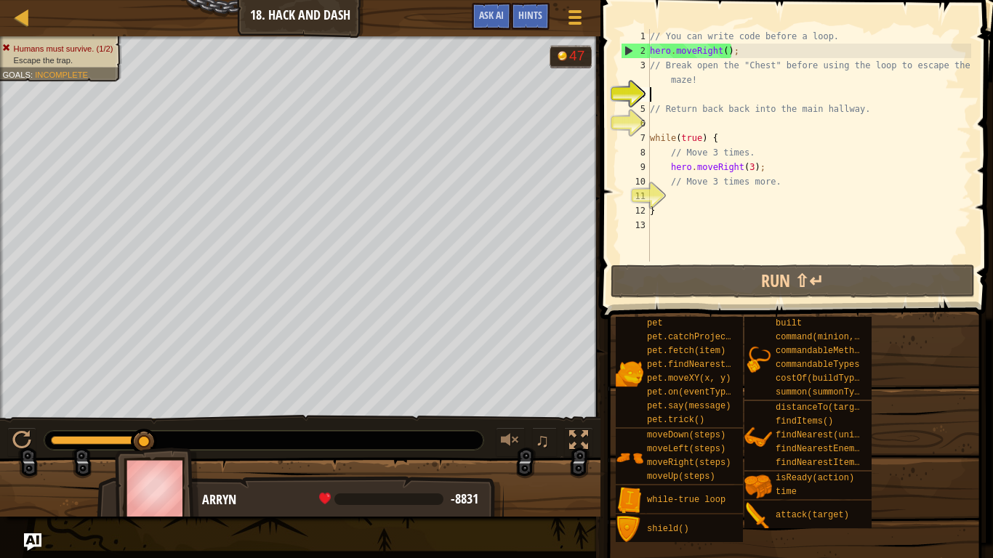
type textarea "// Return back back into the main hallway."
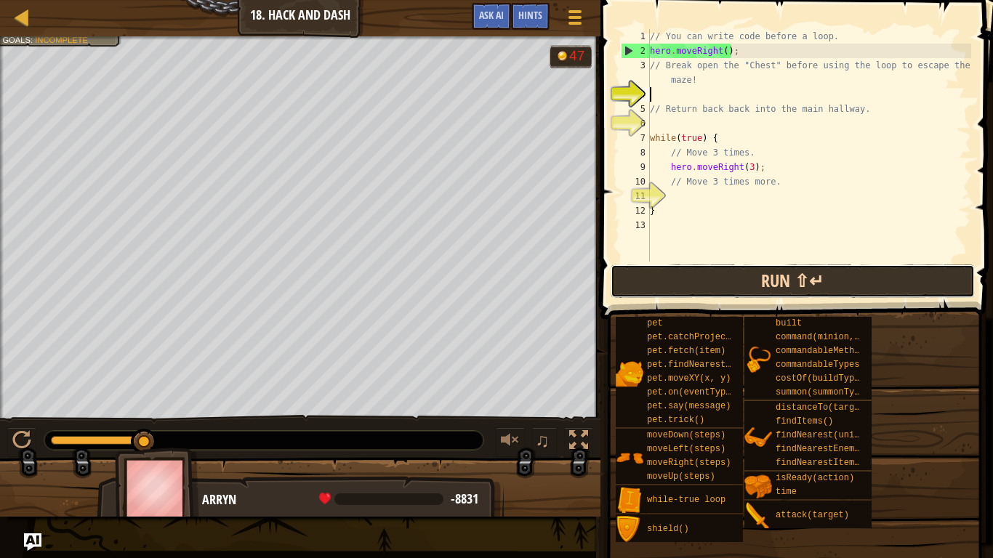
click at [709, 274] on button "Run ⇧↵" at bounding box center [792, 280] width 364 height 33
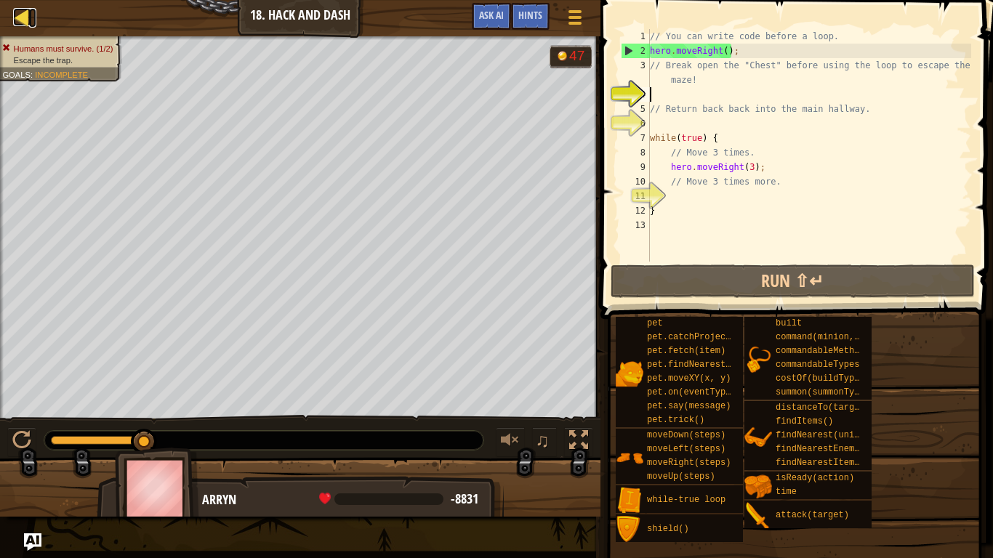
click at [29, 20] on div at bounding box center [22, 17] width 18 height 18
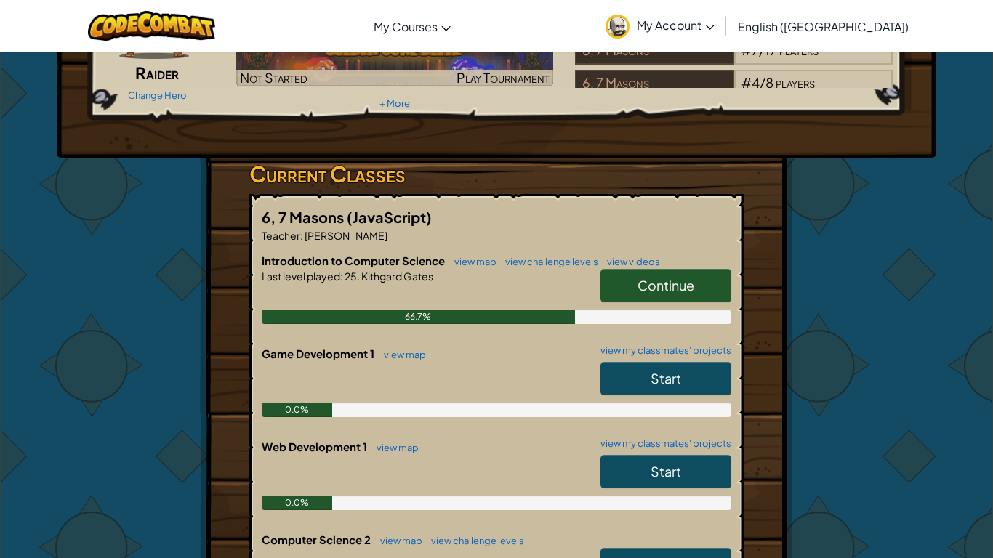
scroll to position [144, 0]
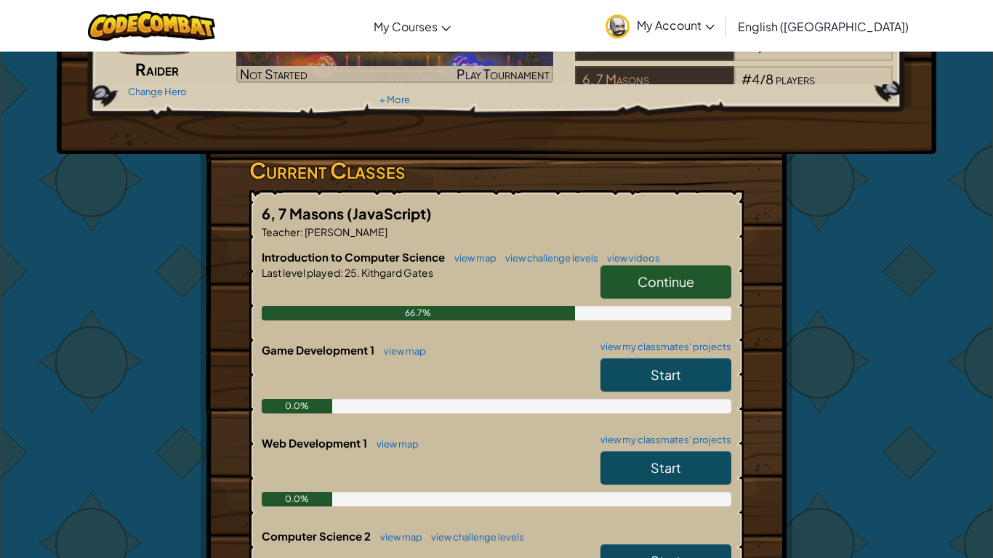
click at [645, 289] on span "Continue" at bounding box center [665, 281] width 57 height 17
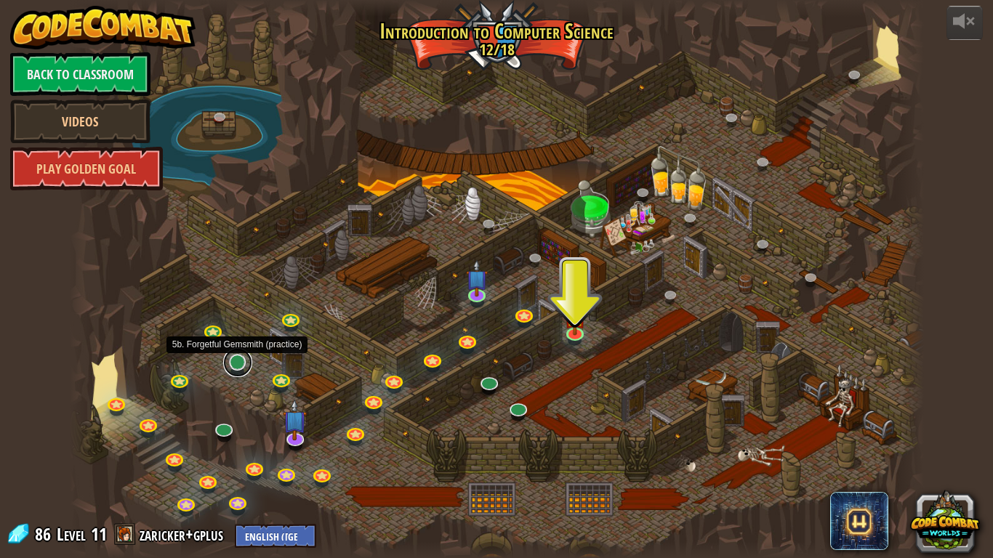
click at [234, 368] on link at bounding box center [237, 362] width 29 height 29
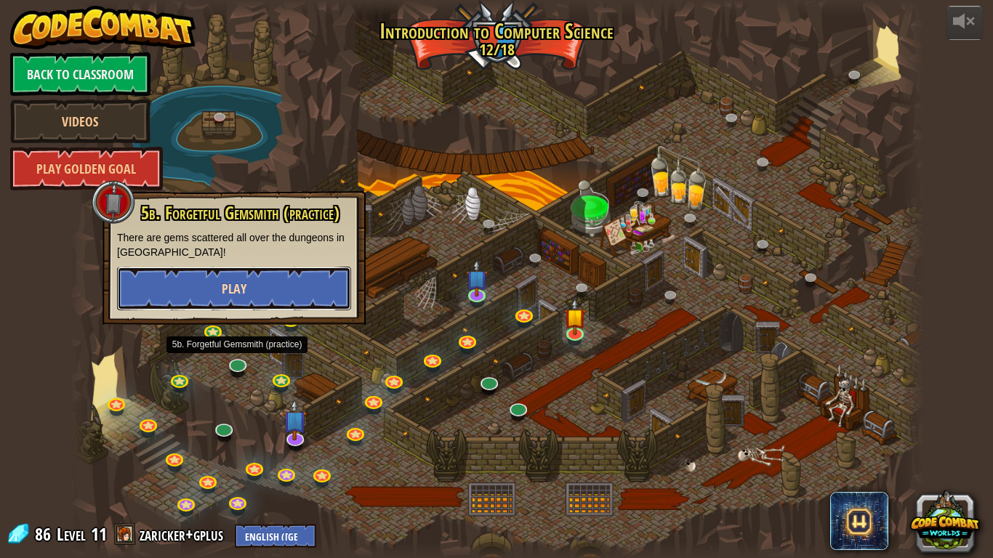
click at [302, 289] on button "Play" at bounding box center [234, 289] width 234 height 44
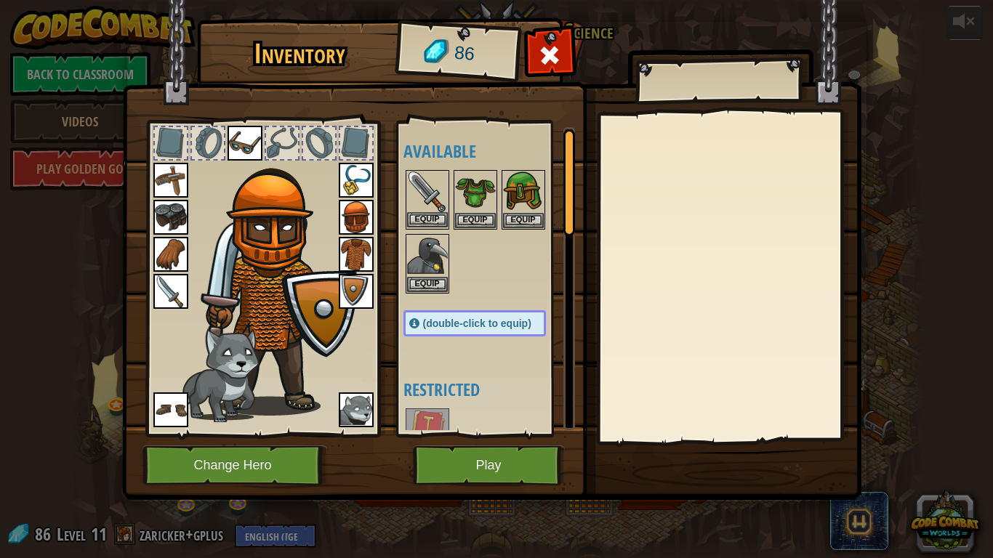
click at [419, 173] on img at bounding box center [427, 191] width 41 height 41
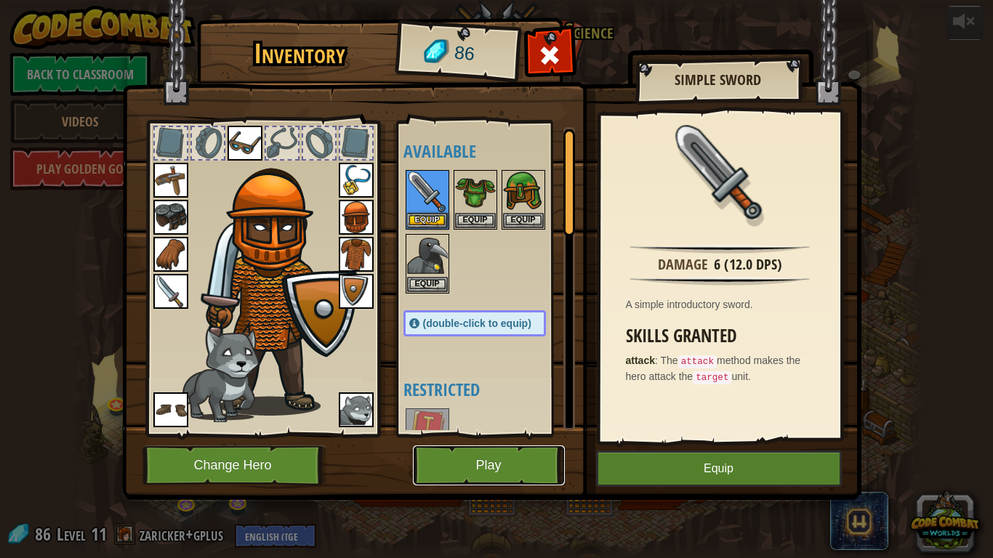
click at [478, 434] on button "Play" at bounding box center [489, 465] width 152 height 40
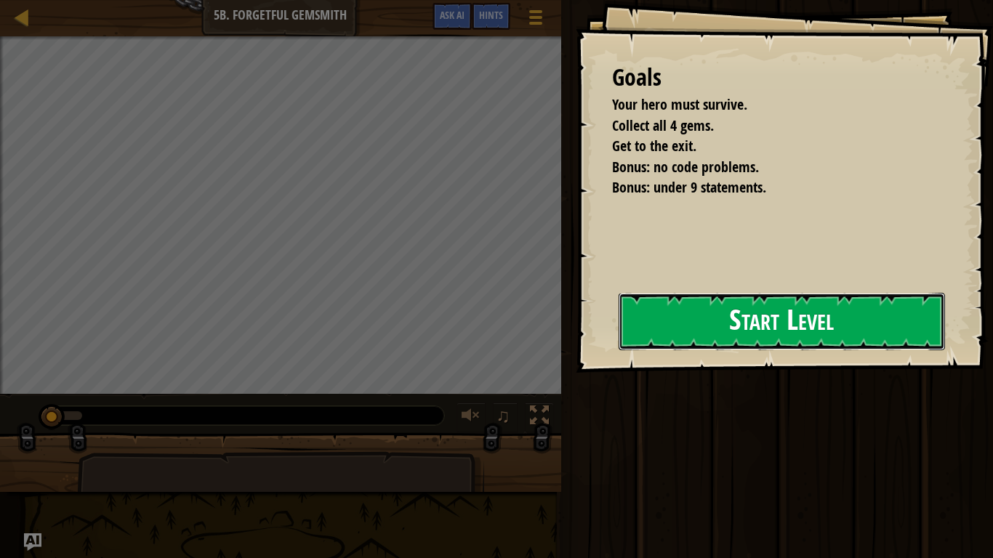
click at [618, 331] on button "Start Level" at bounding box center [781, 321] width 326 height 57
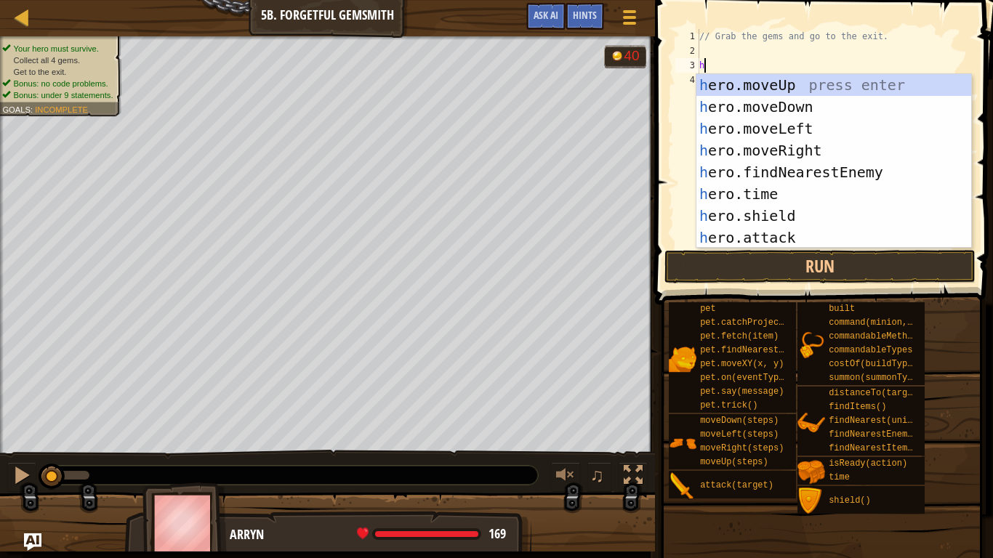
scroll to position [7, 0]
type textarea "her"
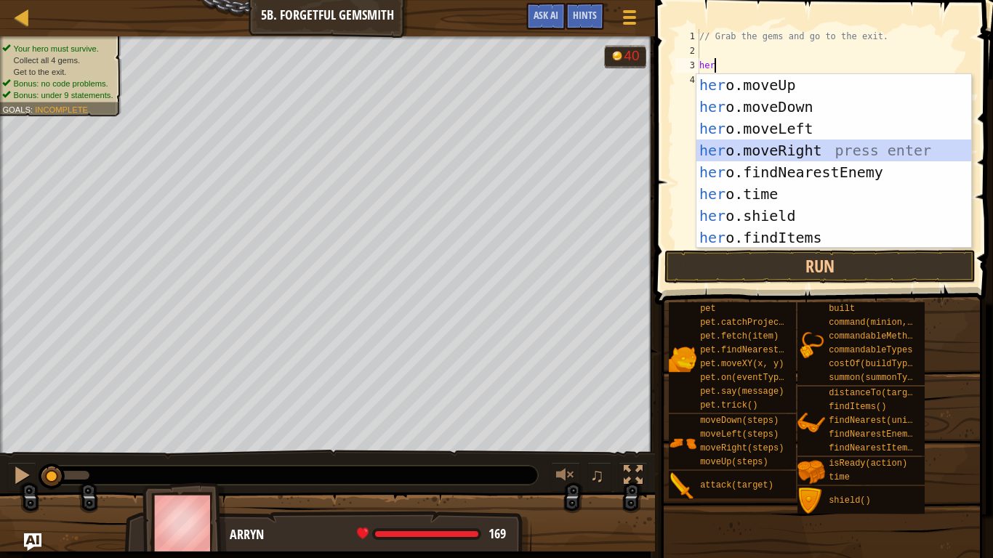
click at [769, 147] on div "her o.moveUp press enter her o.moveDown press enter her o.moveLeft press enter …" at bounding box center [833, 183] width 275 height 218
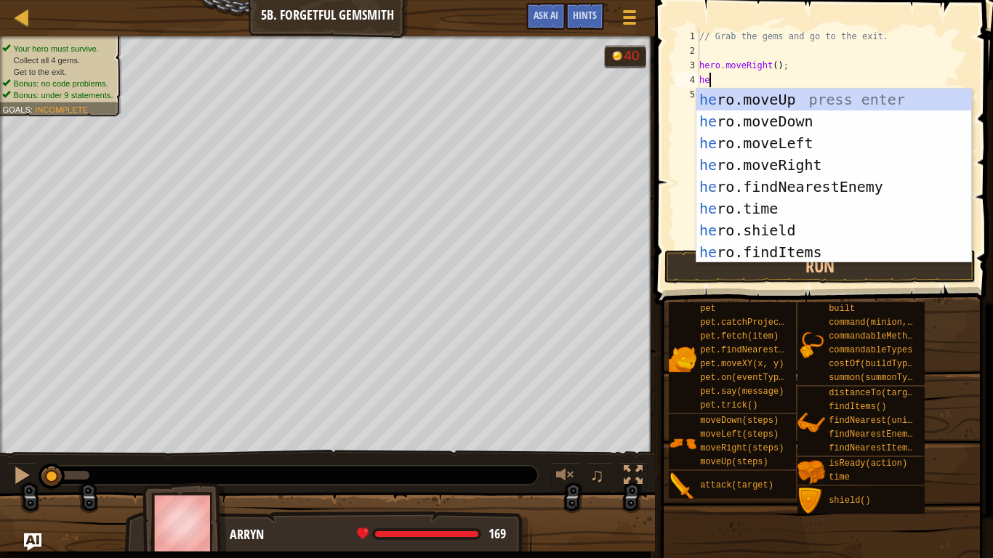
type textarea "her"
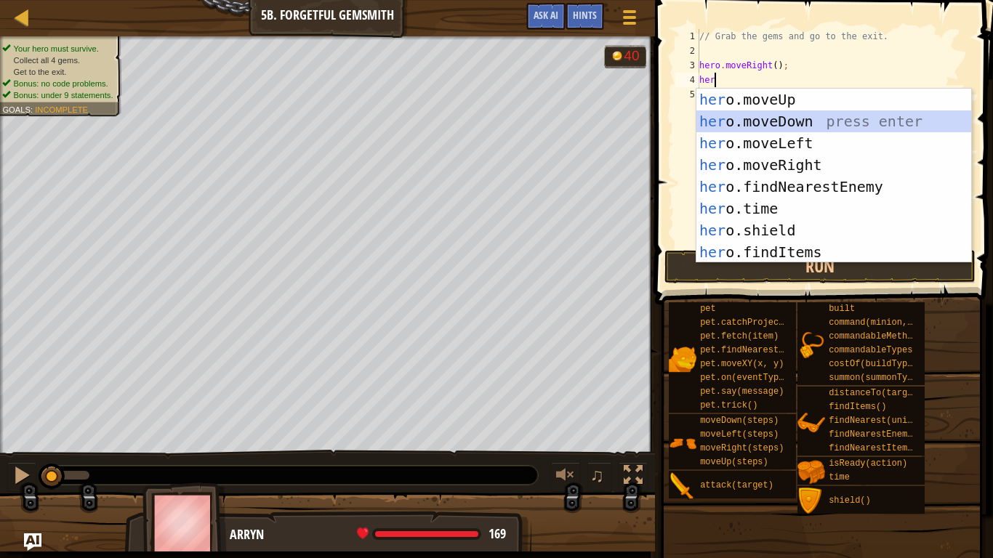
click at [812, 120] on div "her o.moveUp press enter her o.moveDown press enter her o.moveLeft press enter …" at bounding box center [833, 198] width 275 height 218
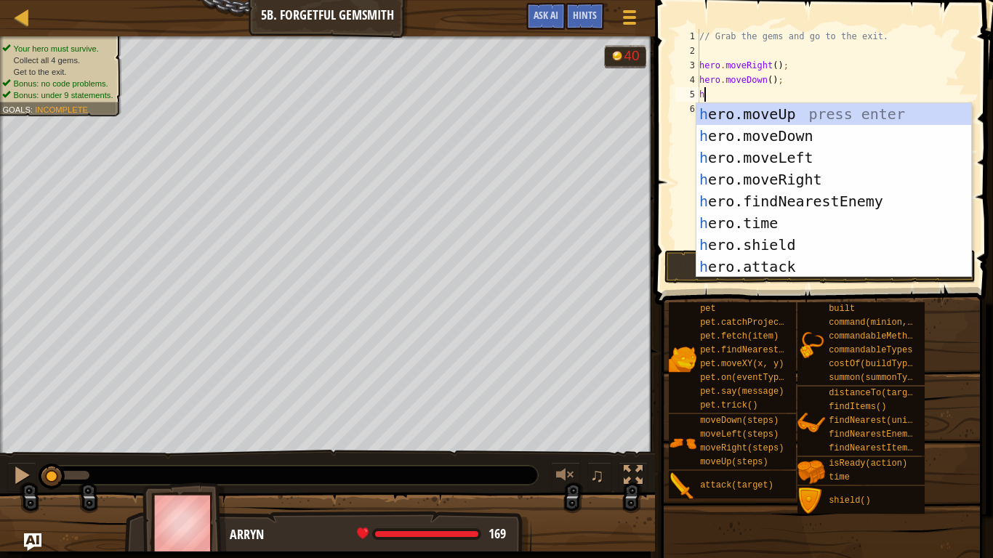
type textarea "her"
click at [799, 172] on div "her o.moveUp press enter her o.moveDown press enter her o.moveLeft press enter …" at bounding box center [833, 212] width 275 height 218
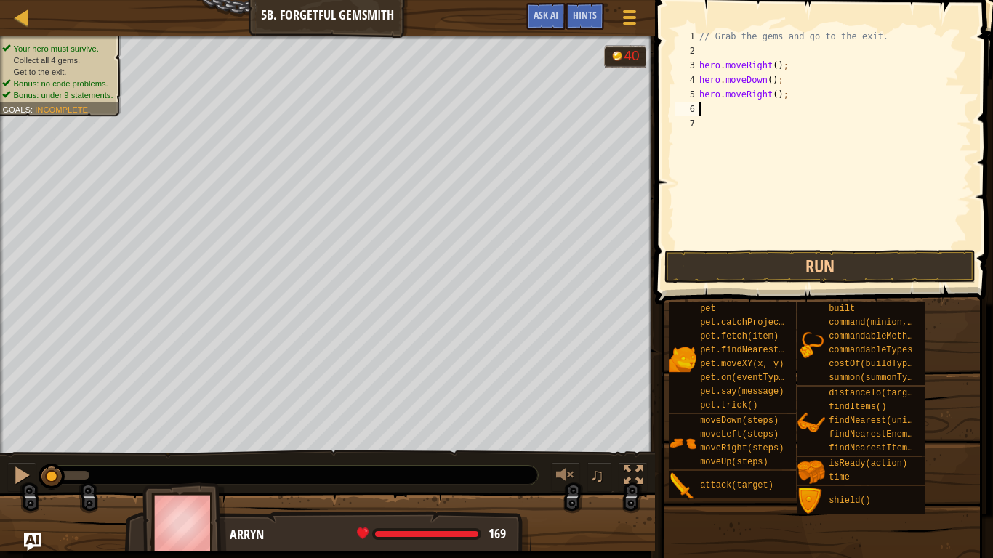
scroll to position [7, 0]
click at [776, 93] on div "// Grab the gems and go to the exit. hero . moveRight ( ) ; hero . moveDown ( )…" at bounding box center [833, 152] width 275 height 247
type textarea "hero.moveRight(2);"
click at [772, 110] on div "// Grab the gems and go to the exit. hero . moveRight ( ) ; hero . moveDown ( )…" at bounding box center [833, 152] width 275 height 247
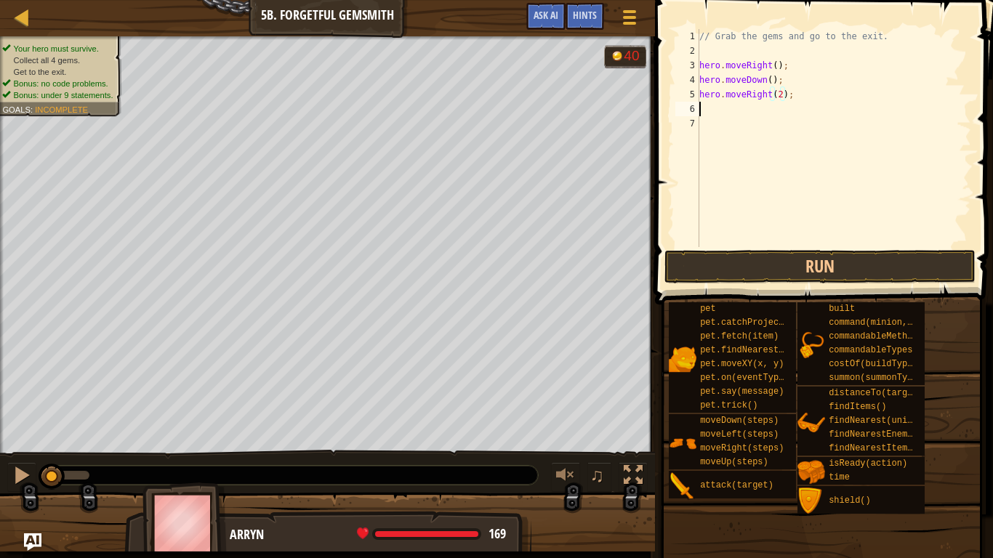
scroll to position [7, 0]
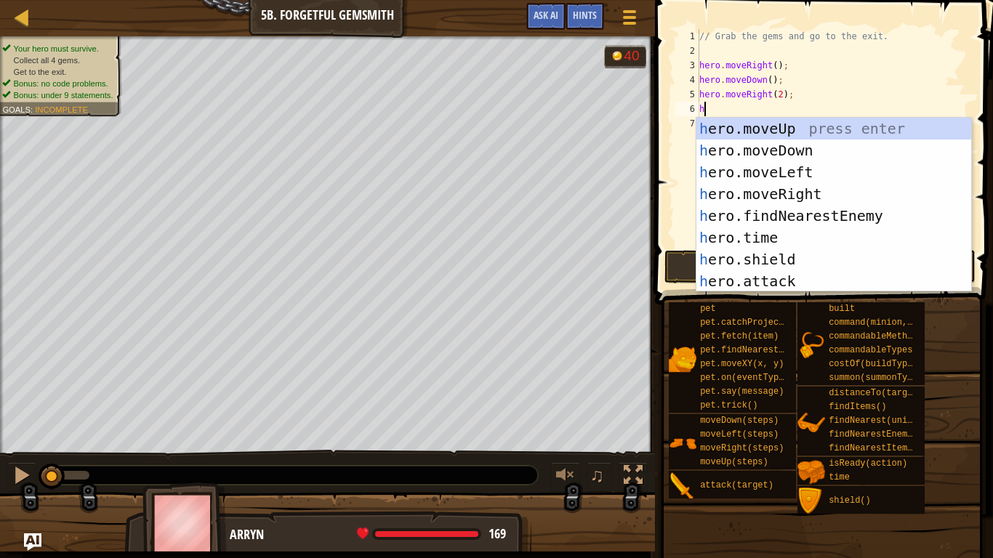
type textarea "her"
click at [782, 124] on div "her o.moveUp press enter her o.moveDown press enter her o.moveLeft press enter …" at bounding box center [833, 227] width 275 height 218
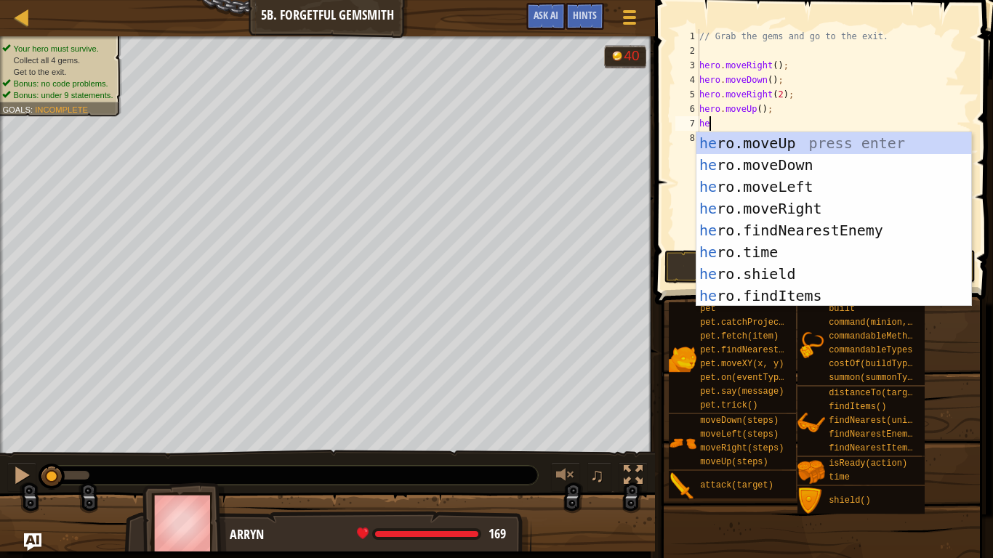
type textarea "her"
click at [791, 203] on div "her o.moveUp press enter her o.moveDown press enter her o.moveLeft press enter …" at bounding box center [833, 241] width 275 height 218
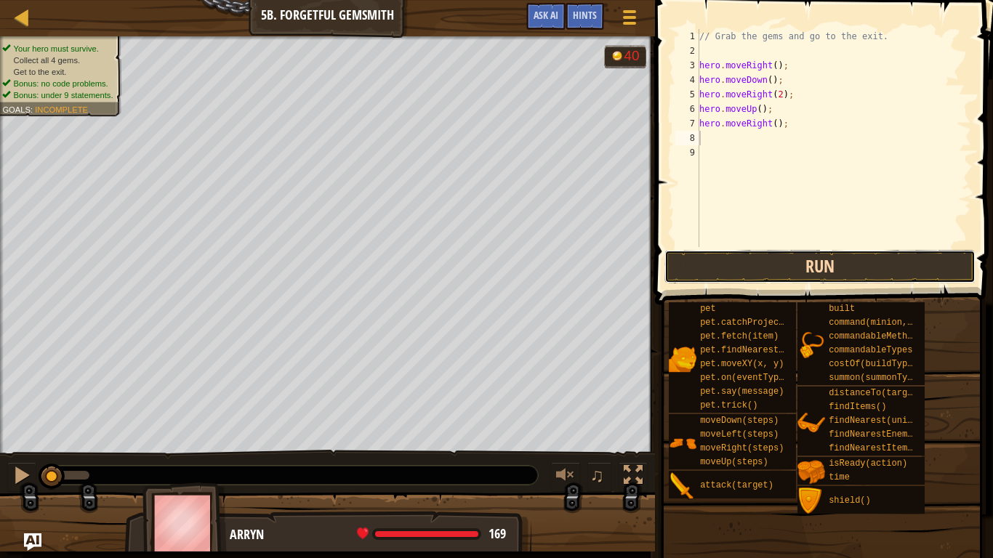
click at [777, 270] on button "Run" at bounding box center [819, 266] width 311 height 33
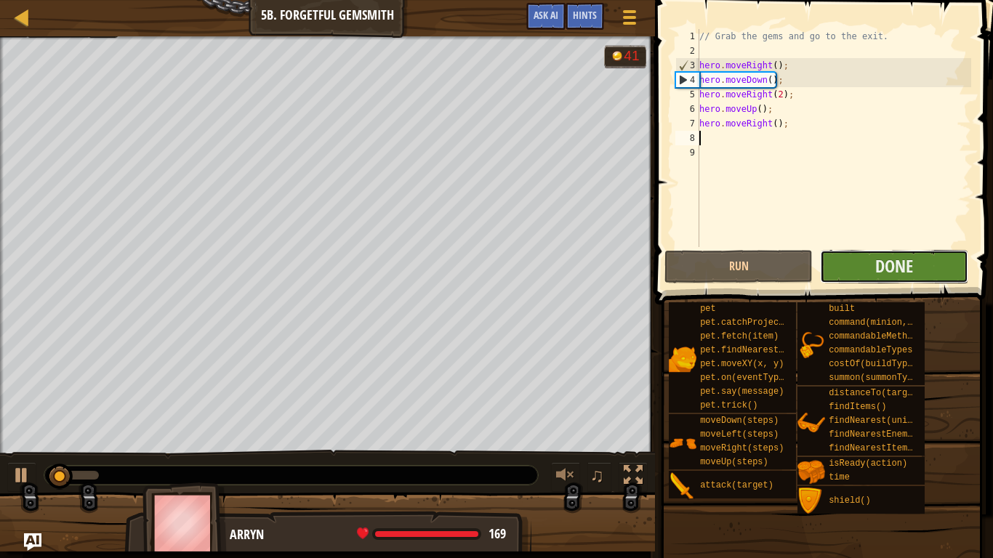
click at [838, 272] on button "Done" at bounding box center [894, 266] width 148 height 33
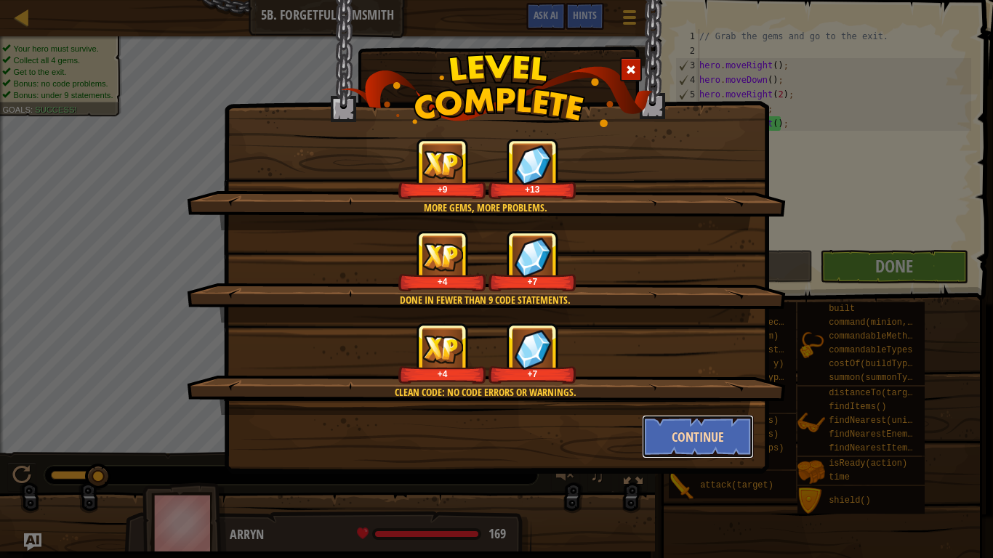
click at [700, 427] on button "Continue" at bounding box center [698, 437] width 113 height 44
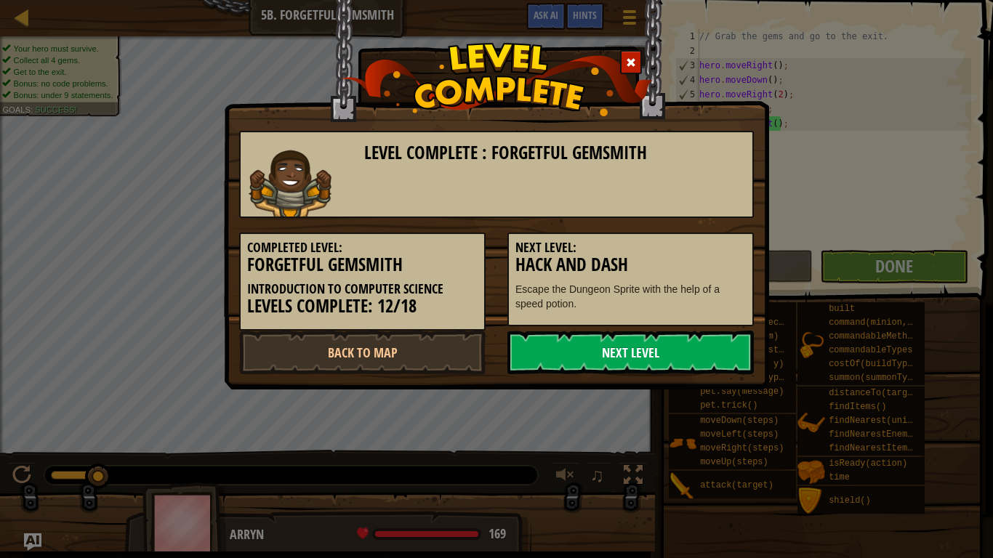
click at [700, 365] on link "Next Level" at bounding box center [630, 353] width 246 height 44
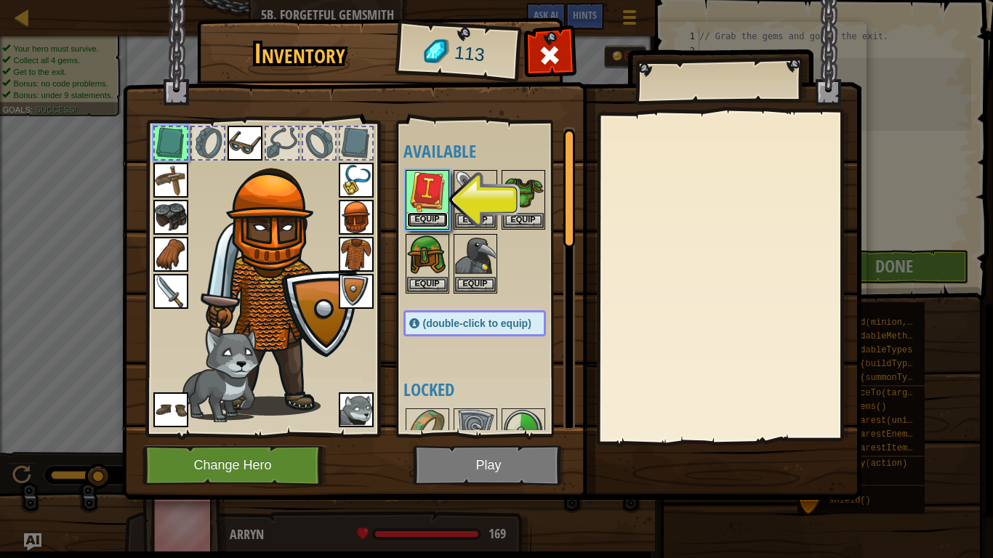
click at [443, 215] on button "Equip" at bounding box center [427, 219] width 41 height 15
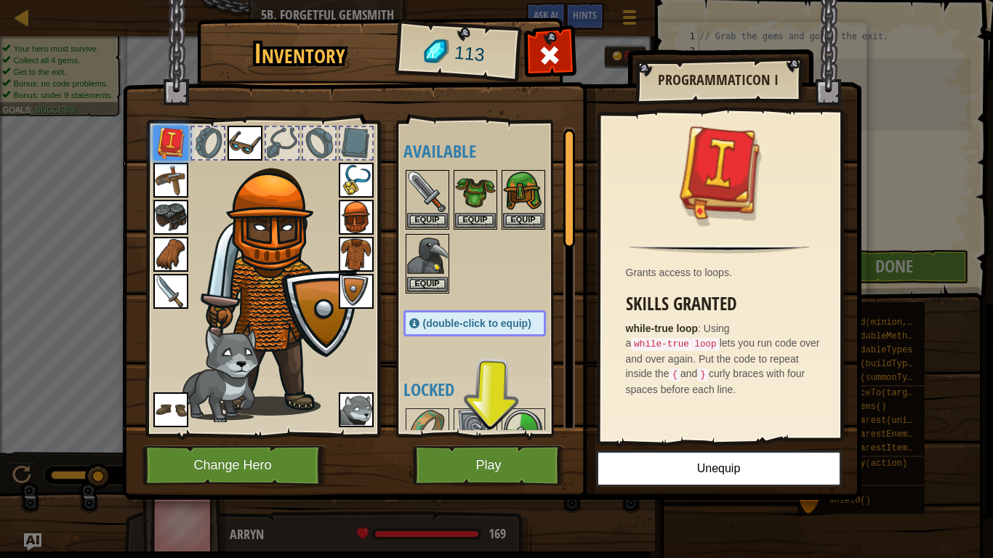
click at [4, 11] on div "Inventory 113 Available Equip Equip Equip Equip Equip Equip Equip Equip Equip E…" at bounding box center [496, 279] width 993 height 558
click at [14, 14] on div "Inventory 113 Available Equip Equip Equip Equip Equip Equip Equip Equip Equip E…" at bounding box center [496, 279] width 993 height 558
click at [19, 17] on div "Inventory 113 Available Equip Equip Equip Equip Equip Equip Equip Equip Equip E…" at bounding box center [496, 279] width 993 height 558
click at [501, 434] on button "Play" at bounding box center [489, 465] width 152 height 40
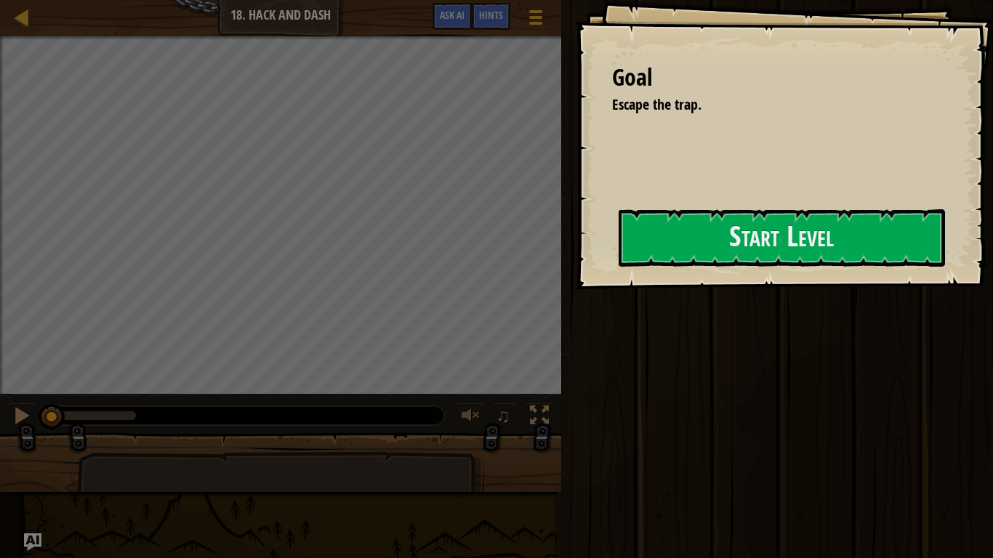
click at [575, 264] on div "Goal Escape the trap. Start Level Error loading from server. Try refreshing the…" at bounding box center [783, 144] width 417 height 289
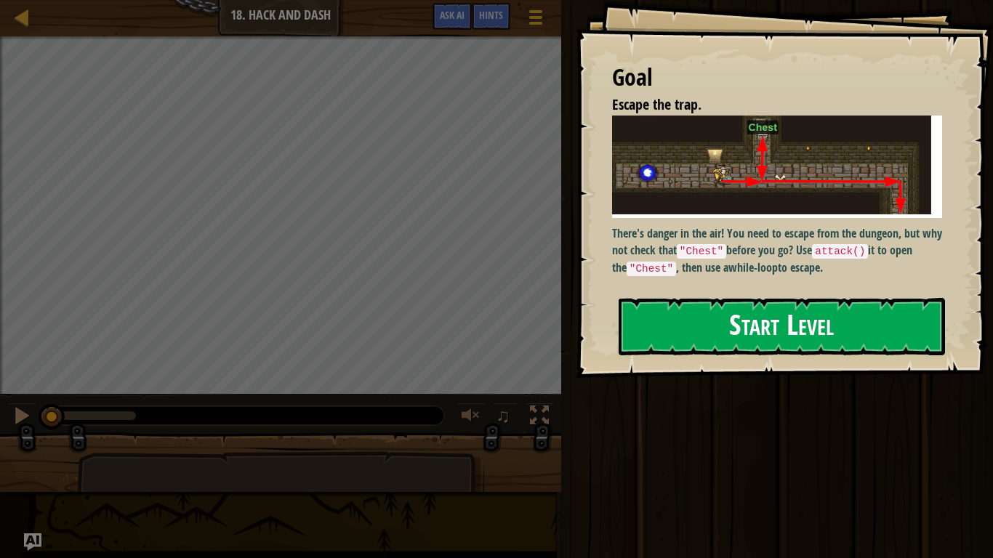
click at [637, 248] on p "There's danger in the air! You need to escape from the dungeon, but why not che…" at bounding box center [777, 250] width 330 height 51
click at [662, 312] on button "Start Level" at bounding box center [781, 326] width 326 height 57
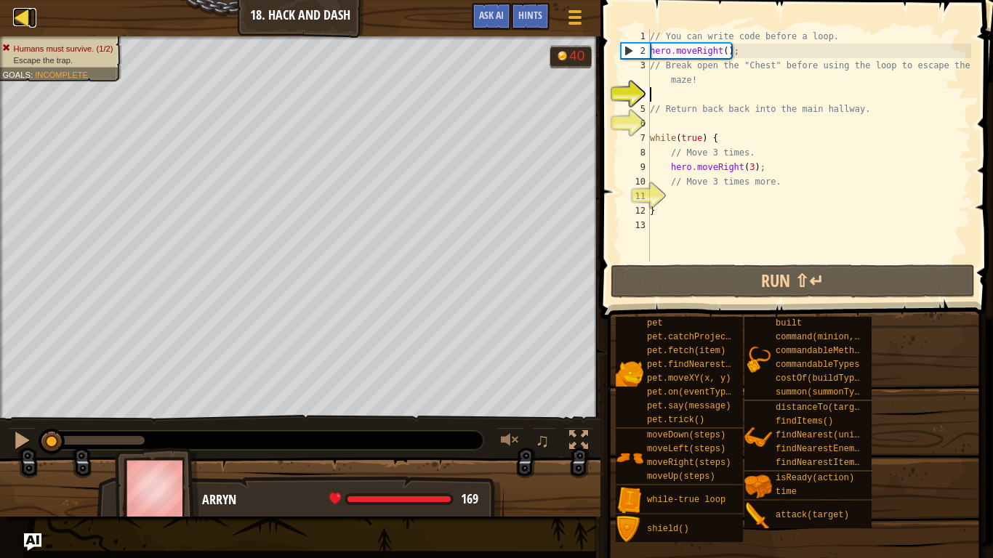
click at [31, 9] on link "Map" at bounding box center [32, 18] width 7 height 20
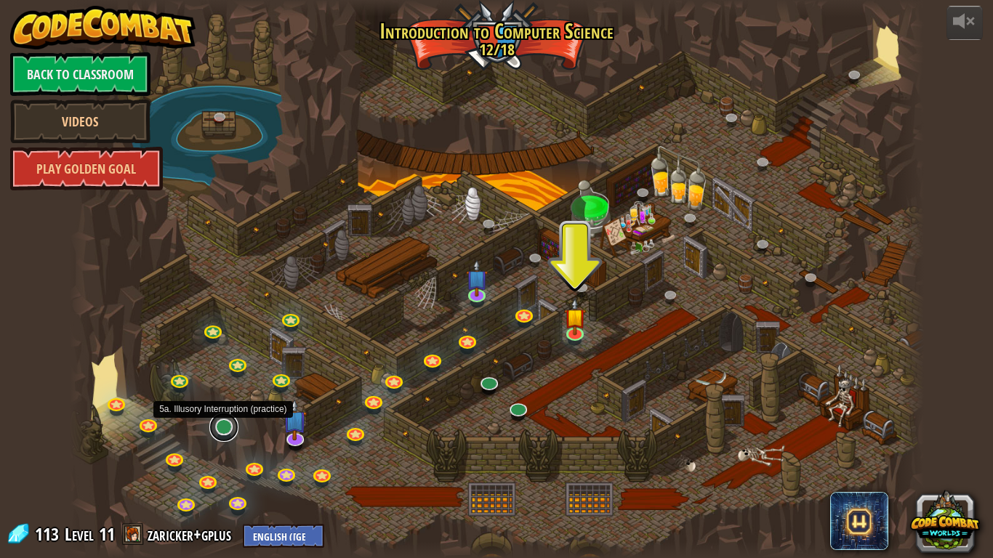
click at [225, 433] on link at bounding box center [223, 427] width 29 height 29
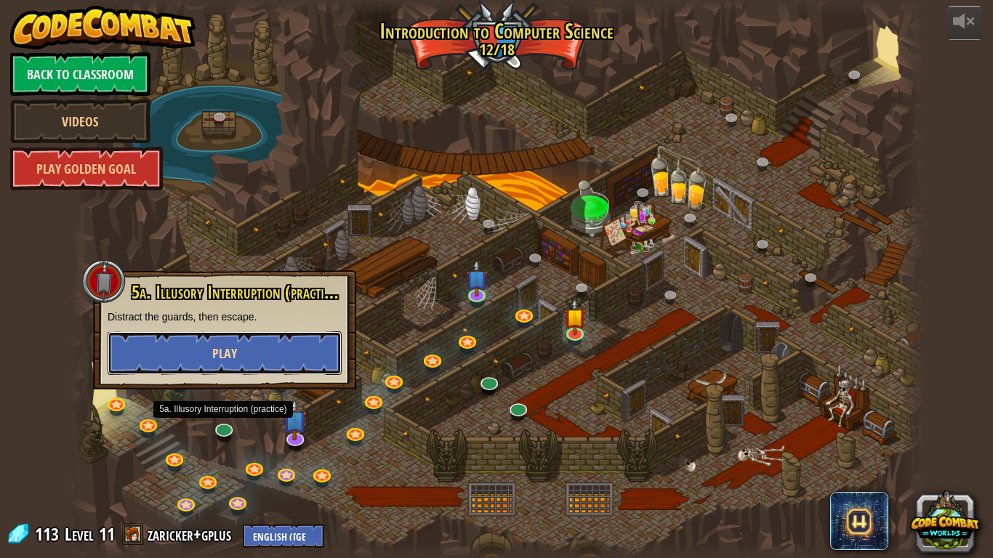
click at [304, 357] on button "Play" at bounding box center [225, 353] width 234 height 44
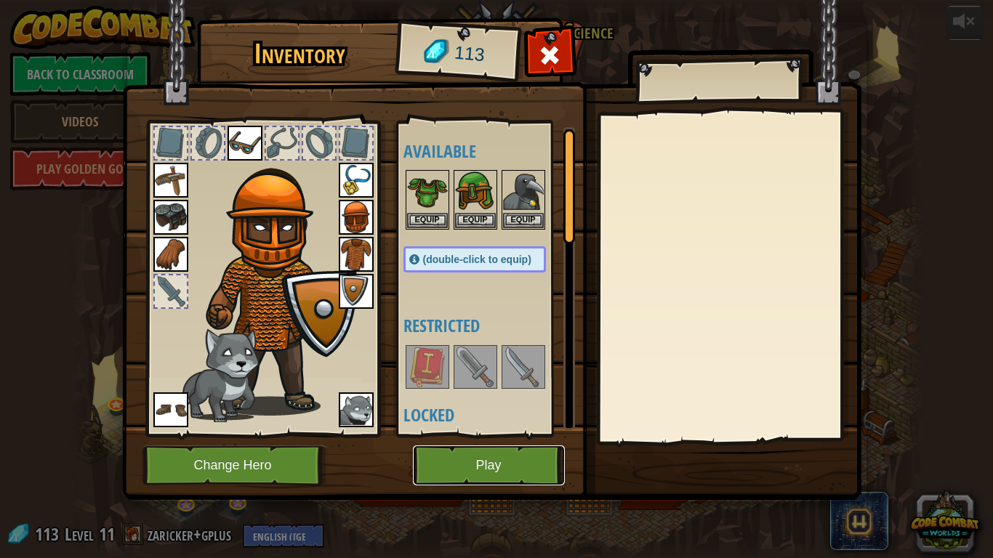
click at [488, 434] on button "Play" at bounding box center [489, 465] width 152 height 40
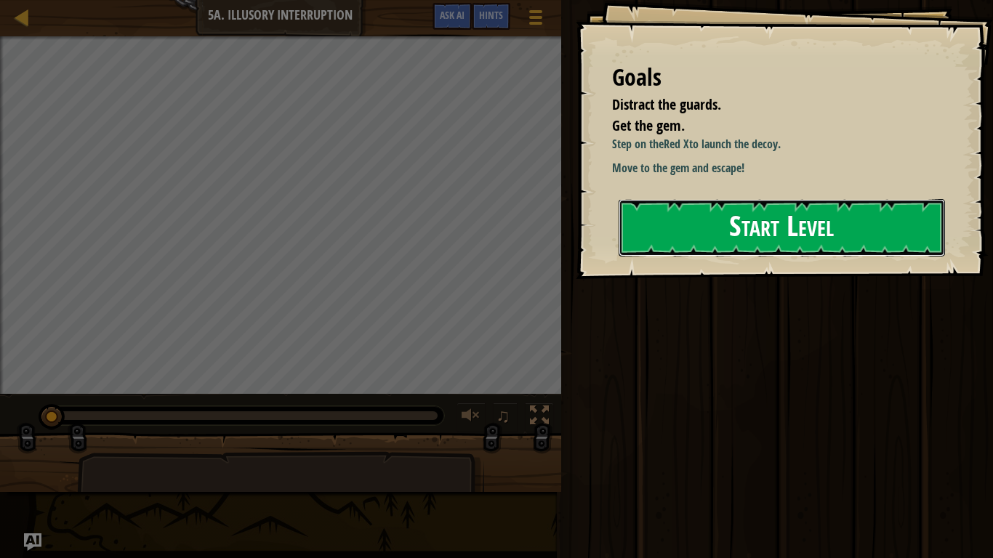
click at [715, 235] on button "Start Level" at bounding box center [781, 227] width 326 height 57
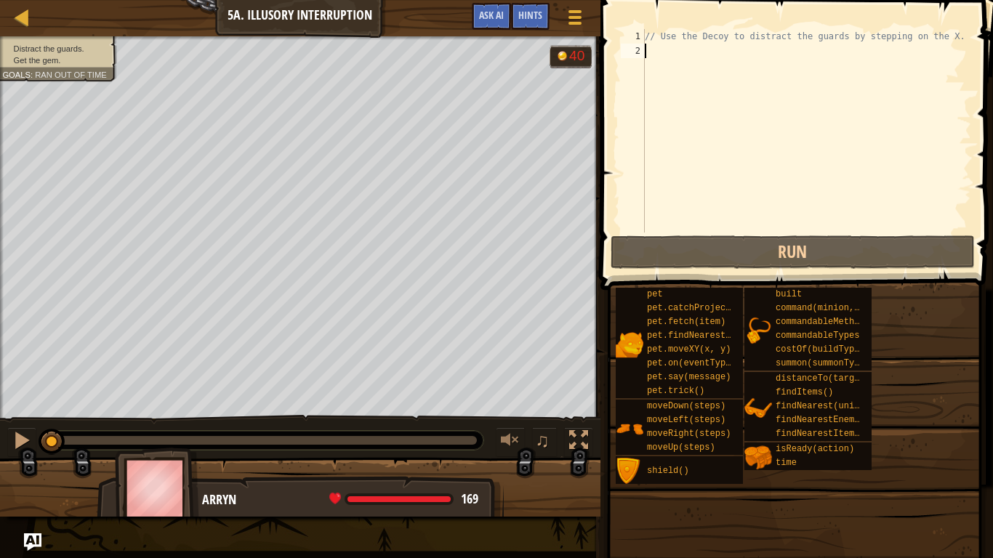
scroll to position [7, 0]
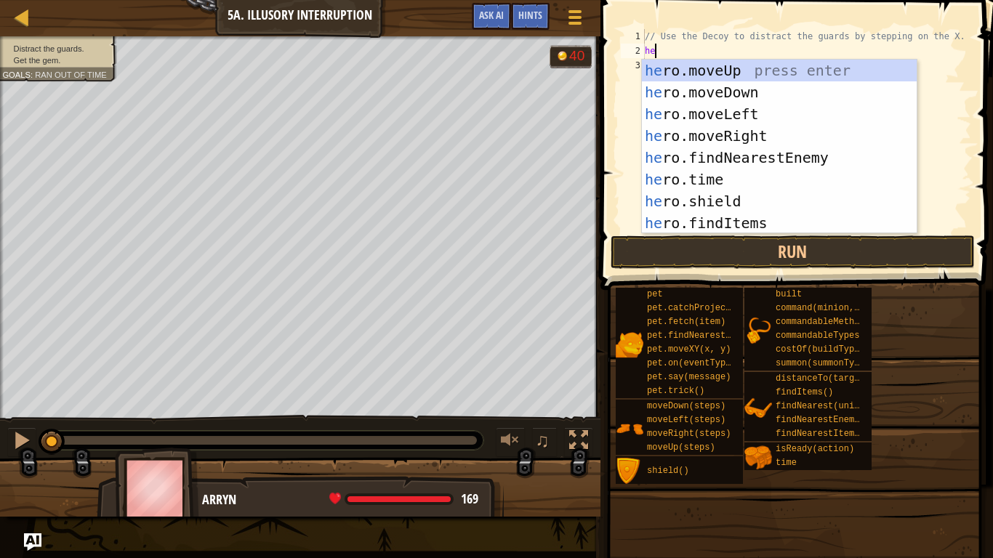
type textarea "her"
click at [736, 132] on div "her o.moveUp press enter her o.moveDown press enter her o.moveLeft press enter …" at bounding box center [779, 169] width 275 height 218
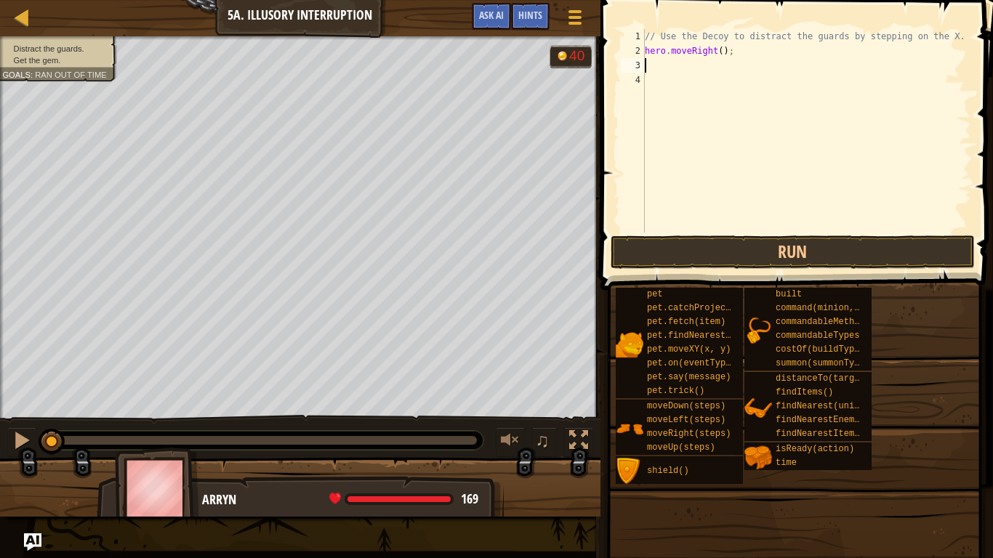
scroll to position [7, 0]
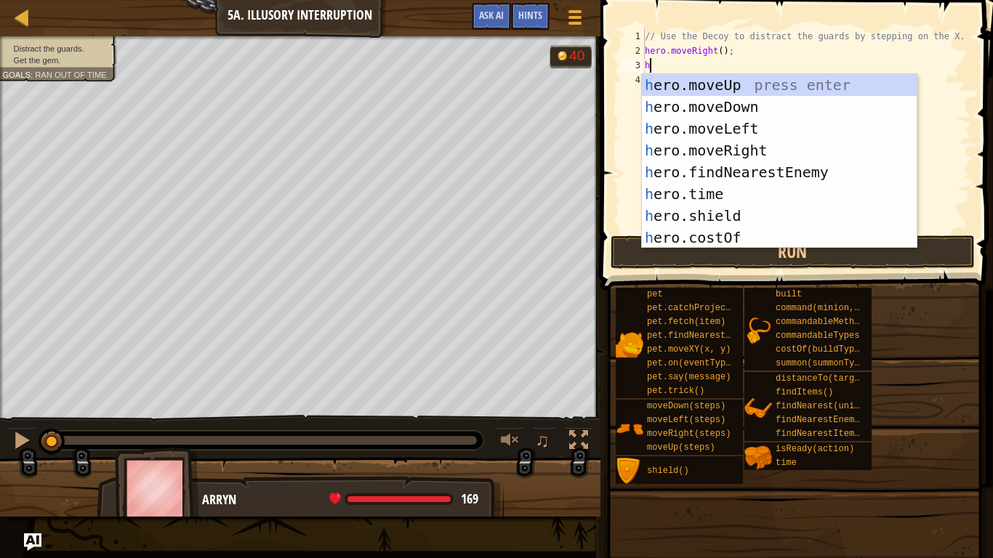
type textarea "her"
click at [747, 99] on div "her o.moveUp press enter her o.moveDown press enter her o.moveLeft press enter …" at bounding box center [779, 183] width 275 height 218
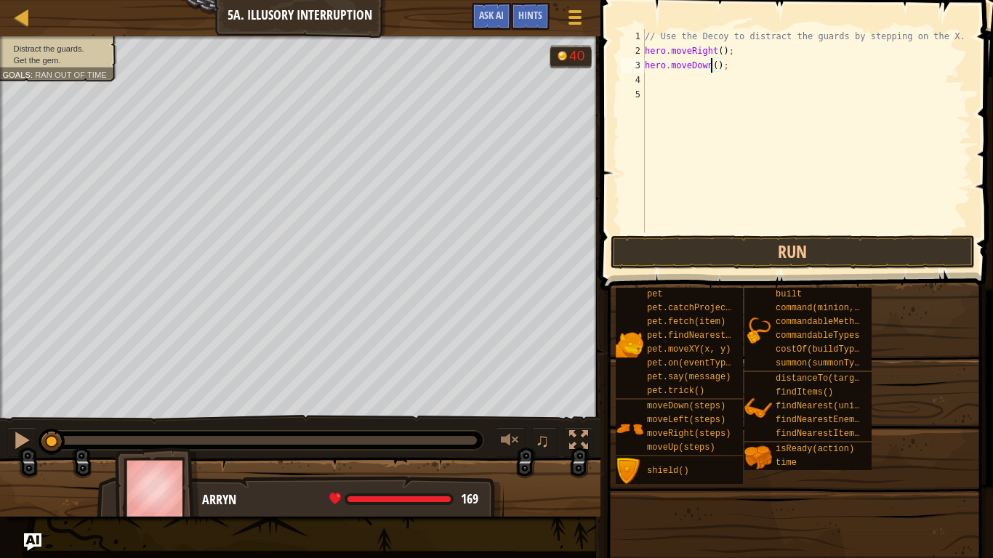
click at [713, 67] on div "// Use the Decoy to distract the guards by stepping on the X. hero . moveRight …" at bounding box center [806, 145] width 329 height 233
click at [715, 63] on div "// Use the Decoy to distract the guards by stepping on the X. hero . moveRight …" at bounding box center [806, 145] width 329 height 233
type textarea "hero.moveDown(2);"
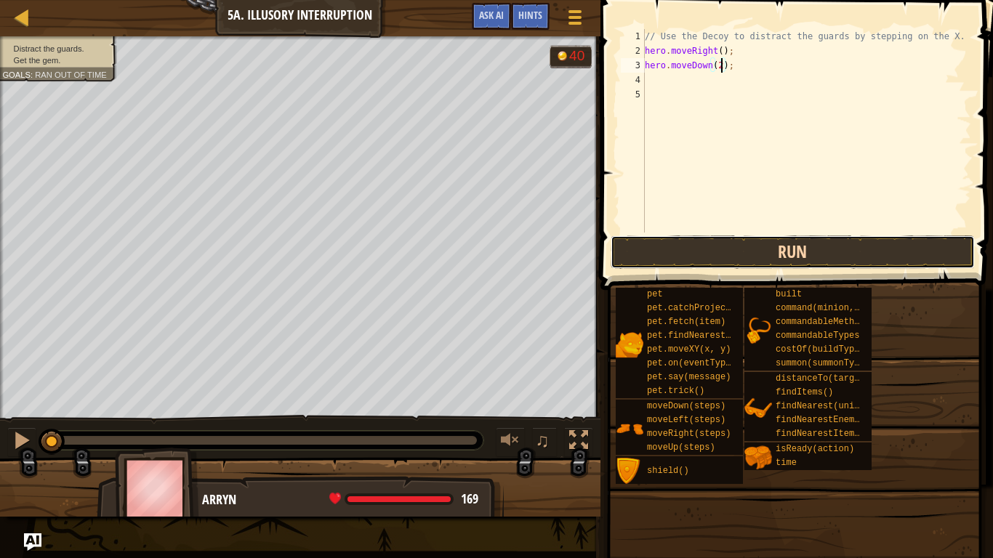
click at [749, 250] on button "Run" at bounding box center [792, 251] width 364 height 33
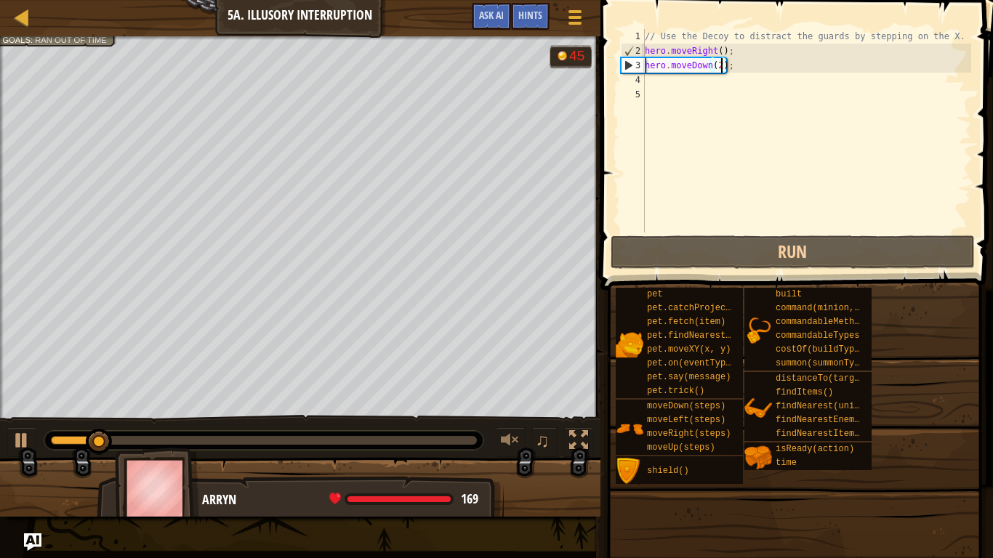
click at [711, 88] on div "// Use the Decoy to distract the guards by stepping on the X. hero . moveRight …" at bounding box center [806, 145] width 329 height 233
click at [713, 78] on div "// Use the Decoy to distract the guards by stepping on the X. hero . moveRight …" at bounding box center [806, 145] width 329 height 233
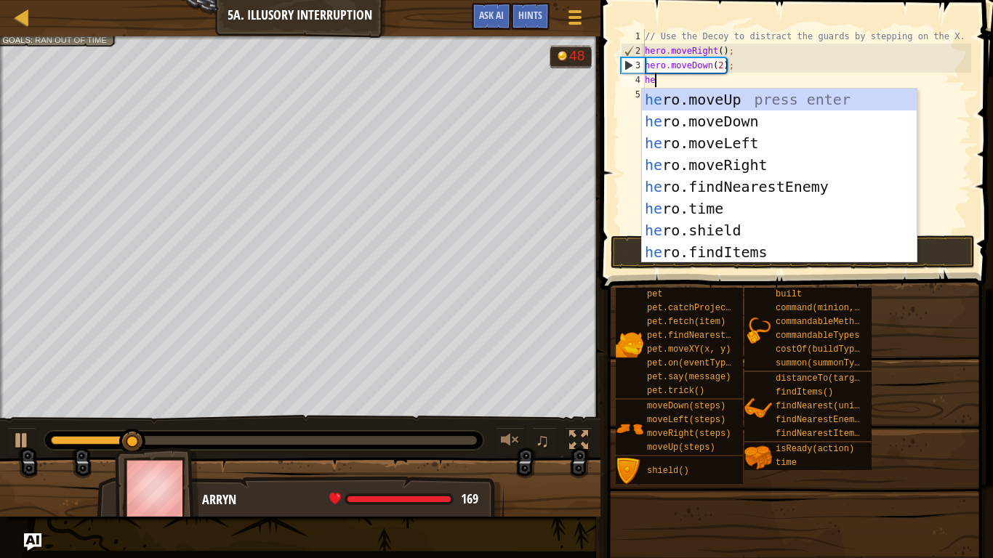
type textarea "her"
click at [716, 102] on div "her o.moveUp press enter her o.moveDown press enter her o.moveLeft press enter …" at bounding box center [779, 198] width 275 height 218
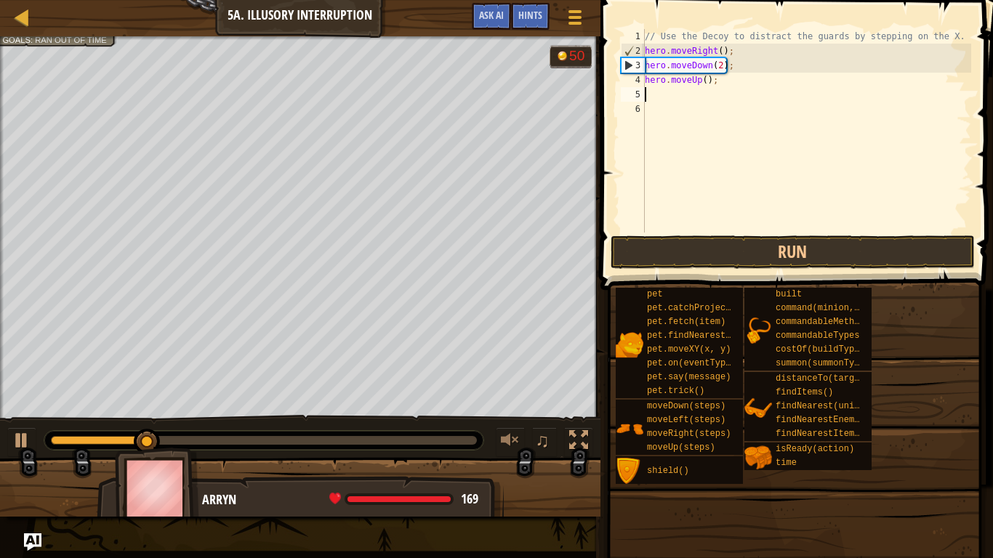
scroll to position [7, 0]
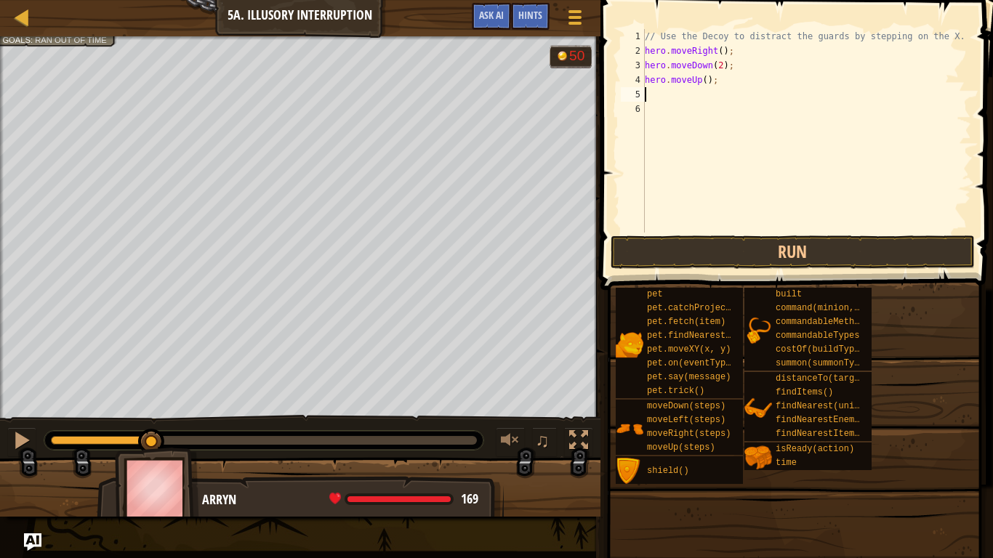
click at [705, 83] on div "// Use the Decoy to distract the guards by stepping on the X. hero . moveRight …" at bounding box center [806, 145] width 329 height 233
type textarea "hero.moveUp(2);"
click at [703, 89] on div "// Use the Decoy to distract the guards by stepping on the X. hero . moveRight …" at bounding box center [806, 145] width 329 height 233
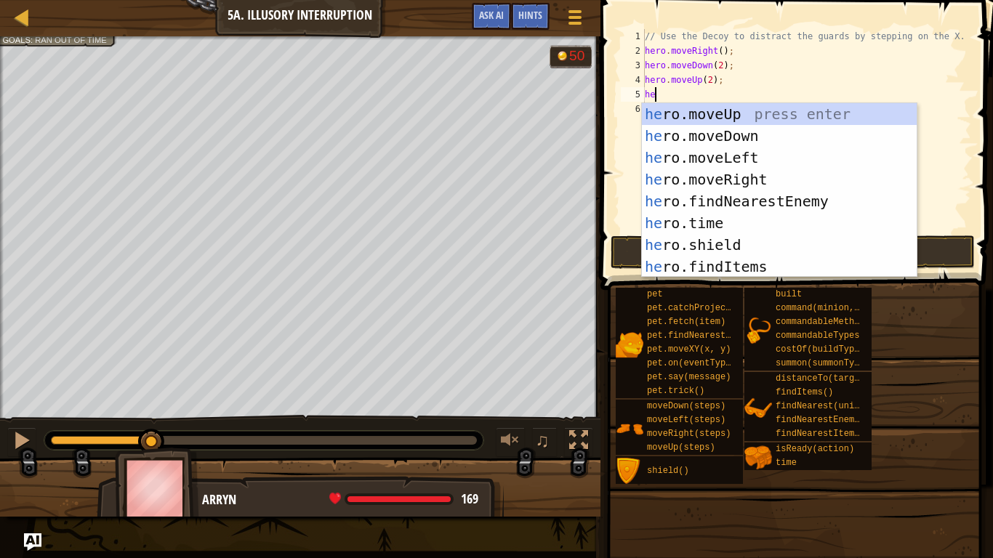
type textarea "her"
click at [706, 174] on div "her o.moveUp press enter her o.moveDown press enter her o.moveLeft press enter …" at bounding box center [779, 212] width 275 height 218
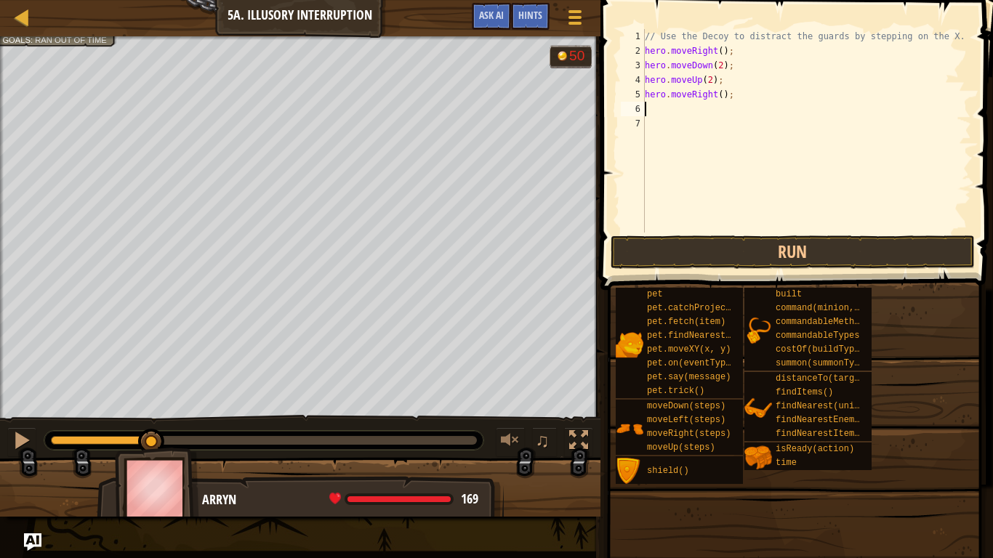
click at [721, 93] on div "// Use the Decoy to distract the guards by stepping on the X. hero . moveRight …" at bounding box center [806, 145] width 329 height 233
type textarea "hero.moveRight(3);"
click at [729, 248] on button "Run" at bounding box center [792, 251] width 364 height 33
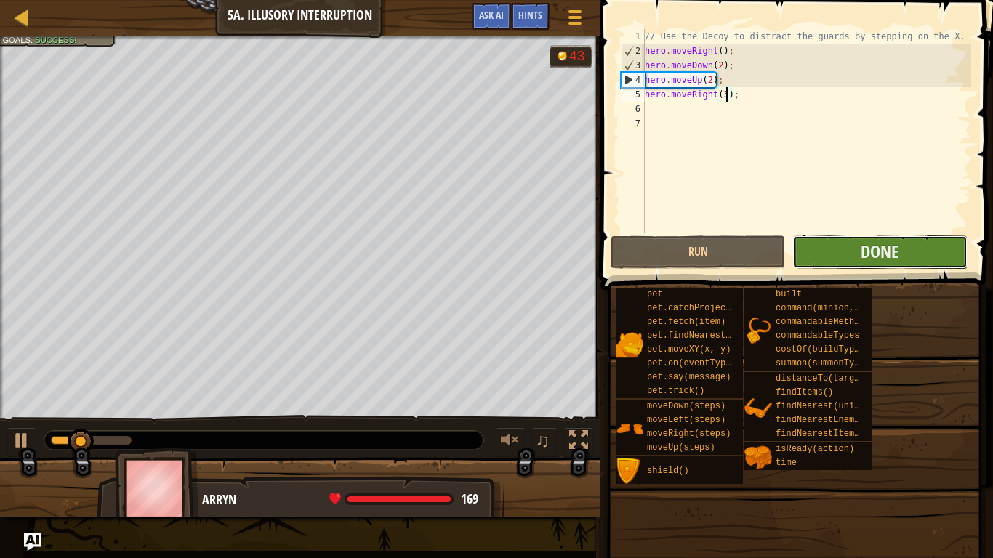
click at [839, 246] on button "Done" at bounding box center [879, 251] width 174 height 33
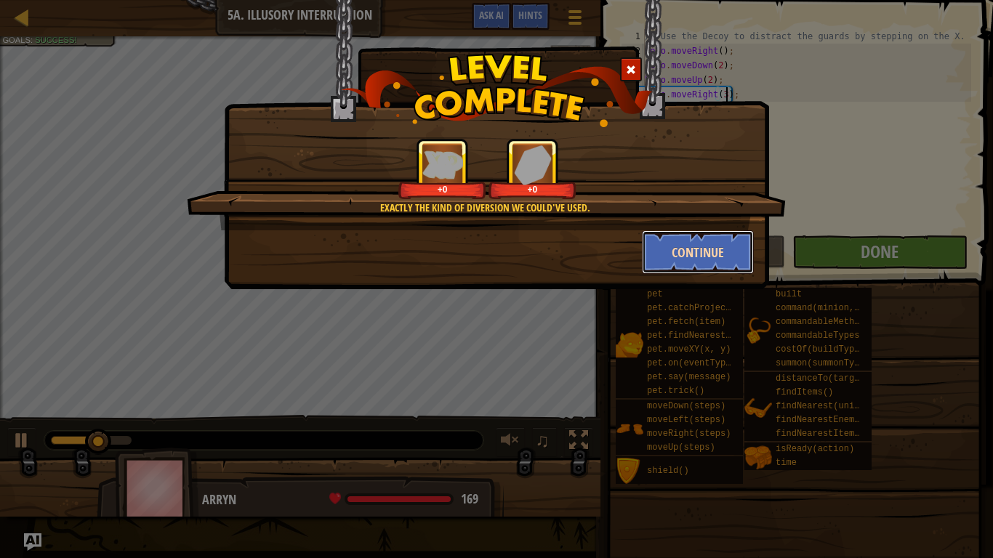
click at [679, 242] on button "Continue" at bounding box center [698, 252] width 113 height 44
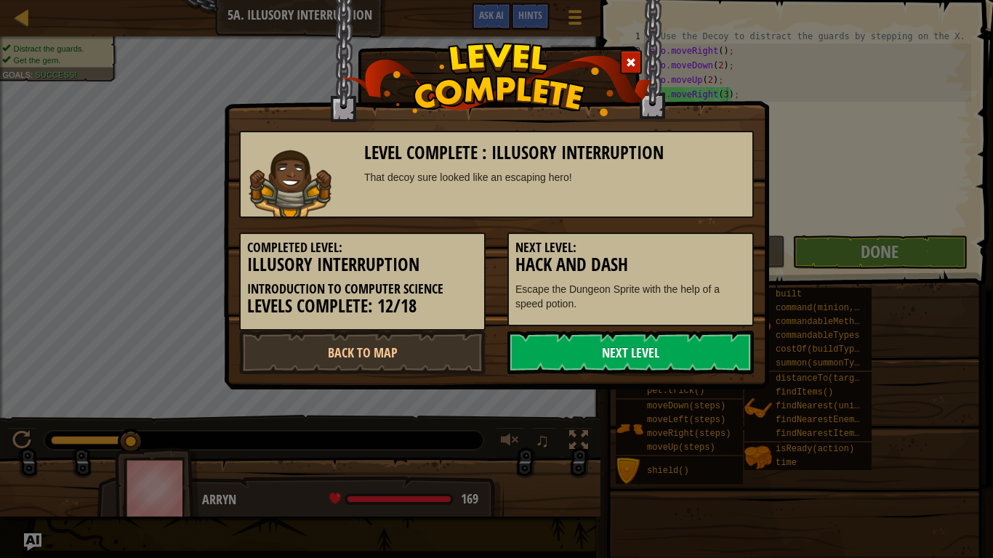
click at [682, 341] on link "Next Level" at bounding box center [630, 353] width 246 height 44
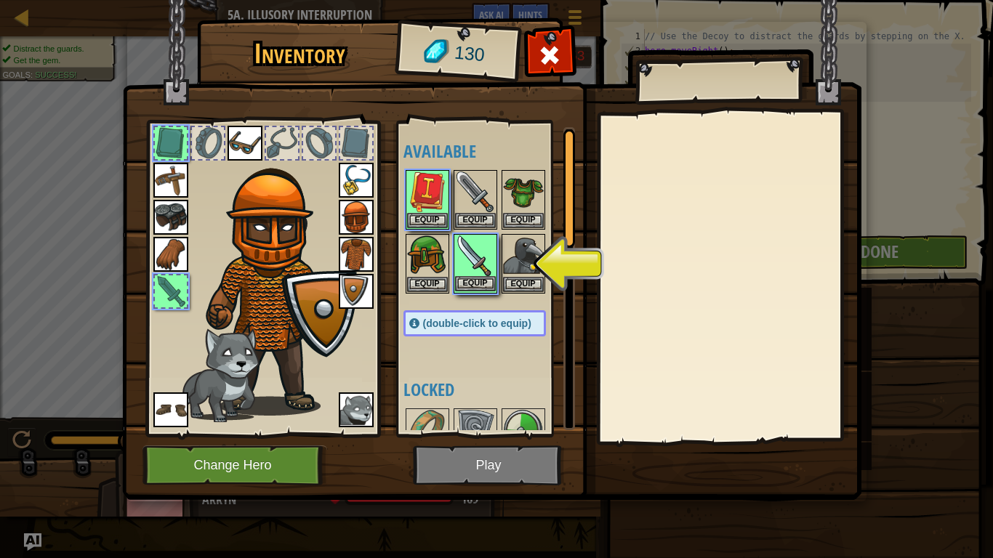
click at [481, 265] on img at bounding box center [475, 255] width 41 height 41
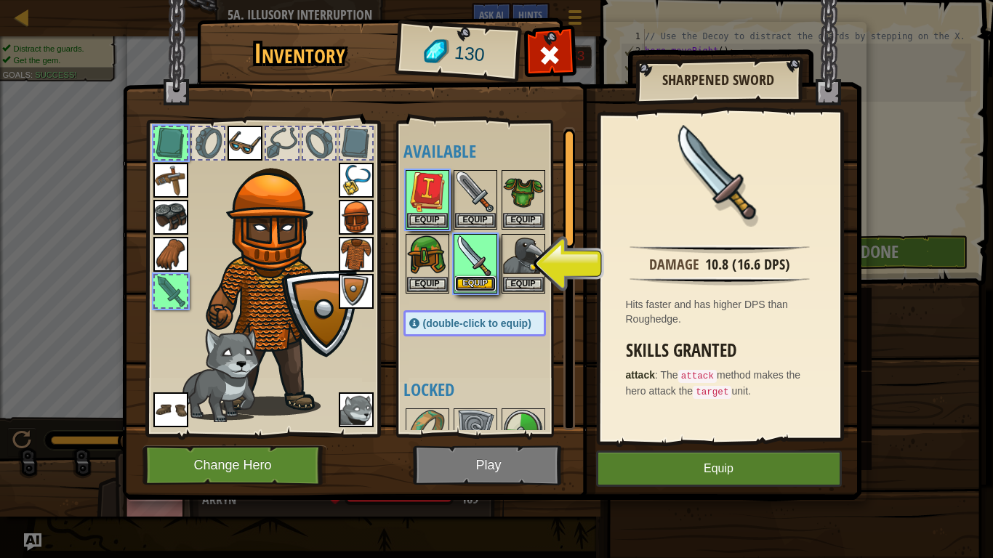
click at [477, 282] on button "Equip" at bounding box center [475, 283] width 41 height 15
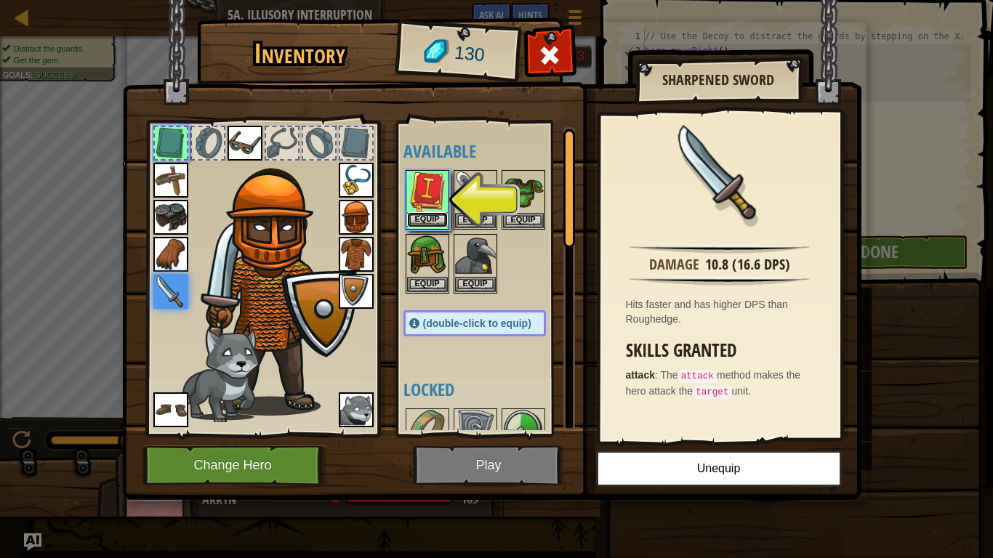
click at [433, 218] on button "Equip" at bounding box center [427, 219] width 41 height 15
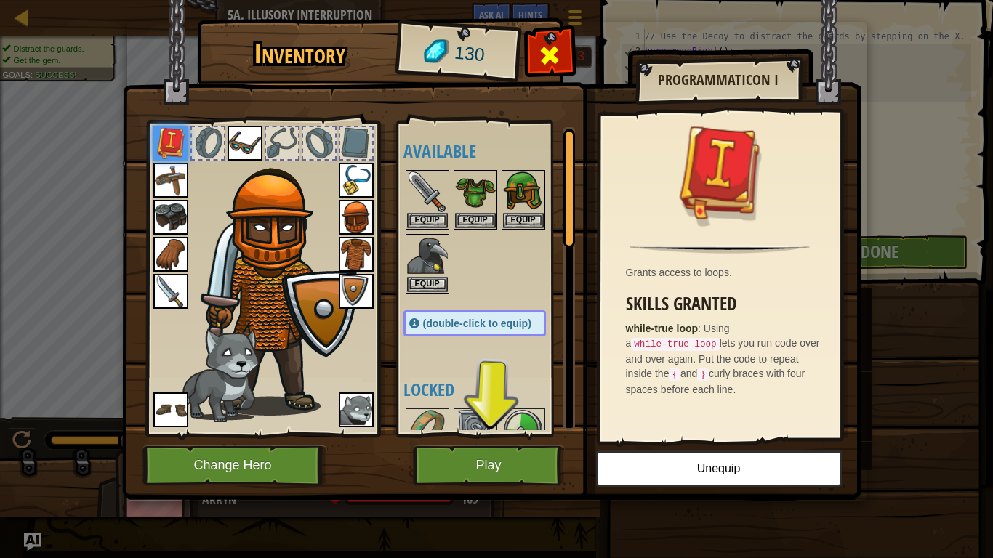
click at [538, 39] on div at bounding box center [550, 59] width 46 height 46
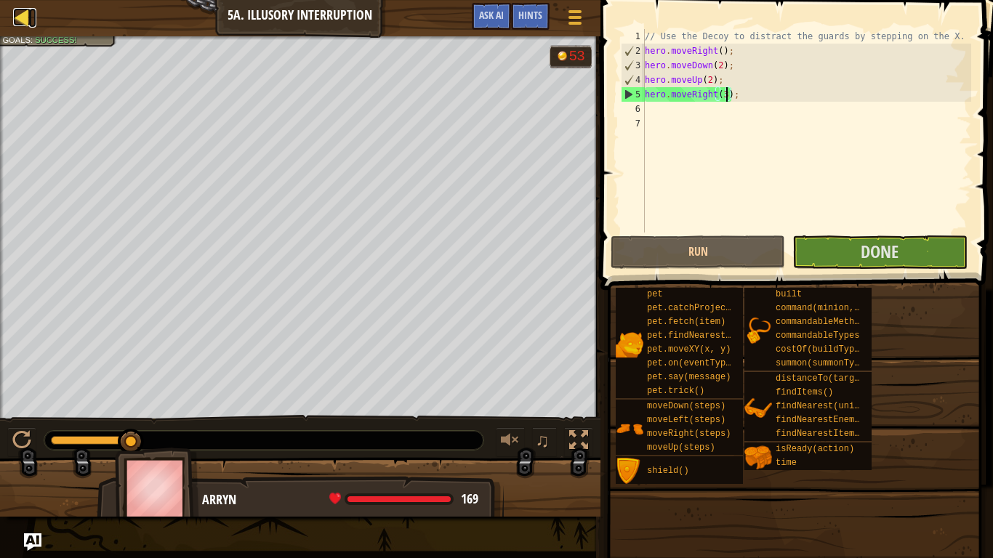
click at [28, 18] on div at bounding box center [22, 17] width 18 height 18
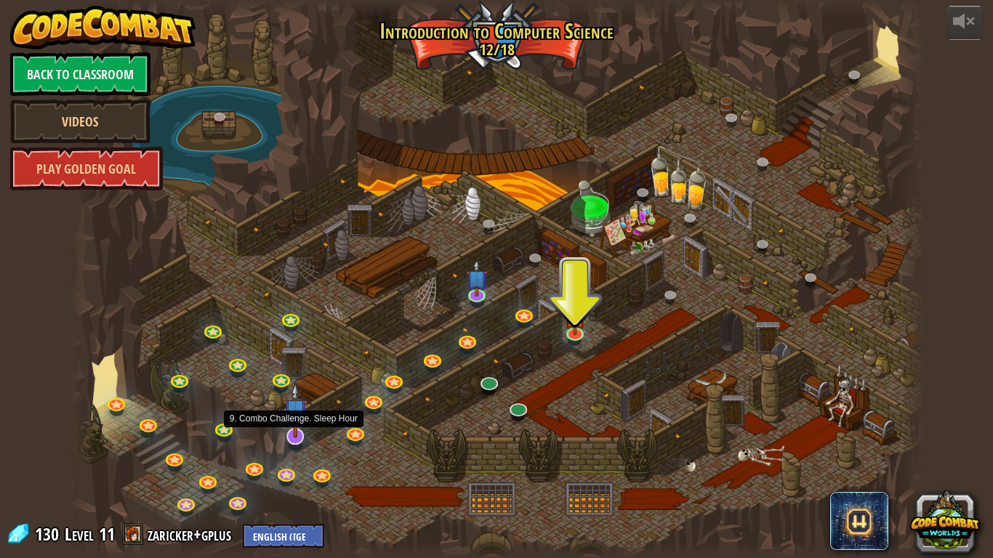
click at [297, 430] on img at bounding box center [295, 410] width 24 height 55
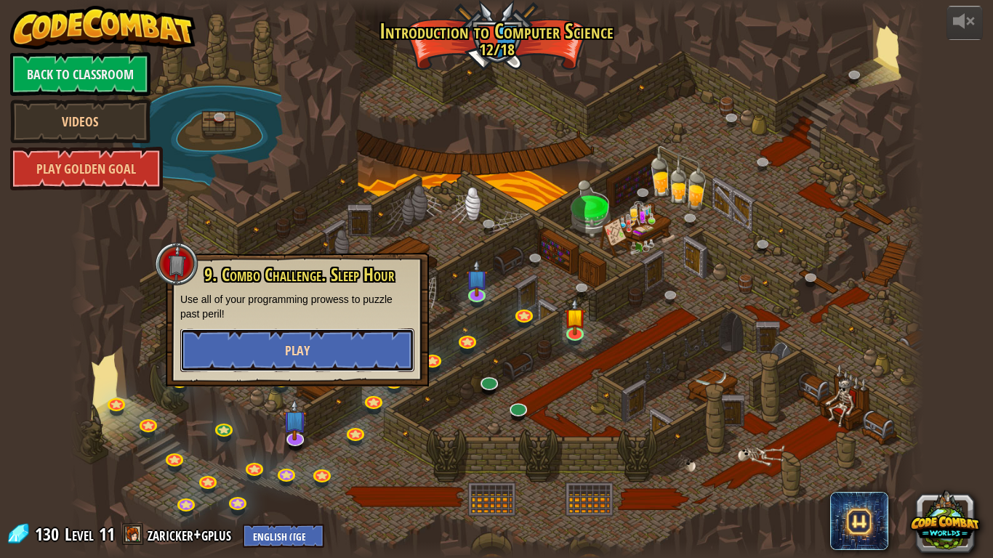
click at [320, 363] on button "Play" at bounding box center [297, 350] width 234 height 44
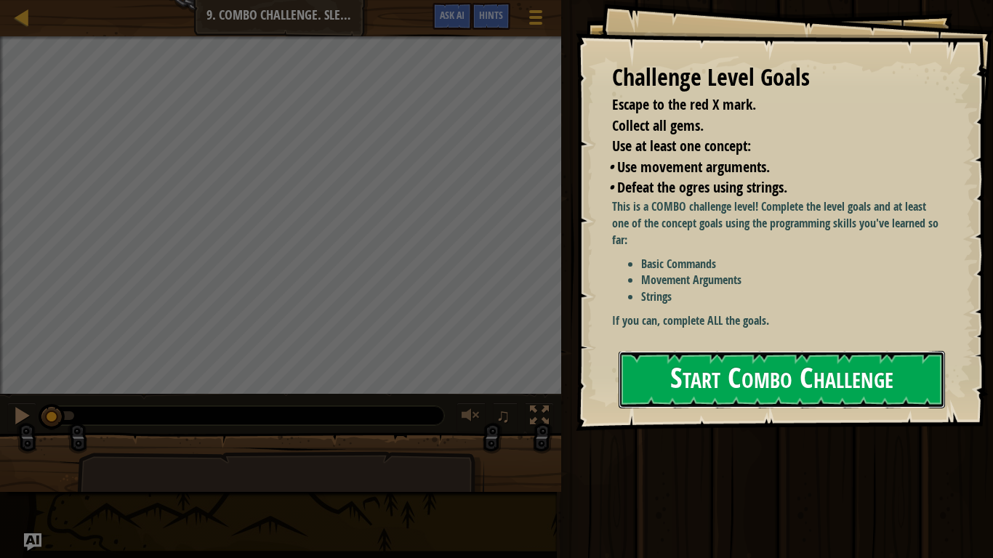
click at [680, 376] on button "Start Combo Challenge" at bounding box center [781, 379] width 326 height 57
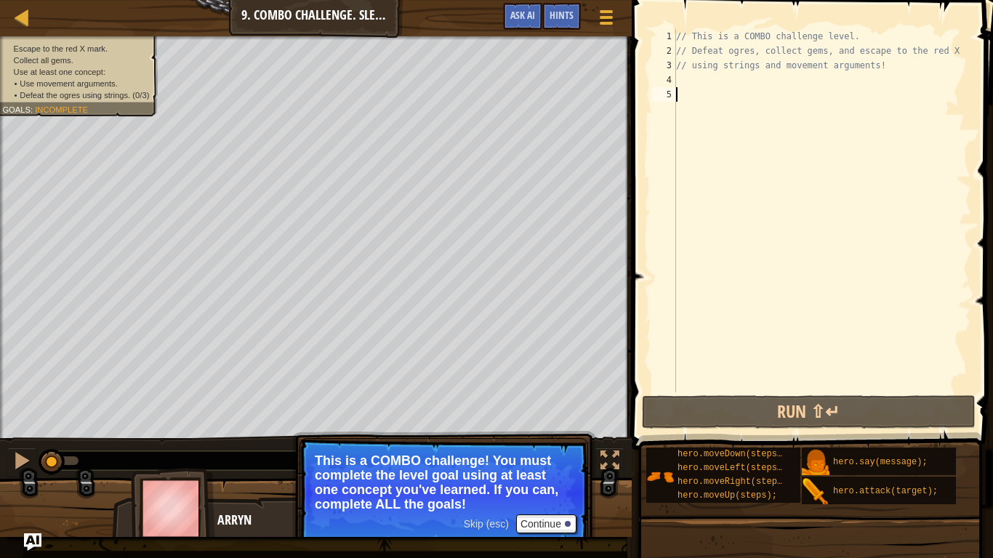
click at [698, 79] on div "// This is a COMBO challenge level. // Defeat ogres, collect gems, and escape t…" at bounding box center [822, 225] width 298 height 392
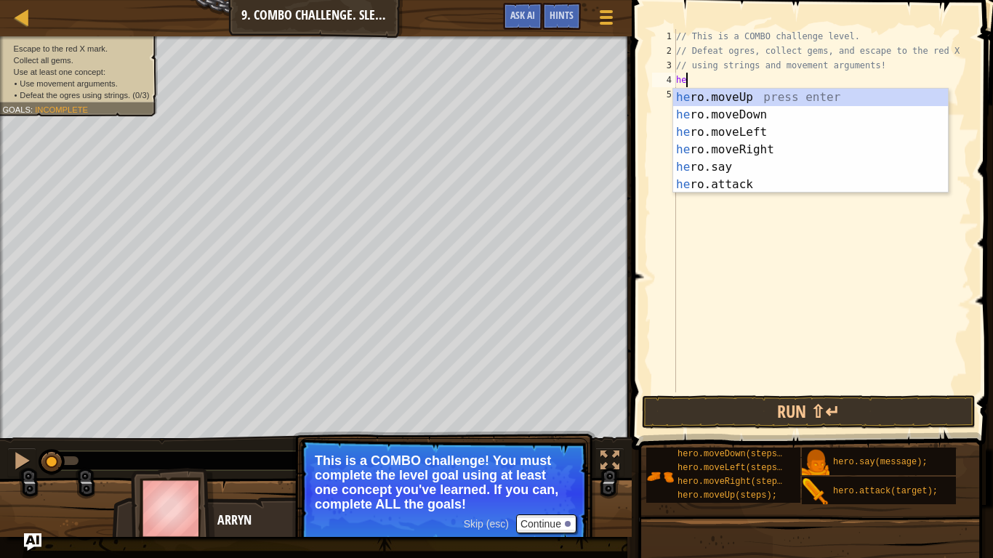
type textarea "her"
click at [714, 112] on div "her o.moveUp press enter her o.moveDown press enter her o.moveLeft press enter …" at bounding box center [810, 159] width 275 height 140
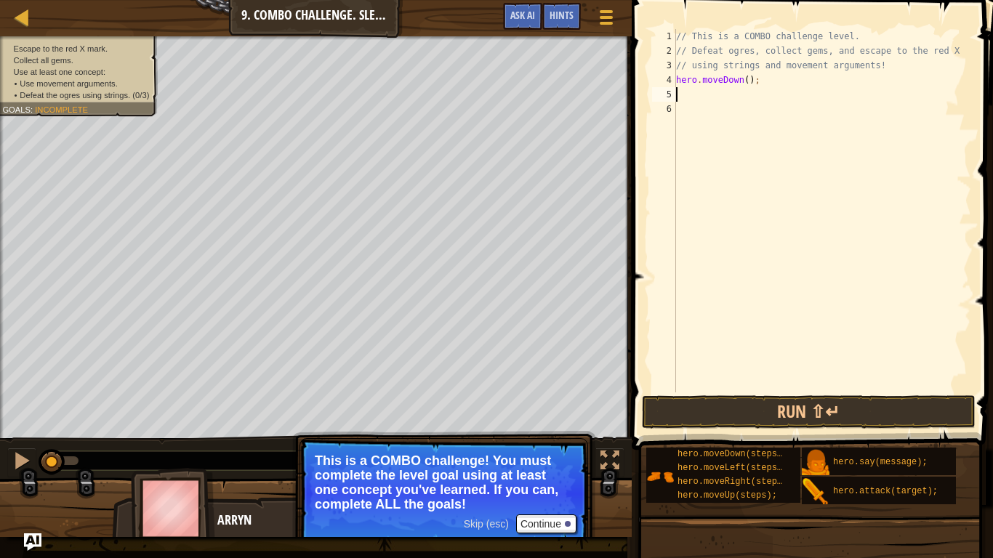
scroll to position [7, 0]
click at [773, 412] on button "Run ⇧↵" at bounding box center [809, 411] width 334 height 33
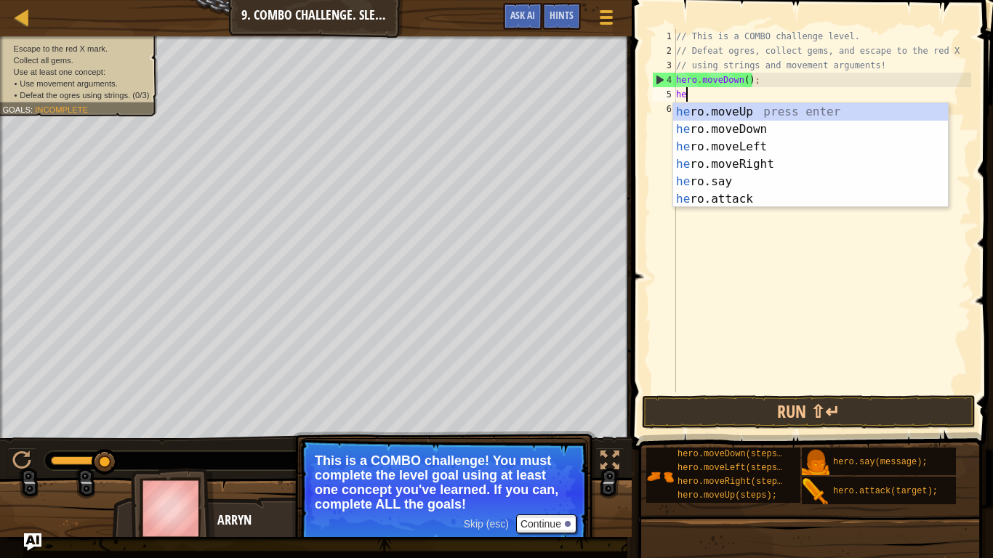
type textarea "her"
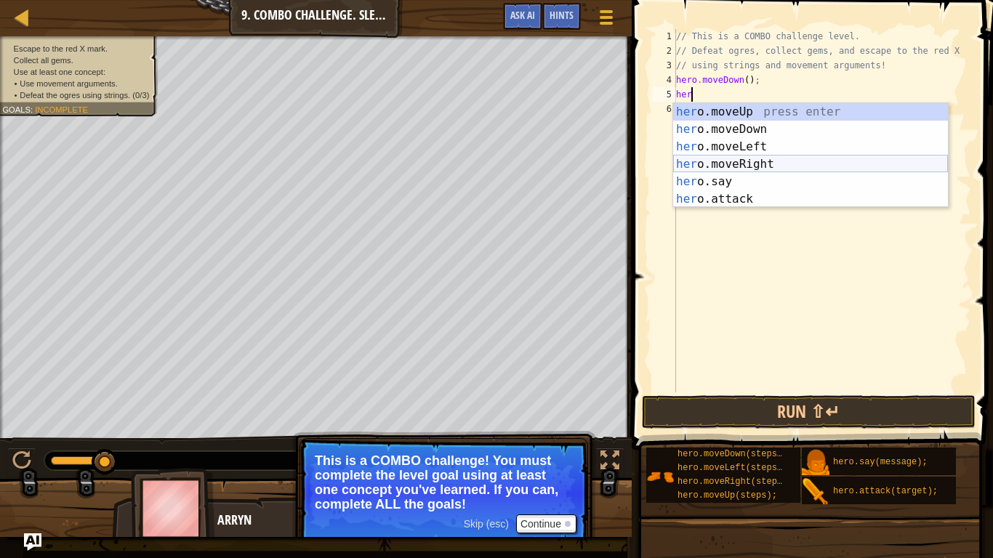
click at [783, 163] on div "her o.moveUp press enter her o.moveDown press enter her o.moveLeft press enter …" at bounding box center [810, 173] width 275 height 140
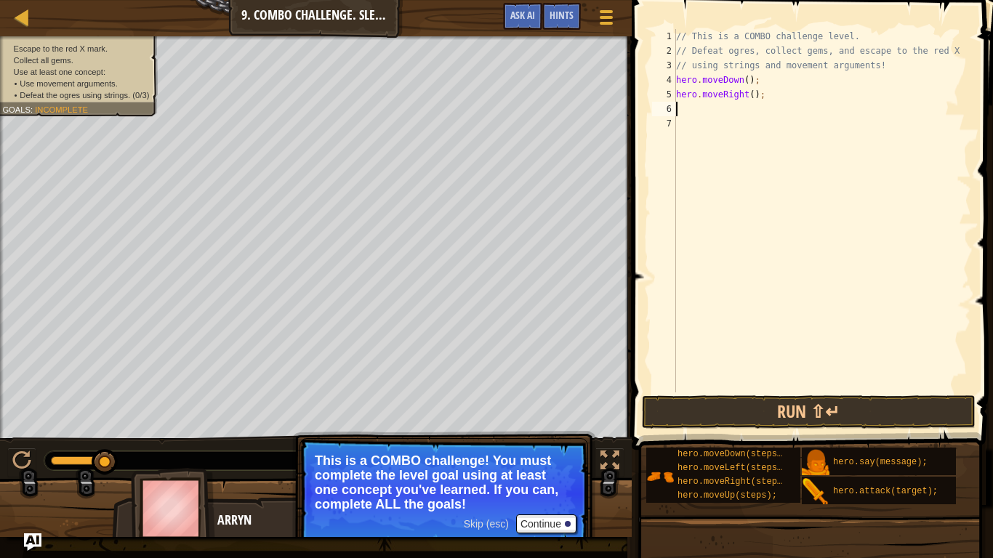
scroll to position [7, 0]
click at [752, 95] on div "// This is a COMBO challenge level. // Defeat ogres, collect gems, and escape t…" at bounding box center [822, 225] width 298 height 392
type textarea "hero.moveRight(2);"
click at [740, 411] on button "Run ⇧↵" at bounding box center [809, 411] width 334 height 33
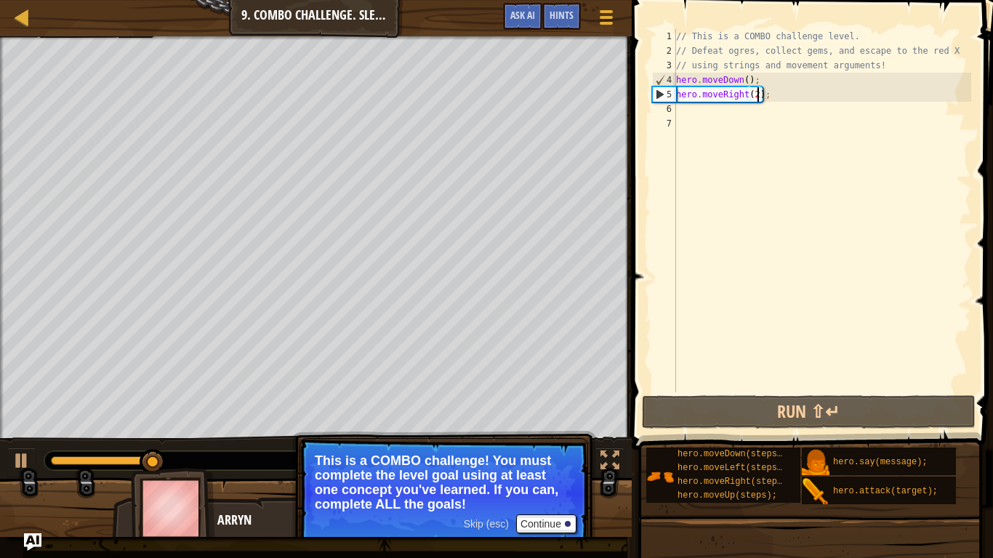
click at [733, 111] on div "// This is a COMBO challenge level. // Defeat ogres, collect gems, and escape t…" at bounding box center [822, 225] width 298 height 392
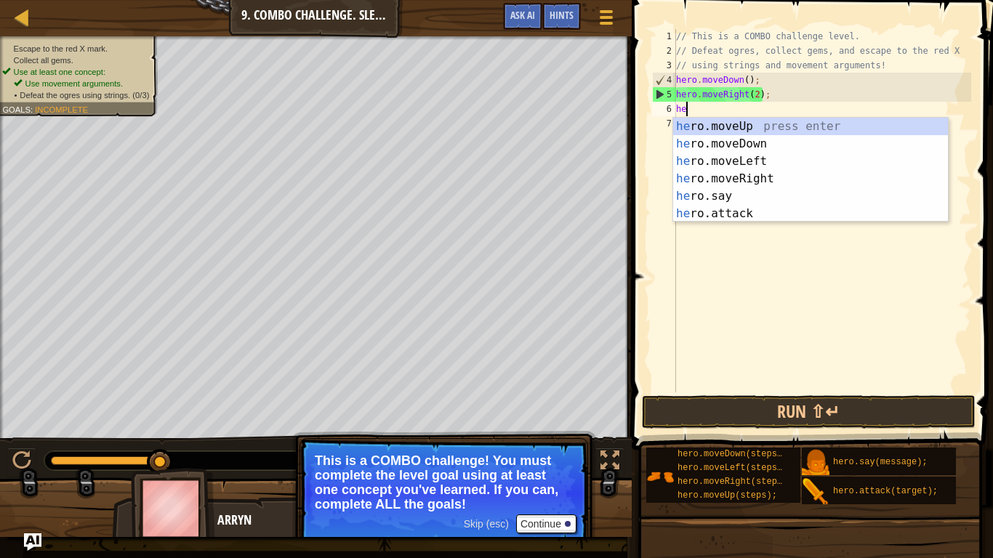
type textarea "her"
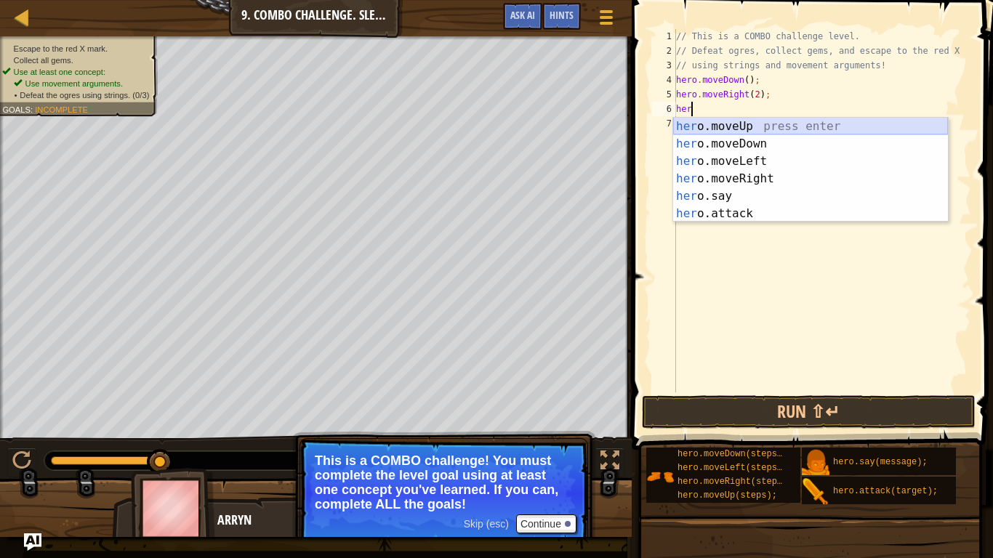
click at [753, 129] on div "her o.moveUp press enter her o.moveDown press enter her o.moveLeft press enter …" at bounding box center [810, 188] width 275 height 140
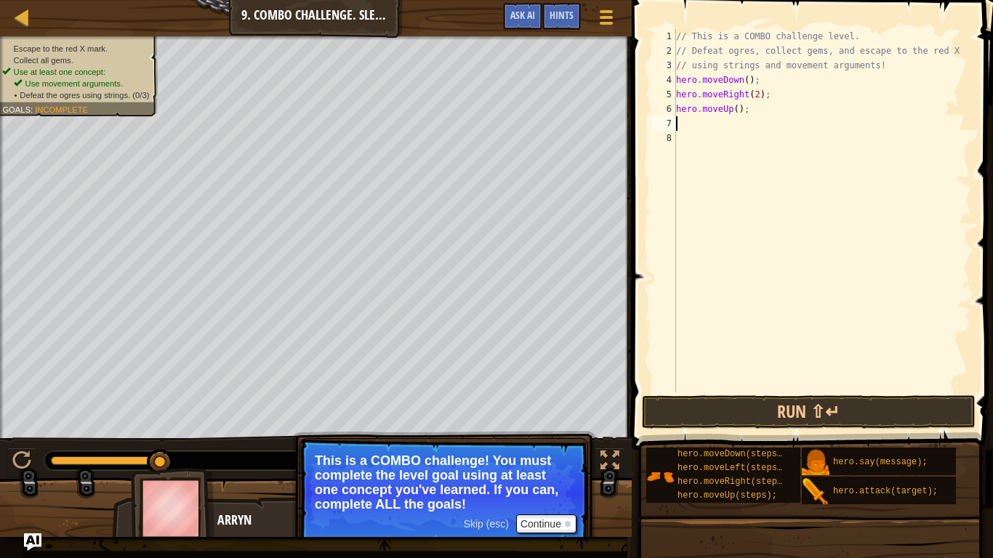
scroll to position [7, 0]
click at [735, 402] on button "Run ⇧↵" at bounding box center [809, 411] width 334 height 33
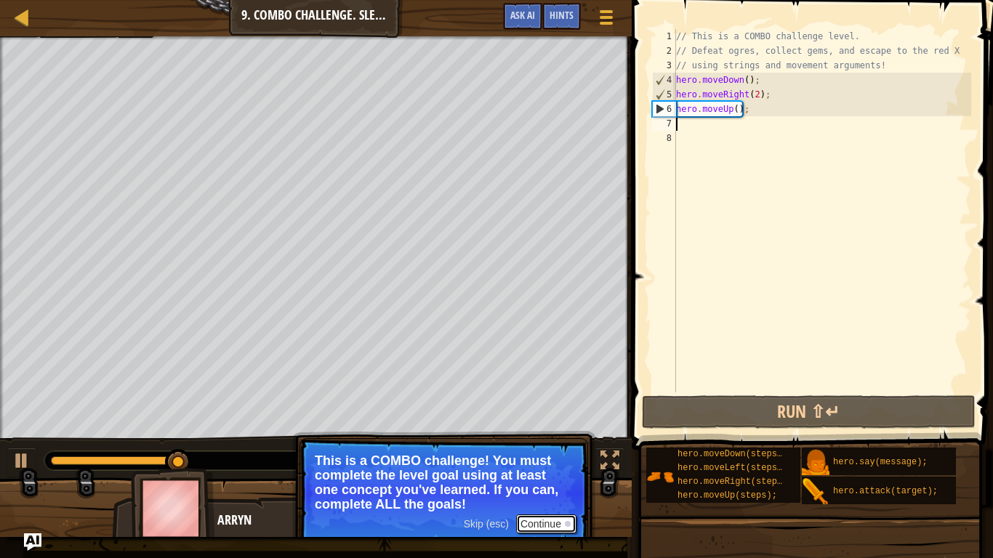
click at [558, 434] on button "Continue" at bounding box center [546, 523] width 60 height 19
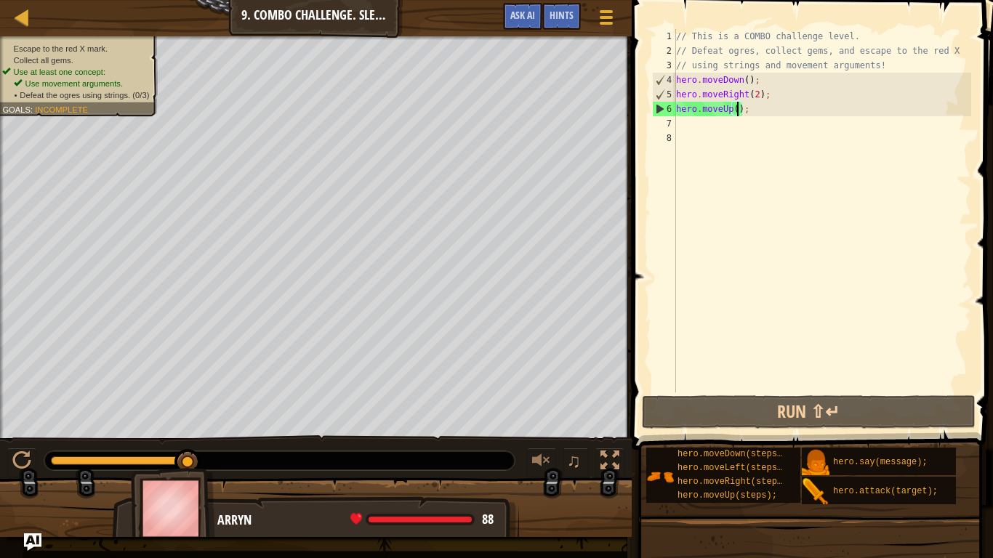
click at [735, 112] on div "// This is a COMBO challenge level. // Defeat ogres, collect gems, and escape t…" at bounding box center [822, 225] width 298 height 392
type textarea "hero.moveUp();"
click at [724, 136] on div "// This is a COMBO challenge level. // Defeat ogres, collect gems, and escape t…" at bounding box center [822, 225] width 298 height 392
click at [730, 118] on div "// This is a COMBO challenge level. // Defeat ogres, collect gems, and escape t…" at bounding box center [822, 225] width 298 height 392
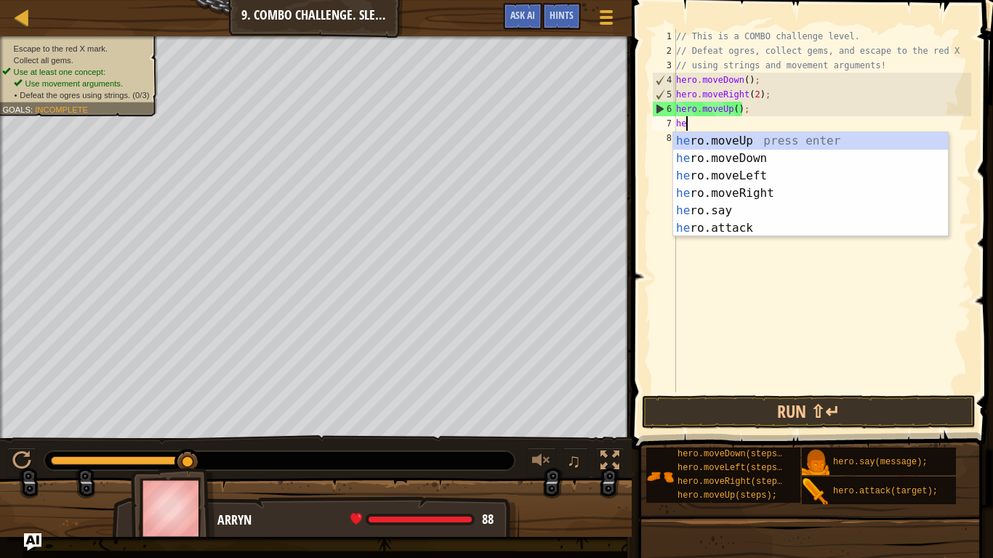
type textarea "her"
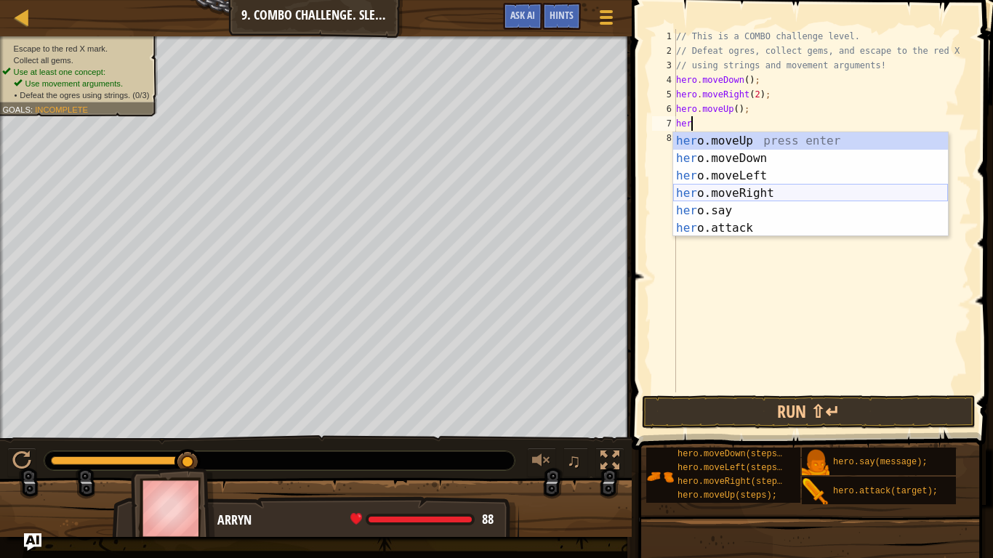
click at [730, 190] on div "her o.moveUp press enter her o.moveDown press enter her o.moveLeft press enter …" at bounding box center [810, 202] width 275 height 140
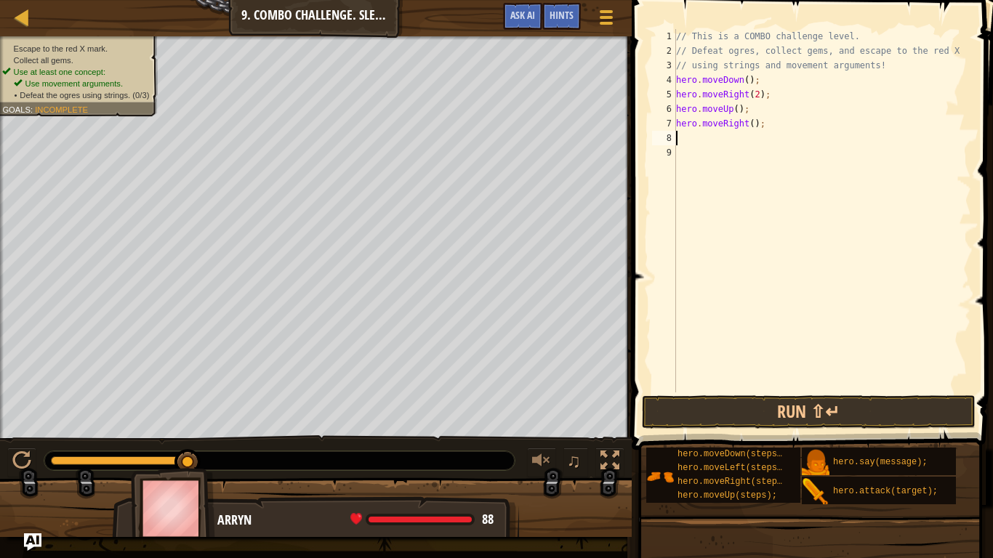
click at [751, 124] on div "// This is a COMBO challenge level. // Defeat ogres, collect gems, and escape t…" at bounding box center [822, 225] width 298 height 392
type textarea "hero.moveRight(2);"
click at [744, 142] on div "// This is a COMBO challenge level. // Defeat ogres, collect gems, and escape t…" at bounding box center [822, 225] width 298 height 392
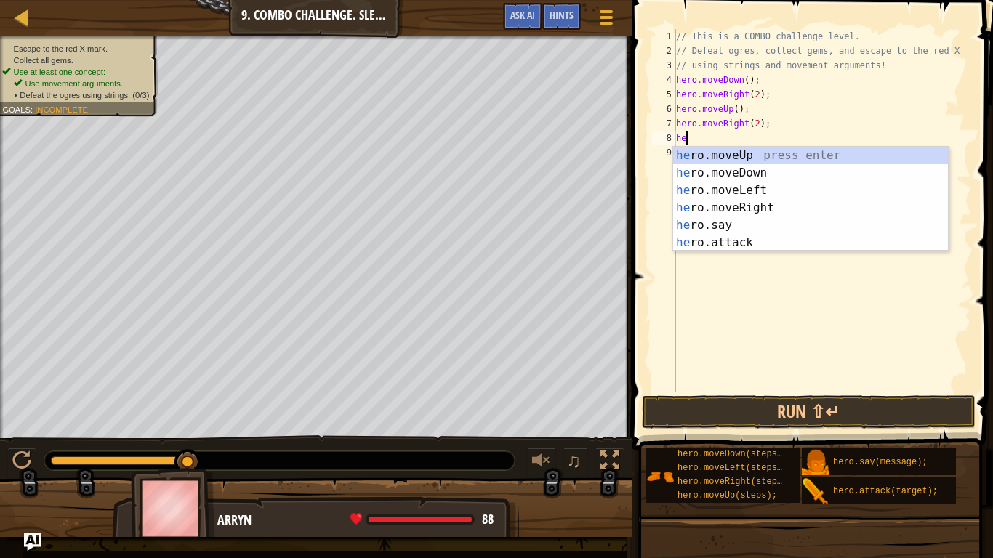
type textarea "her"
click at [753, 155] on div "her o.moveUp press enter her o.moveDown press enter her o.moveLeft press enter …" at bounding box center [810, 217] width 275 height 140
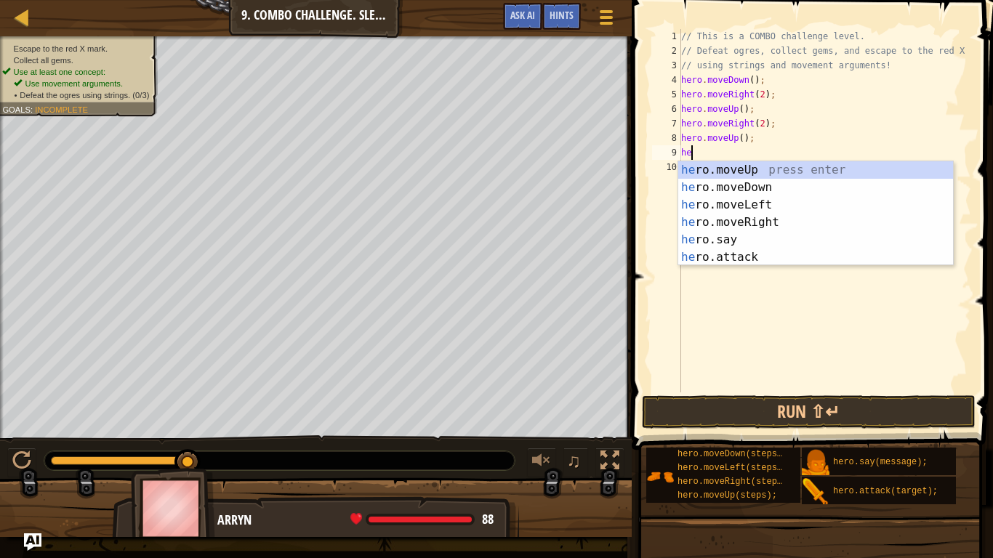
type textarea "her"
click at [766, 217] on div "her o.moveUp press enter her o.moveDown press enter her o.moveLeft press enter …" at bounding box center [815, 231] width 275 height 140
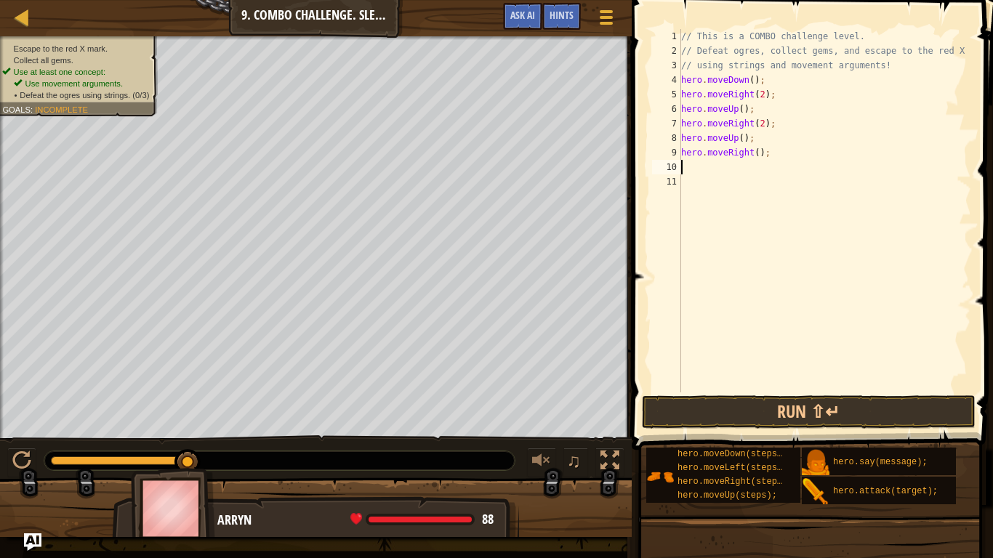
scroll to position [7, 0]
click at [769, 118] on div "// This is a COMBO challenge level. // Defeat ogres, collect gems, and escape t…" at bounding box center [824, 225] width 293 height 392
click at [774, 126] on div "// This is a COMBO challenge level. // Defeat ogres, collect gems, and escape t…" at bounding box center [824, 225] width 293 height 392
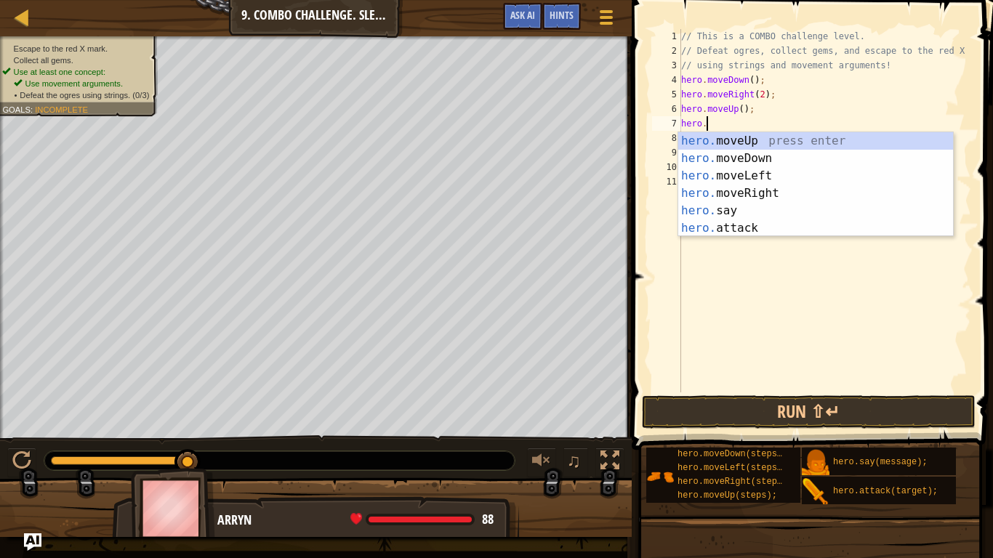
scroll to position [7, 1]
type textarea "h"
type textarea "her"
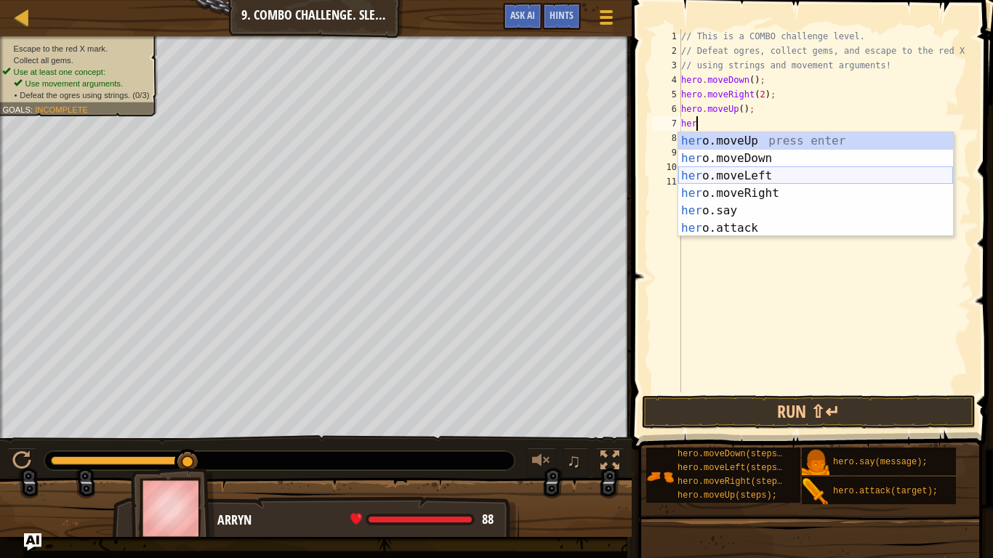
click at [790, 167] on div "her o.moveUp press enter her o.moveDown press enter her o.moveLeft press enter …" at bounding box center [815, 202] width 275 height 140
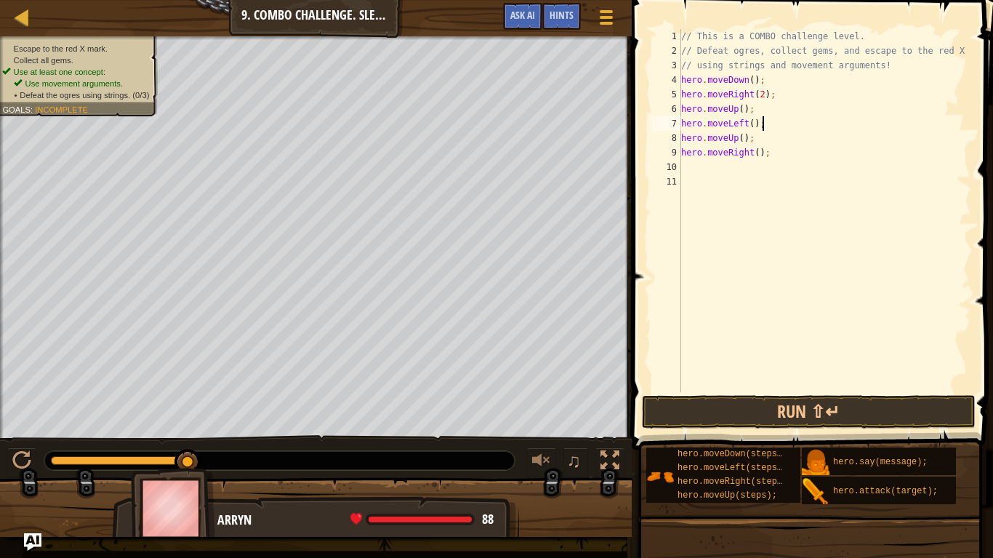
click at [752, 124] on div "// This is a COMBO challenge level. // Defeat ogres, collect gems, and escape t…" at bounding box center [824, 225] width 293 height 392
click at [756, 404] on button "Run ⇧↵" at bounding box center [809, 411] width 334 height 33
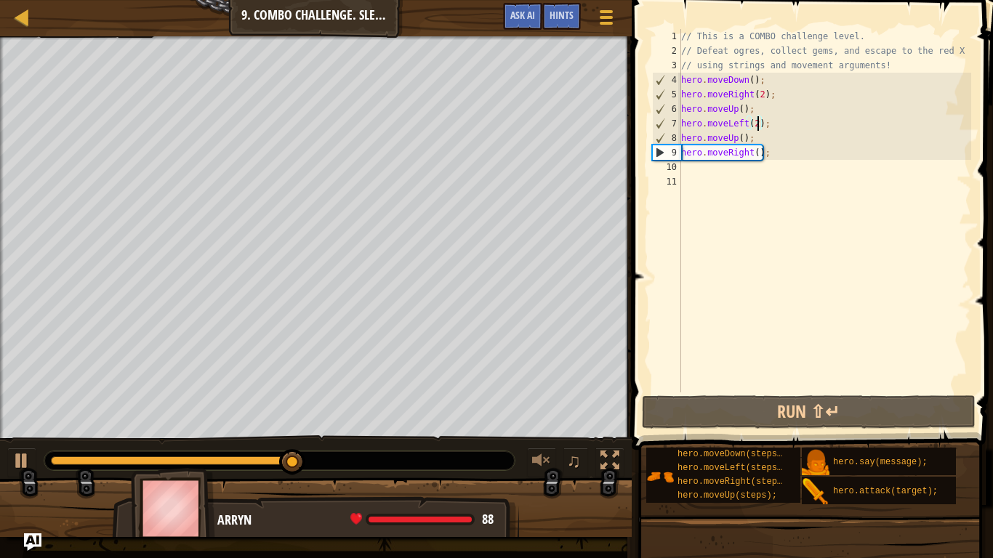
click at [756, 152] on div "// This is a COMBO challenge level. // Defeat ogres, collect gems, and escape t…" at bounding box center [824, 225] width 293 height 392
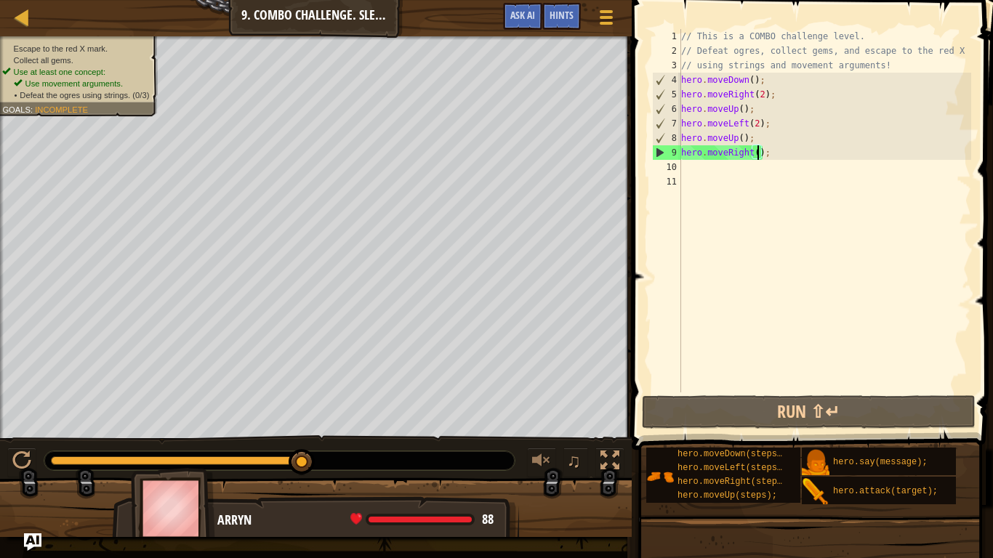
click at [756, 153] on div "// This is a COMBO challenge level. // Defeat ogres, collect gems, and escape t…" at bounding box center [824, 225] width 293 height 392
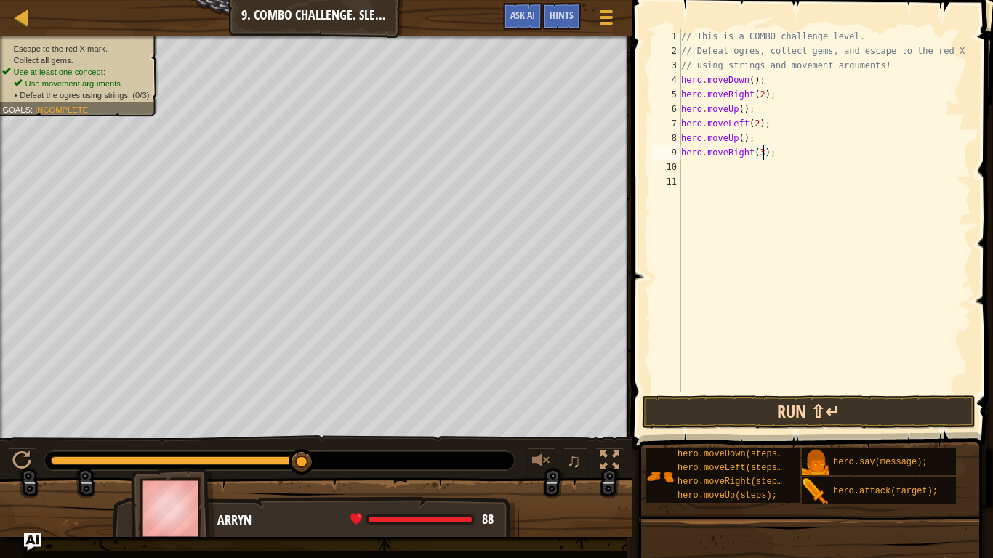
type textarea "hero.moveRight(3);"
click at [718, 405] on button "Run ⇧↵" at bounding box center [809, 411] width 334 height 33
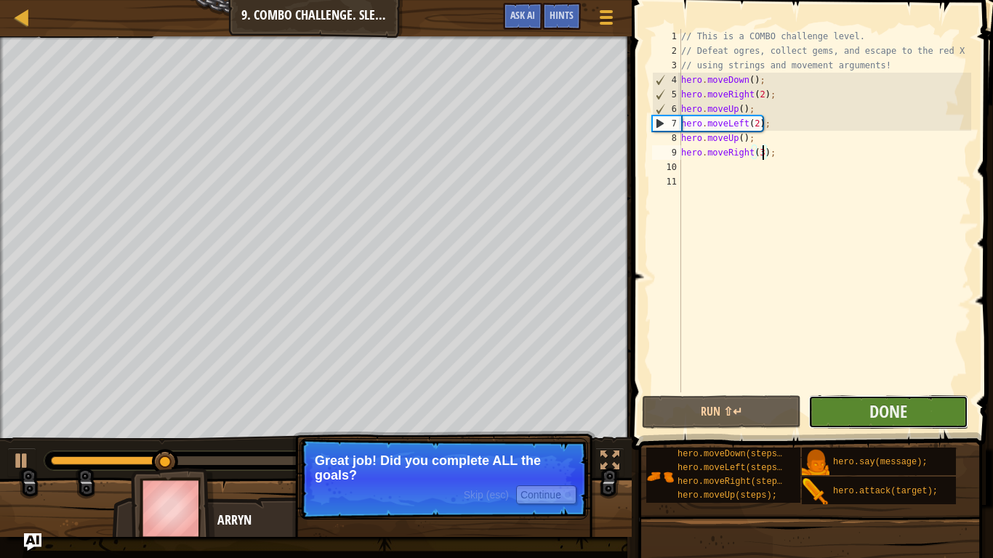
click at [817, 415] on button "Done" at bounding box center [887, 411] width 159 height 33
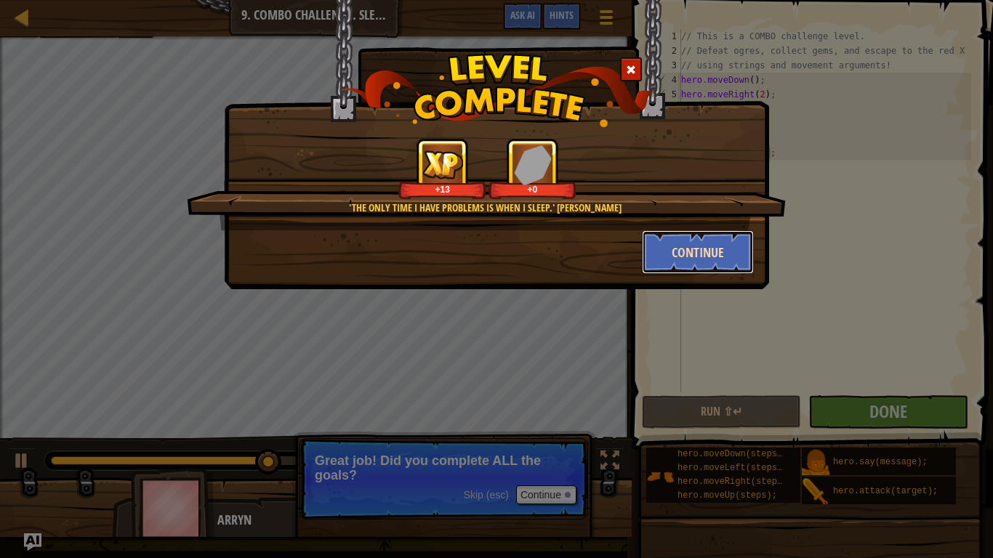
click at [695, 257] on button "Continue" at bounding box center [698, 252] width 113 height 44
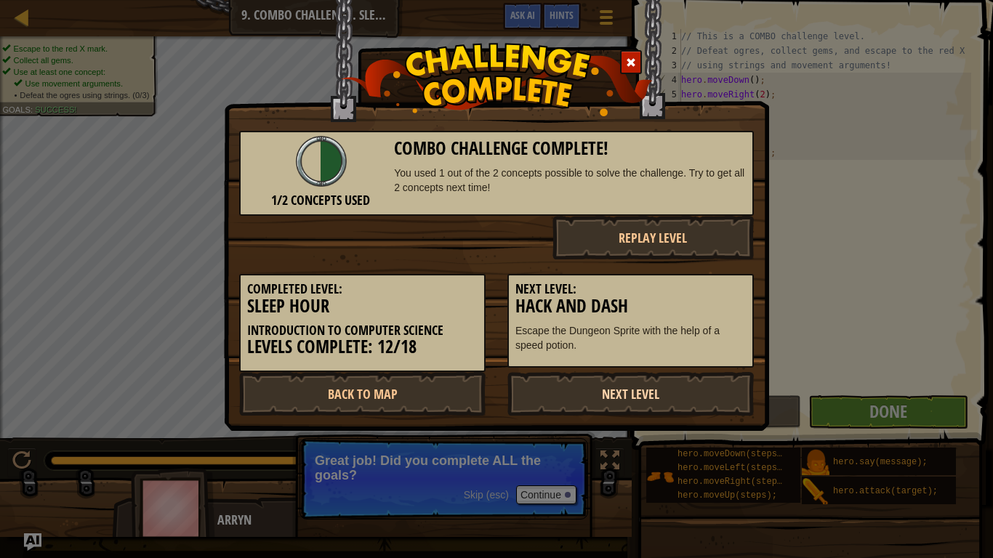
click at [623, 395] on link "Next Level" at bounding box center [630, 394] width 246 height 44
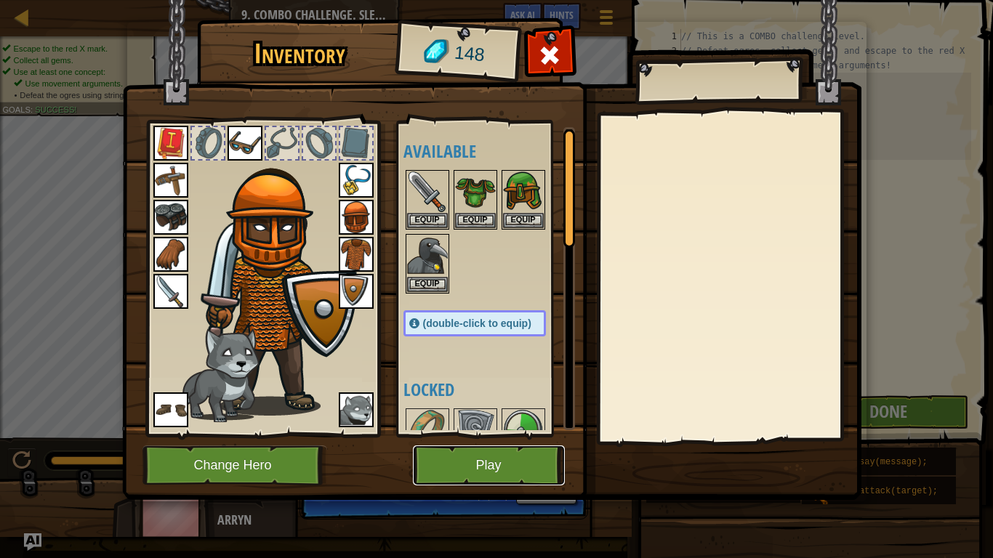
click at [531, 434] on button "Play" at bounding box center [489, 465] width 152 height 40
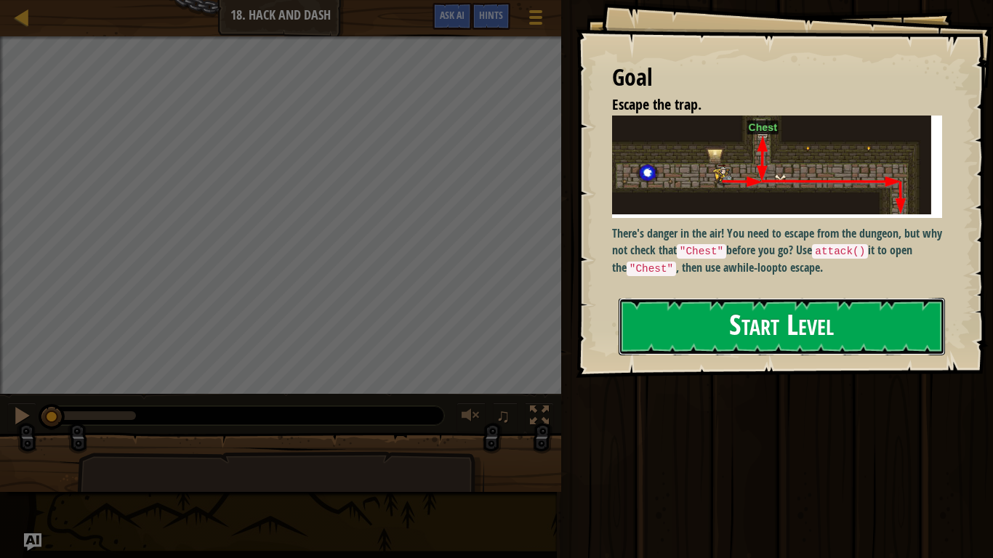
click at [730, 321] on button "Start Level" at bounding box center [781, 326] width 326 height 57
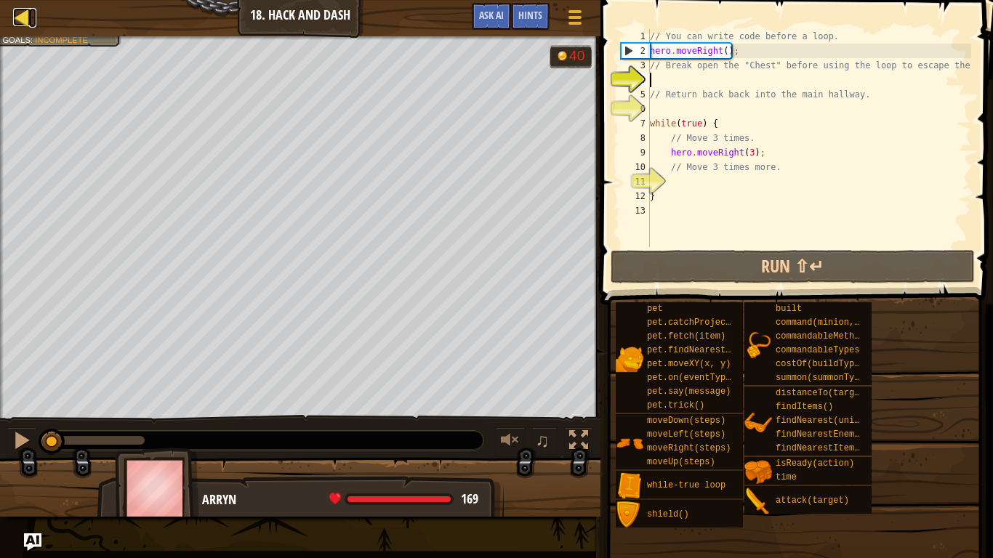
click at [25, 24] on div at bounding box center [22, 17] width 18 height 18
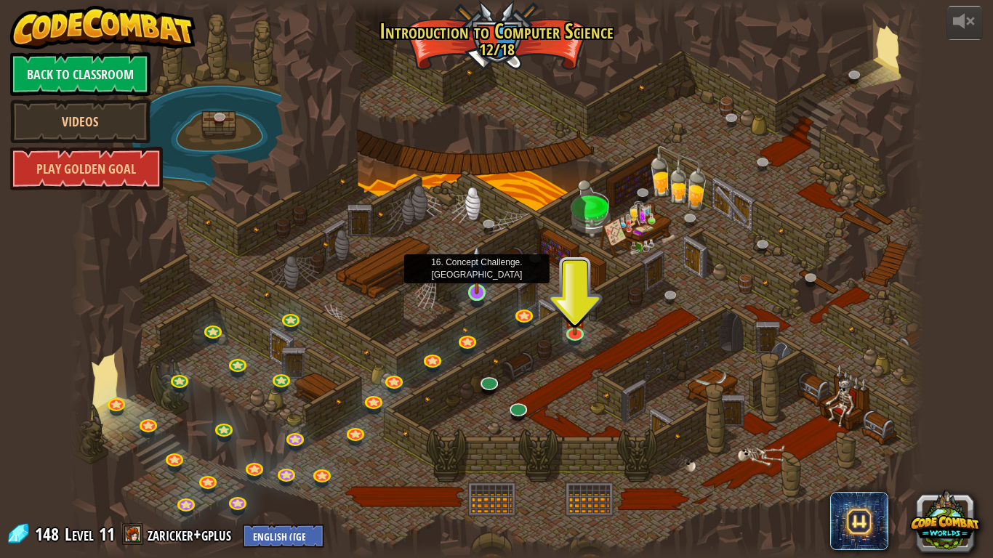
click at [476, 288] on img at bounding box center [477, 269] width 22 height 49
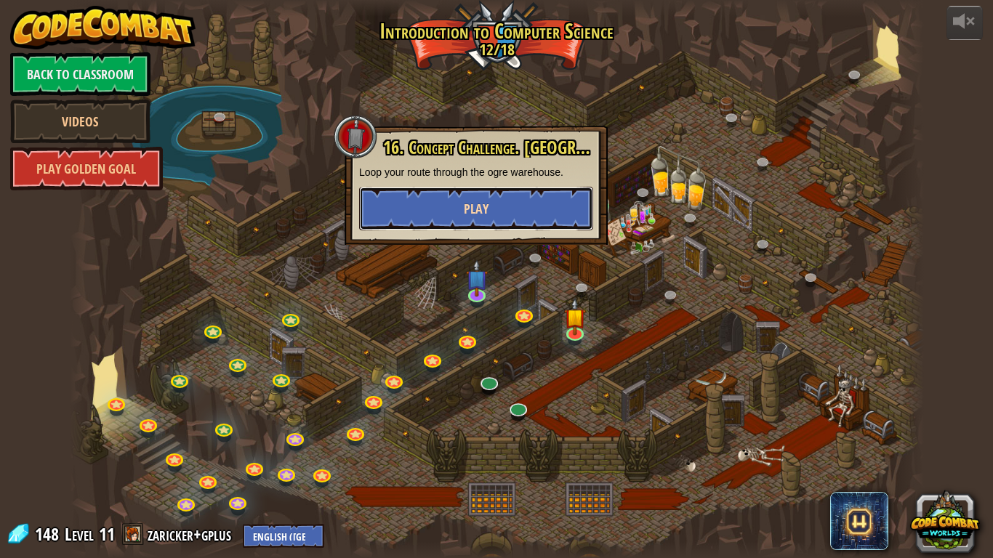
click at [528, 201] on button "Play" at bounding box center [476, 209] width 234 height 44
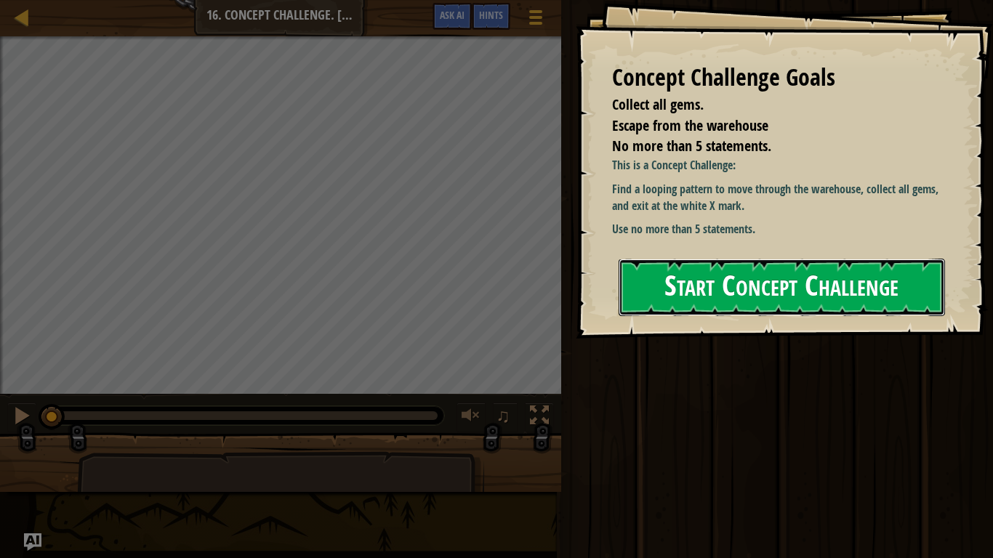
click at [654, 272] on button "Start Concept Challenge" at bounding box center [781, 287] width 326 height 57
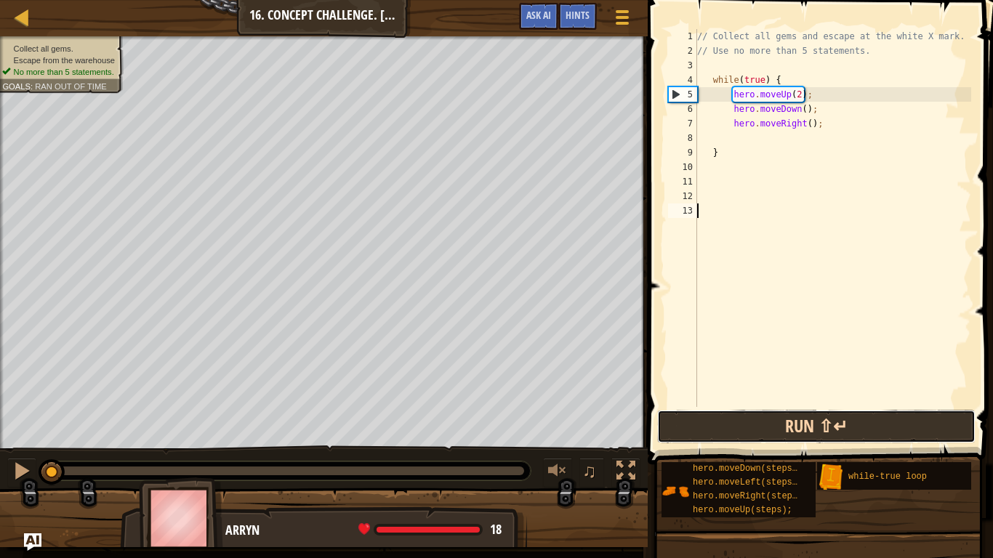
click at [782, 425] on button "Run ⇧↵" at bounding box center [816, 426] width 318 height 33
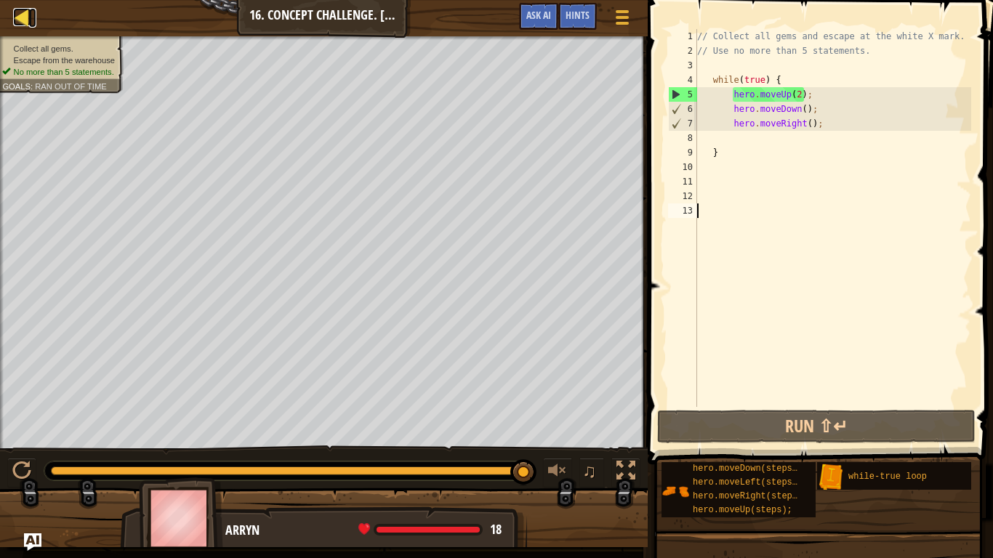
click at [34, 12] on link "Map" at bounding box center [32, 18] width 7 height 20
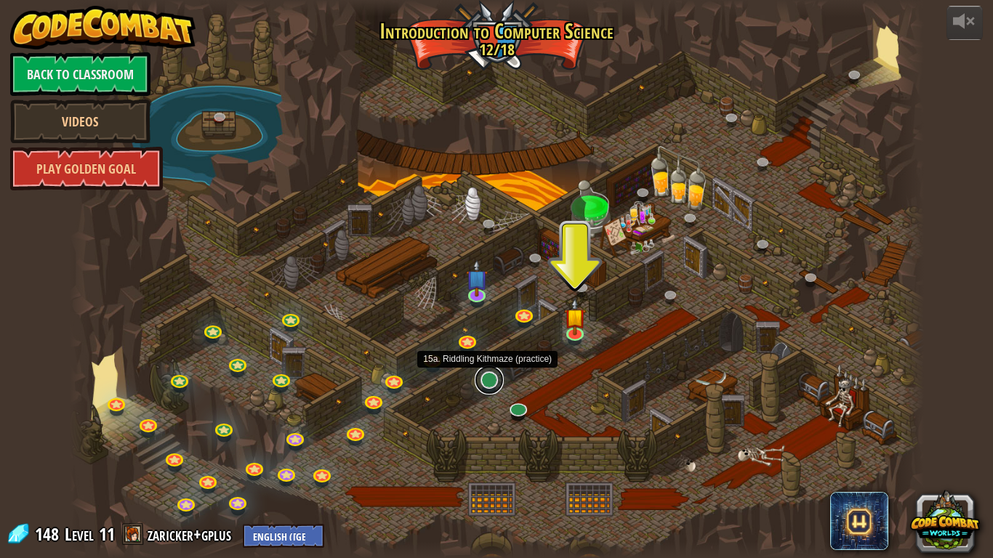
click at [490, 387] on link at bounding box center [488, 379] width 29 height 29
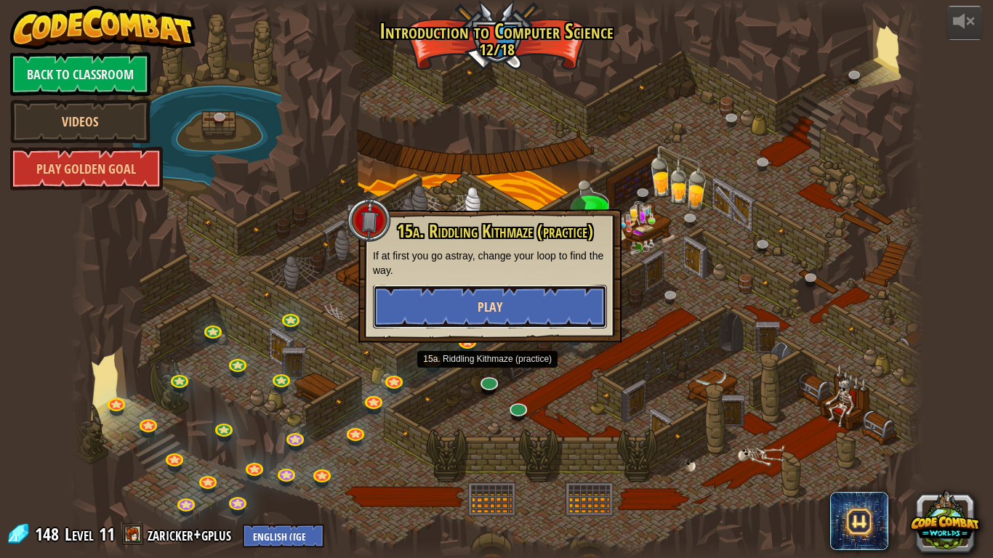
click at [484, 301] on span "Play" at bounding box center [489, 307] width 25 height 18
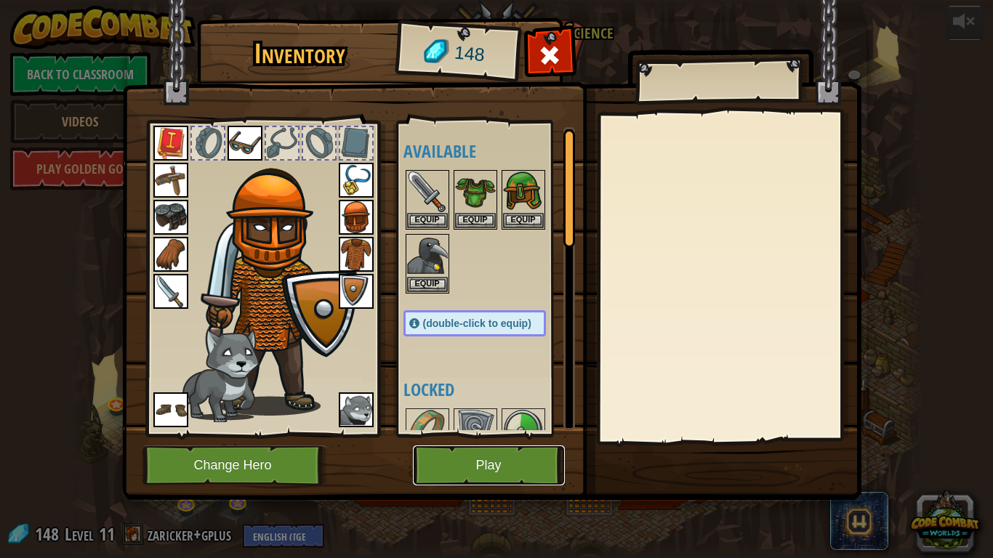
click at [469, 434] on button "Play" at bounding box center [489, 465] width 152 height 40
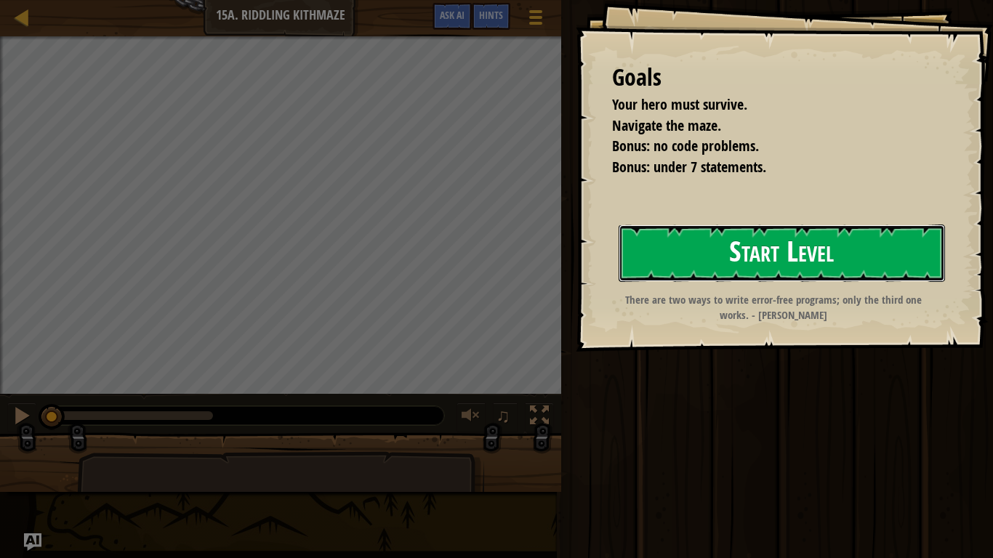
click at [714, 276] on button "Start Level" at bounding box center [781, 253] width 326 height 57
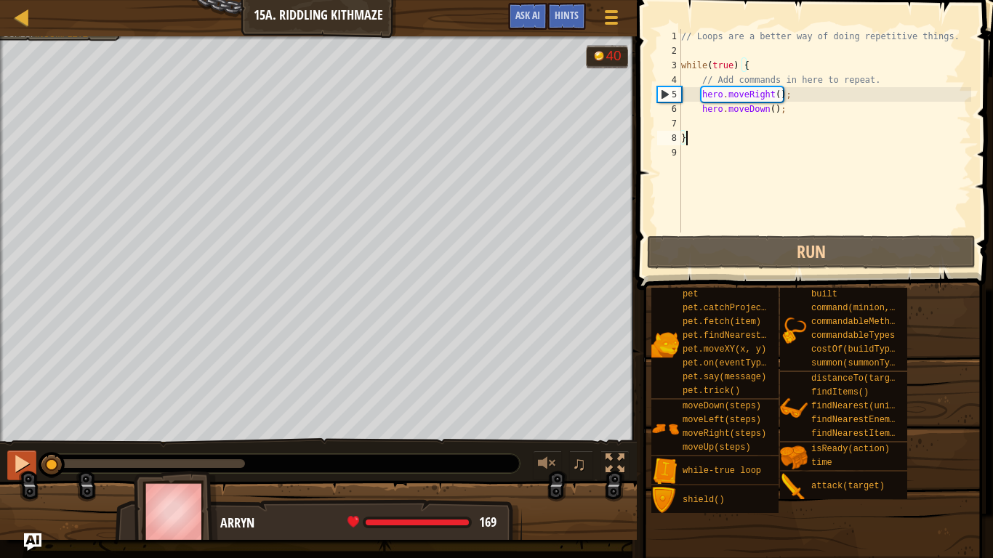
drag, startPoint x: 169, startPoint y: 466, endPoint x: 28, endPoint y: 465, distance: 141.7
click at [28, 434] on div "♫" at bounding box center [318, 460] width 636 height 44
click at [28, 434] on div at bounding box center [21, 463] width 19 height 19
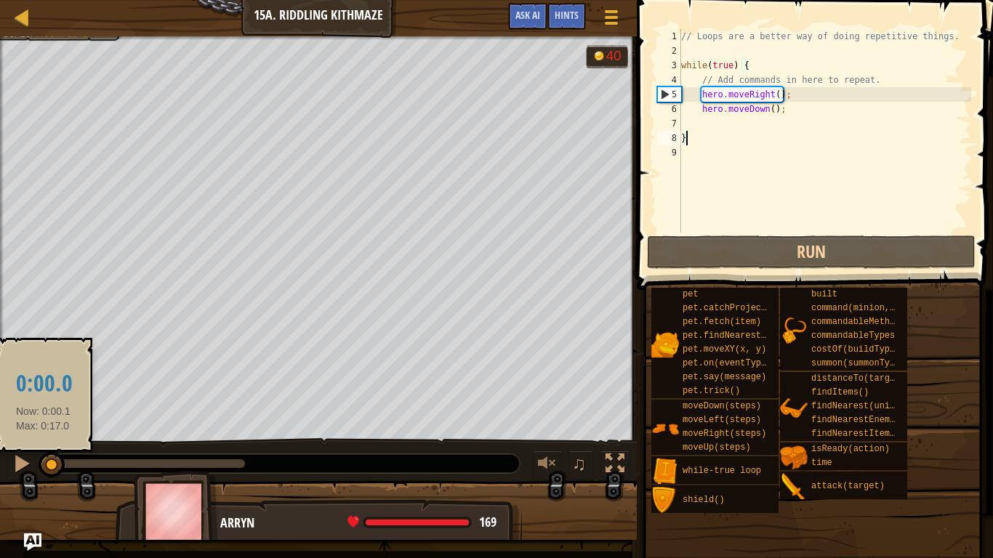
drag, startPoint x: 52, startPoint y: 465, endPoint x: 44, endPoint y: 464, distance: 8.0
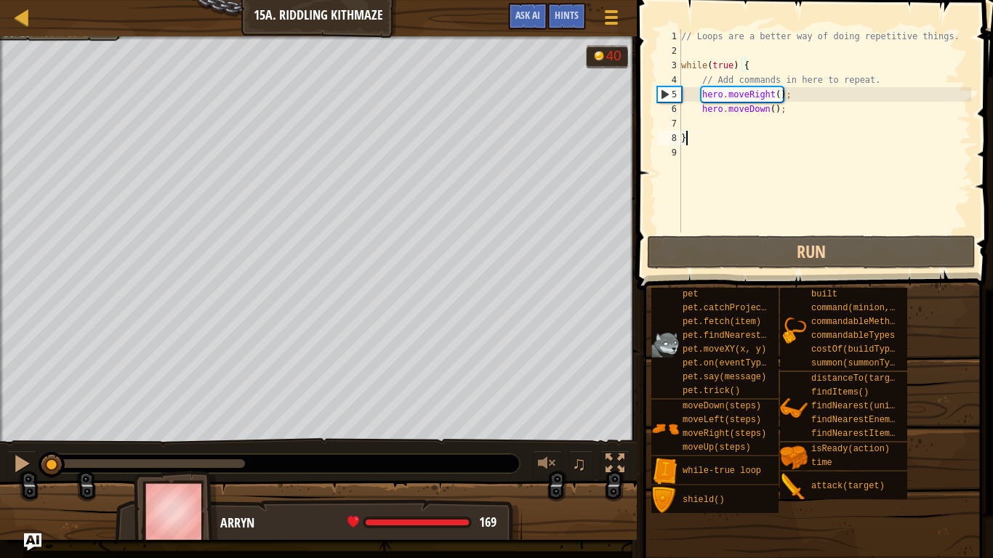
click at [655, 316] on div "Map Introduction to Computer Science 15a. Riddling Kithmaze Game Menu Done Hint…" at bounding box center [496, 279] width 993 height 558
click at [31, 16] on link "Map" at bounding box center [32, 18] width 7 height 20
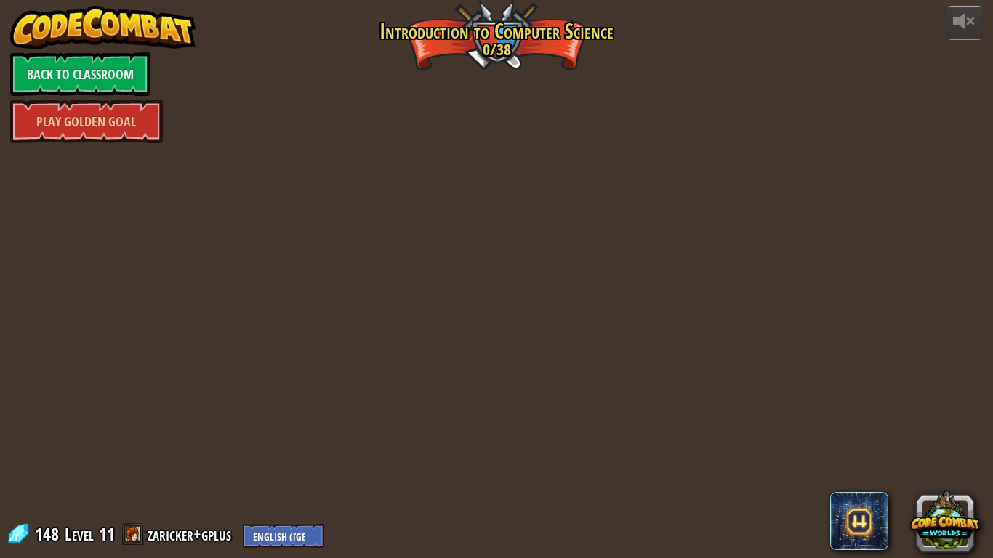
click at [20, 20] on img at bounding box center [103, 28] width 186 height 44
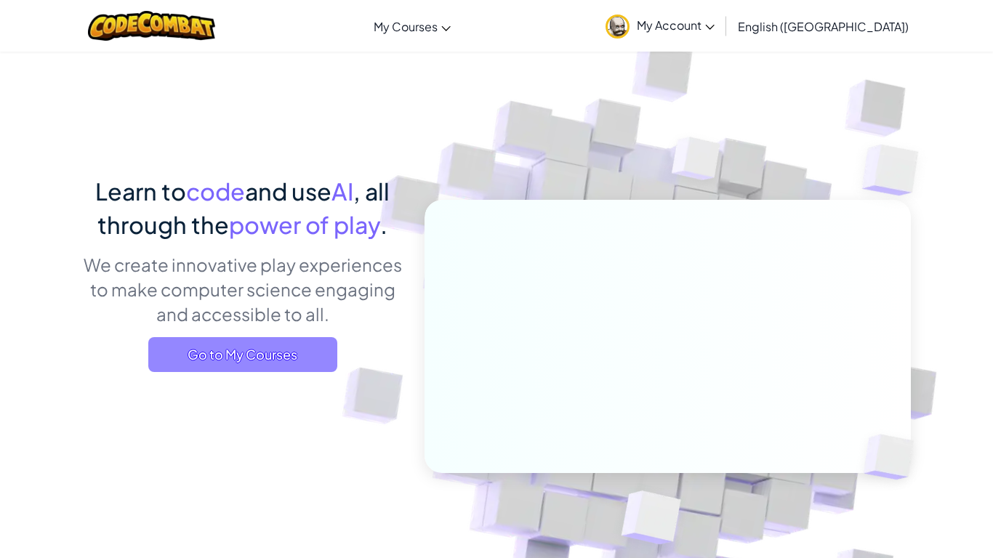
click at [310, 367] on span "Go to My Courses" at bounding box center [242, 354] width 189 height 35
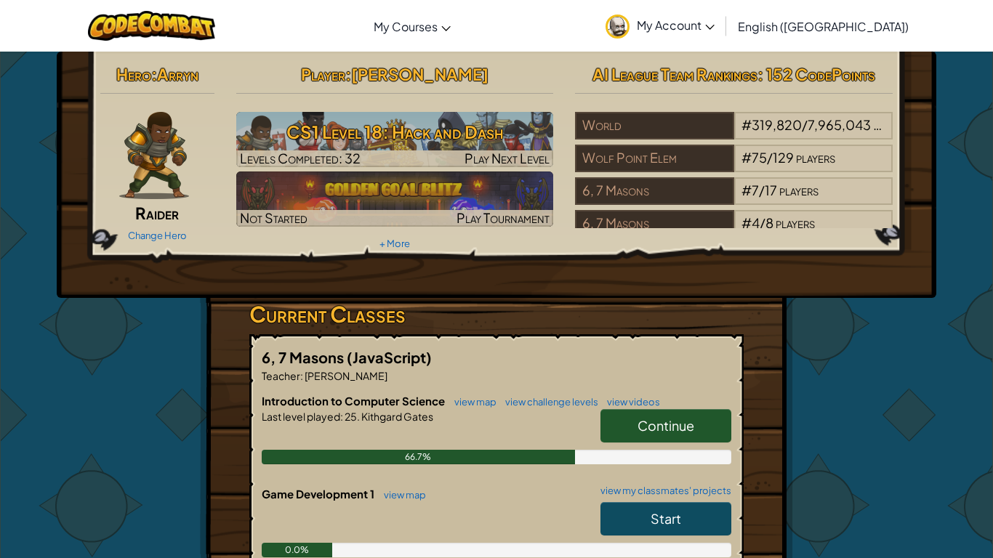
click at [643, 426] on span "Continue" at bounding box center [665, 425] width 57 height 17
